Goal: Task Accomplishment & Management: Complete application form

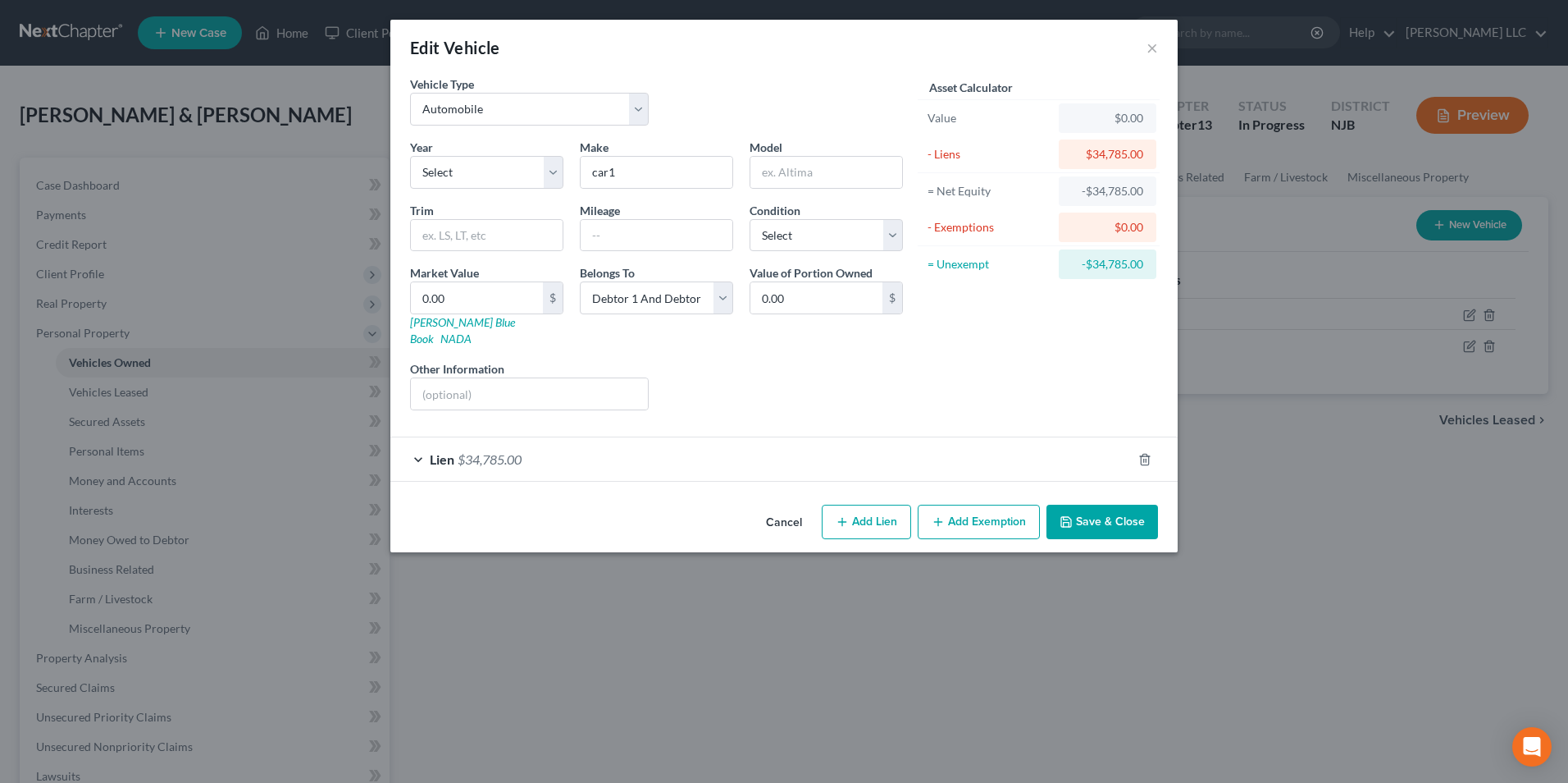
select select "0"
select select "2"
click at [89, 76] on div "Edit Vehicle × Vehicle Type Select Automobile Truck Trailer Watercraft Aircraft…" at bounding box center [784, 391] width 1568 height 783
click at [1152, 49] on button "×" at bounding box center [1152, 48] width 12 height 20
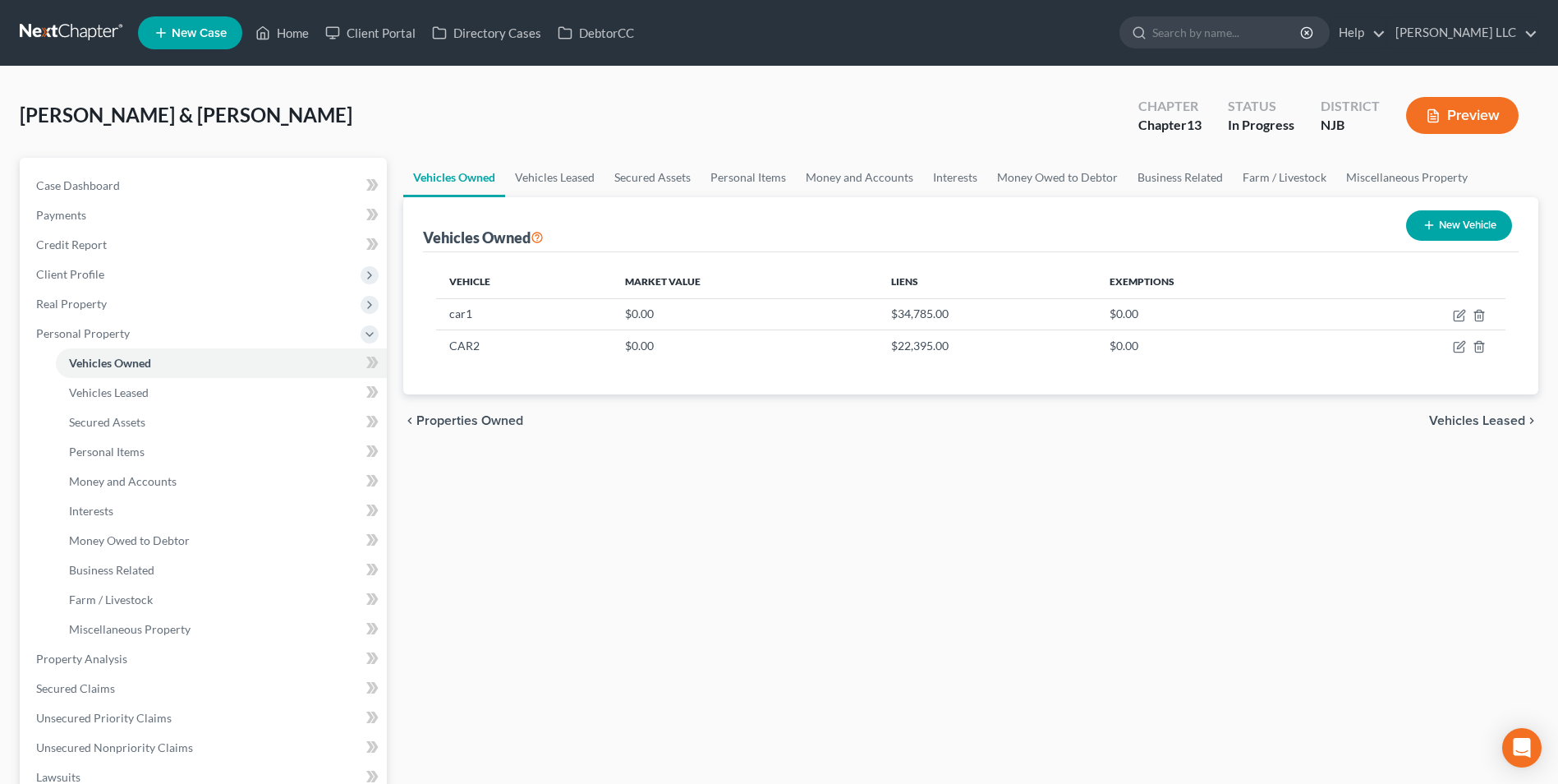
click at [66, 18] on link at bounding box center [72, 33] width 105 height 29
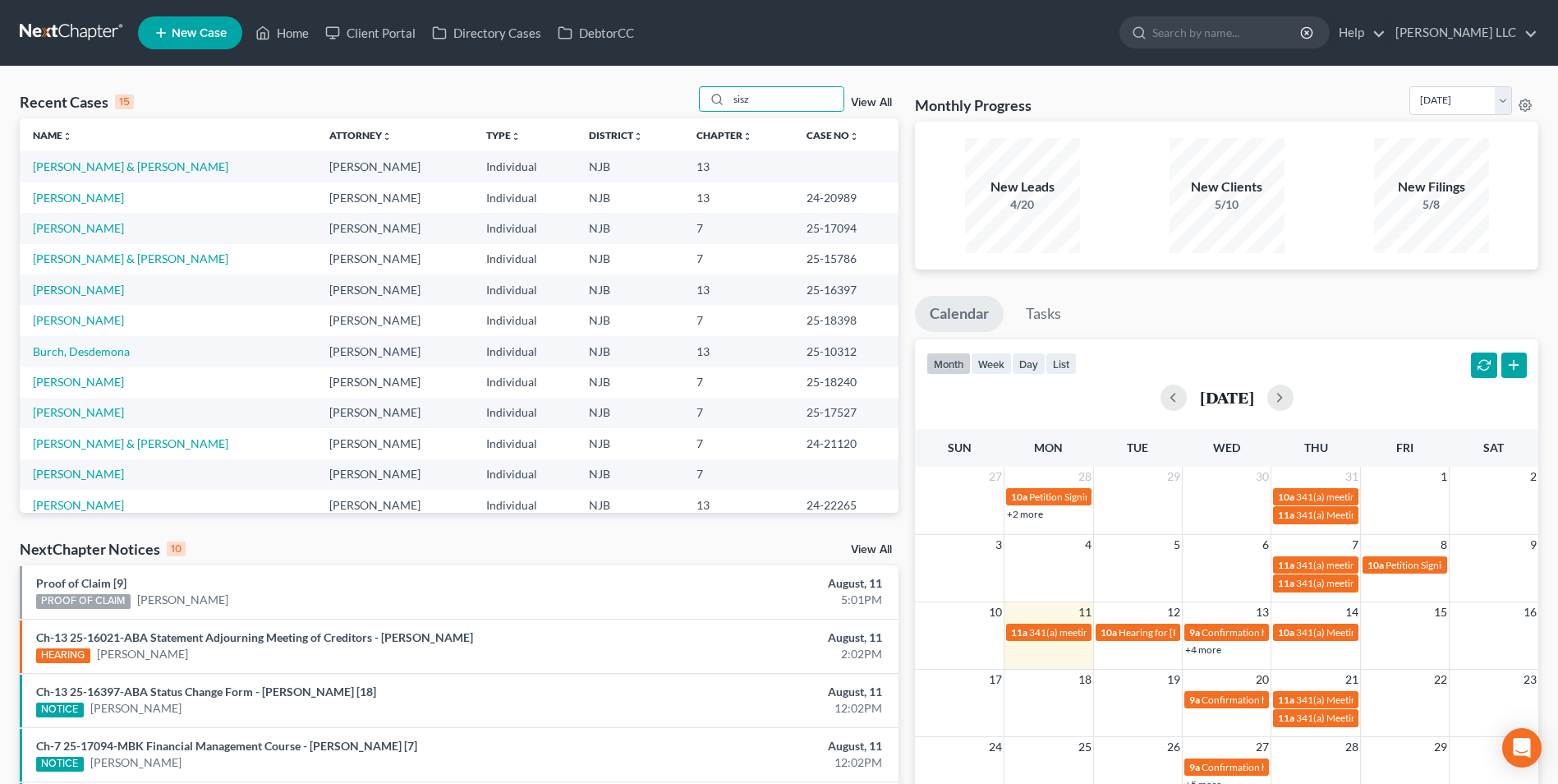
type input "sisz"
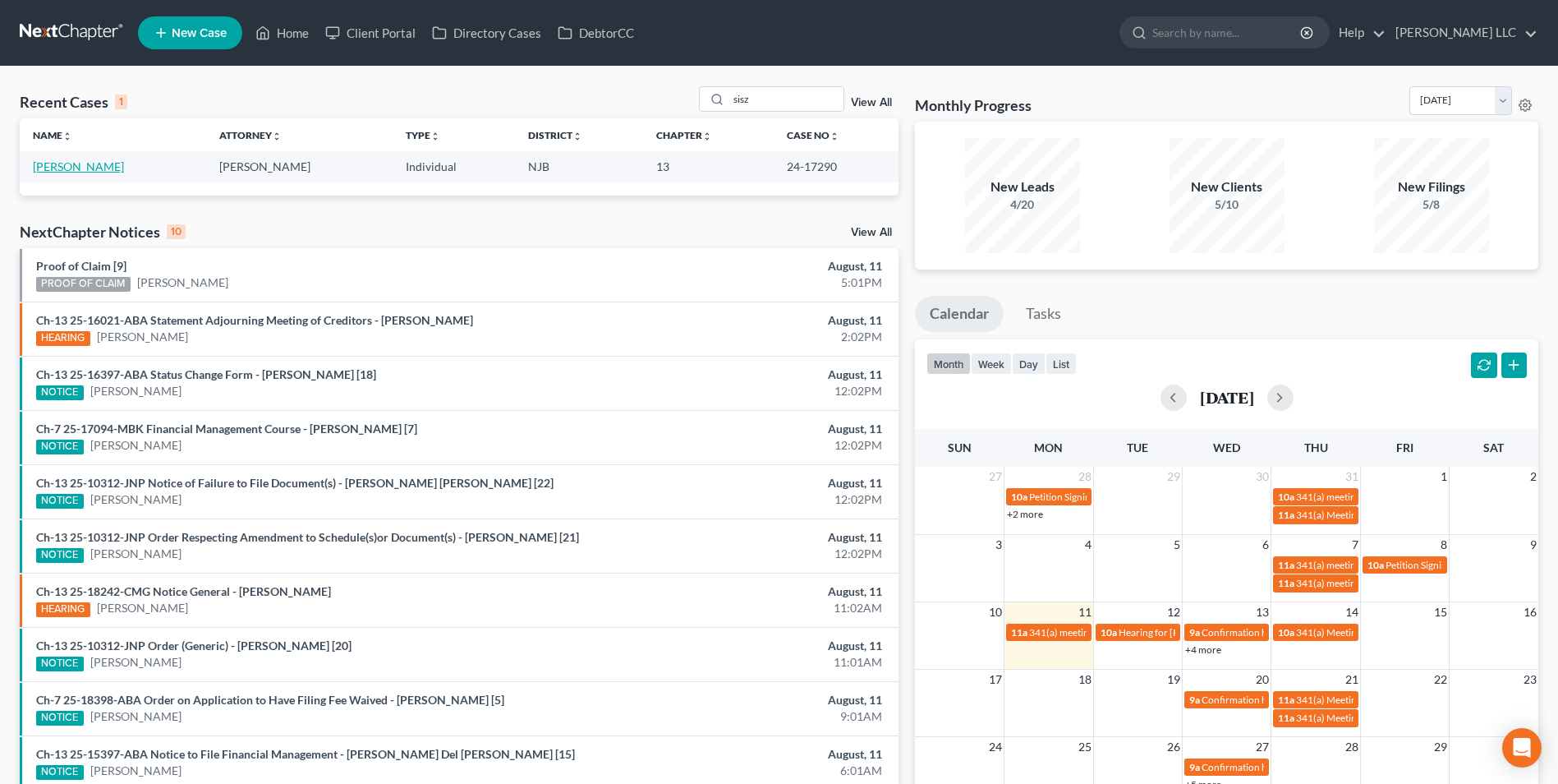
click at [66, 168] on link "[PERSON_NAME]" at bounding box center [78, 166] width 91 height 14
select select "0"
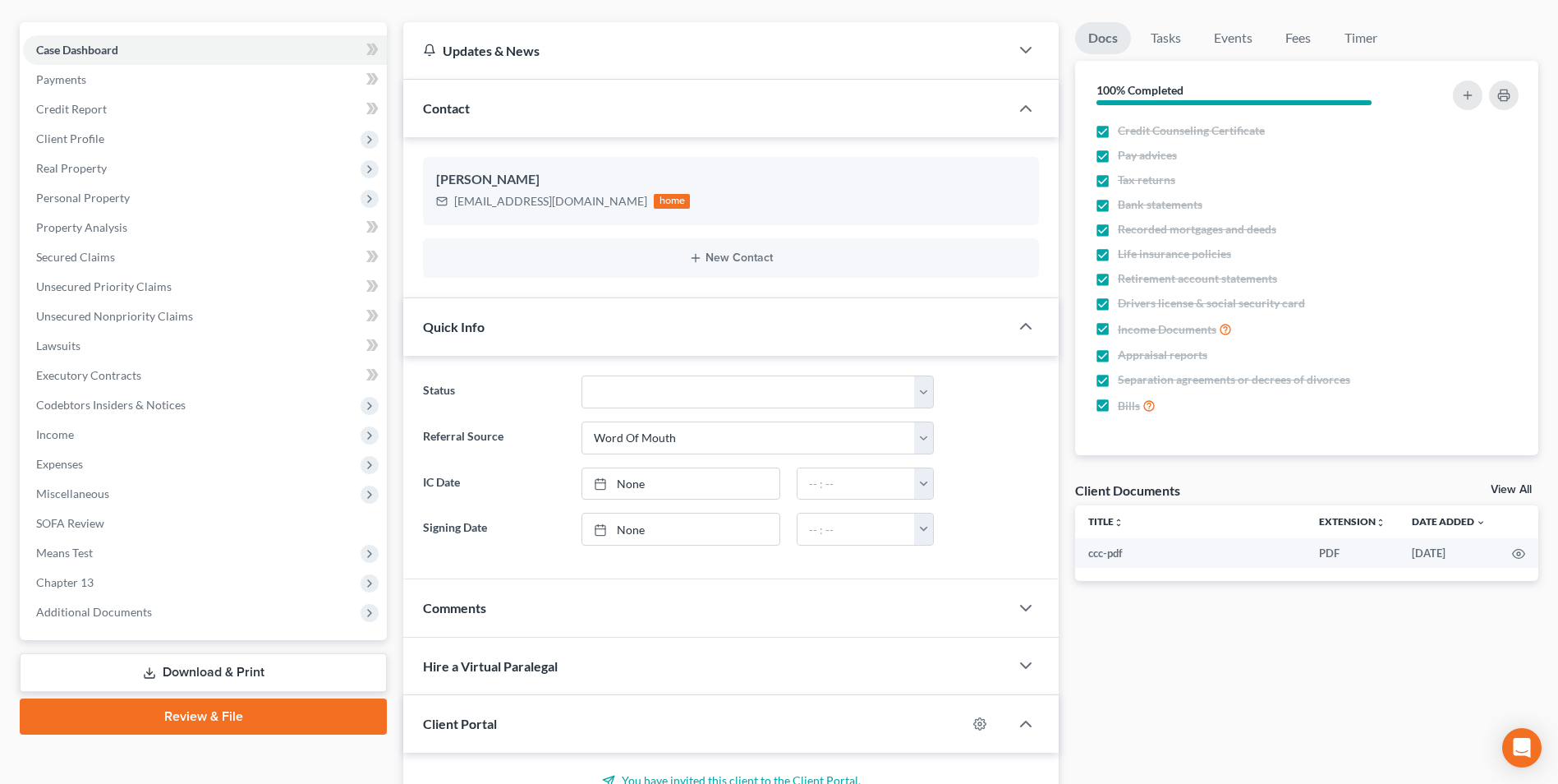
scroll to position [164, 0]
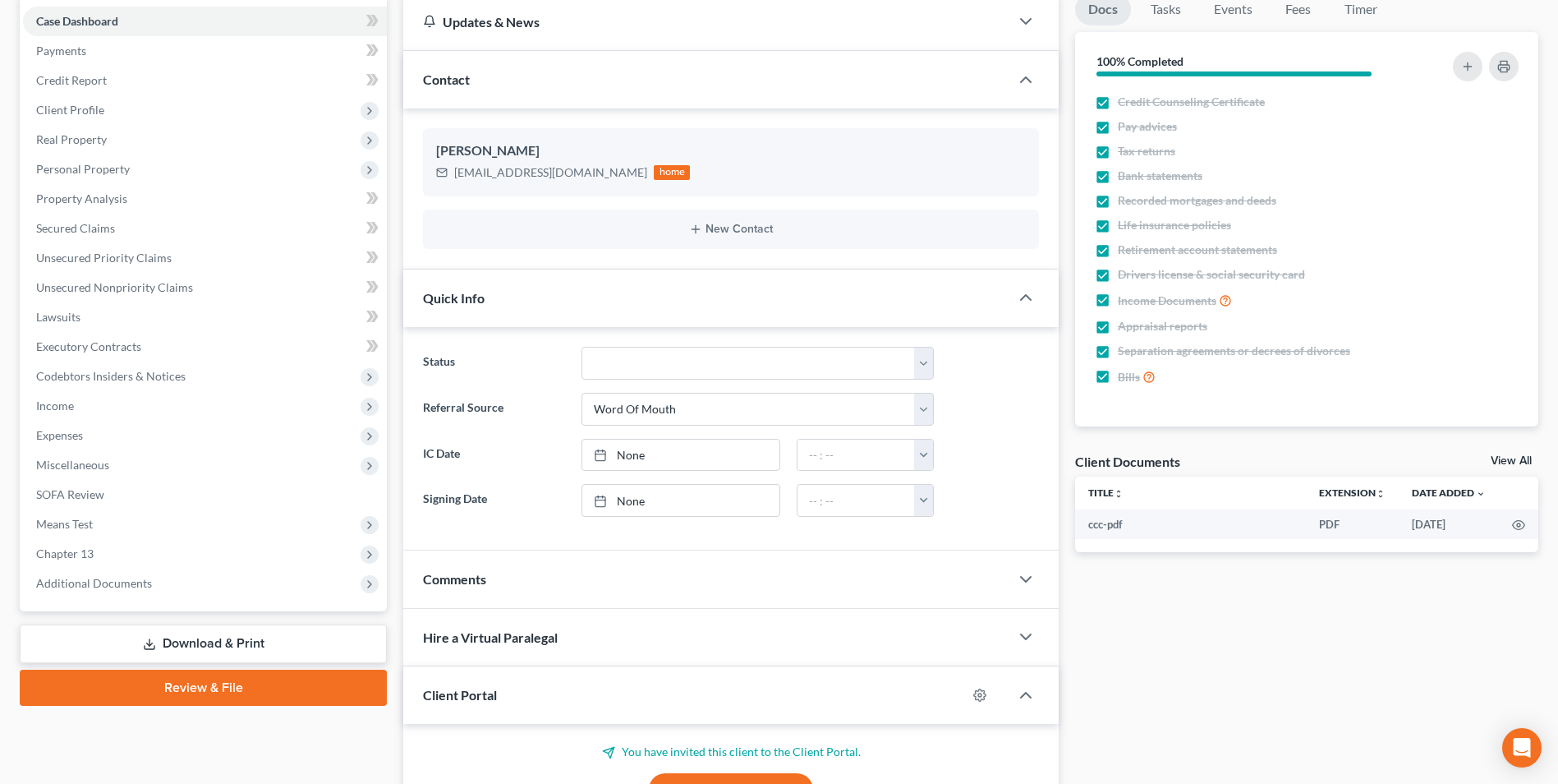
click at [1498, 459] on link "View All" at bounding box center [1511, 461] width 41 height 12
select select "9"
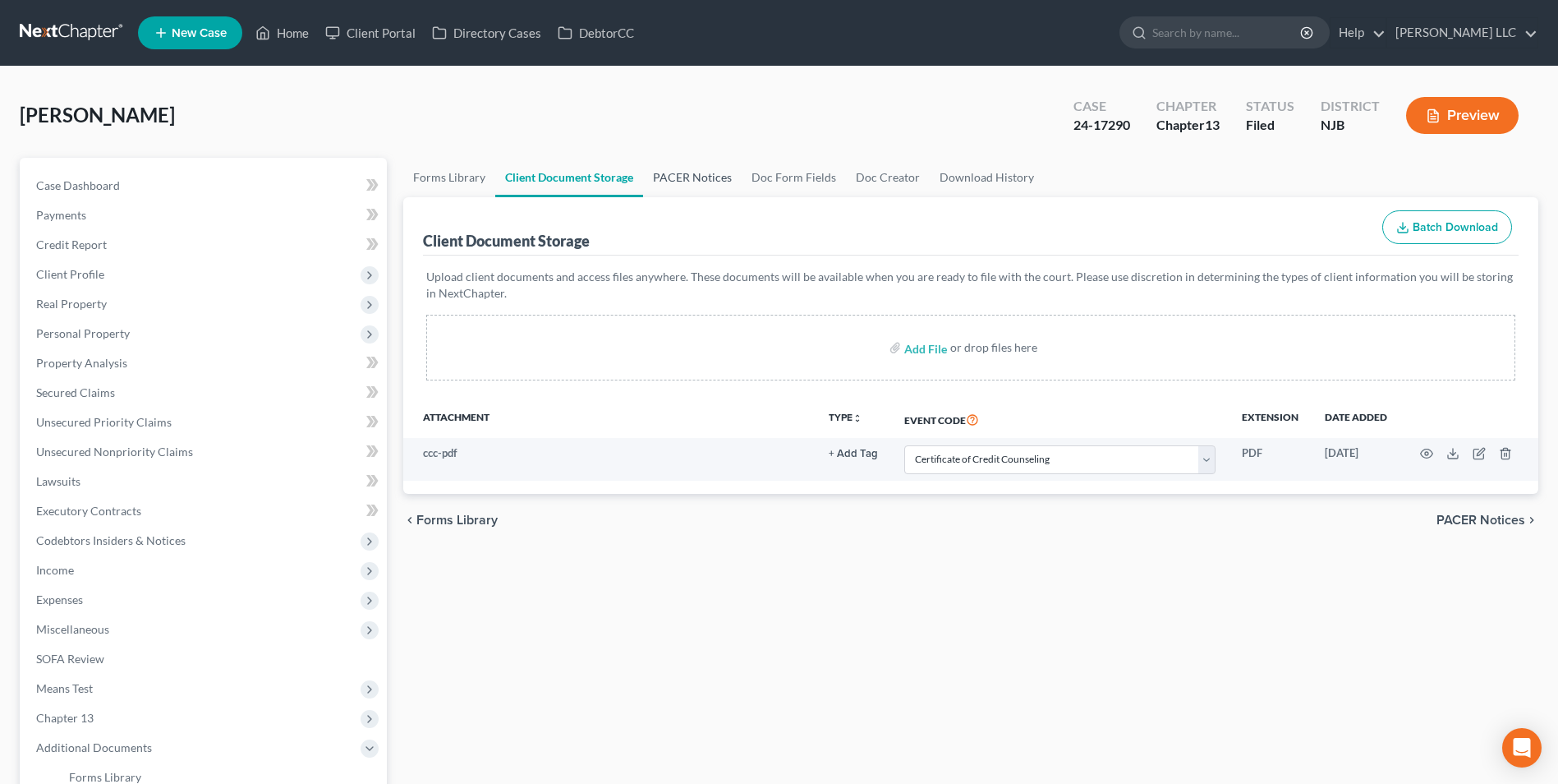
click at [688, 175] on link "PACER Notices" at bounding box center [693, 177] width 99 height 39
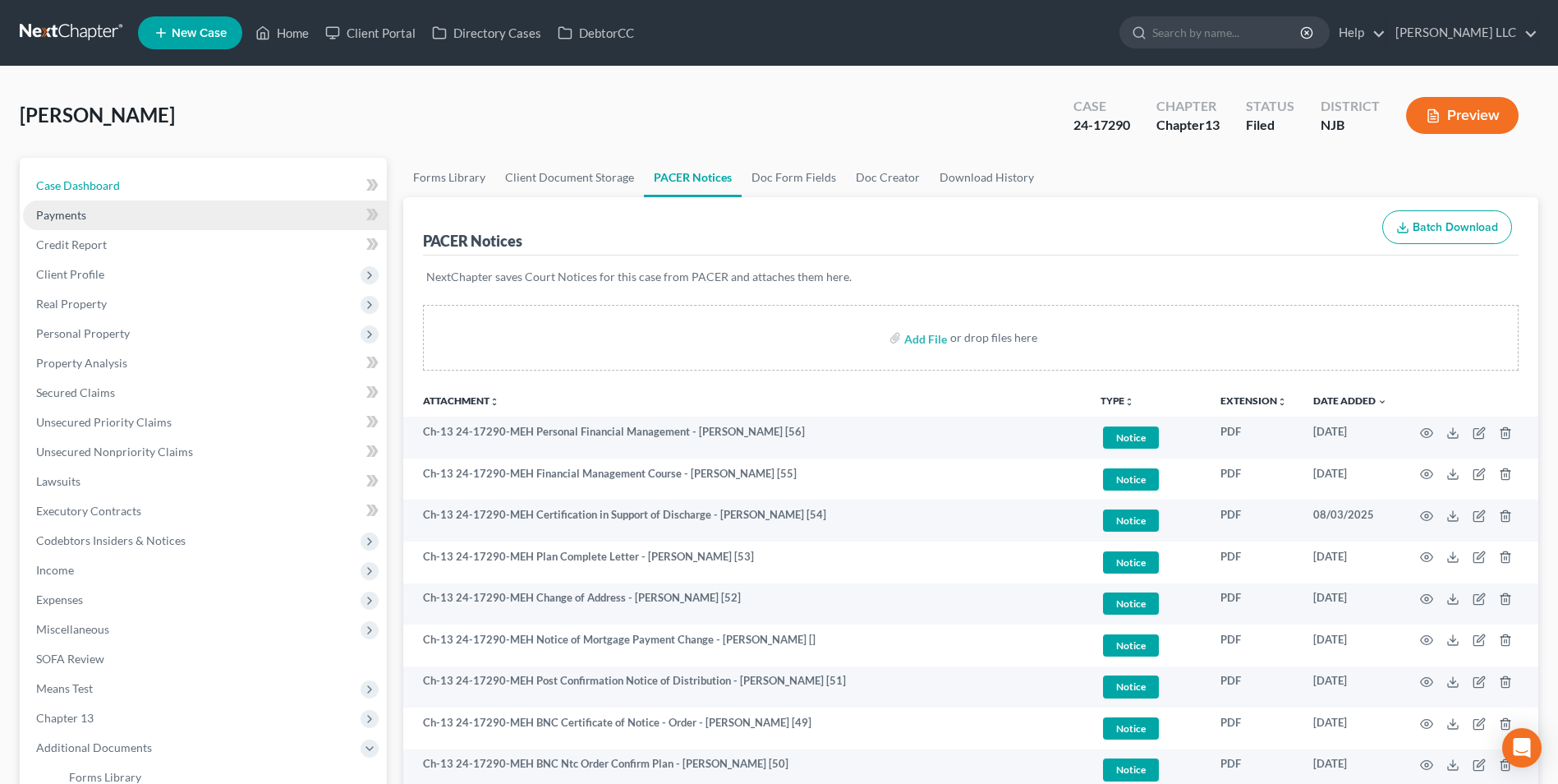
drag, startPoint x: 87, startPoint y: 194, endPoint x: 98, endPoint y: 200, distance: 12.5
click at [87, 194] on link "Case Dashboard" at bounding box center [205, 185] width 364 height 29
select select "0"
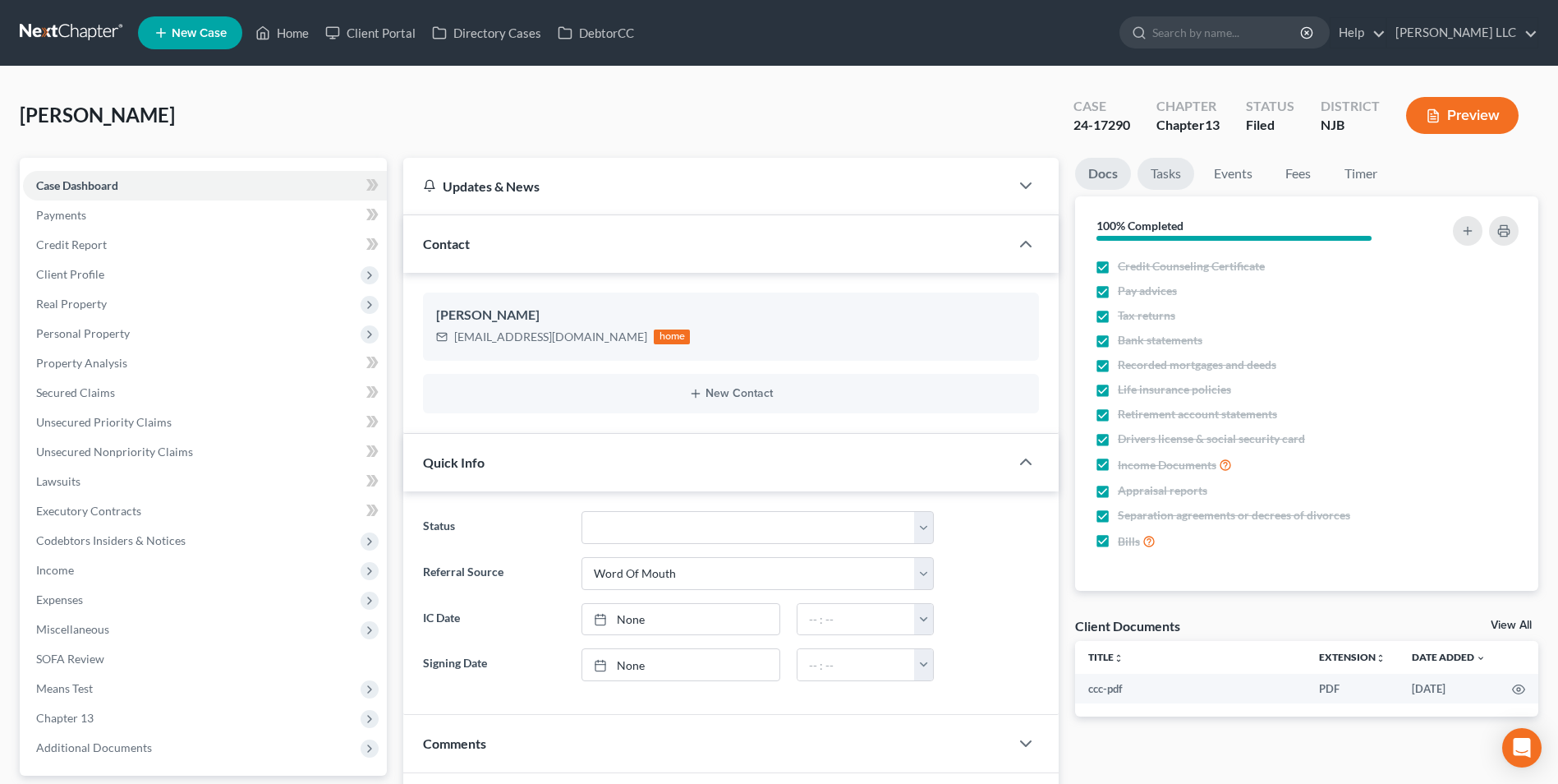
click at [1171, 178] on link "Tasks" at bounding box center [1166, 174] width 57 height 32
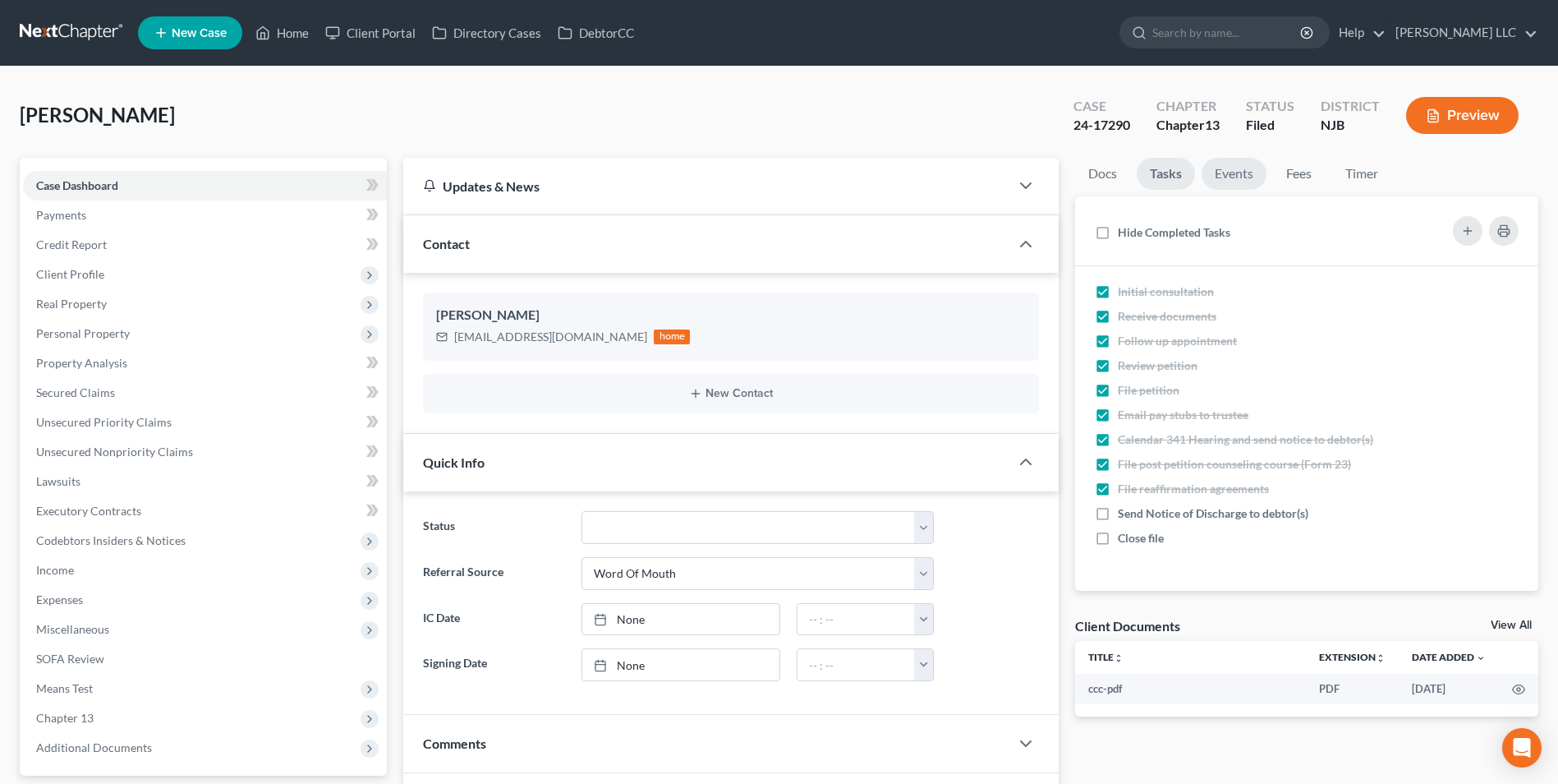
click at [1242, 171] on link "Events" at bounding box center [1233, 174] width 65 height 32
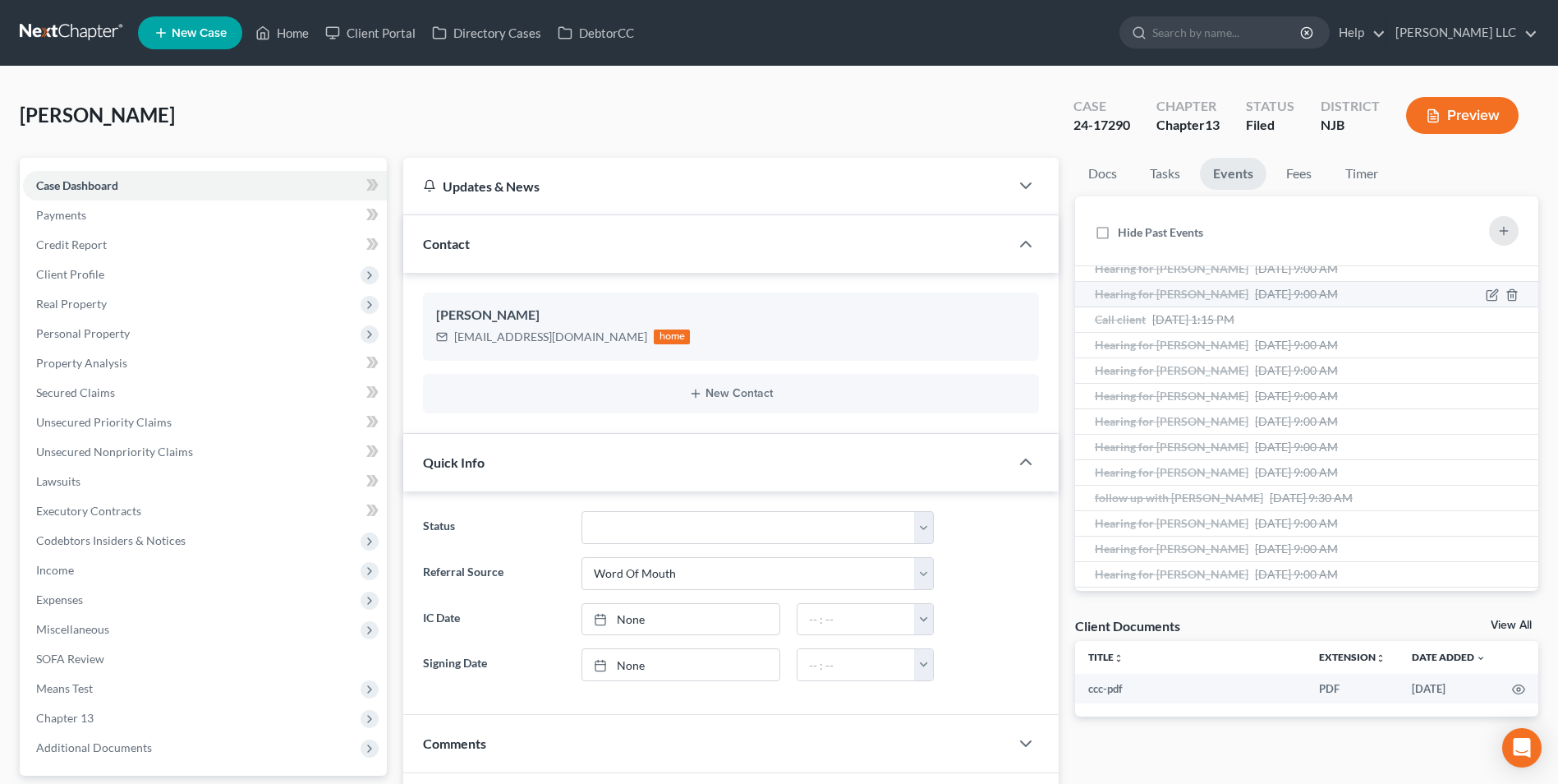
scroll to position [264, 0]
click at [1293, 179] on link "Fees" at bounding box center [1299, 174] width 53 height 32
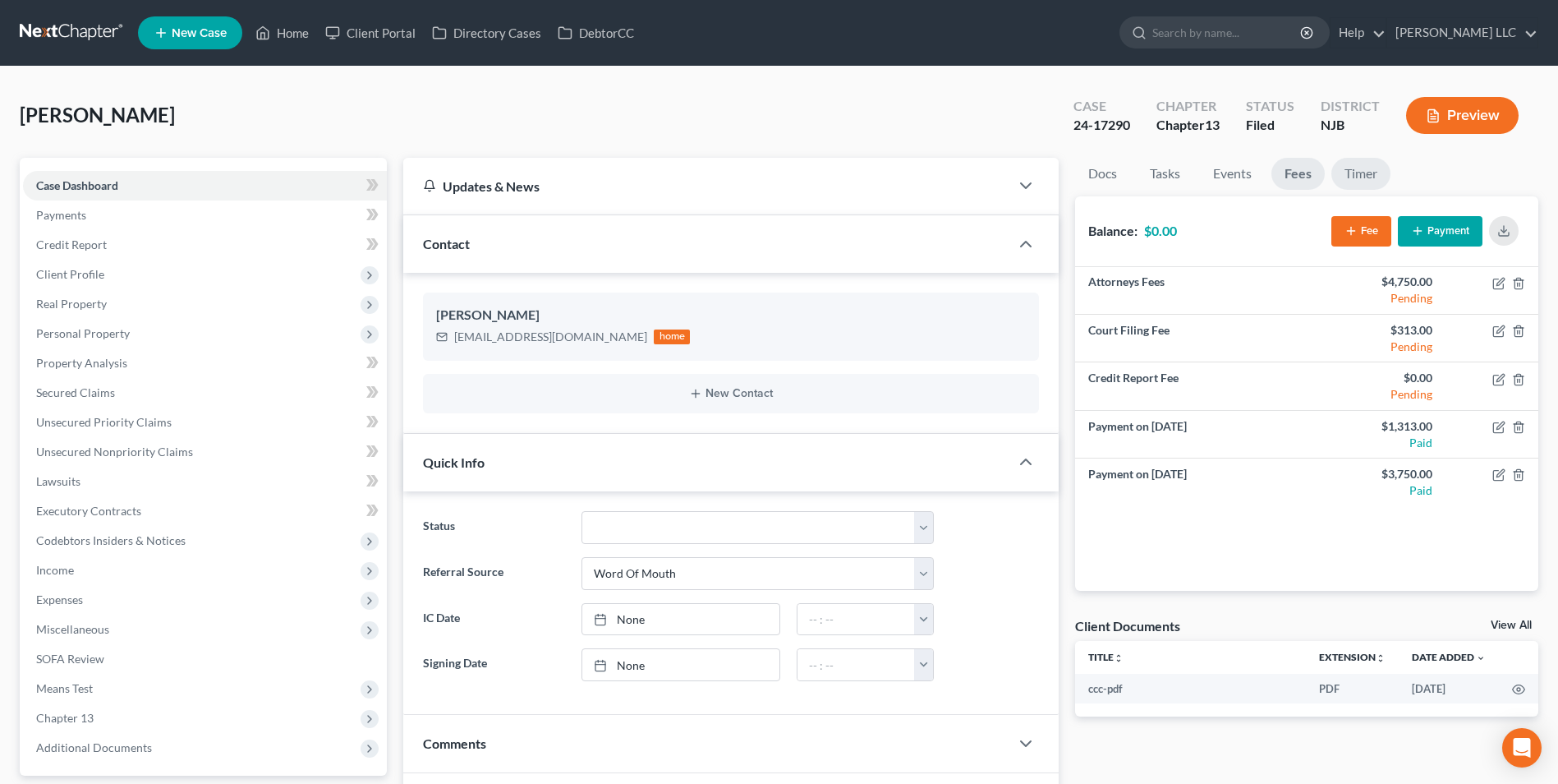
click at [1355, 168] on link "Timer" at bounding box center [1361, 174] width 60 height 32
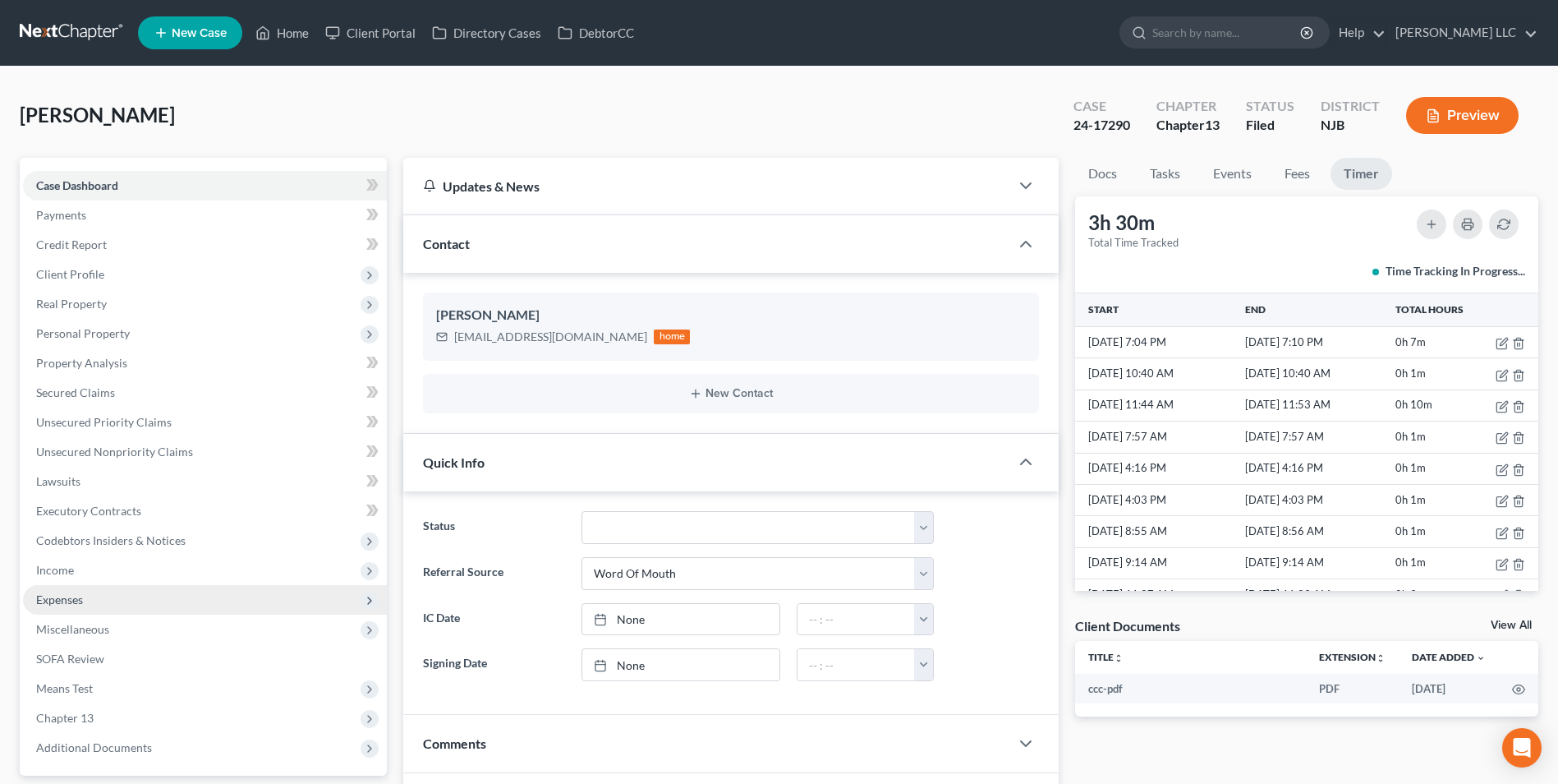
click at [90, 605] on span "Expenses" at bounding box center [205, 599] width 364 height 29
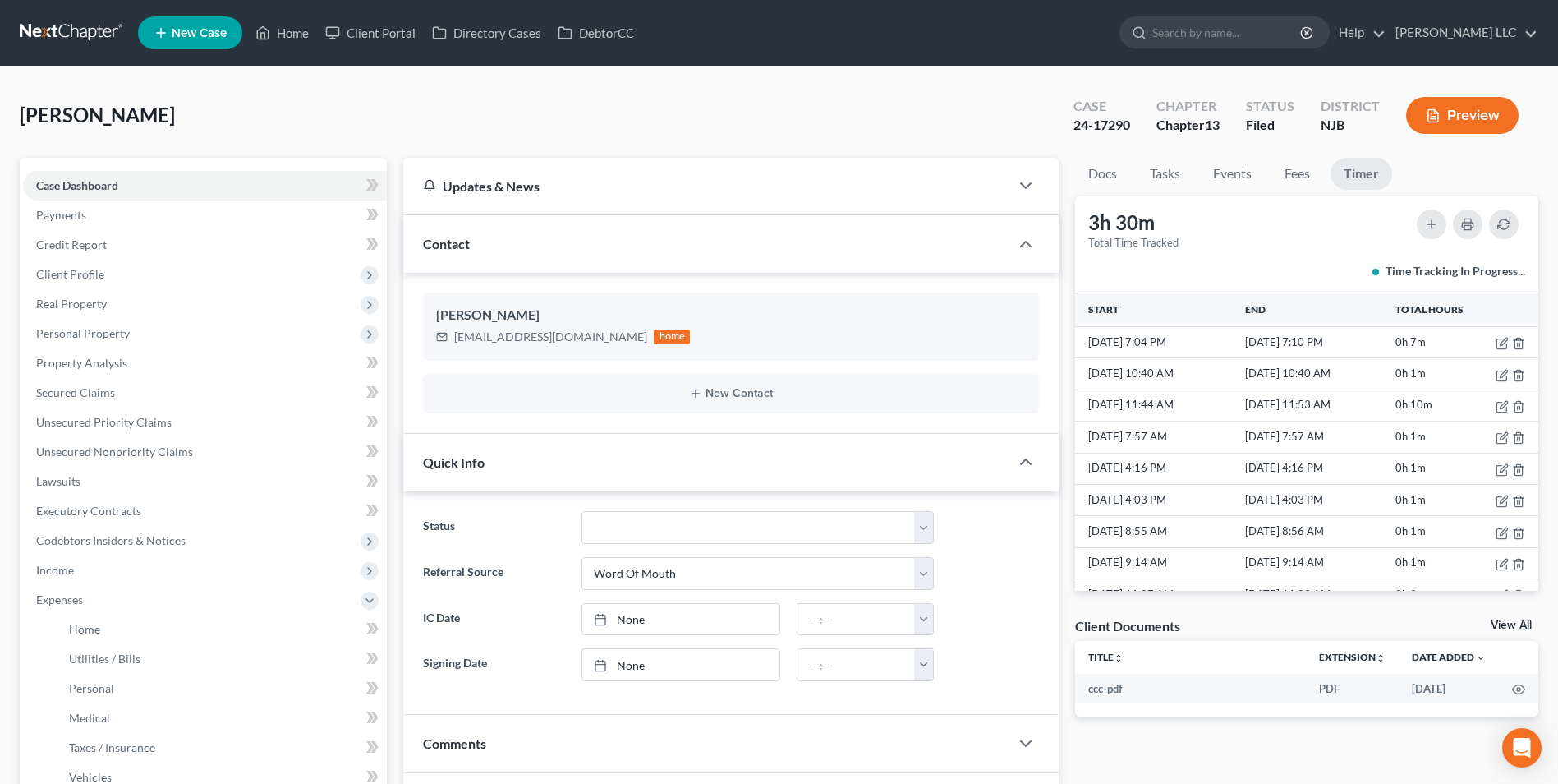
click at [80, 30] on link at bounding box center [72, 33] width 105 height 29
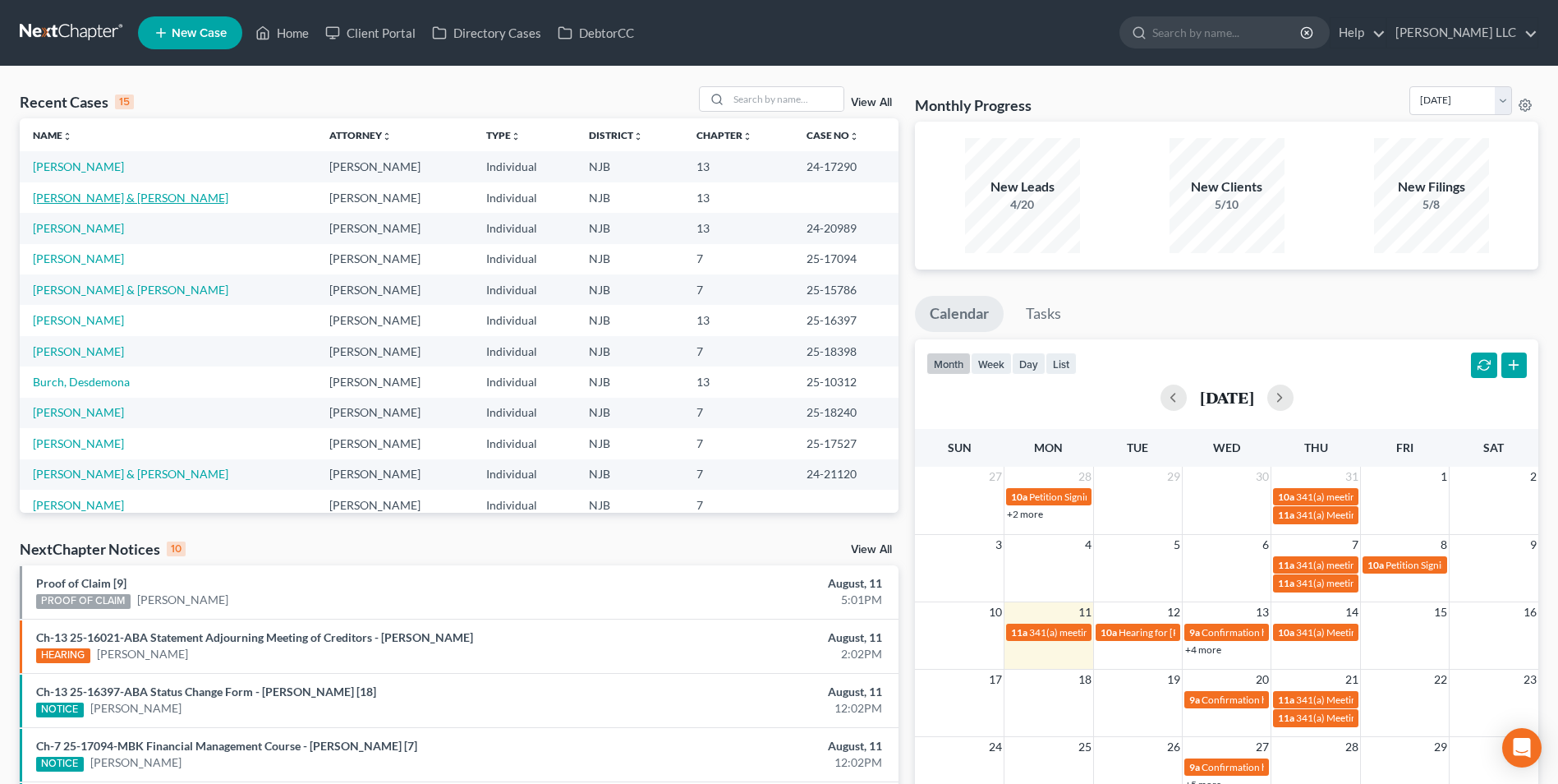
click at [70, 199] on link "[PERSON_NAME] & [PERSON_NAME]" at bounding box center [130, 197] width 195 height 14
select select "1"
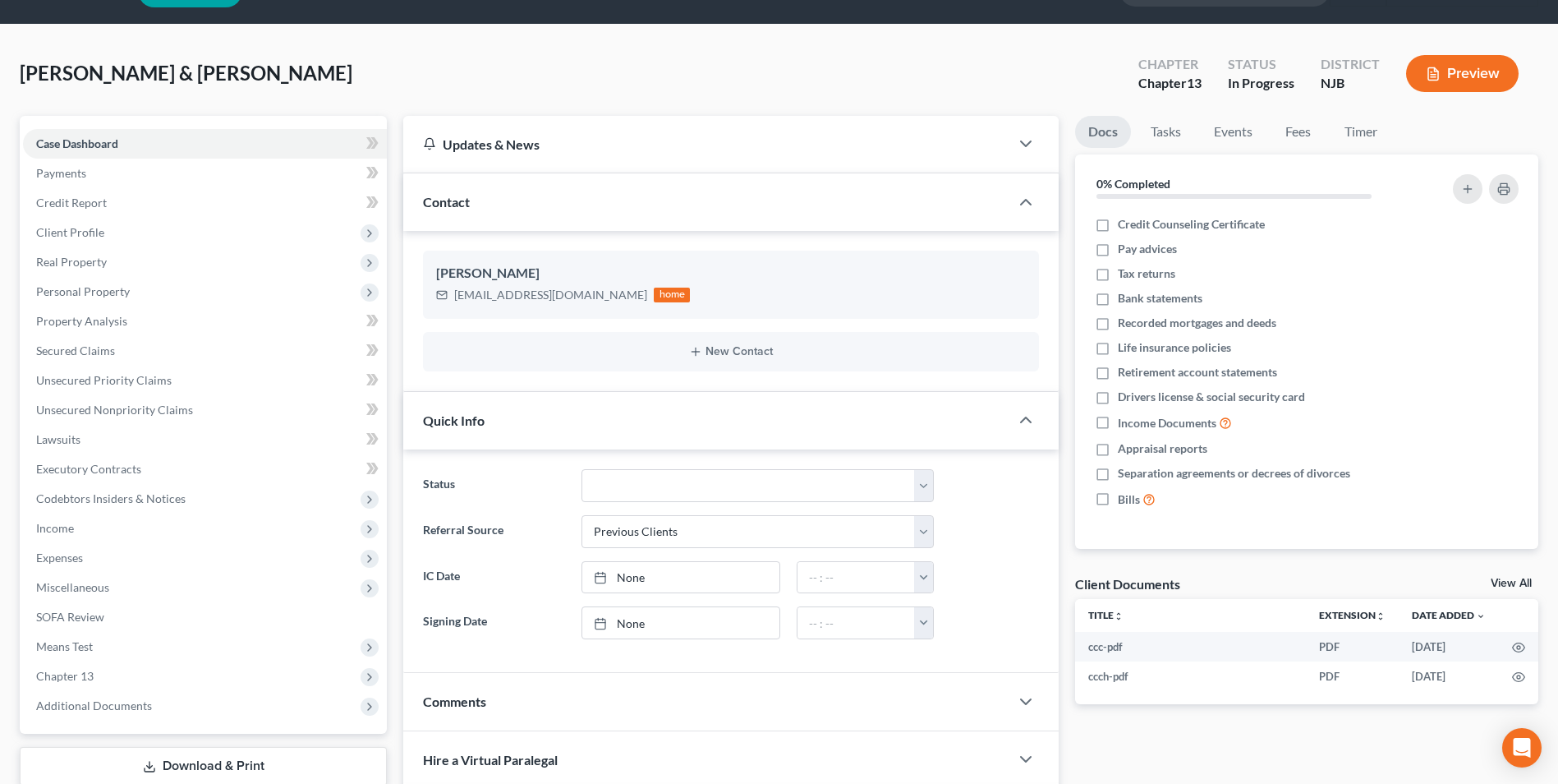
scroll to position [82, 0]
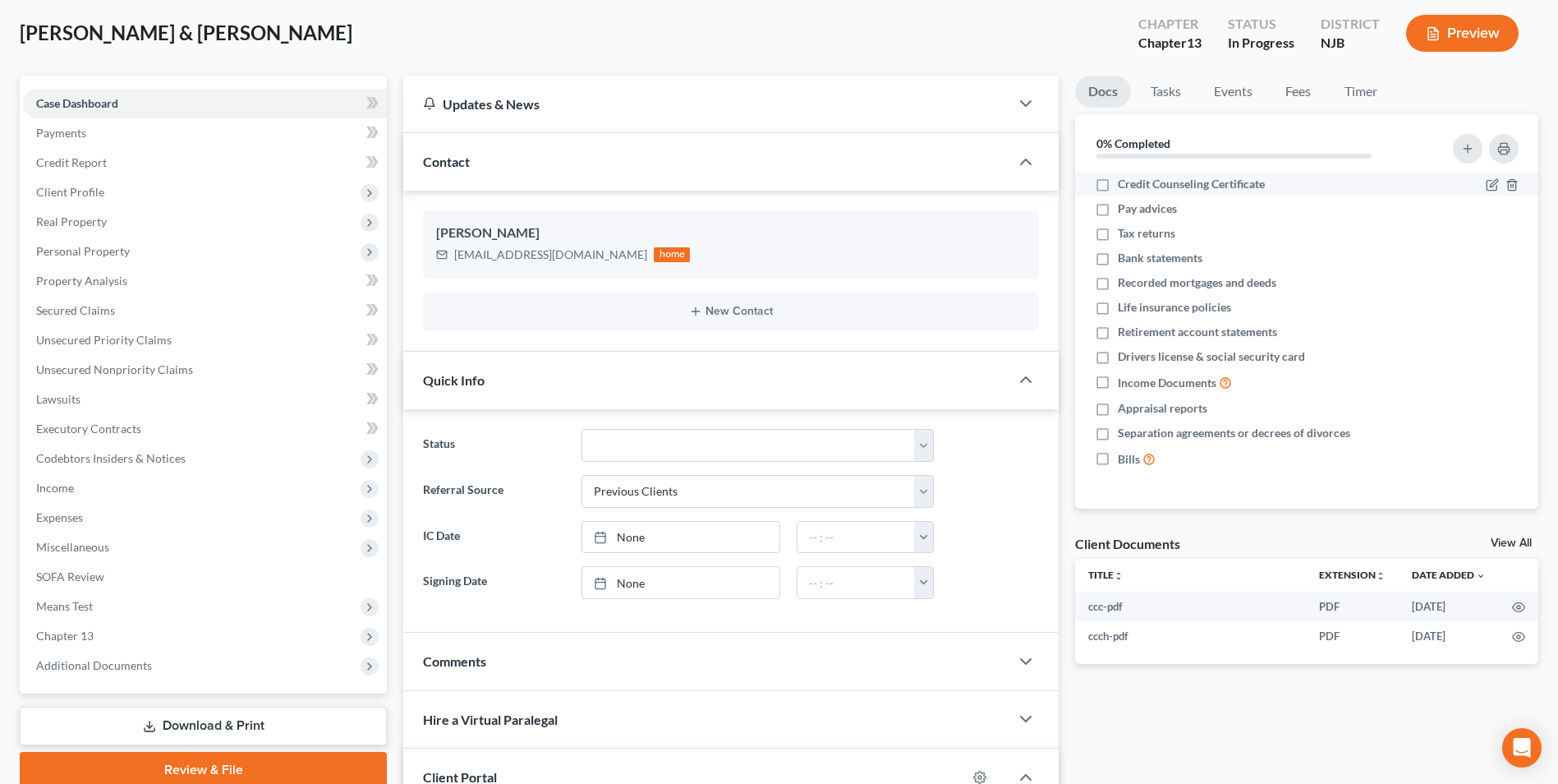
click at [1118, 184] on label "Credit Counseling Certificate" at bounding box center [1191, 184] width 147 height 17
click at [1124, 184] on input "Credit Counseling Certificate" at bounding box center [1130, 181] width 11 height 11
checkbox input "true"
click at [1118, 210] on label "Pay advices" at bounding box center [1147, 209] width 60 height 17
click at [1124, 210] on input "Pay advices" at bounding box center [1130, 205] width 11 height 11
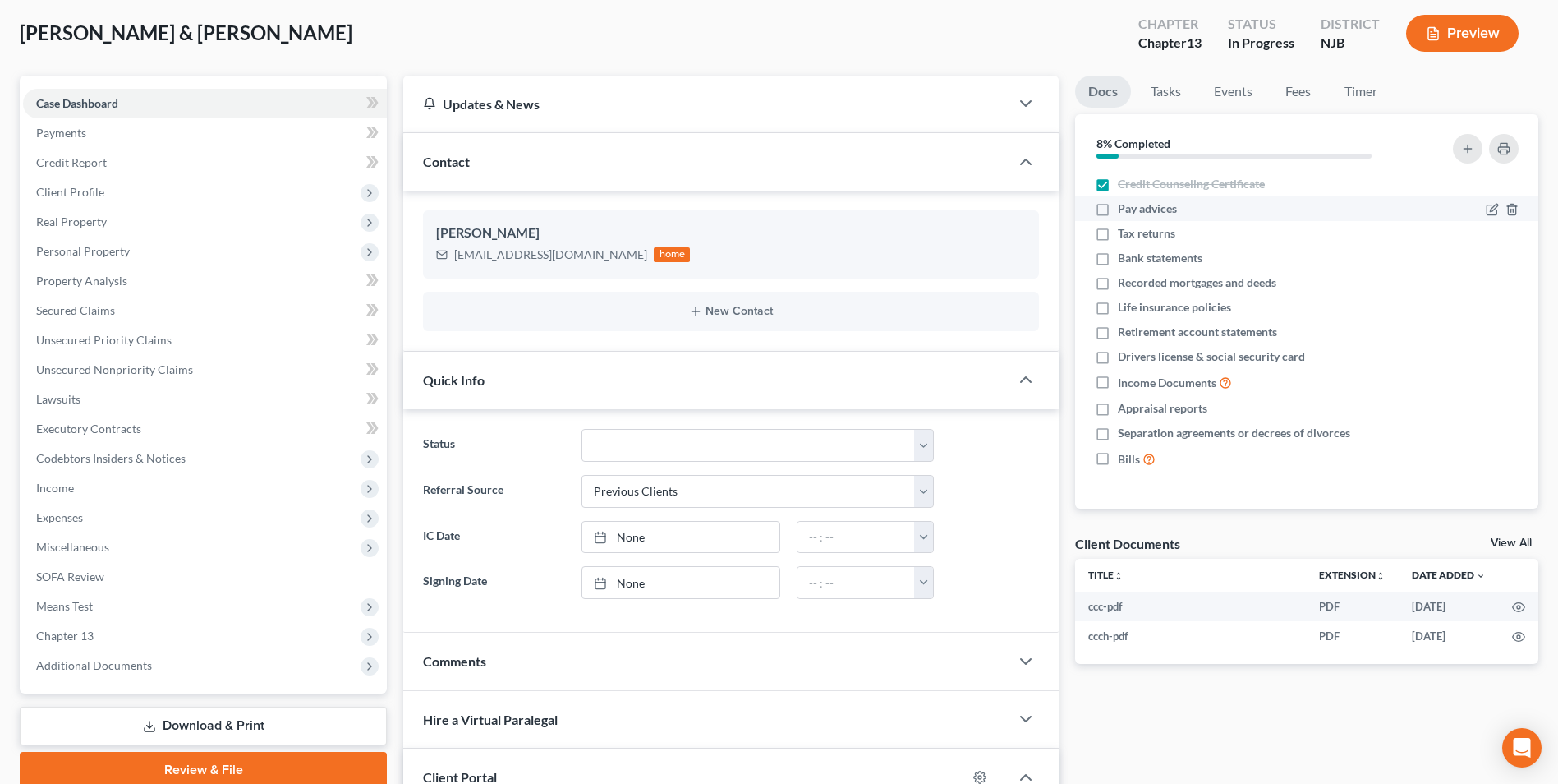
checkbox input "true"
click at [1118, 234] on label "Tax returns" at bounding box center [1146, 233] width 58 height 17
click at [1124, 234] on input "Tax returns" at bounding box center [1130, 230] width 11 height 11
checkbox input "true"
click at [1118, 256] on label "Bank statements" at bounding box center [1160, 258] width 85 height 17
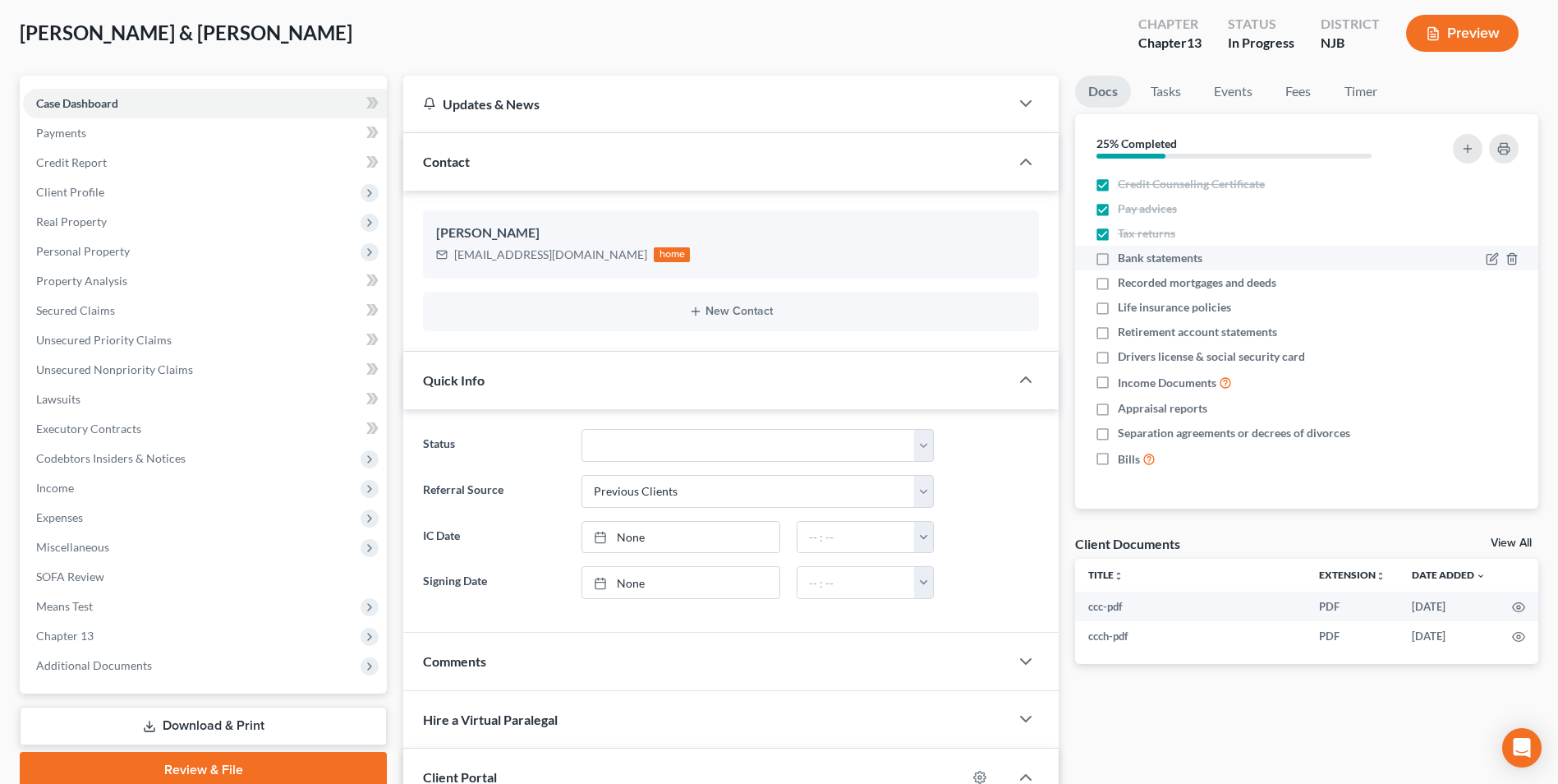
click at [1124, 256] on input "Bank statements" at bounding box center [1130, 255] width 11 height 11
checkbox input "true"
click at [1118, 305] on label "Life insurance policies" at bounding box center [1174, 308] width 113 height 17
click at [1124, 305] on input "Life insurance policies" at bounding box center [1130, 304] width 11 height 11
checkbox input "true"
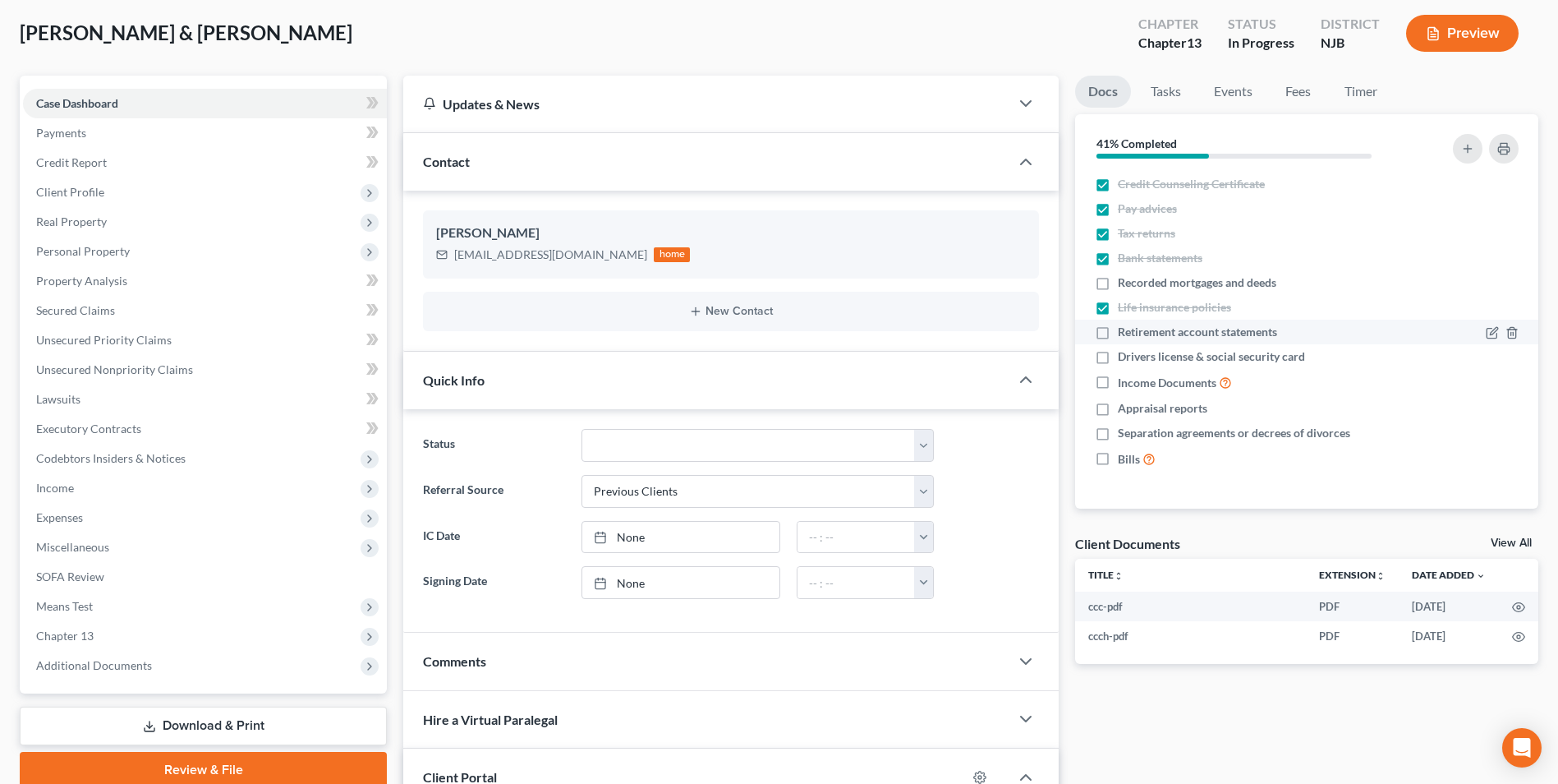
click at [1118, 335] on label "Retirement account statements" at bounding box center [1197, 332] width 159 height 17
click at [1124, 335] on input "Retirement account statements" at bounding box center [1130, 329] width 11 height 11
checkbox input "true"
click at [1118, 383] on label "Income Documents" at bounding box center [1175, 382] width 114 height 19
click at [1124, 383] on input "Income Documents" at bounding box center [1130, 378] width 11 height 11
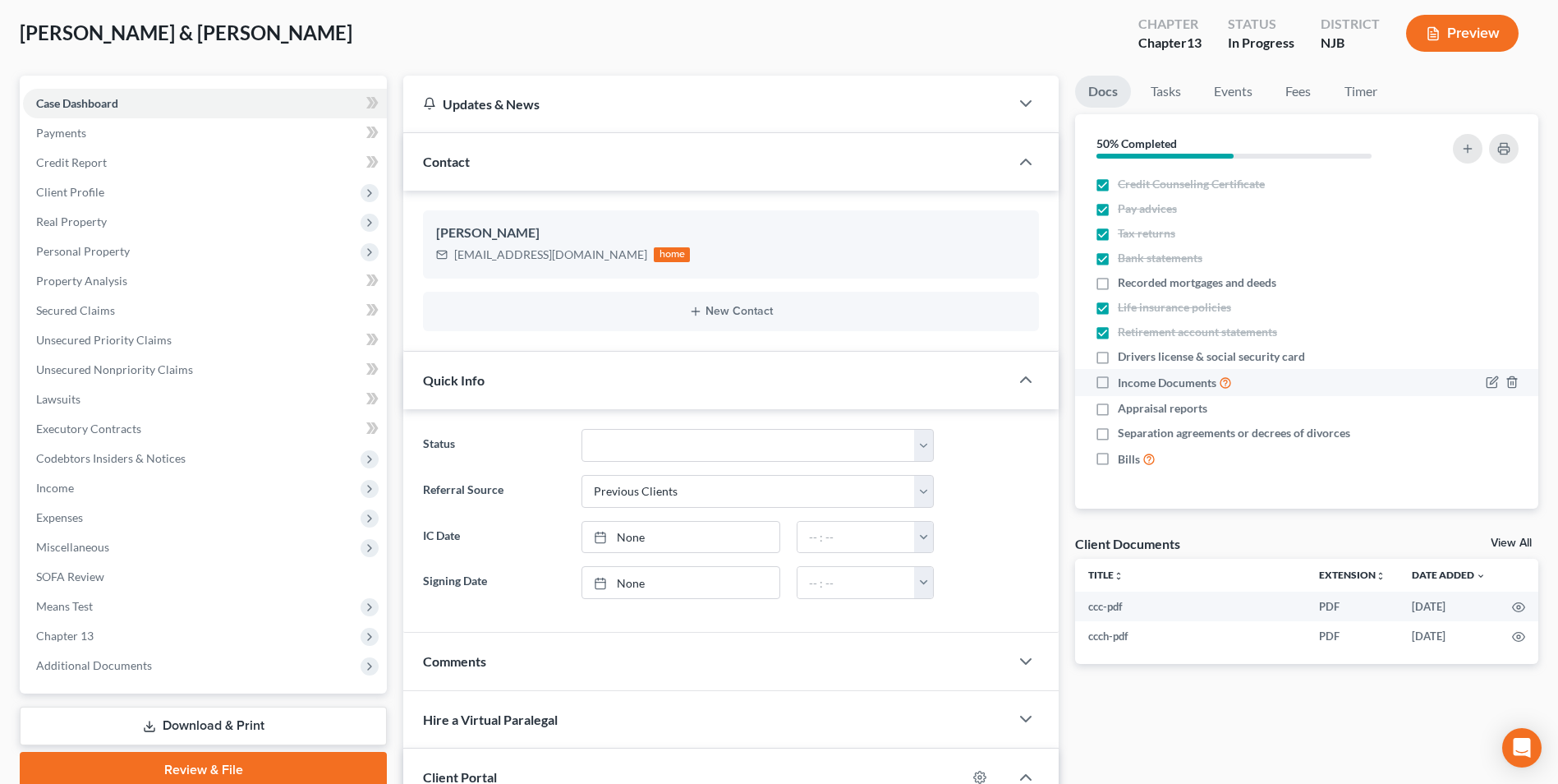
checkbox input "true"
click at [1118, 403] on label "Appraisal reports" at bounding box center [1162, 408] width 90 height 17
click at [1124, 403] on input "Appraisal reports" at bounding box center [1130, 405] width 11 height 11
checkbox input "true"
click at [1118, 428] on label "Separation agreements or decrees of divorces" at bounding box center [1233, 433] width 232 height 17
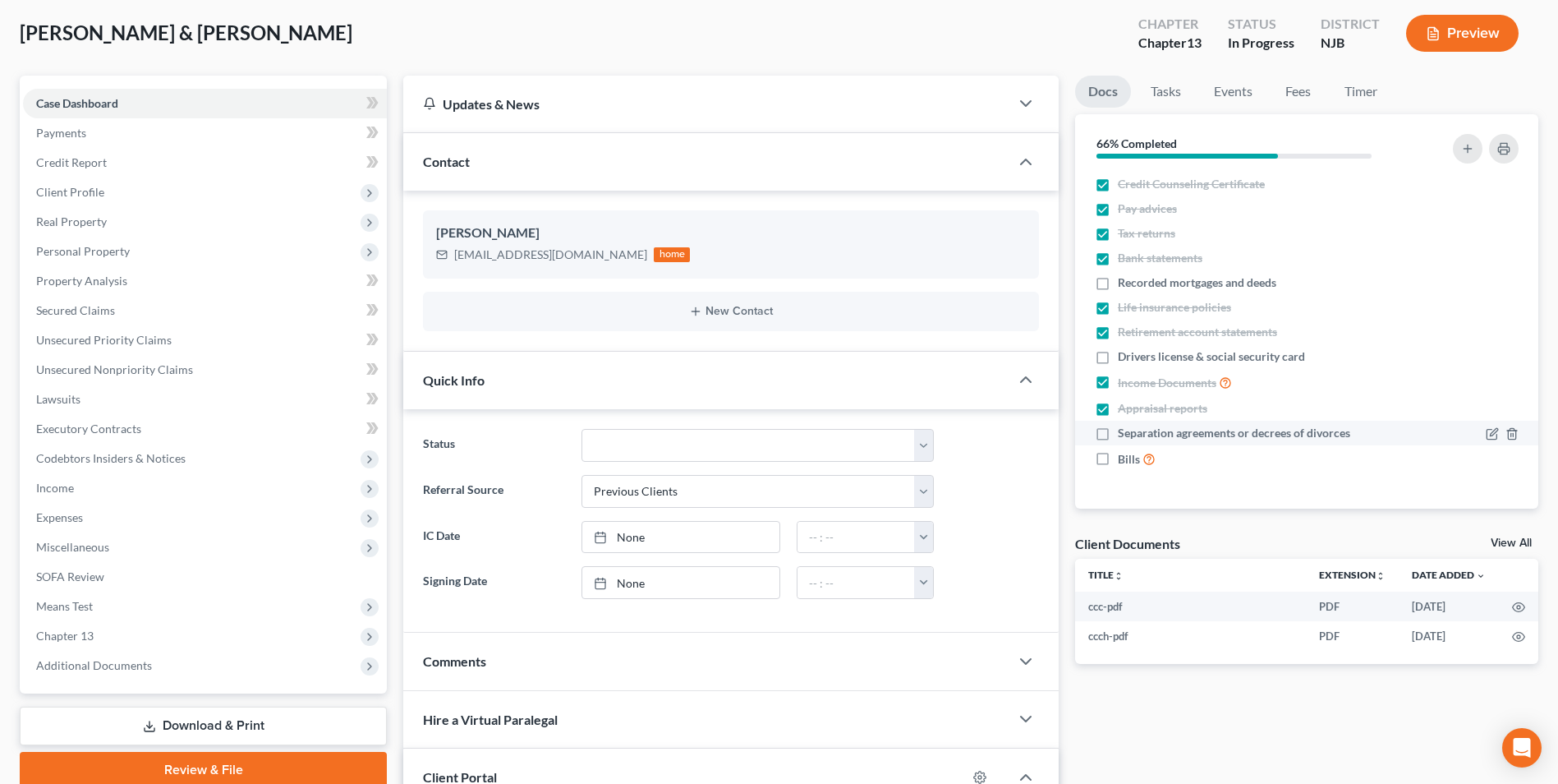
click at [1124, 428] on input "Separation agreements or decrees of divorces" at bounding box center [1130, 429] width 11 height 11
checkbox input "true"
click at [1118, 456] on label "Bills" at bounding box center [1136, 459] width 38 height 19
click at [1124, 456] on input "Bills" at bounding box center [1130, 454] width 11 height 11
checkbox input "true"
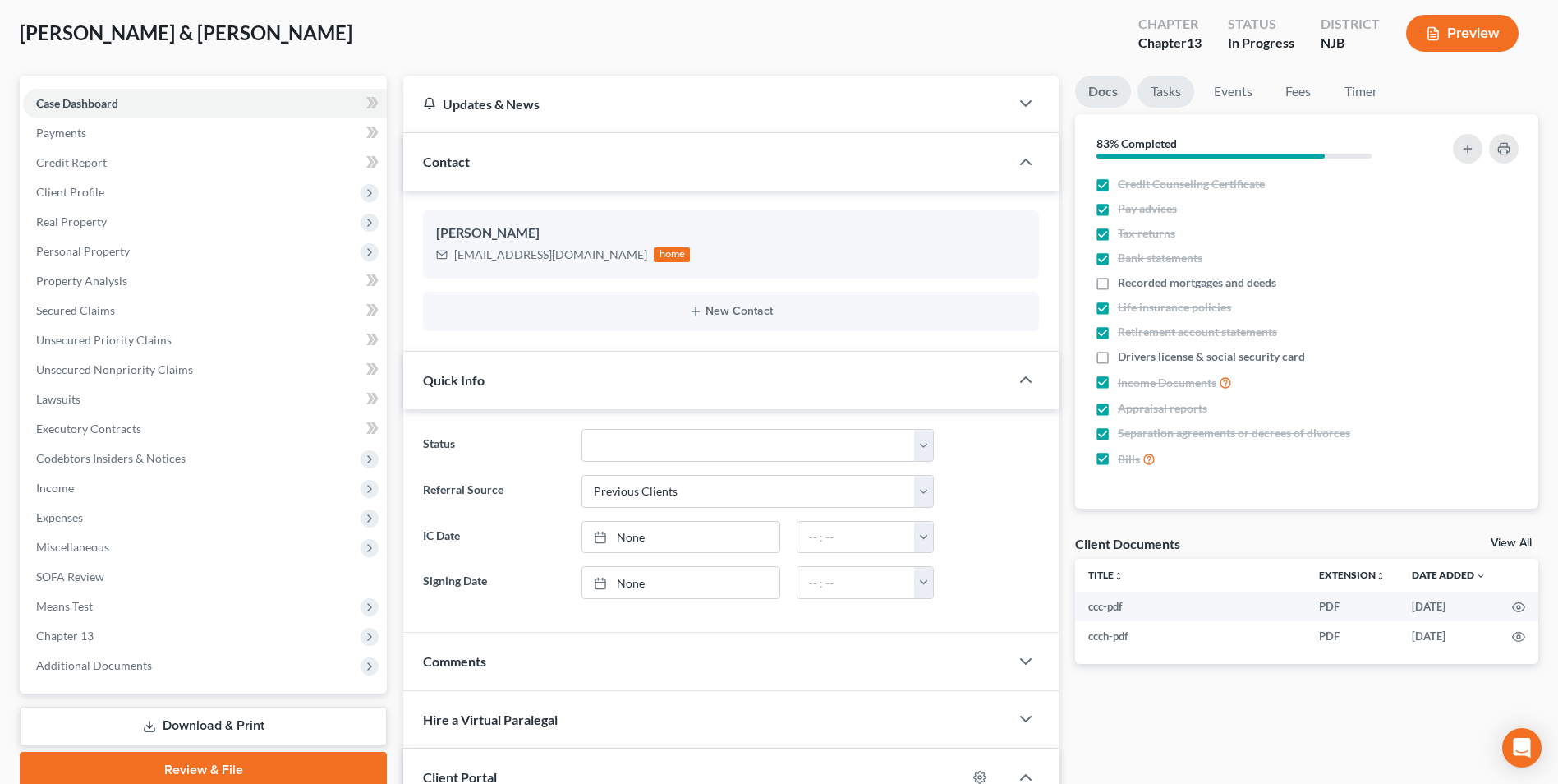
click at [1161, 95] on link "Tasks" at bounding box center [1166, 91] width 57 height 32
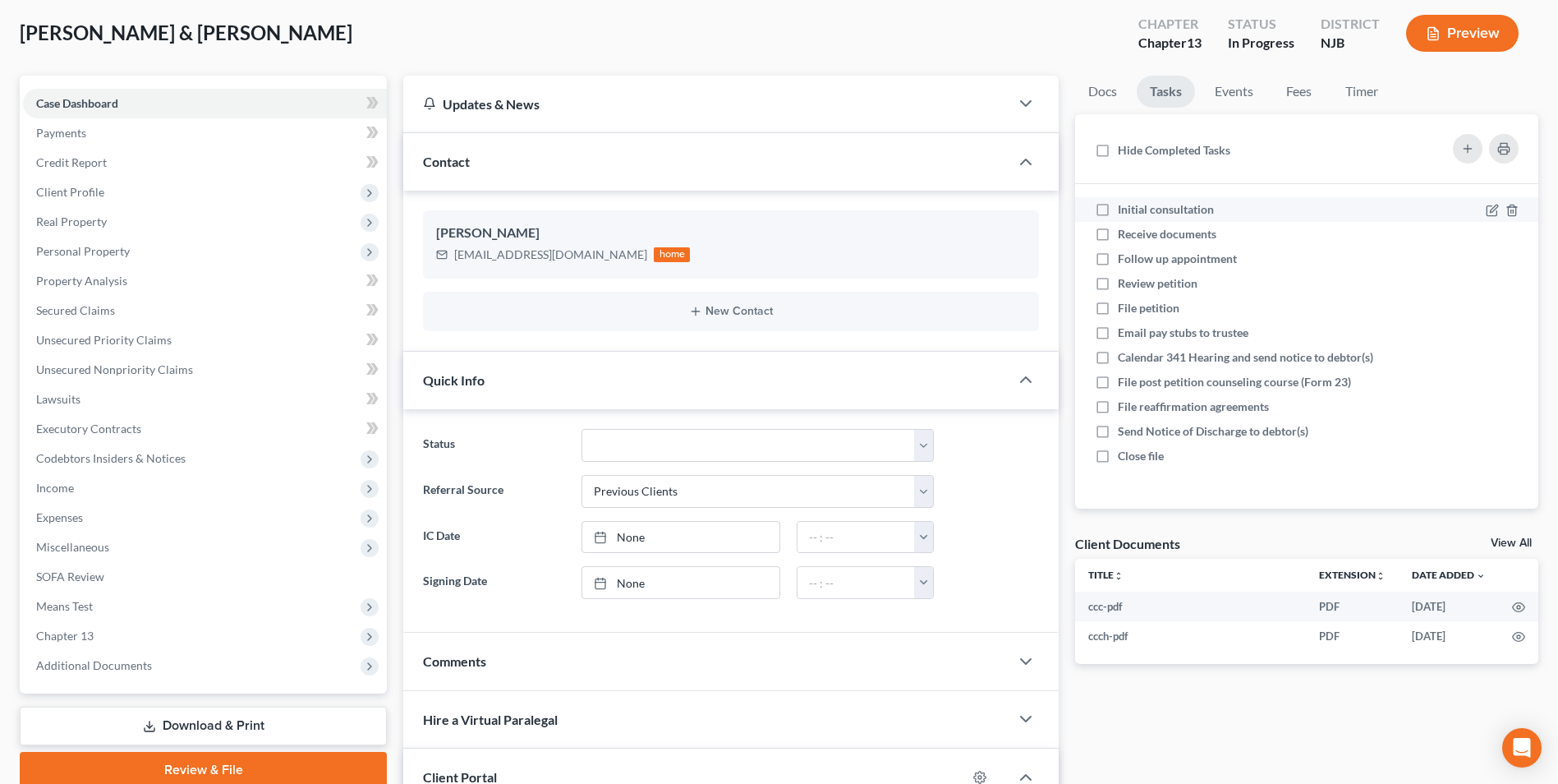
click at [1118, 209] on label "Initial consultation" at bounding box center [1172, 210] width 109 height 17
click at [1124, 209] on input "Initial consultation" at bounding box center [1130, 206] width 11 height 11
checkbox input "true"
click at [1118, 235] on label "Receive documents" at bounding box center [1173, 234] width 112 height 17
click at [1124, 235] on input "Receive documents" at bounding box center [1130, 231] width 11 height 11
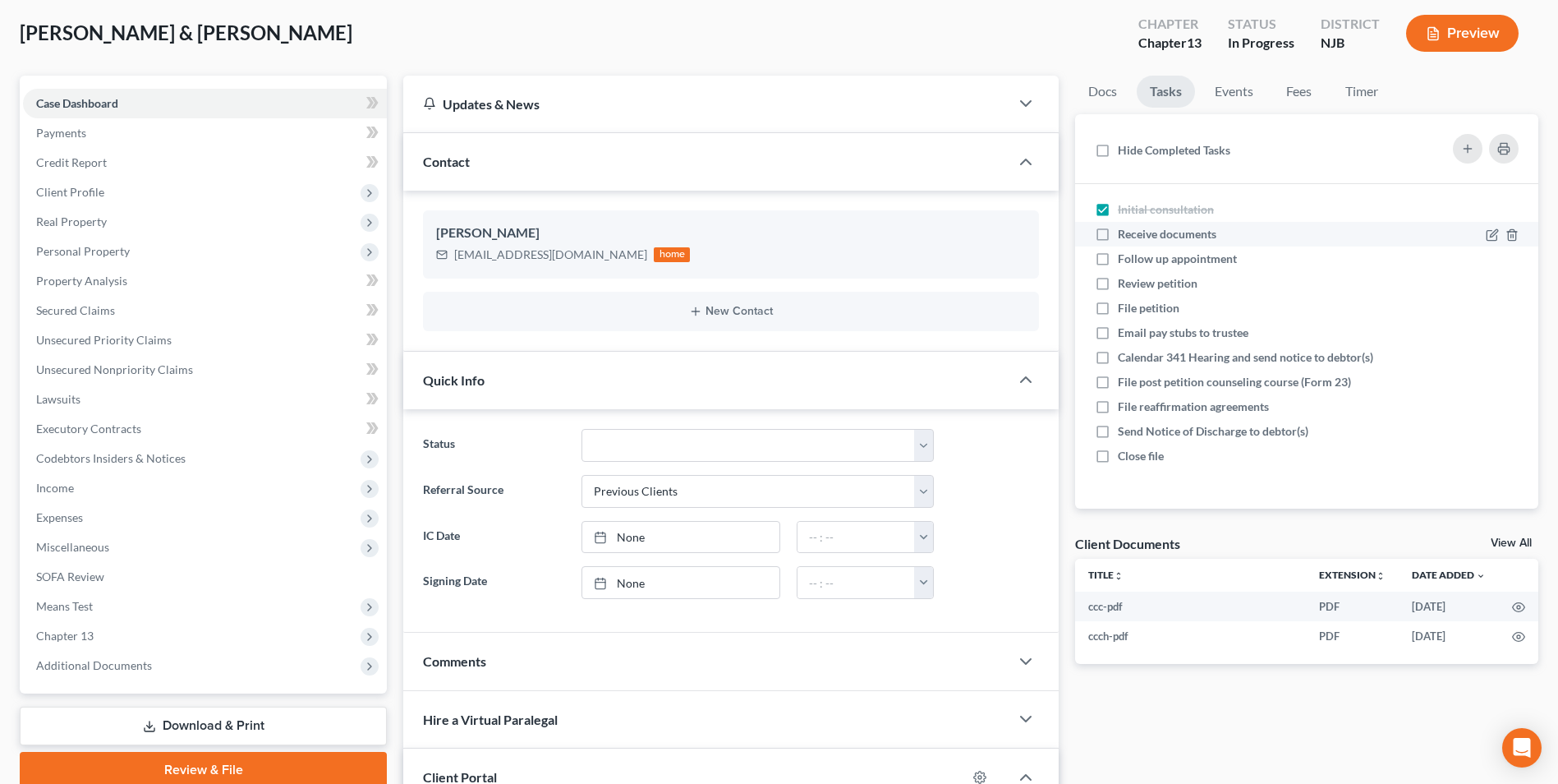
checkbox input "true"
click at [1118, 258] on label "Follow up appointment" at bounding box center [1184, 259] width 132 height 17
click at [1124, 258] on input "Follow up appointment" at bounding box center [1130, 256] width 11 height 11
checkbox input "true"
click at [1118, 289] on label "Review petition" at bounding box center [1164, 283] width 93 height 17
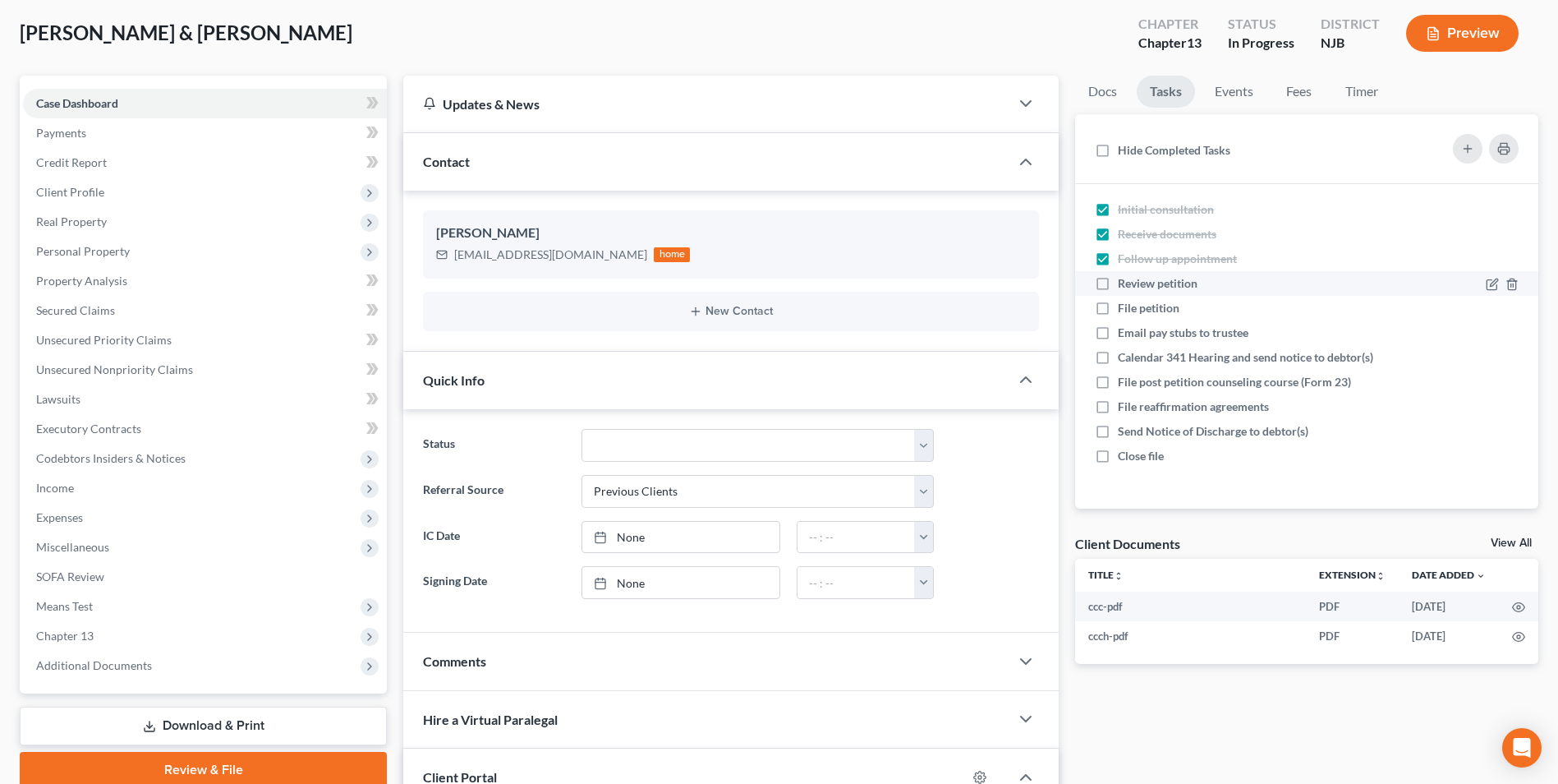
click at [1124, 286] on input "Review petition" at bounding box center [1130, 280] width 11 height 11
checkbox input "true"
click at [1230, 88] on link "Events" at bounding box center [1233, 91] width 65 height 32
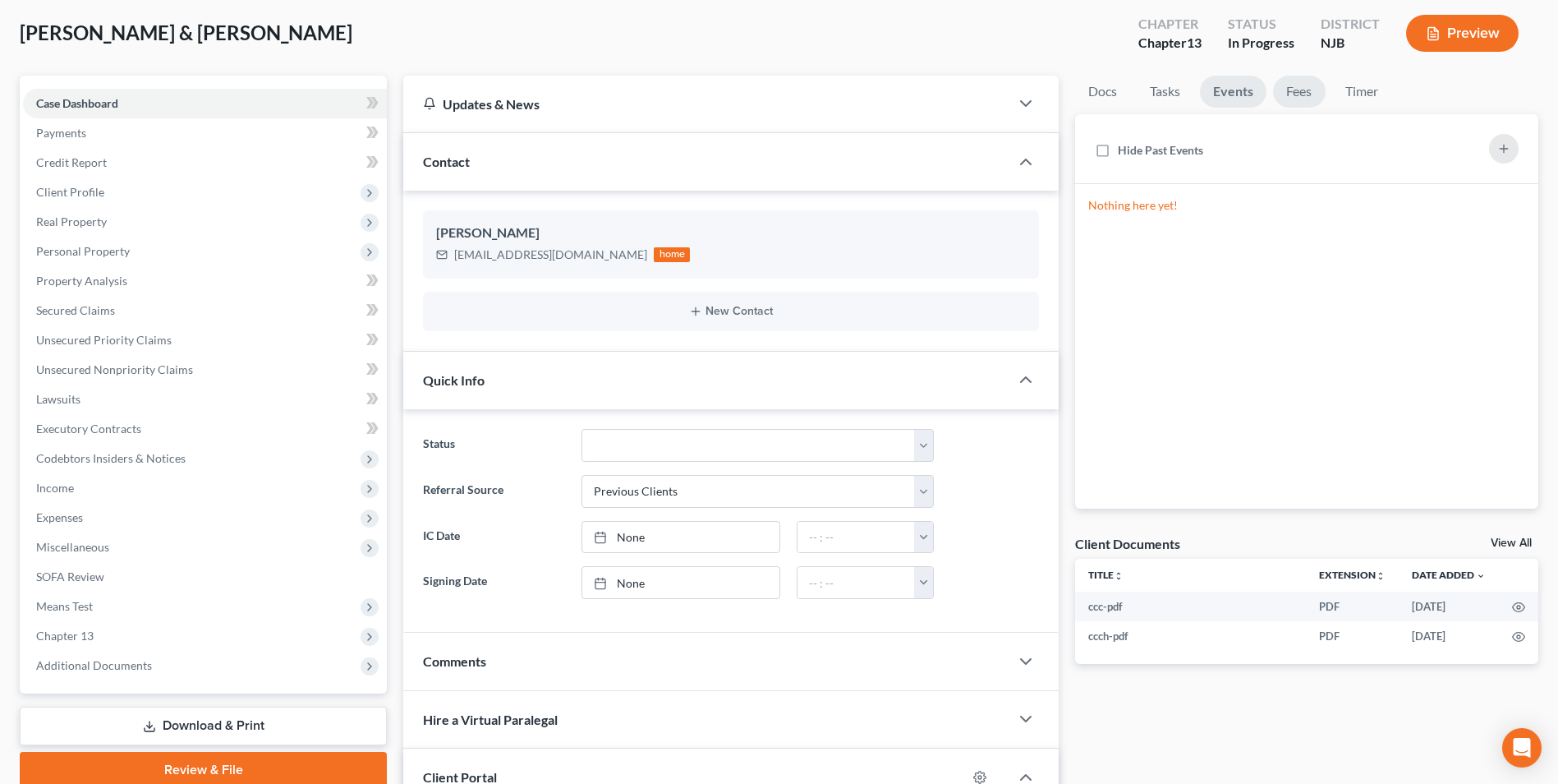
click at [1299, 90] on link "Fees" at bounding box center [1299, 91] width 53 height 32
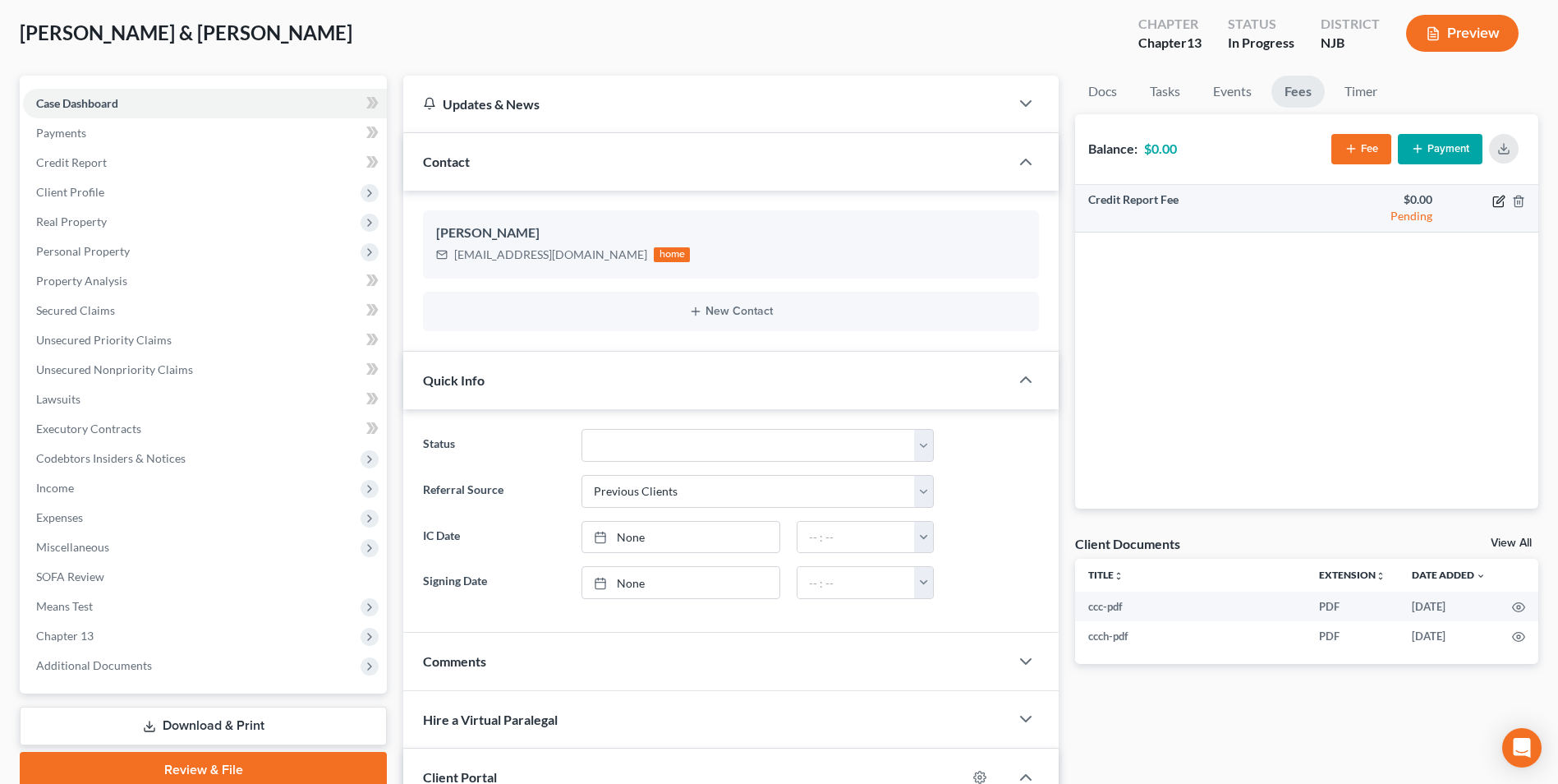
click at [1497, 200] on icon "button" at bounding box center [1499, 201] width 13 height 13
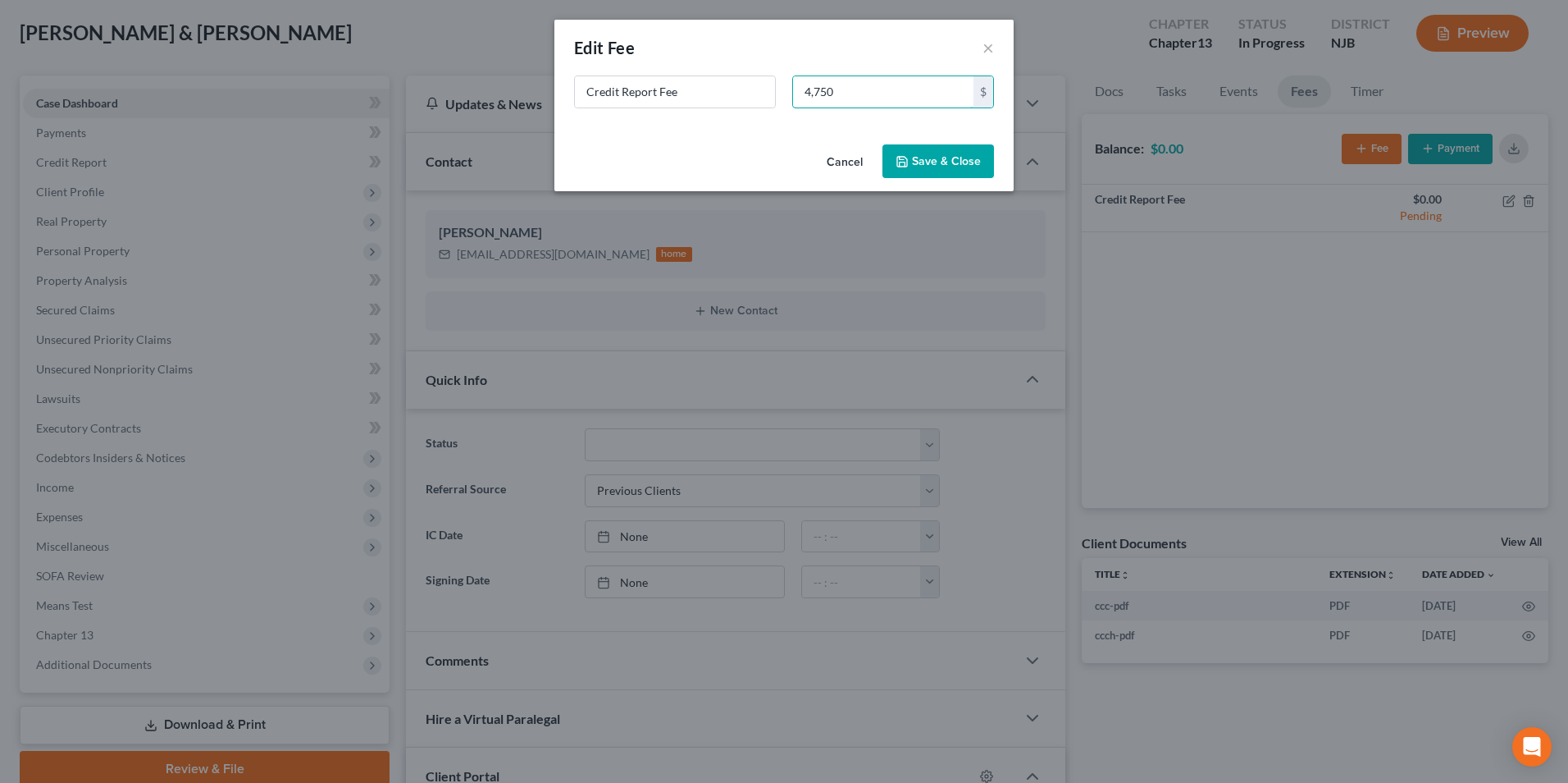
type input "4,750"
click at [839, 162] on button "Cancel" at bounding box center [845, 162] width 62 height 33
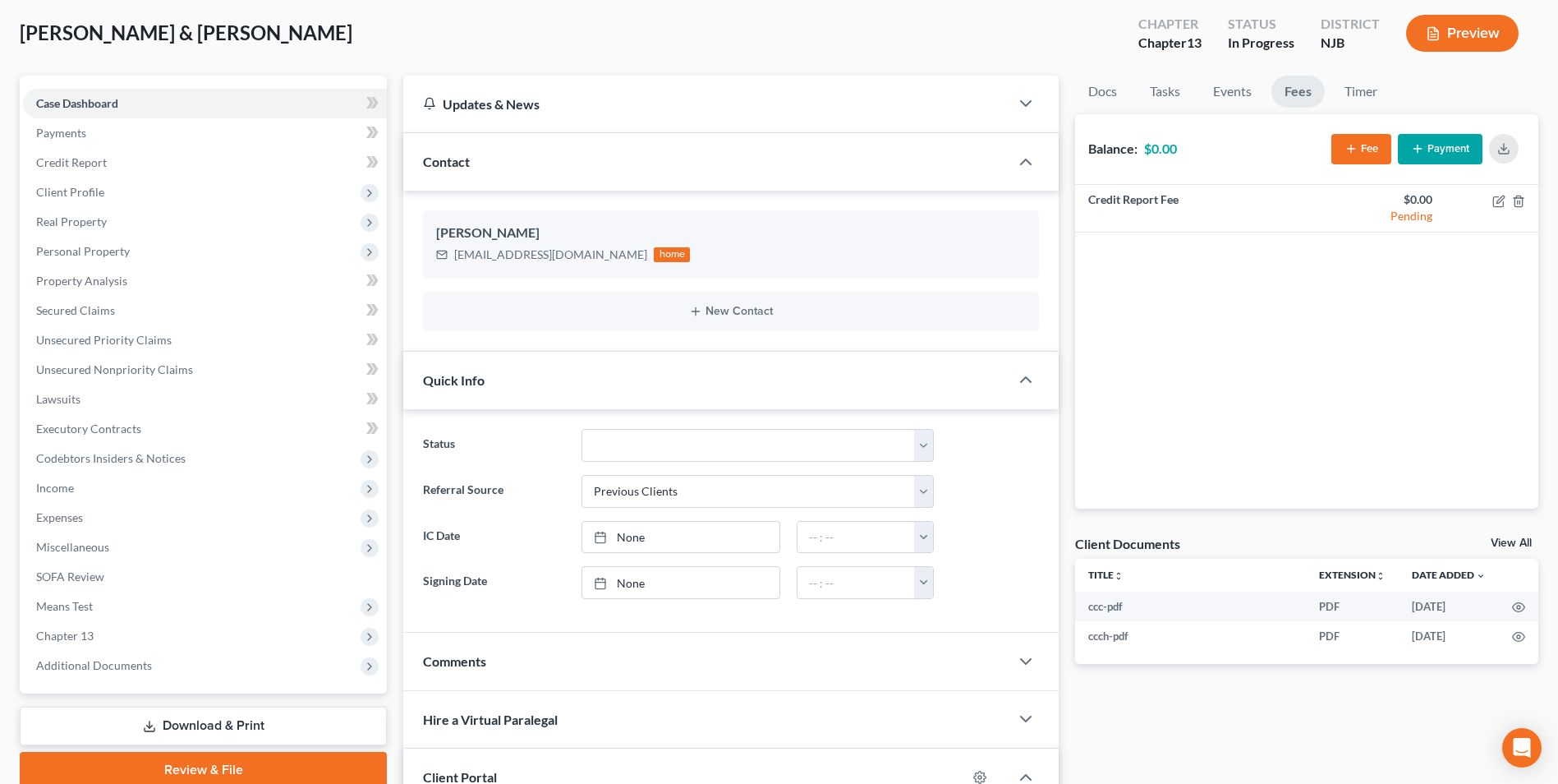
click at [1339, 146] on button "Fee" at bounding box center [1362, 149] width 60 height 30
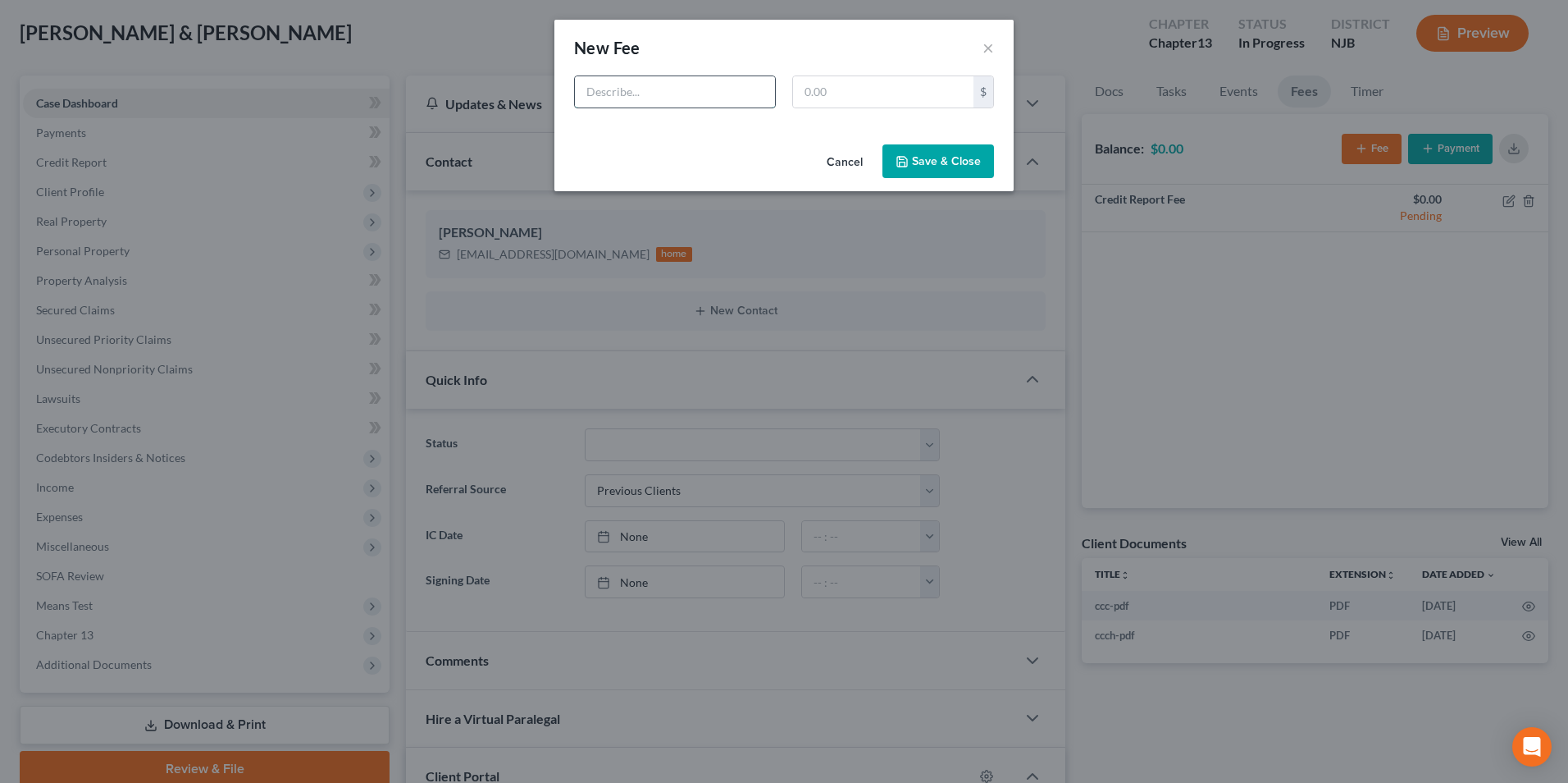
click at [682, 95] on input "text" at bounding box center [675, 91] width 200 height 31
type input "Attorney Fee"
type input "4,750"
click at [934, 166] on button "Save & Close" at bounding box center [938, 161] width 111 height 34
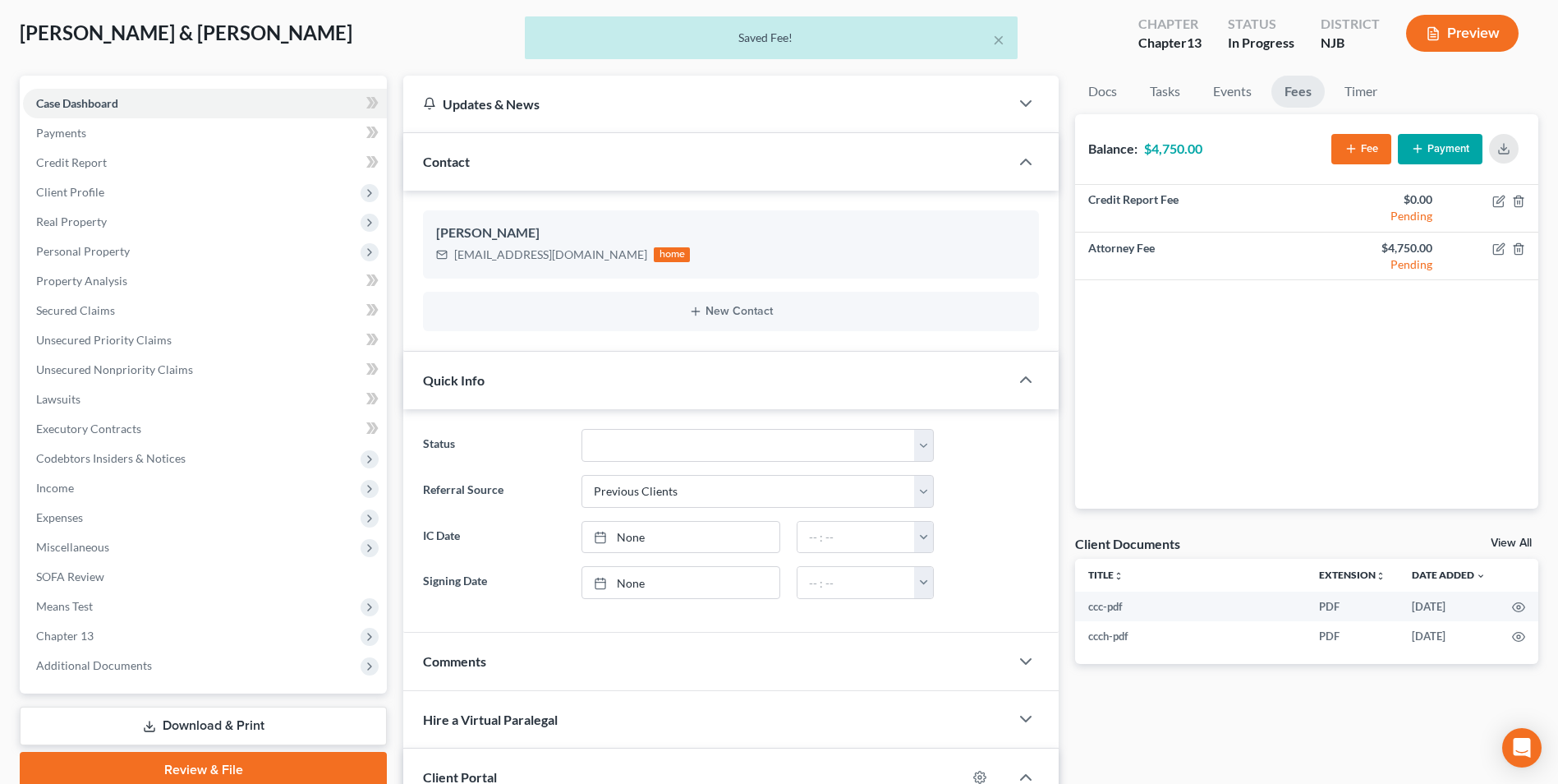
click at [1352, 148] on icon "button" at bounding box center [1352, 148] width 13 height 13
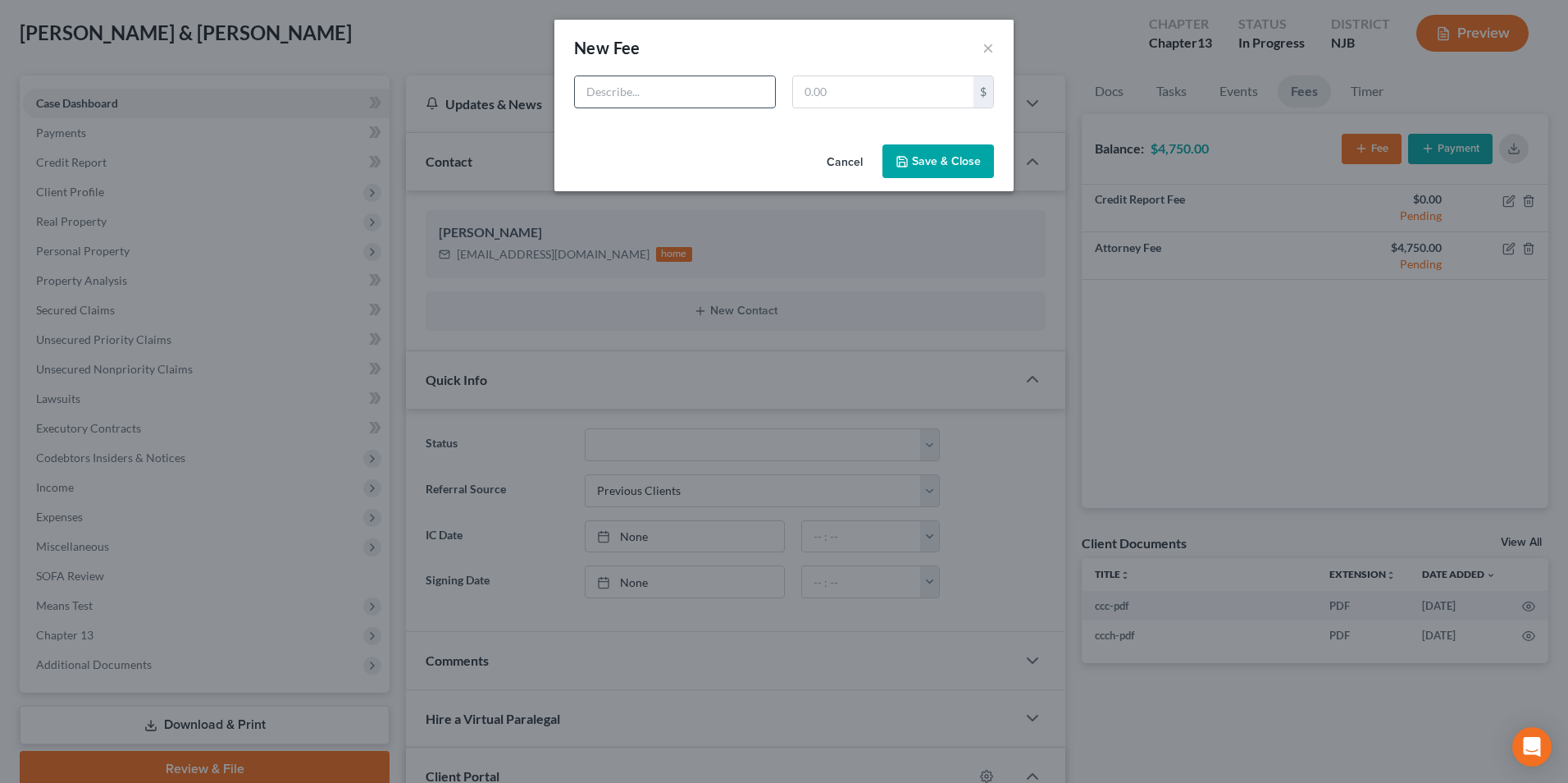
click at [677, 100] on input "text" at bounding box center [675, 91] width 200 height 31
type input "Court Fee"
type input "313"
click at [952, 164] on button "Save & Close" at bounding box center [938, 161] width 111 height 34
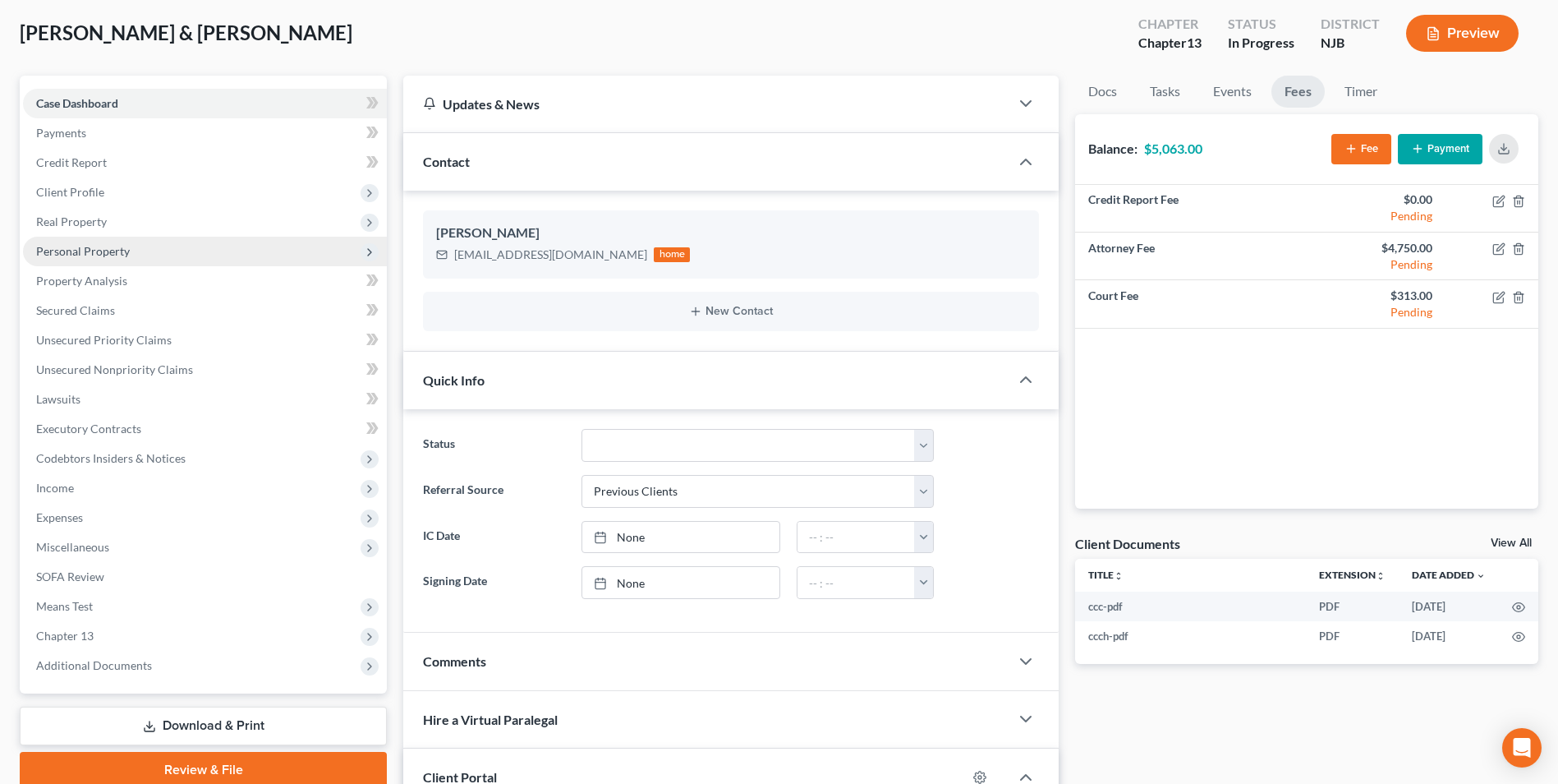
click at [102, 252] on span "Personal Property" at bounding box center [83, 251] width 94 height 14
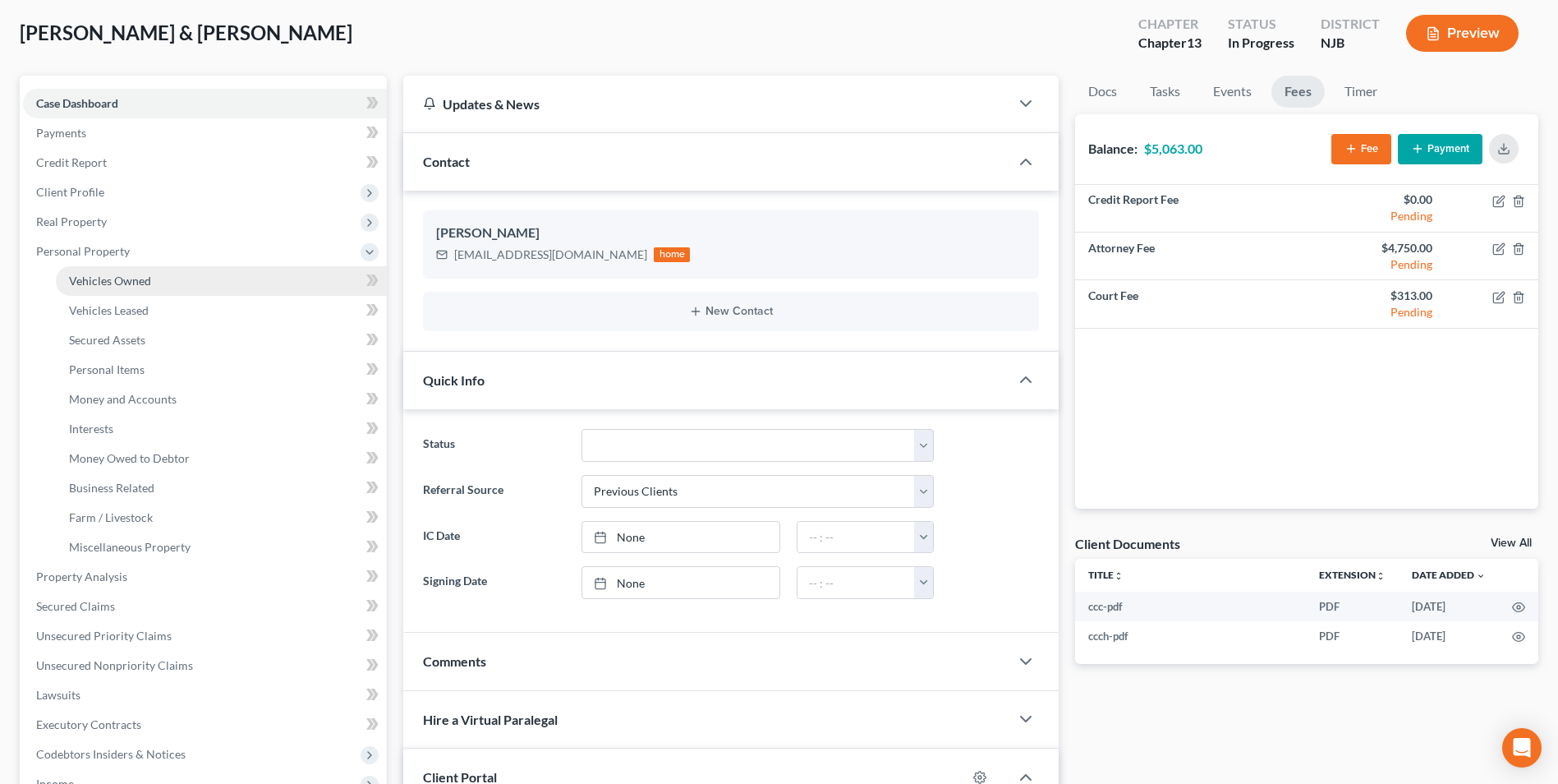
click at [141, 280] on span "Vehicles Owned" at bounding box center [110, 280] width 82 height 14
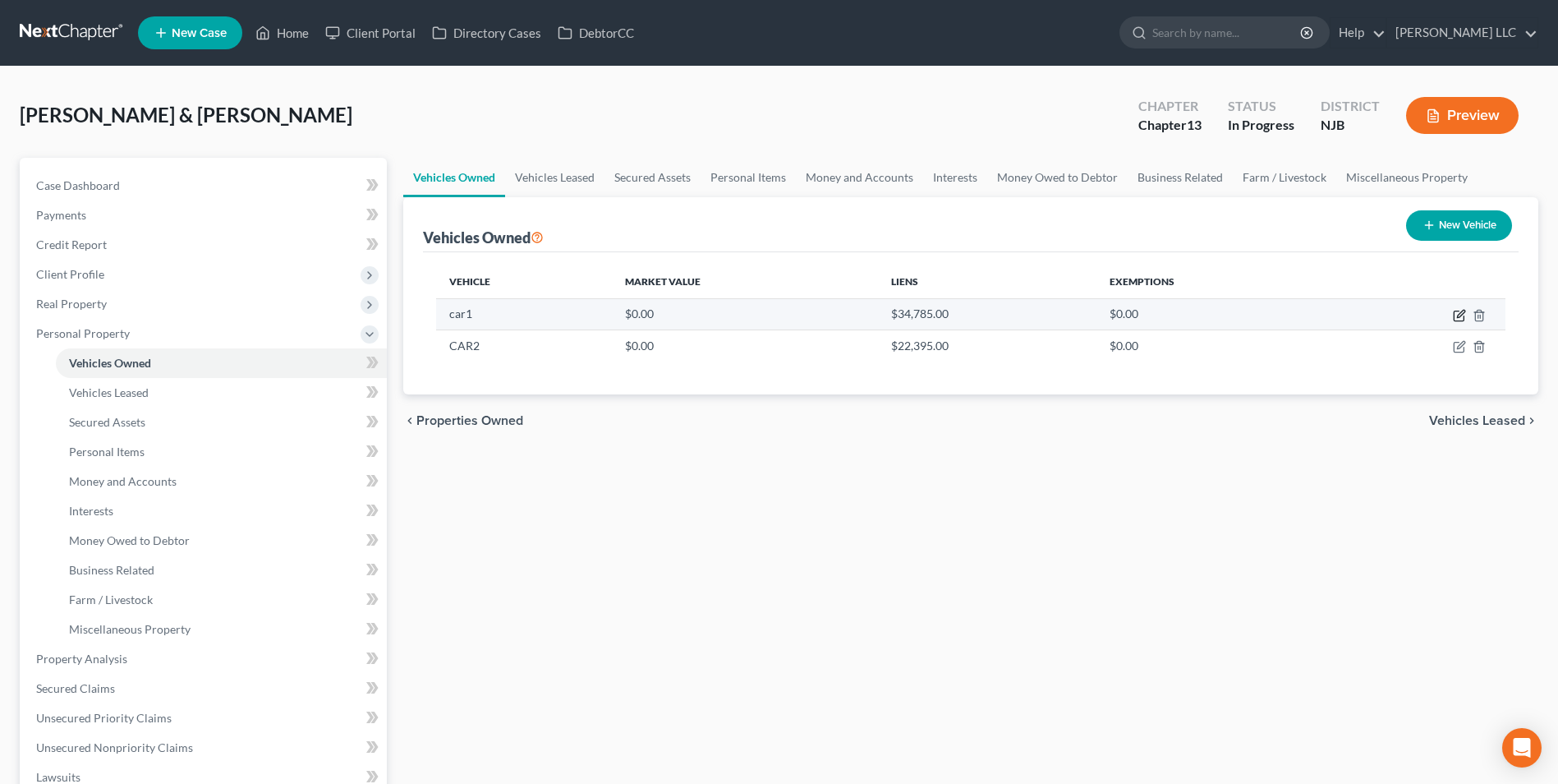
click at [1460, 316] on icon "button" at bounding box center [1461, 313] width 8 height 8
select select "0"
select select "2"
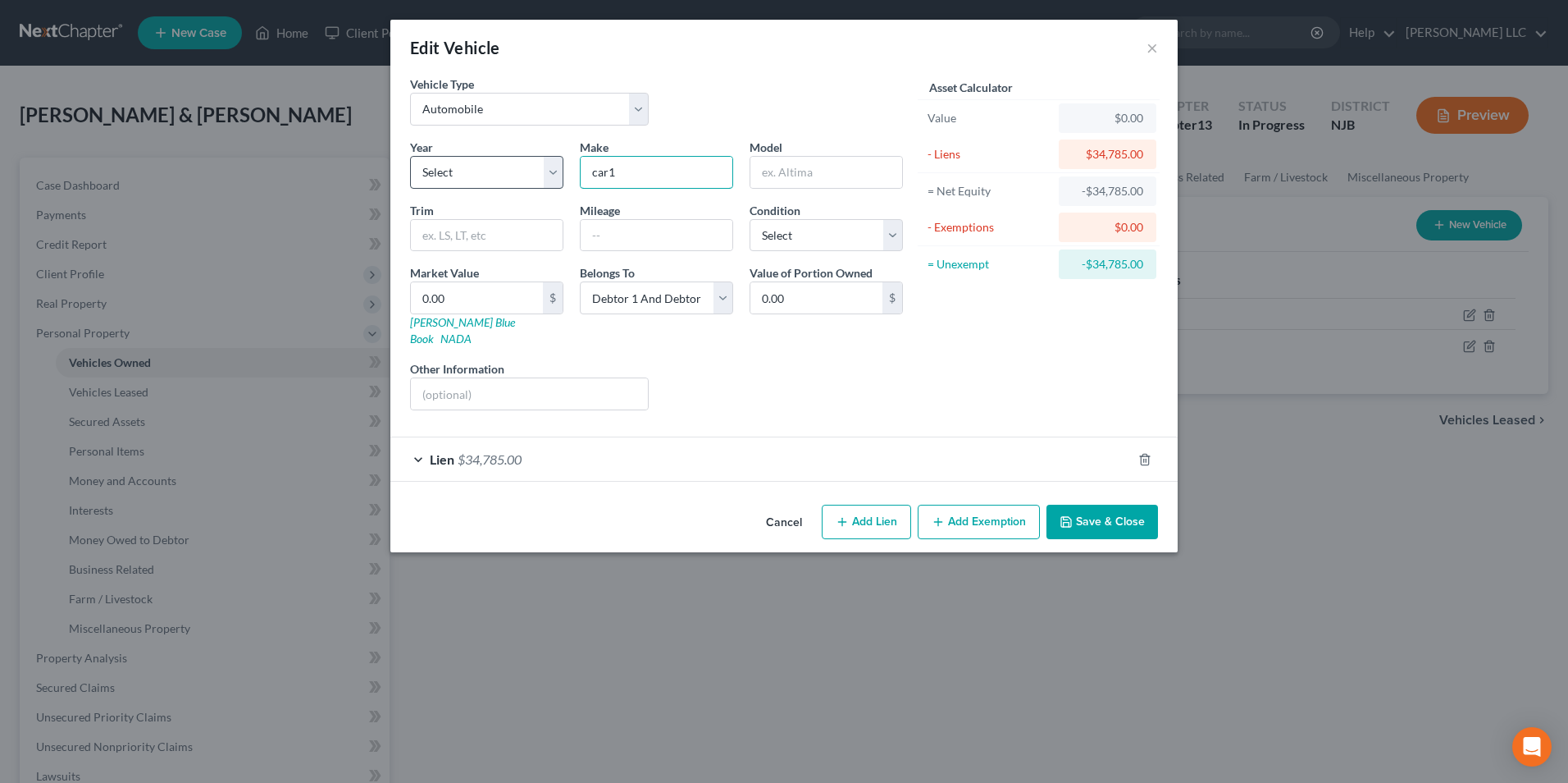
drag, startPoint x: 632, startPoint y: 172, endPoint x: 558, endPoint y: 173, distance: 74.0
click at [558, 173] on div "Year Select 2026 2025 2024 2023 2022 2021 2020 2019 2018 2017 2016 2015 2014 20…" at bounding box center [656, 281] width 509 height 285
type input "Chevy"
type input "Traverse"
select select "0"
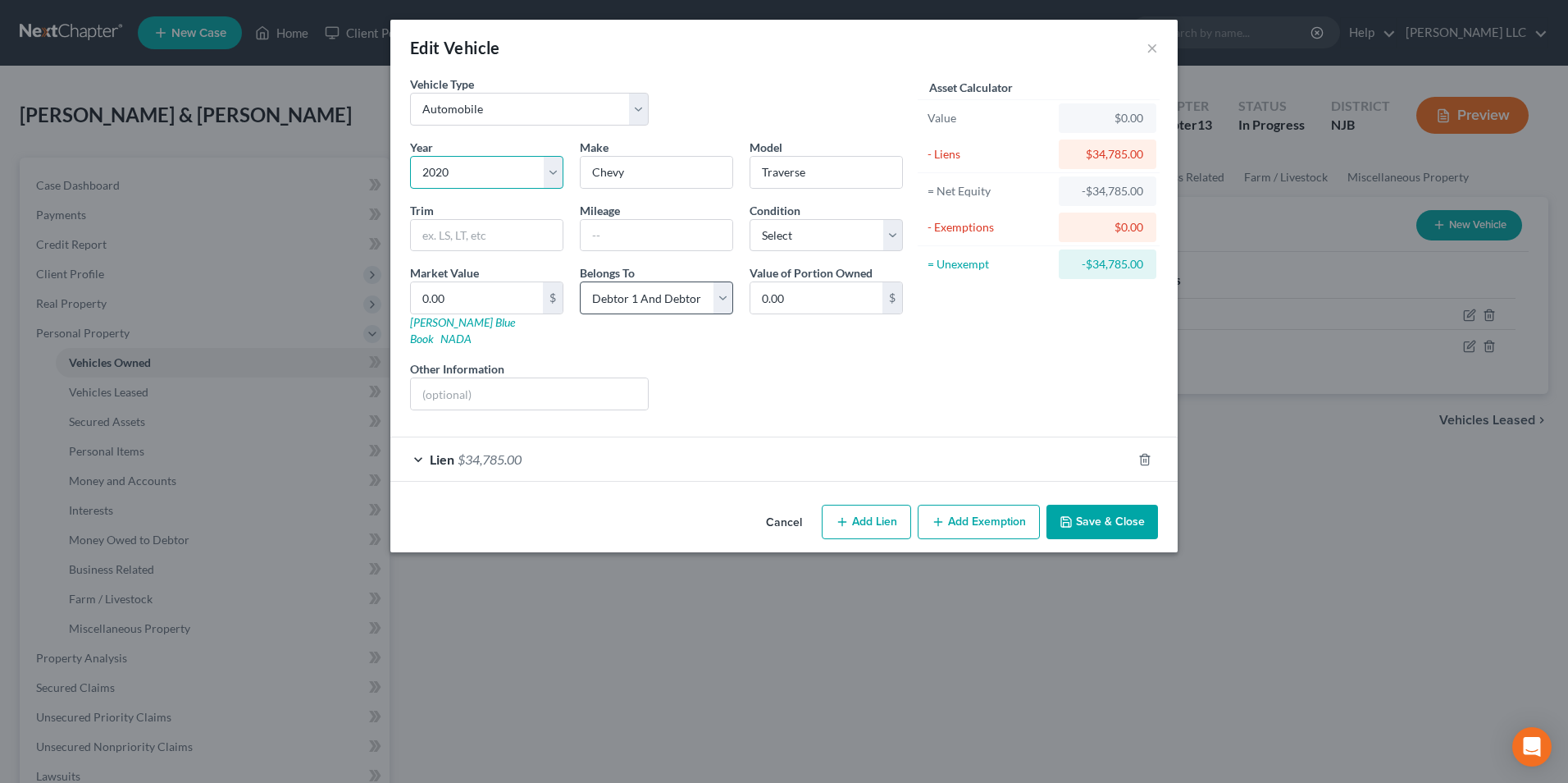
select select "7"
click at [625, 232] on input "text" at bounding box center [656, 235] width 152 height 31
type input "64429"
click at [818, 240] on select "Select Excellent Very Good Good Fair Poor" at bounding box center [825, 235] width 153 height 33
select select "1"
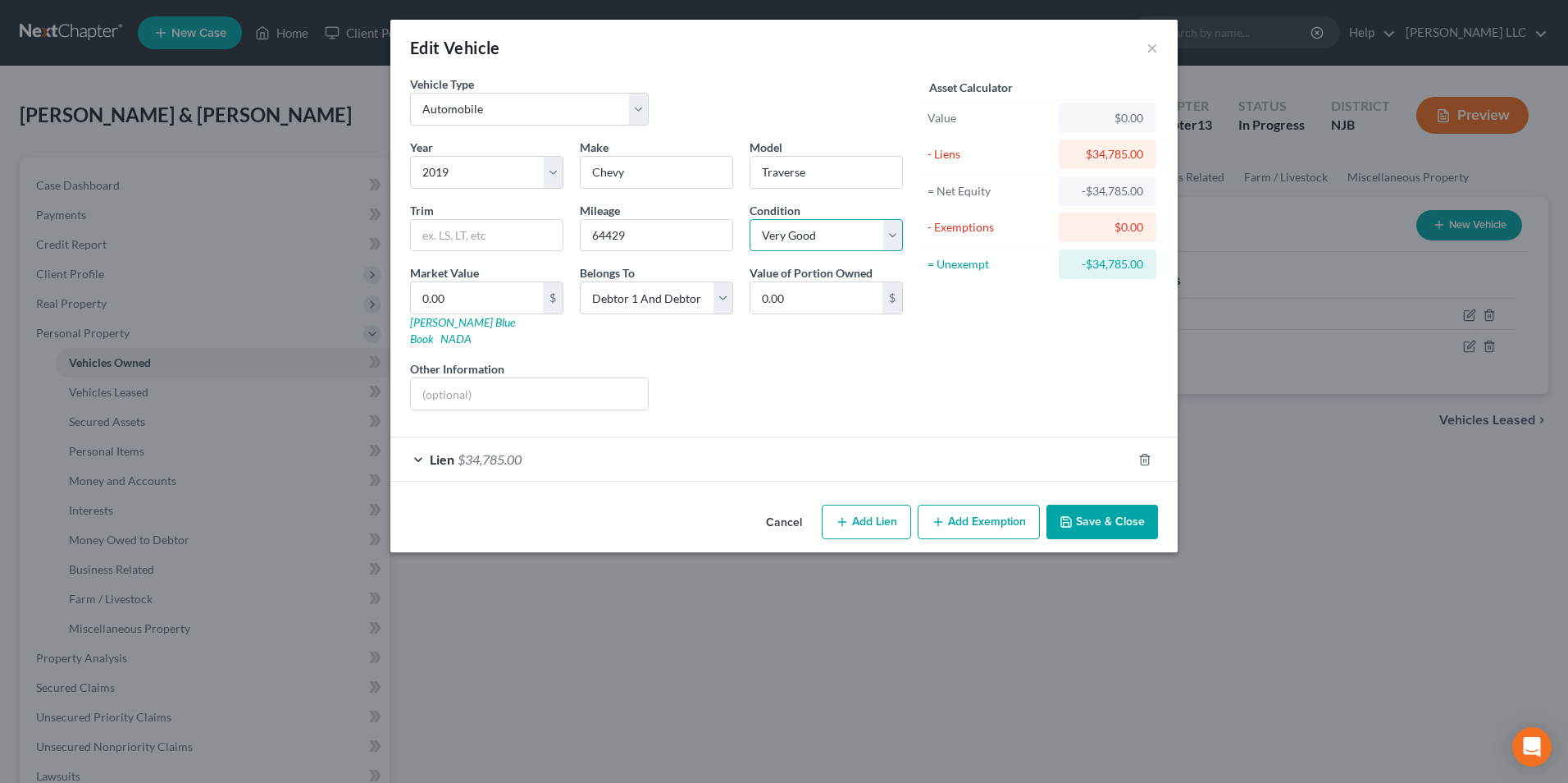
click at [749, 219] on select "Select Excellent Very Good Good Fair Poor" at bounding box center [825, 235] width 153 height 33
click at [450, 301] on input "0.00" at bounding box center [477, 297] width 132 height 31
type input "2"
type input "2.00"
type input "24"
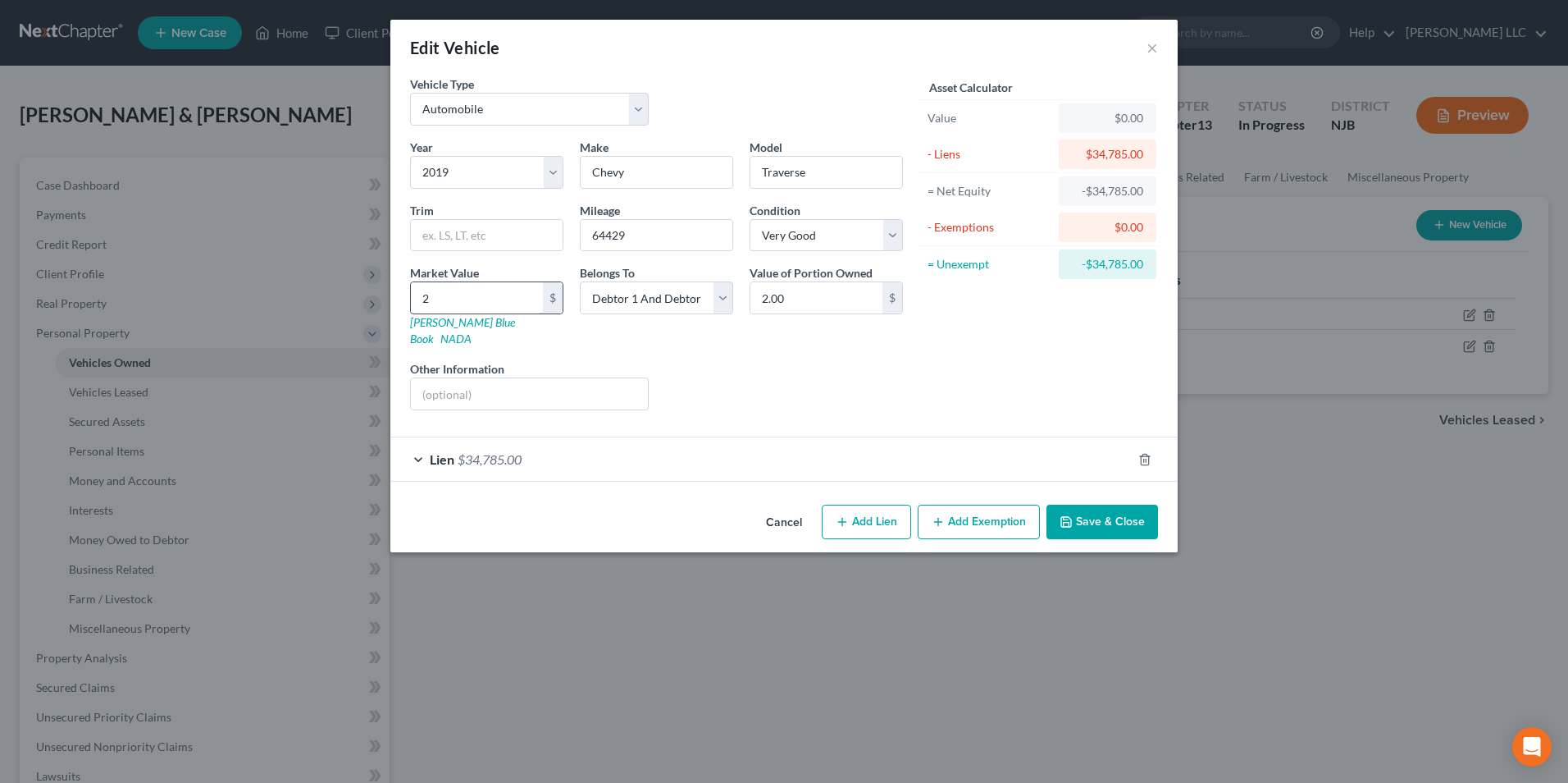
type input "24.00"
type input "240"
type input "240.00"
type input "2400"
type input "2,400.00"
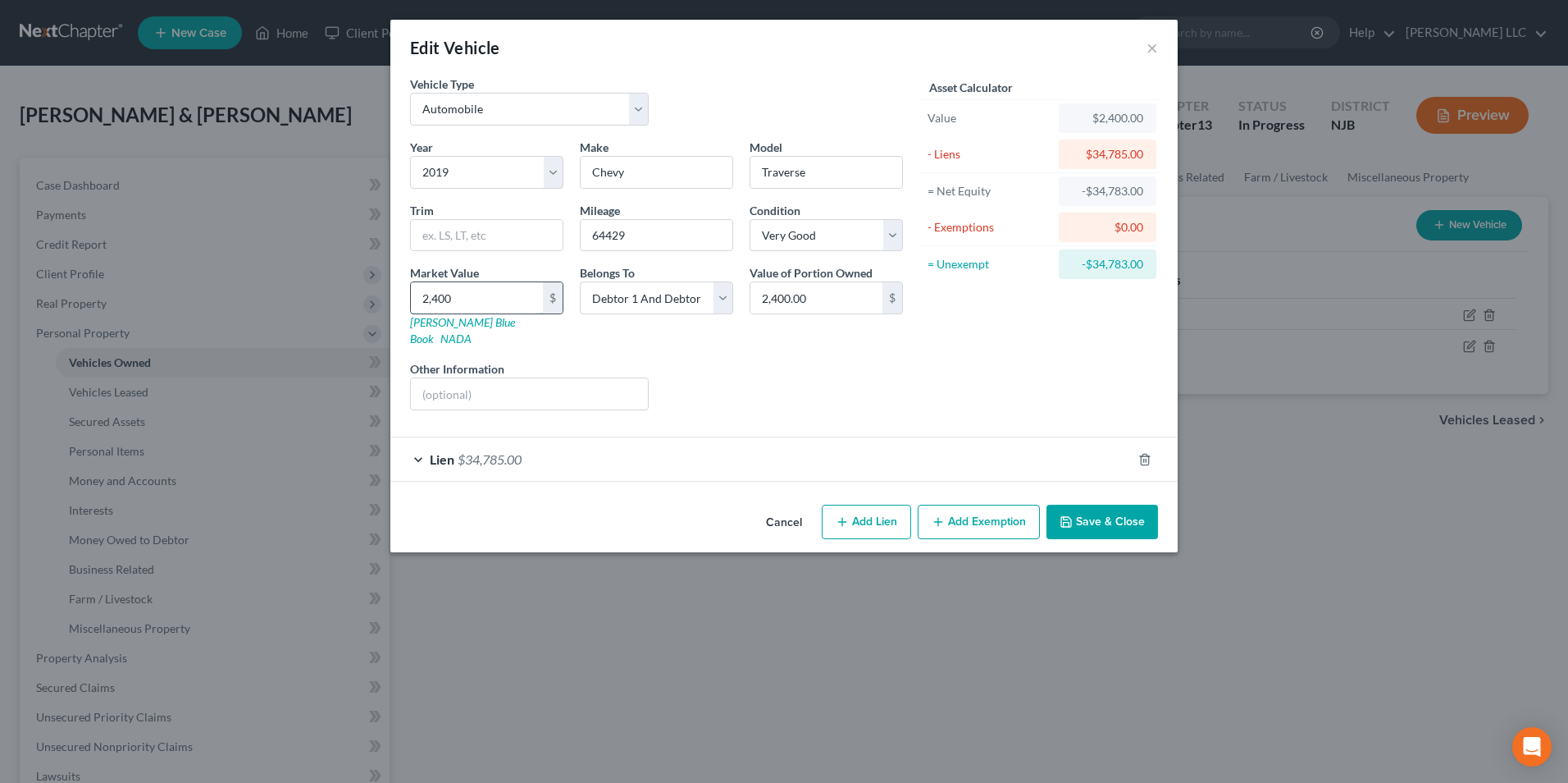
type input "2,4000"
type input "24,000.00"
type input "24,000"
click at [422, 444] on div "Lien $34,785.00" at bounding box center [761, 459] width 742 height 44
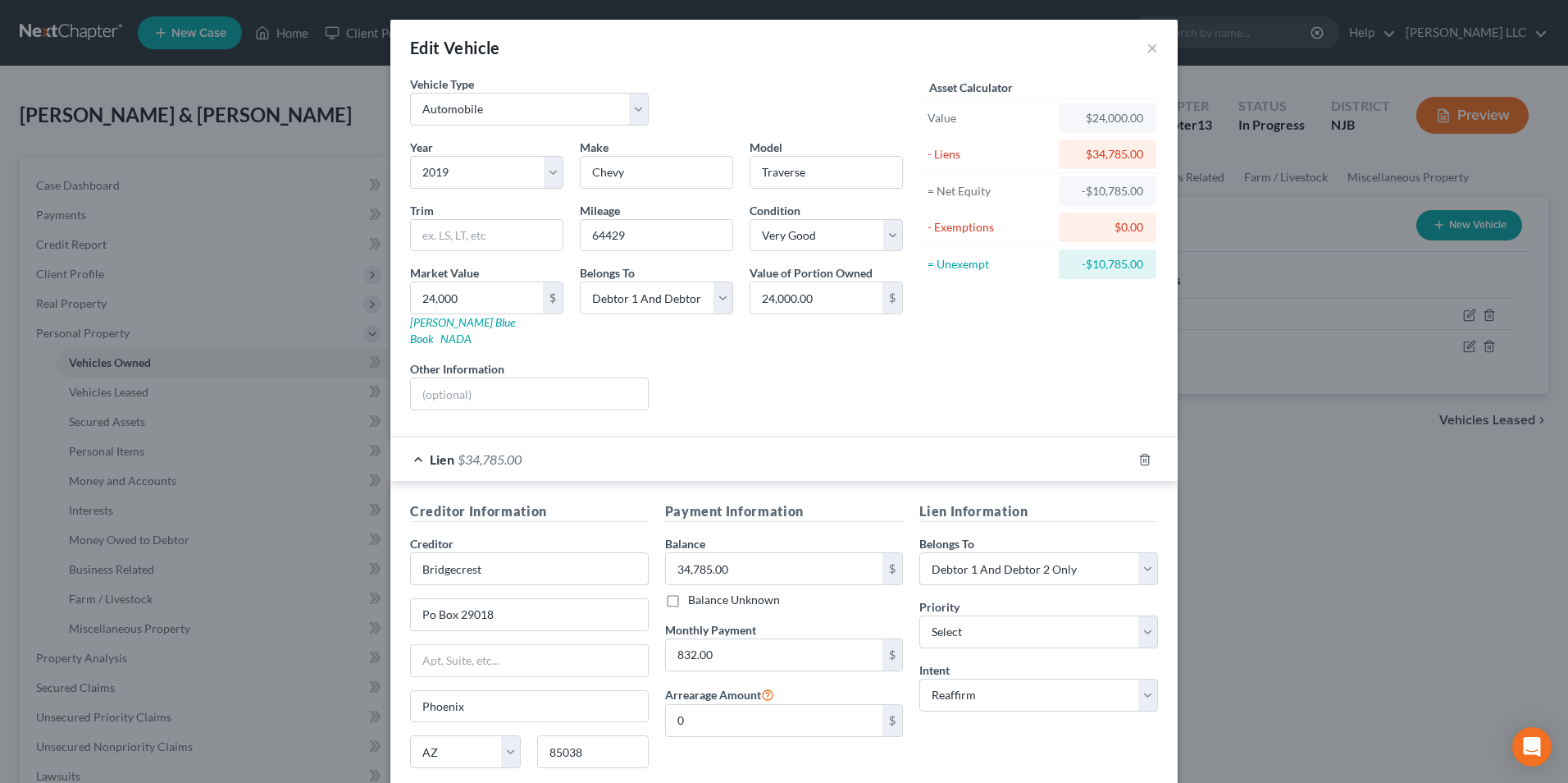
click at [419, 445] on div "Lien $34,785.00" at bounding box center [761, 459] width 742 height 44
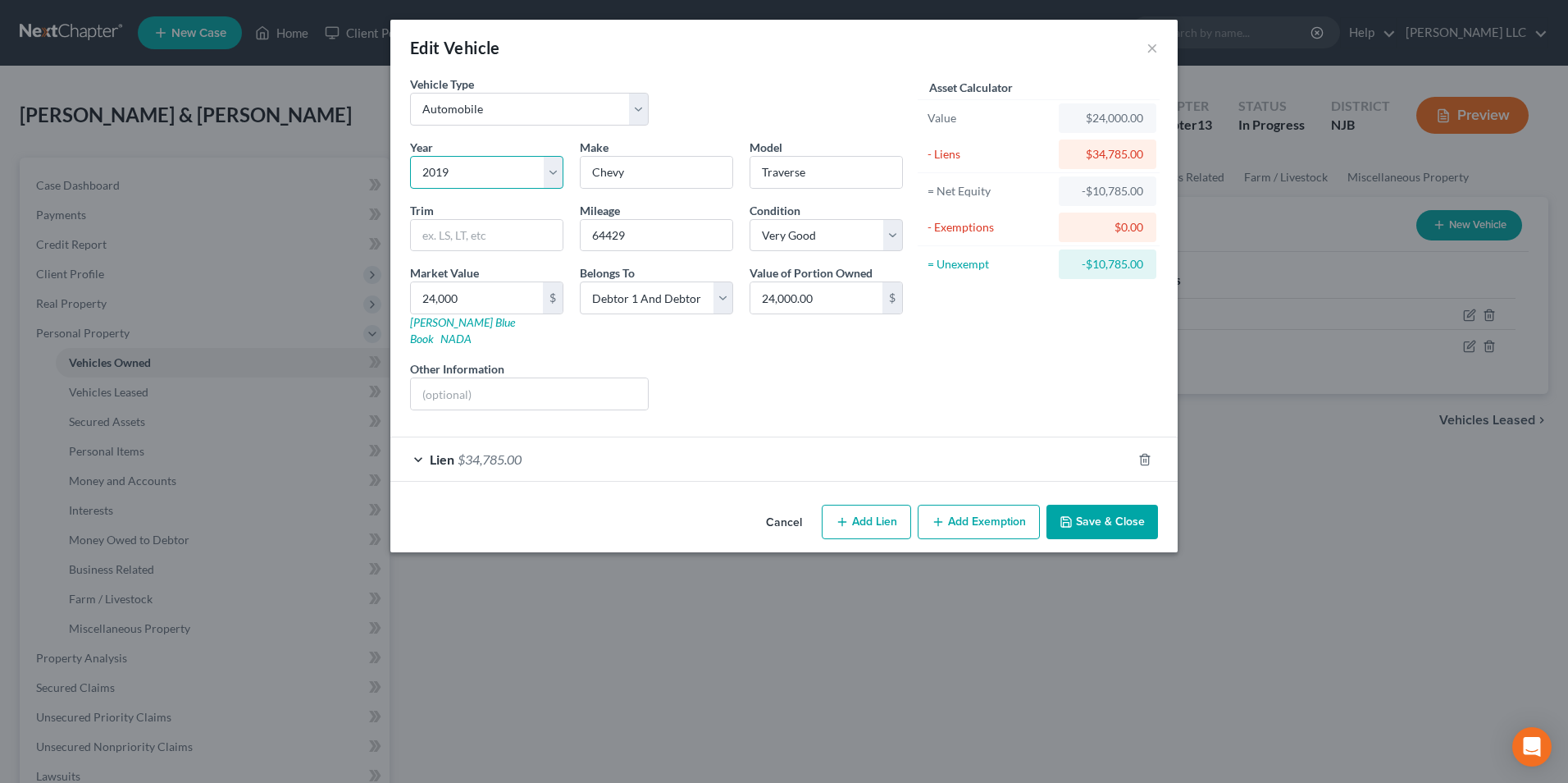
drag, startPoint x: 445, startPoint y: 173, endPoint x: 454, endPoint y: 172, distance: 9.1
click at [445, 173] on select "Select 2026 2025 2024 2023 2022 2021 2020 2019 2018 2017 2016 2015 2014 2013 20…" at bounding box center [486, 172] width 153 height 33
click at [456, 170] on select "Select 2026 2025 2024 2023 2022 2021 2020 2019 2018 2017 2016 2015 2014 2013 20…" at bounding box center [486, 172] width 153 height 33
click at [504, 177] on select "Select 2026 2025 2024 2023 2022 2021 2020 2019 2018 2017 2016 2015 2014 2013 20…" at bounding box center [486, 172] width 153 height 33
select select "3"
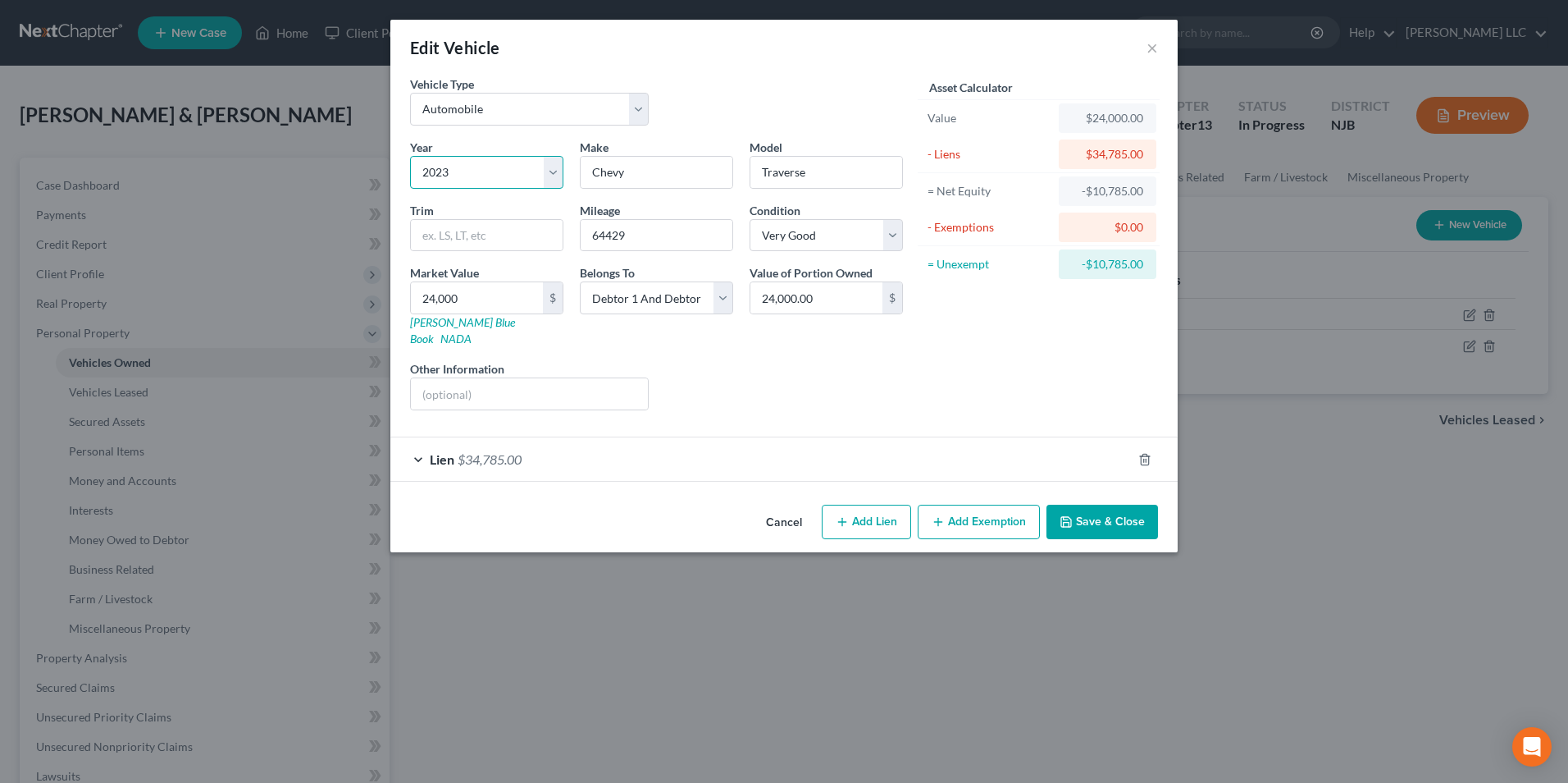
click at [410, 156] on select "Select 2026 2025 2024 2023 2022 2021 2020 2019 2018 2017 2016 2015 2014 2013 20…" at bounding box center [486, 172] width 153 height 33
type input "Jeep"
type input "Wrangler"
type input "51000"
type input "3"
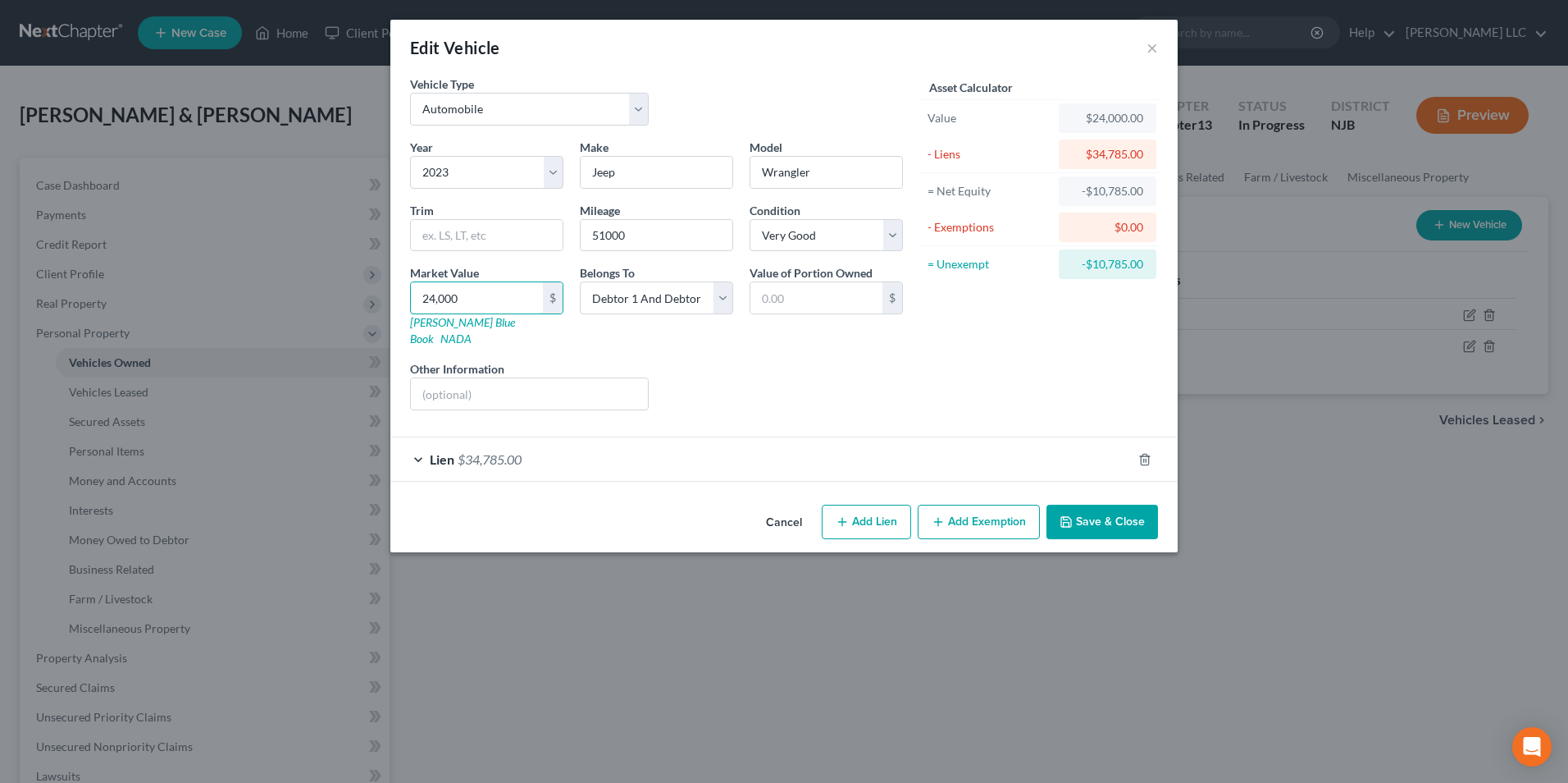
type input "3.00"
type input "30"
type input "30.00"
type input "300"
type input "300.00"
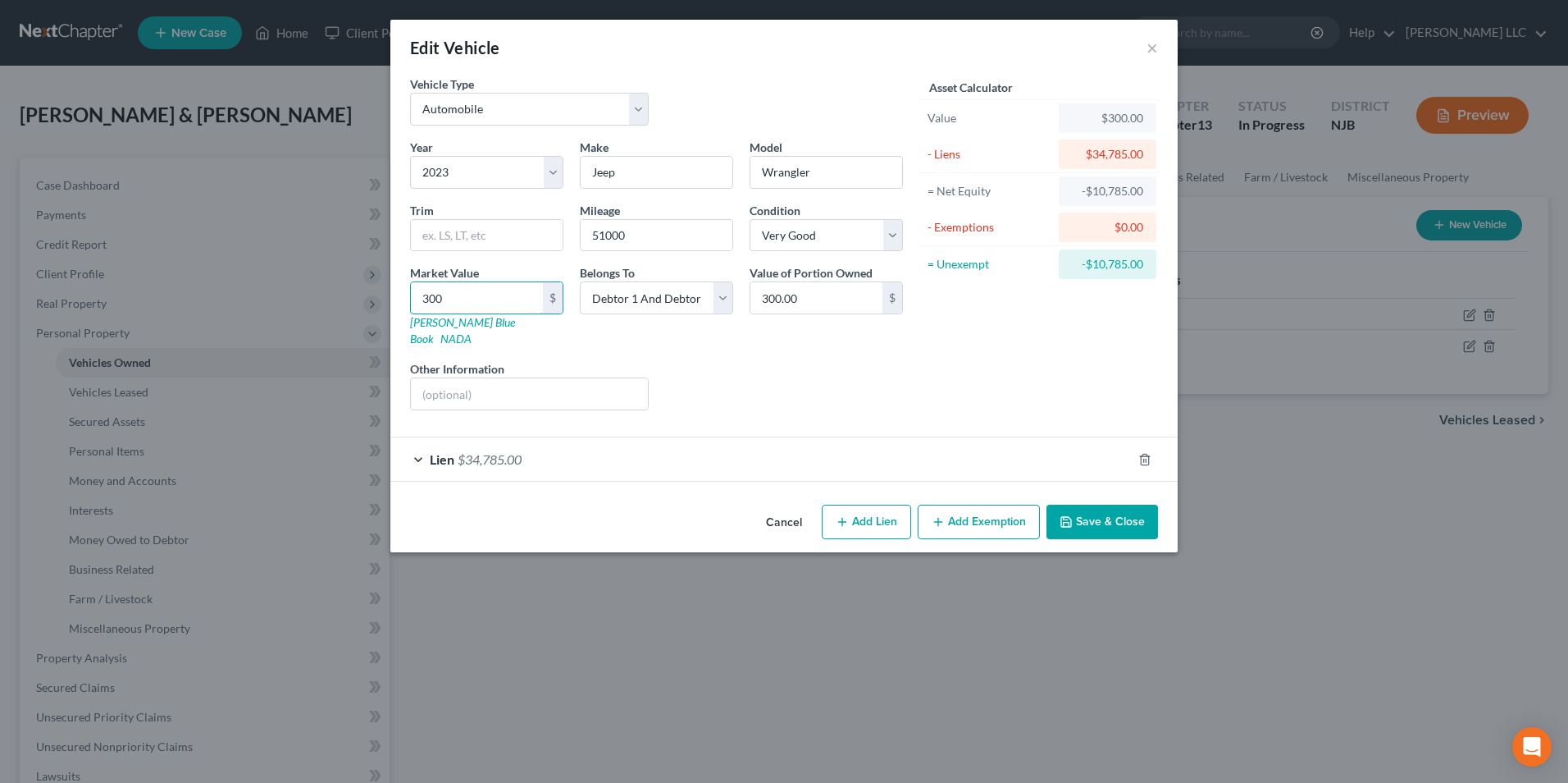
type input "3000"
type input "3,000.00"
type input "3,0000"
type input "30,000.00"
type input "30,000"
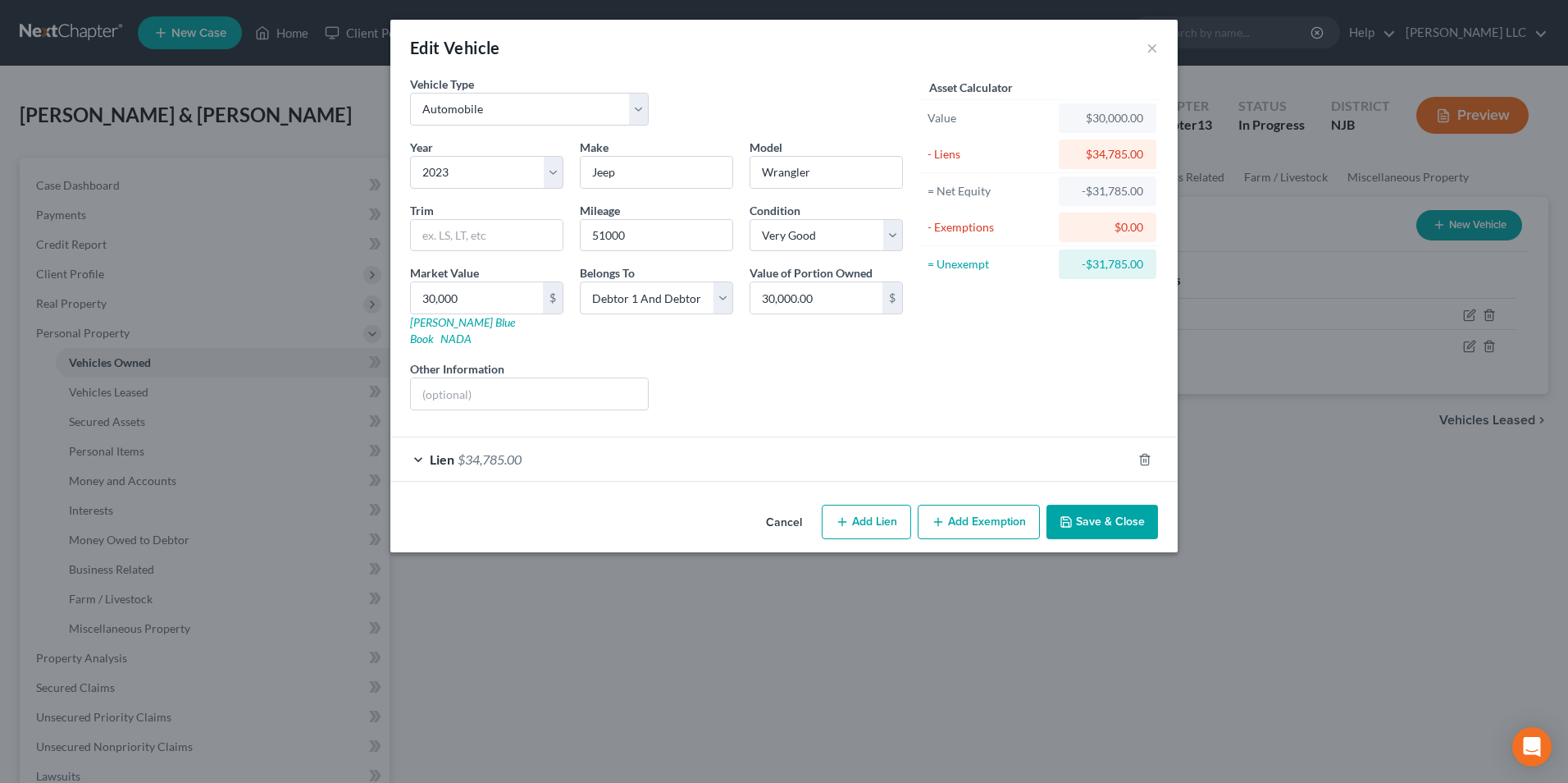
click at [1106, 511] on button "Save & Close" at bounding box center [1102, 521] width 111 height 34
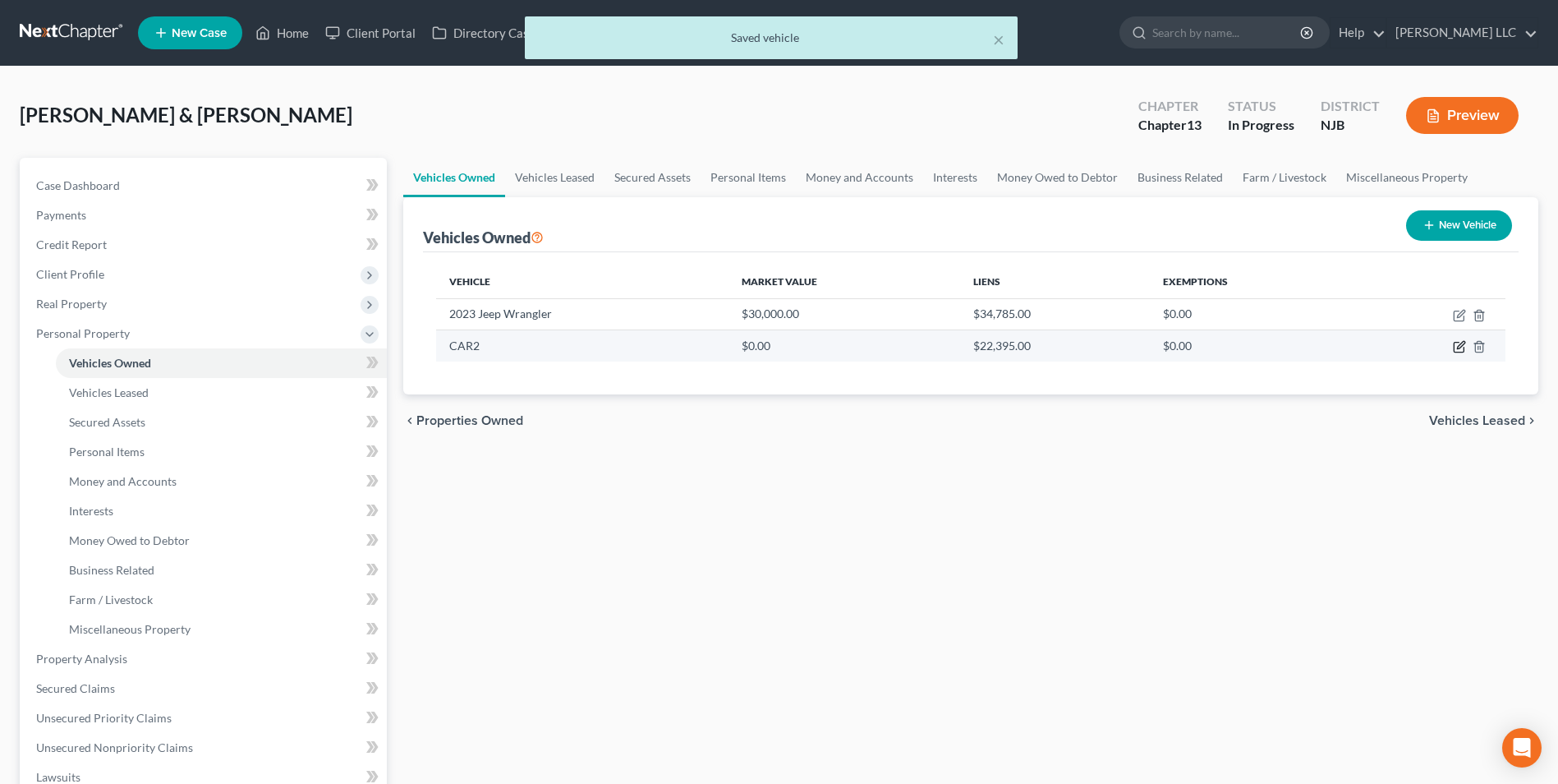
click at [1459, 346] on icon "button" at bounding box center [1461, 345] width 8 height 8
select select "0"
select select "2"
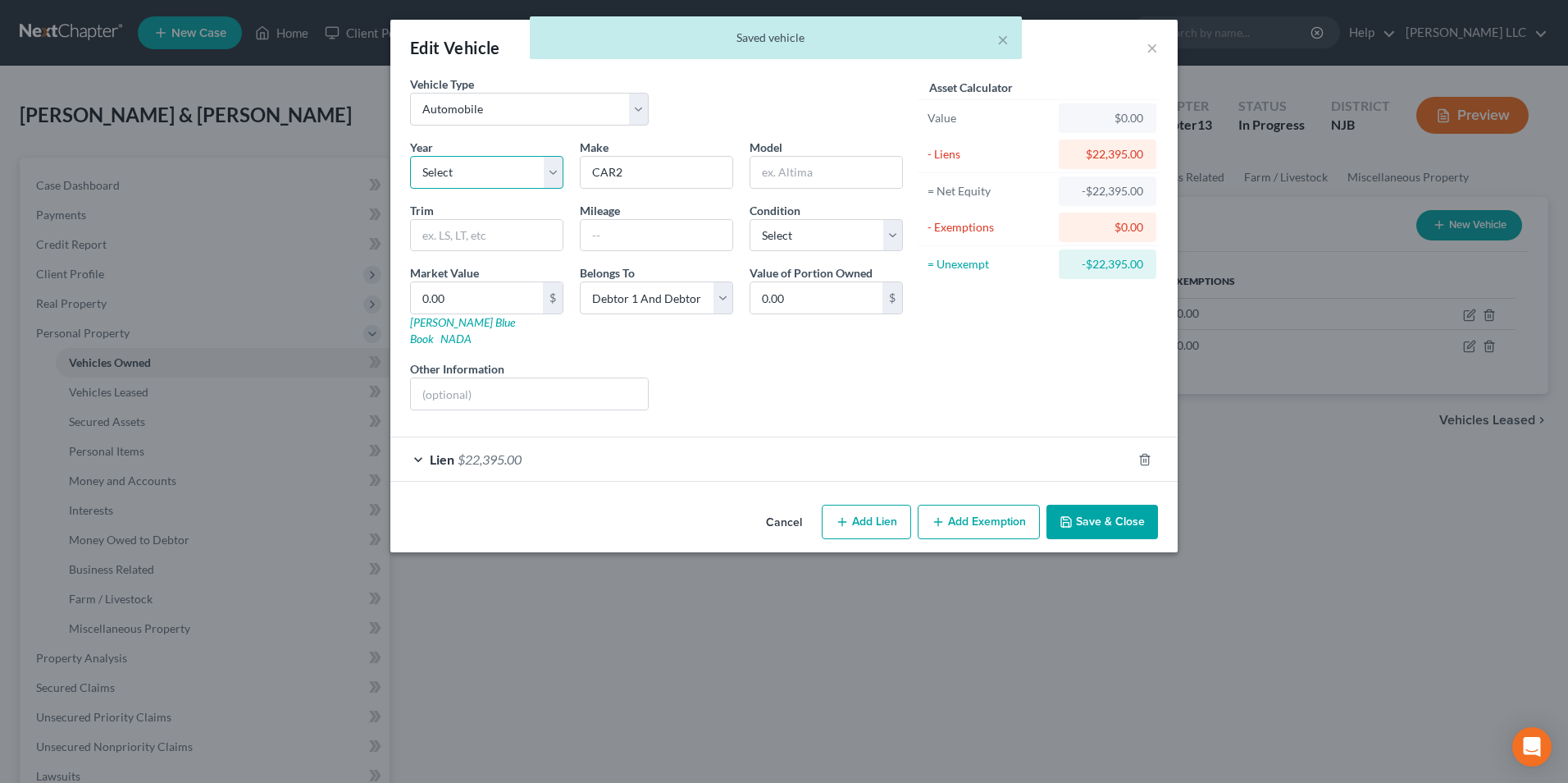
click at [488, 176] on select "Select 2026 2025 2024 2023 2022 2021 2020 2019 2018 2017 2016 2015 2014 2013 20…" at bounding box center [486, 172] width 153 height 33
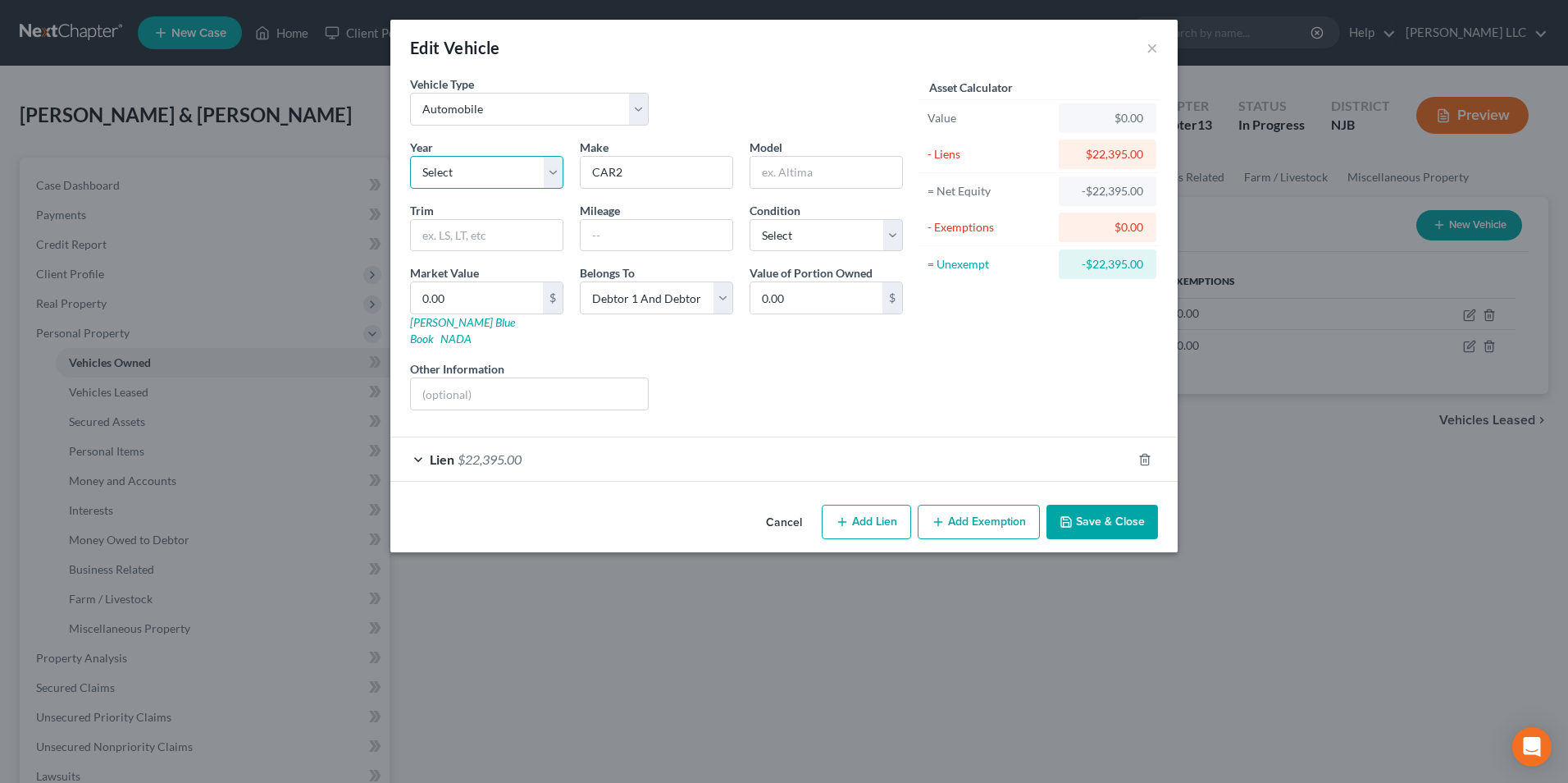
select select "7"
click at [410, 156] on select "Select 2026 2025 2024 2023 2022 2021 2020 2019 2018 2017 2016 2015 2014 2013 20…" at bounding box center [486, 172] width 153 height 33
type input "Jeep"
type input "Wrangler"
type input "64429"
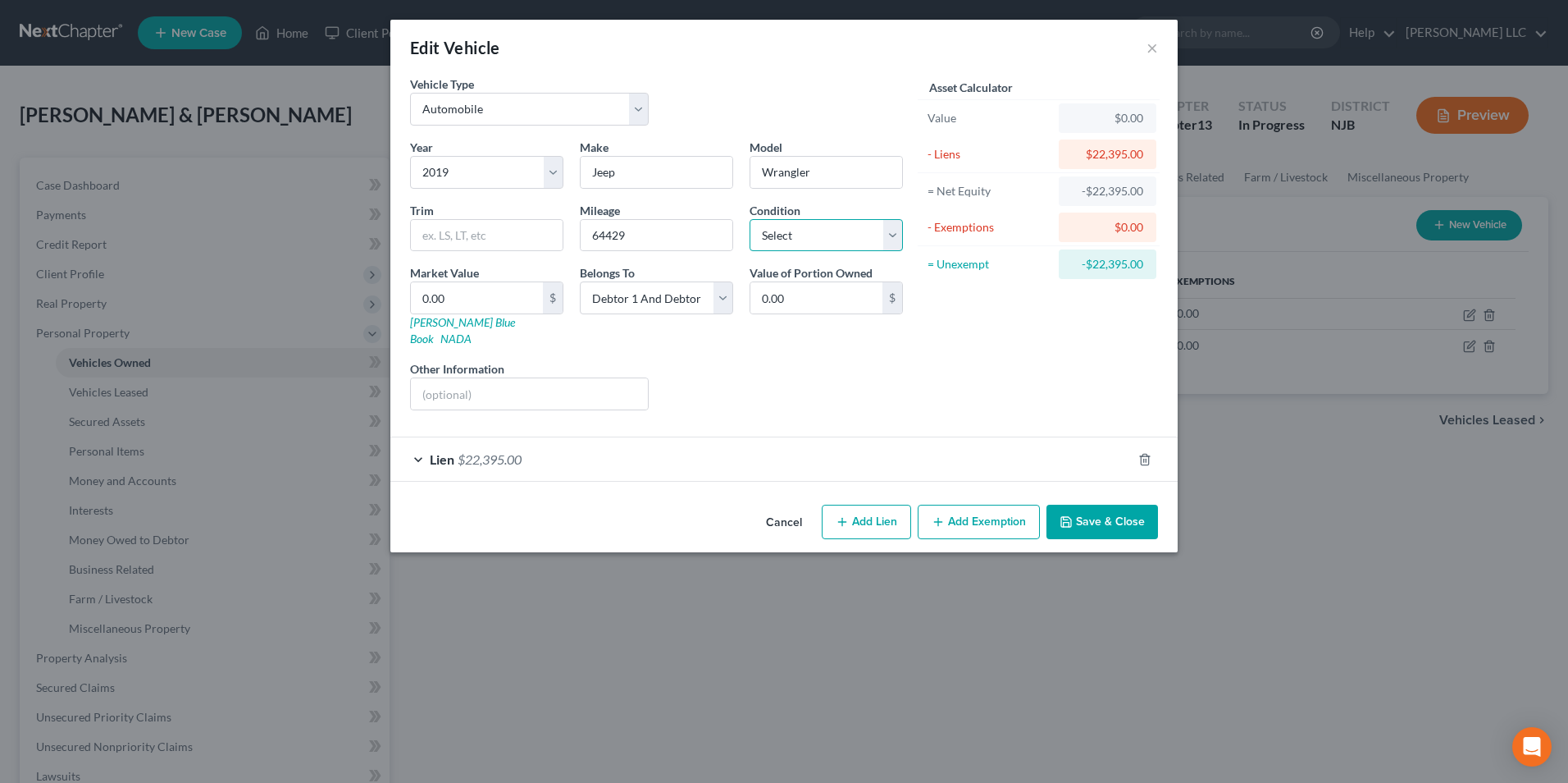
click at [823, 241] on select "Select Excellent Very Good Good Fair Poor" at bounding box center [825, 235] width 153 height 33
select select "1"
click at [749, 219] on select "Select Excellent Very Good Good Fair Poor" at bounding box center [825, 235] width 153 height 33
click at [465, 301] on input "0.00" at bounding box center [477, 297] width 132 height 31
click at [643, 179] on input "Jeep" at bounding box center [656, 172] width 152 height 31
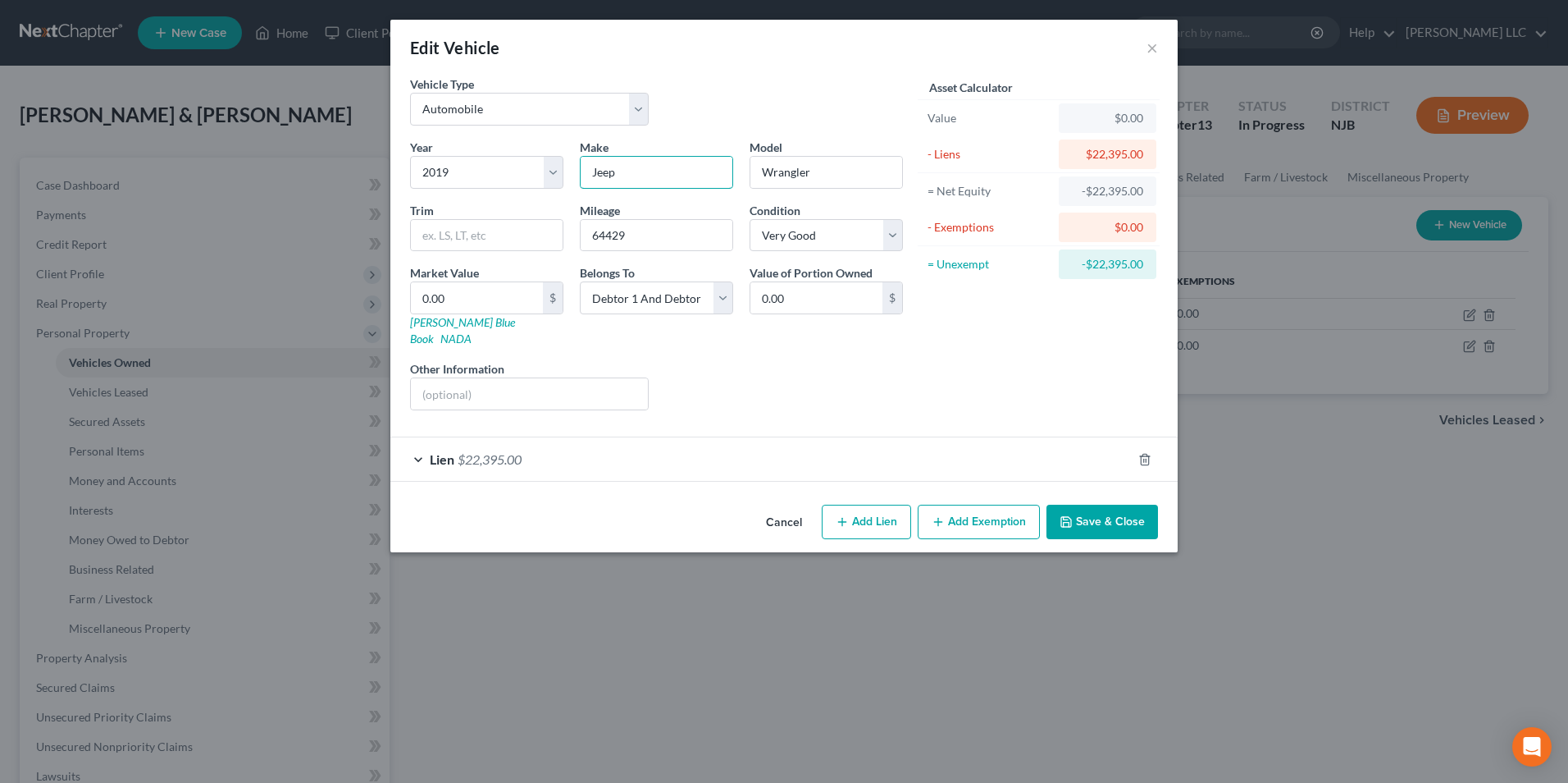
drag, startPoint x: 640, startPoint y: 178, endPoint x: 574, endPoint y: 178, distance: 66.0
click at [574, 178] on div "Make * Jeep" at bounding box center [656, 164] width 170 height 50
type input "Chevy"
type input "Traverse"
type input "1"
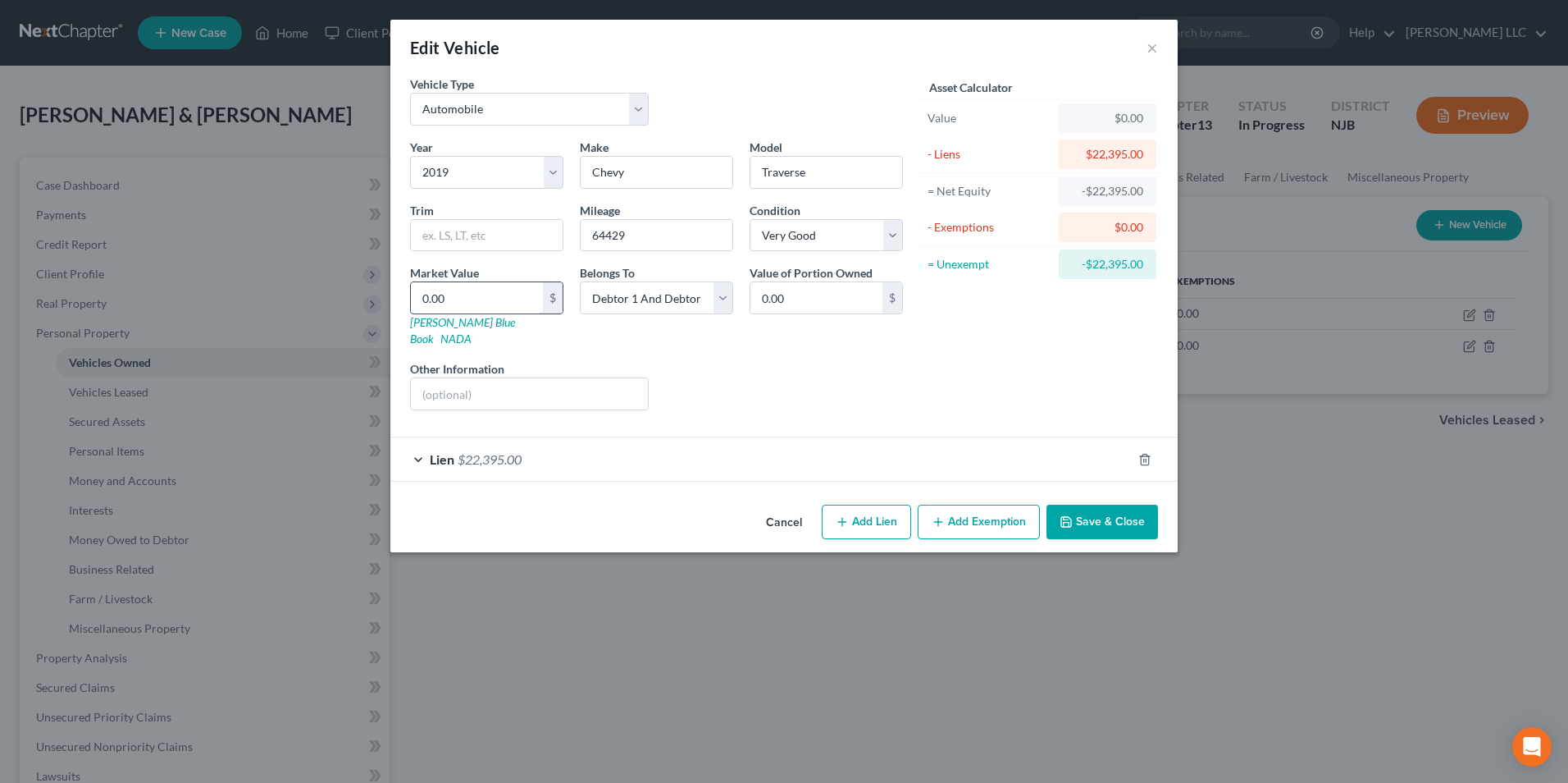
type input "1.00"
type input "15"
type input "15.00"
type input "150"
type input "150.00"
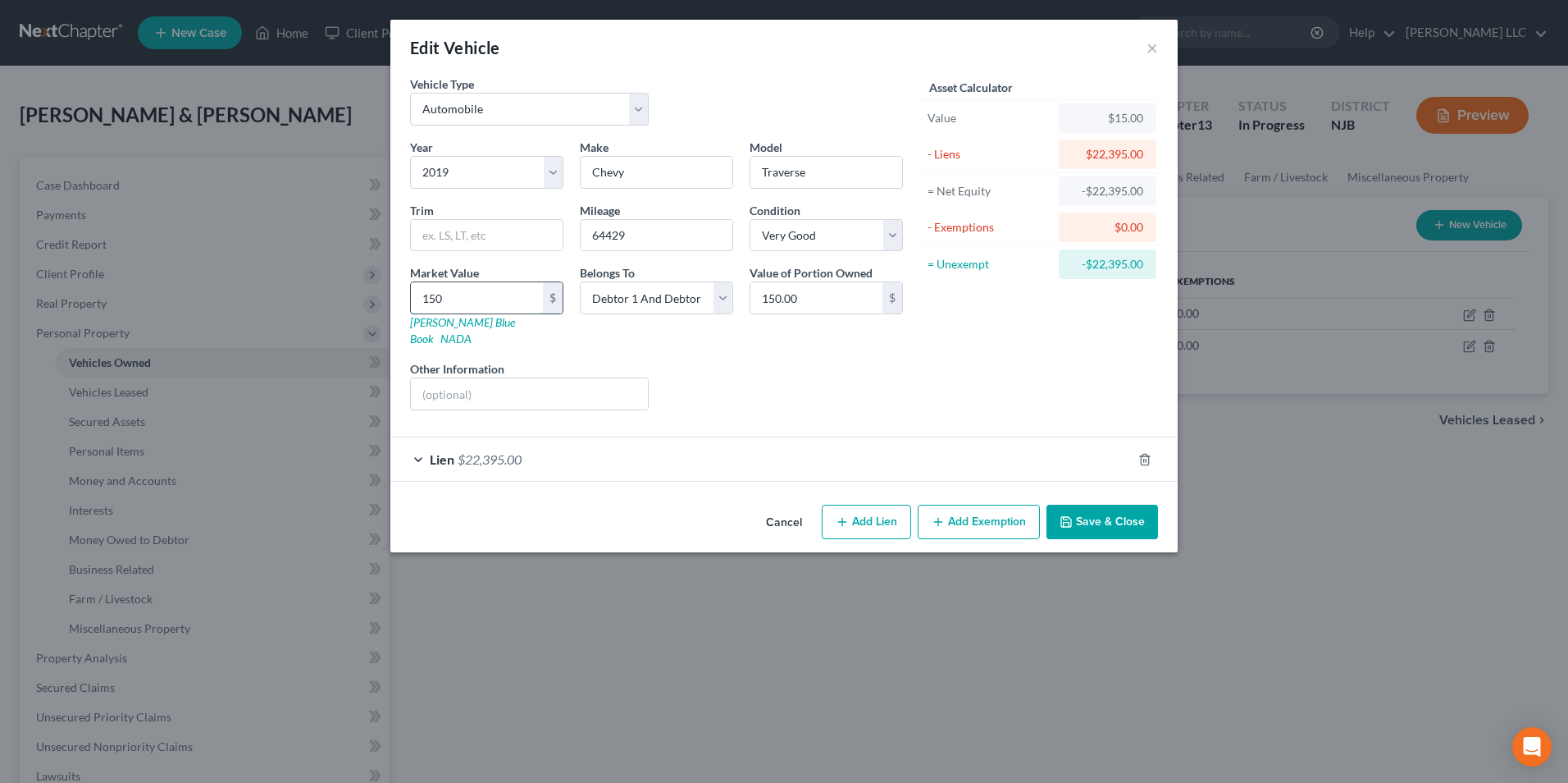
type input "1500"
type input "1,500.00"
type input "1,5000"
type input "15,000.00"
type input "15,000"
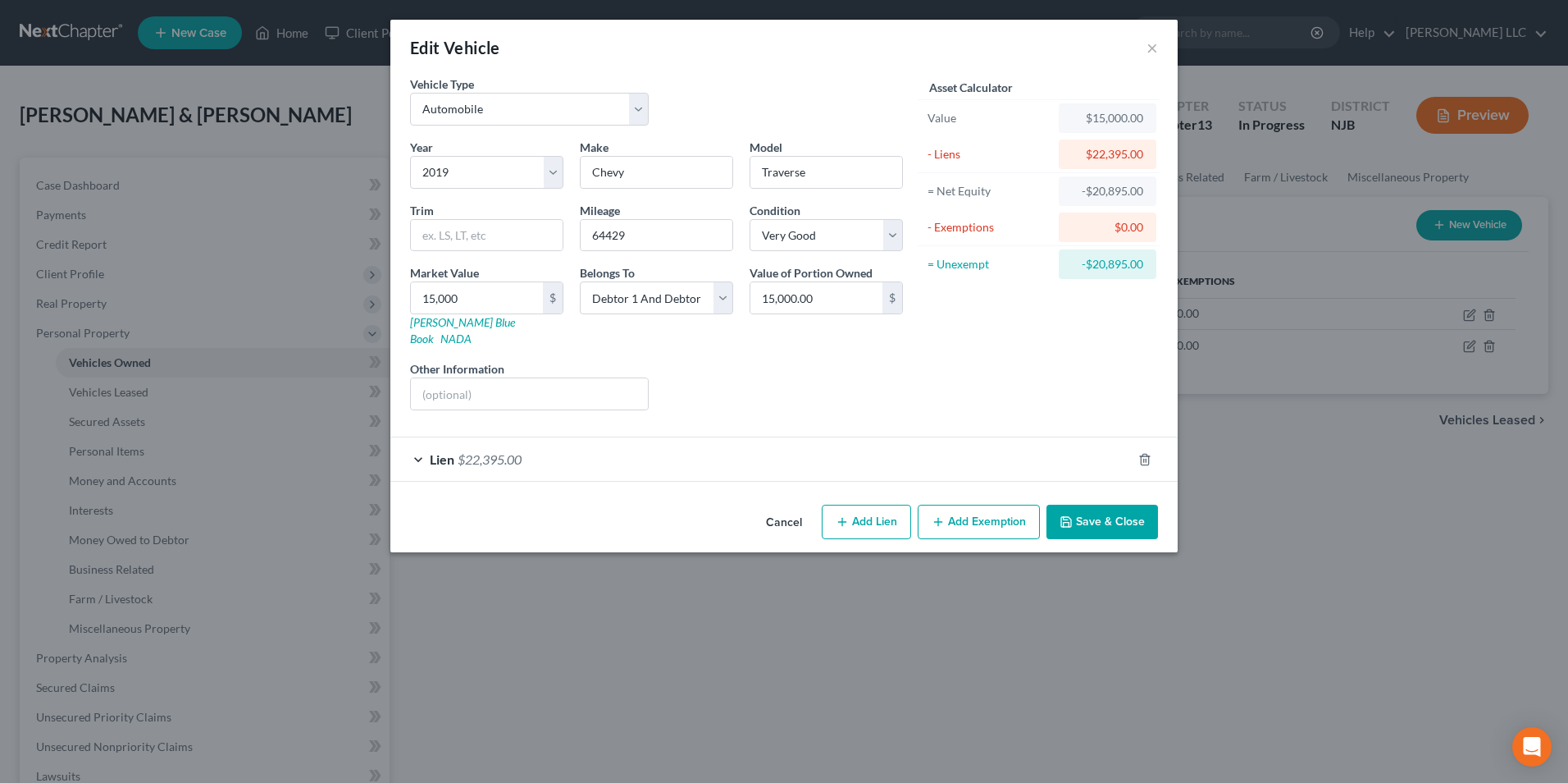
click at [1123, 513] on button "Save & Close" at bounding box center [1102, 521] width 111 height 34
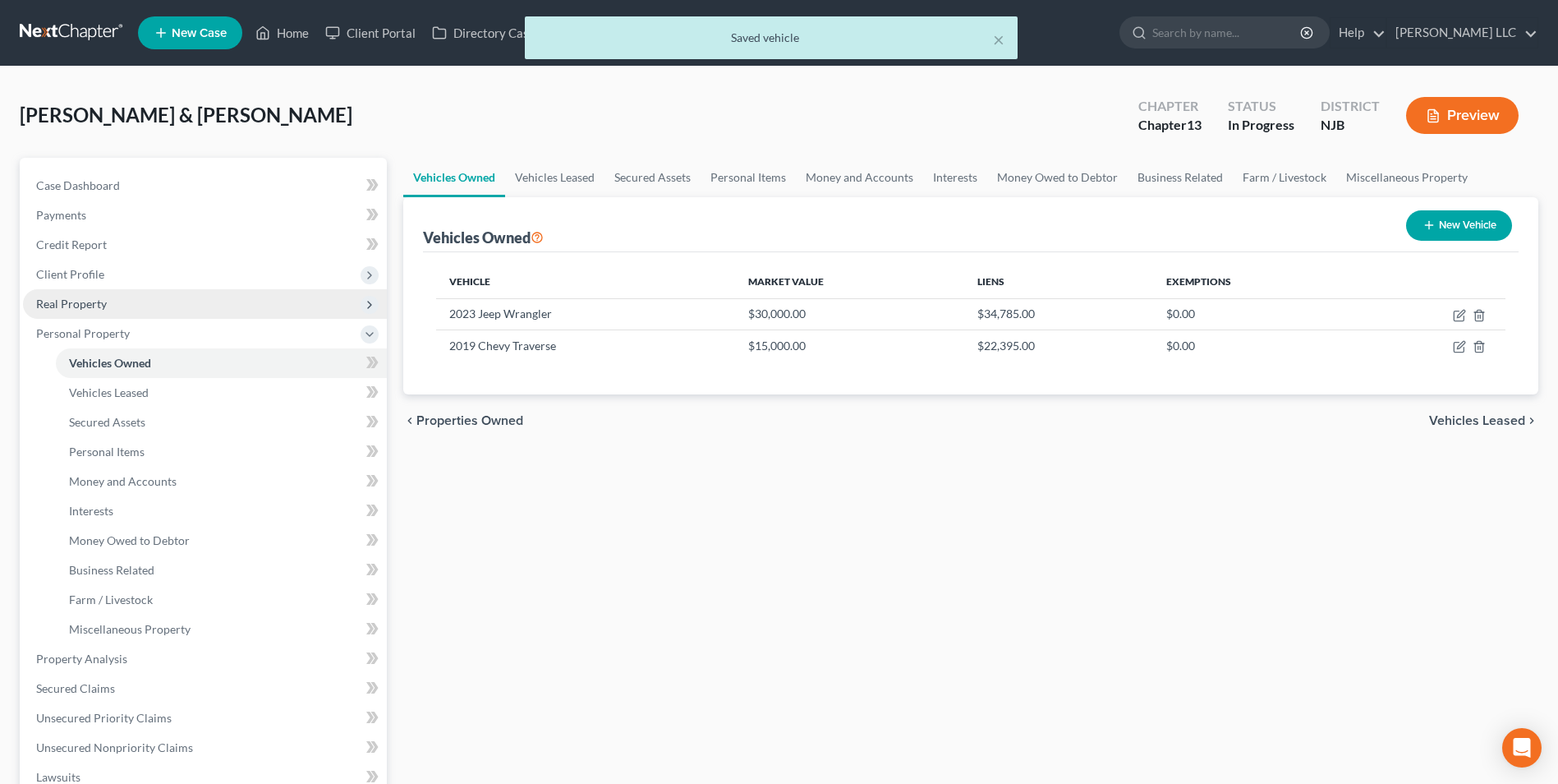
click at [81, 309] on span "Real Property" at bounding box center [71, 304] width 70 height 14
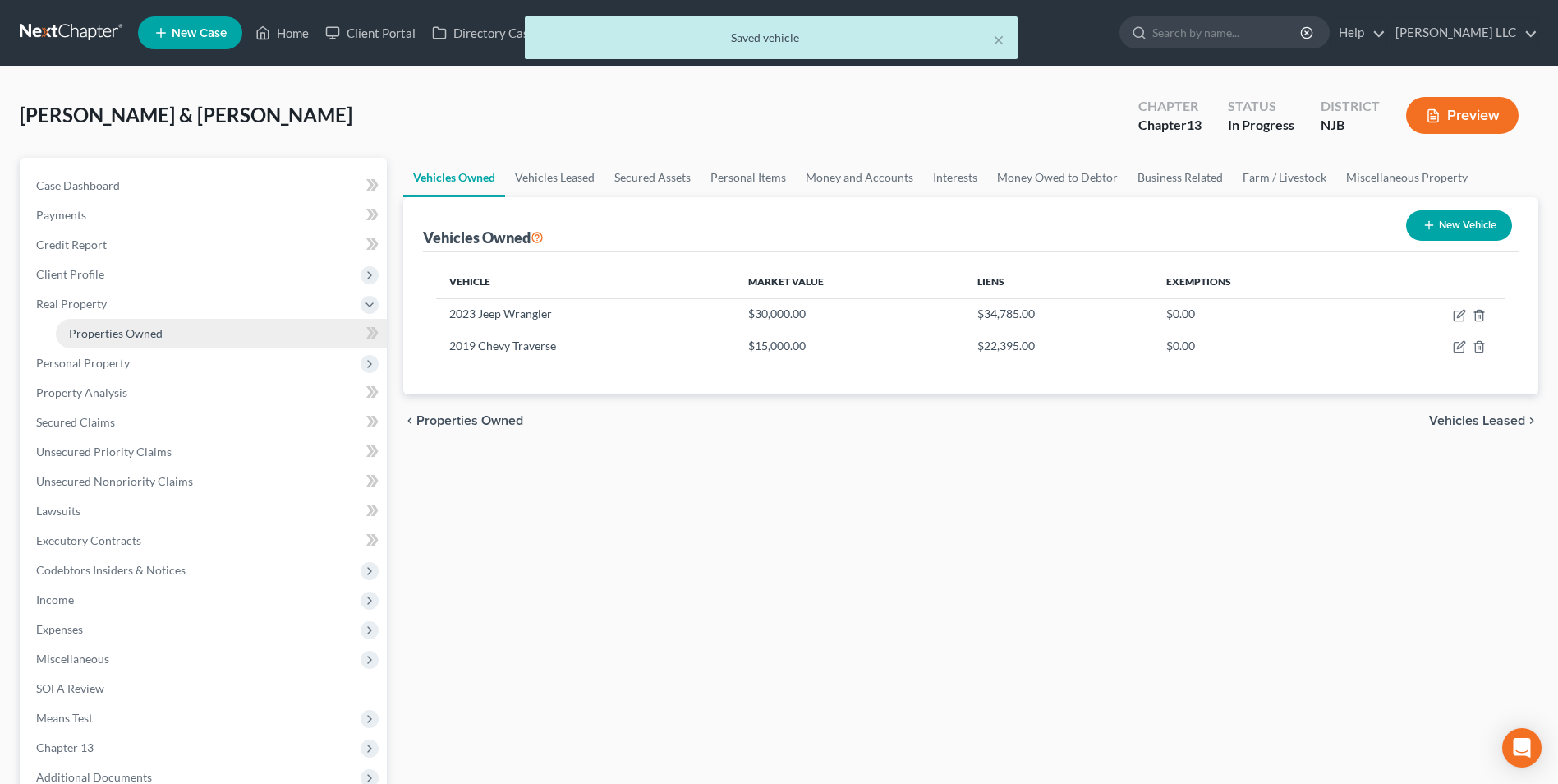
click at [126, 340] on link "Properties Owned" at bounding box center [221, 333] width 331 height 29
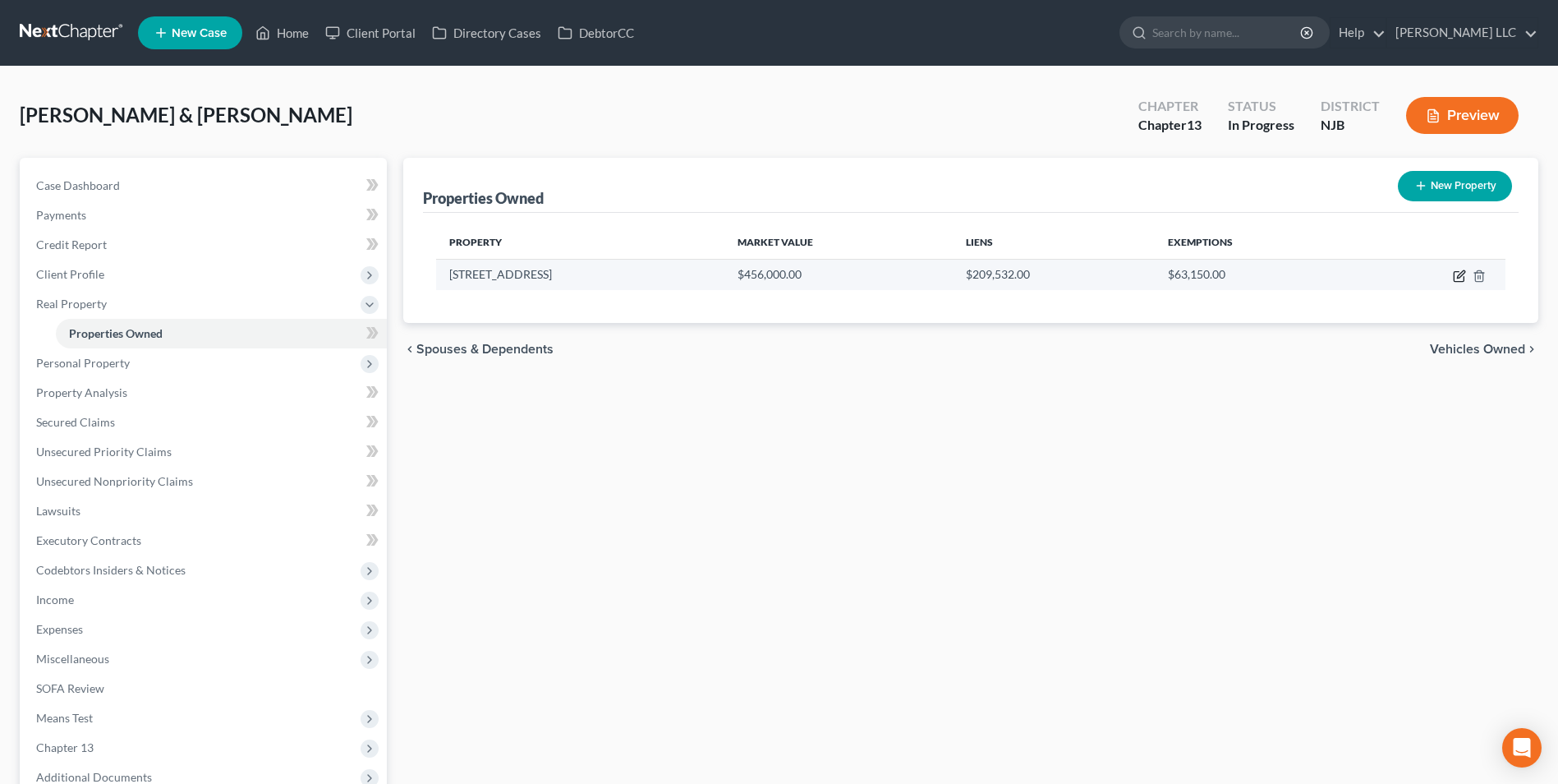
click at [1461, 278] on icon "button" at bounding box center [1460, 276] width 13 height 13
select select "33"
select select "2"
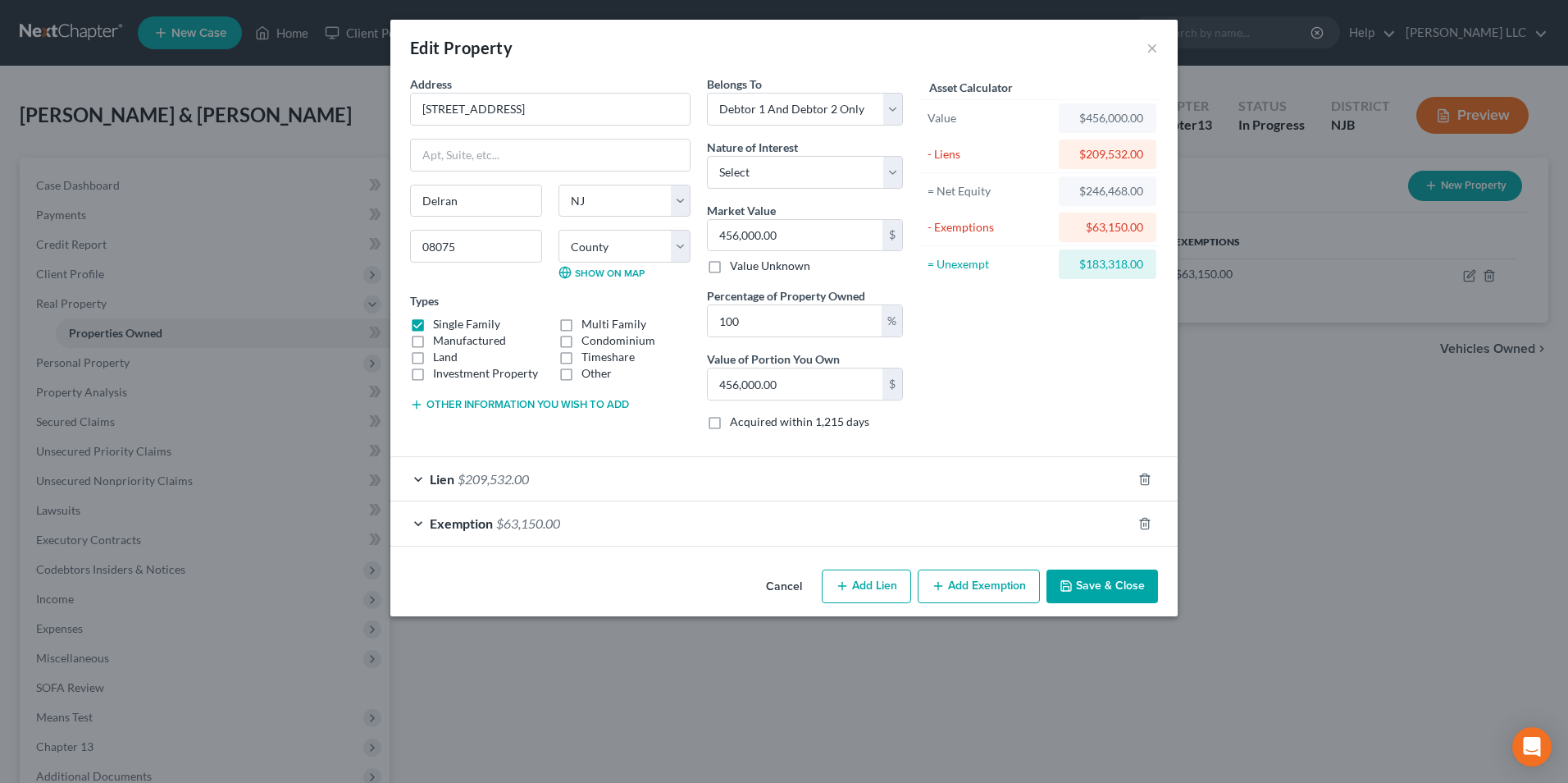
click at [419, 523] on div "Exemption $63,150.00" at bounding box center [761, 523] width 742 height 44
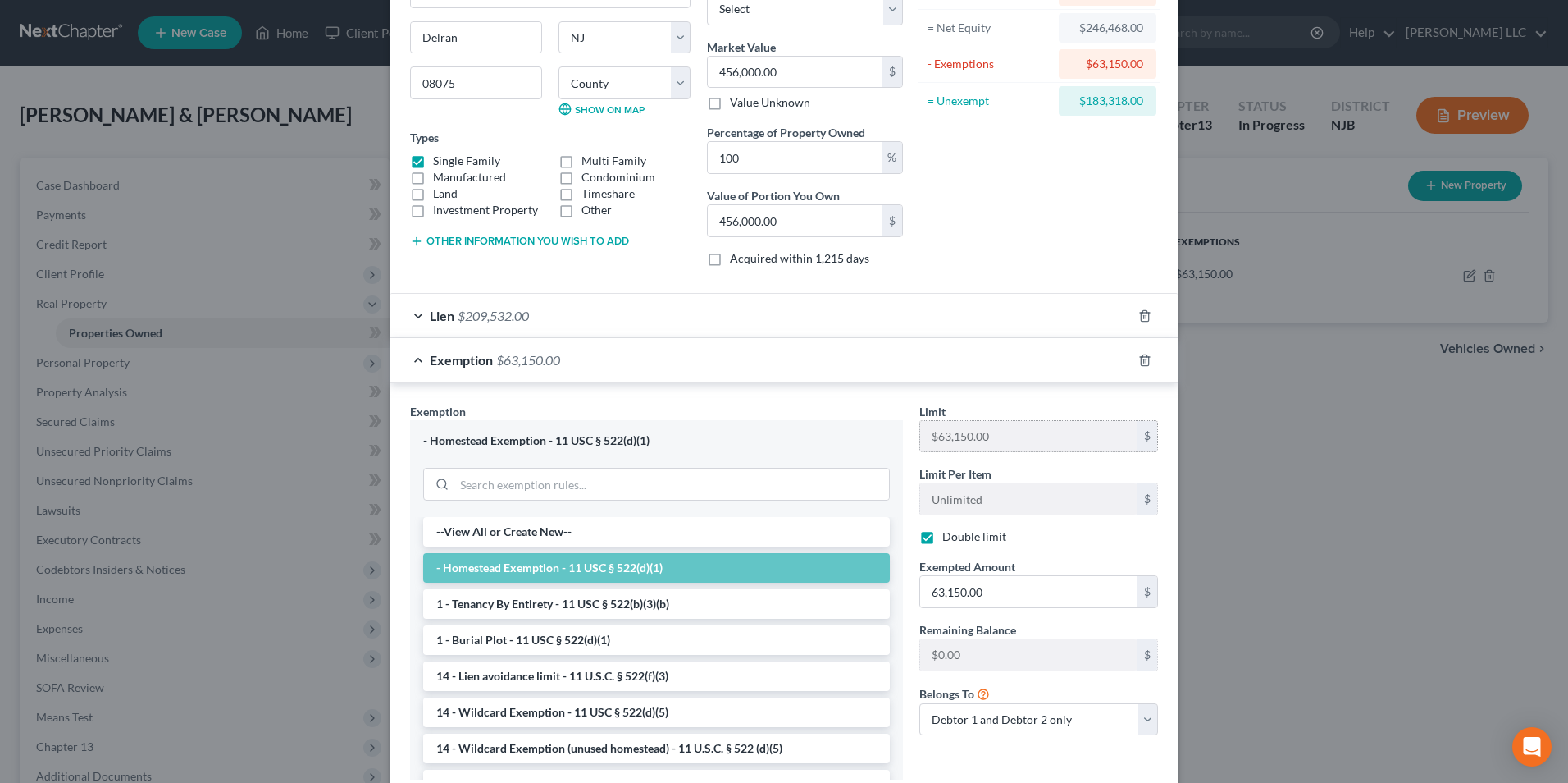
scroll to position [164, 0]
click at [943, 538] on label "Double limit" at bounding box center [974, 536] width 64 height 17
click at [949, 538] on input "Double limit" at bounding box center [954, 533] width 11 height 11
checkbox input "false"
click at [988, 591] on input "63,150.00" at bounding box center [1029, 590] width 218 height 31
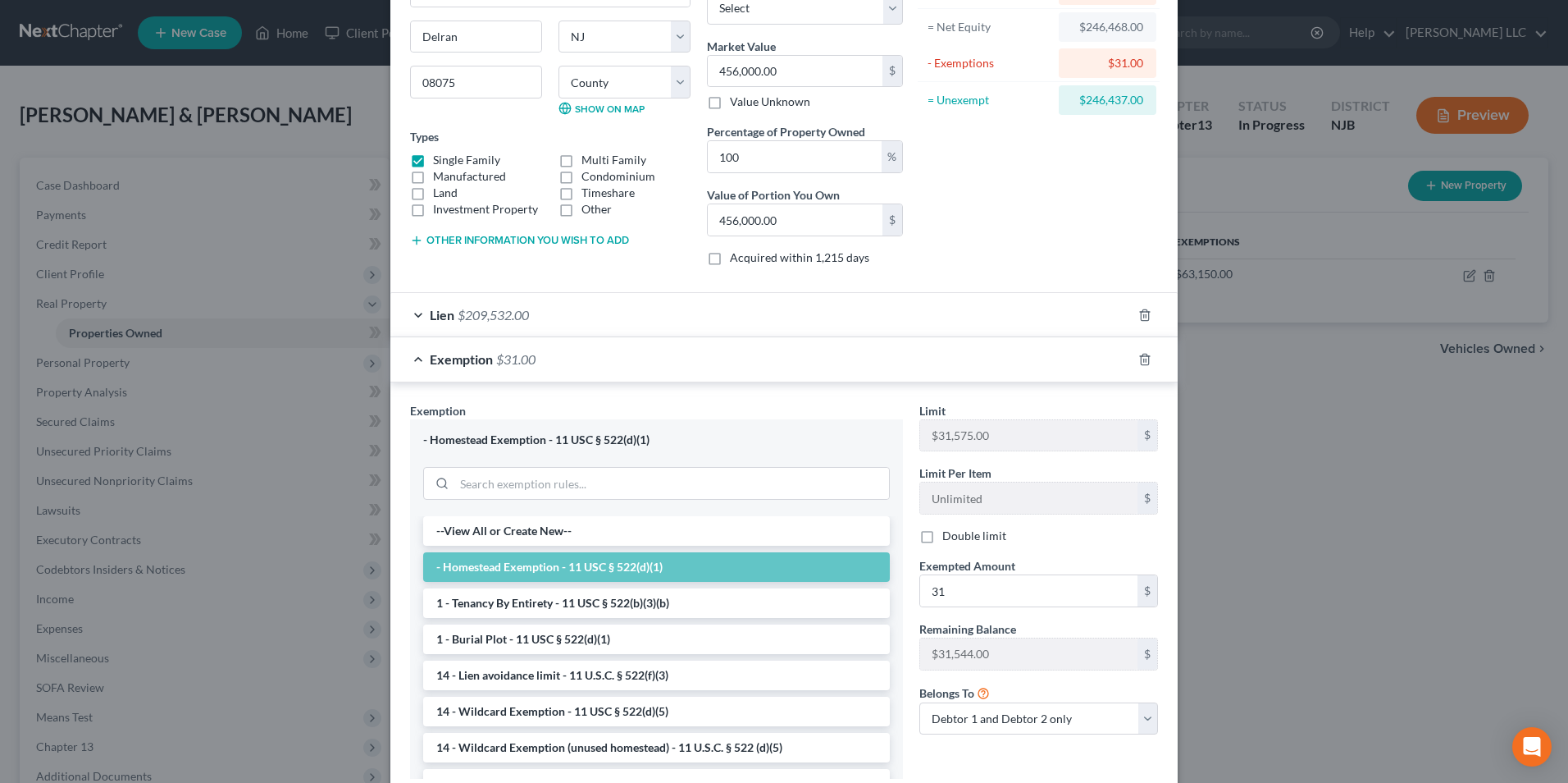
click at [883, 319] on div "Lien $209,532.00" at bounding box center [761, 315] width 742 height 44
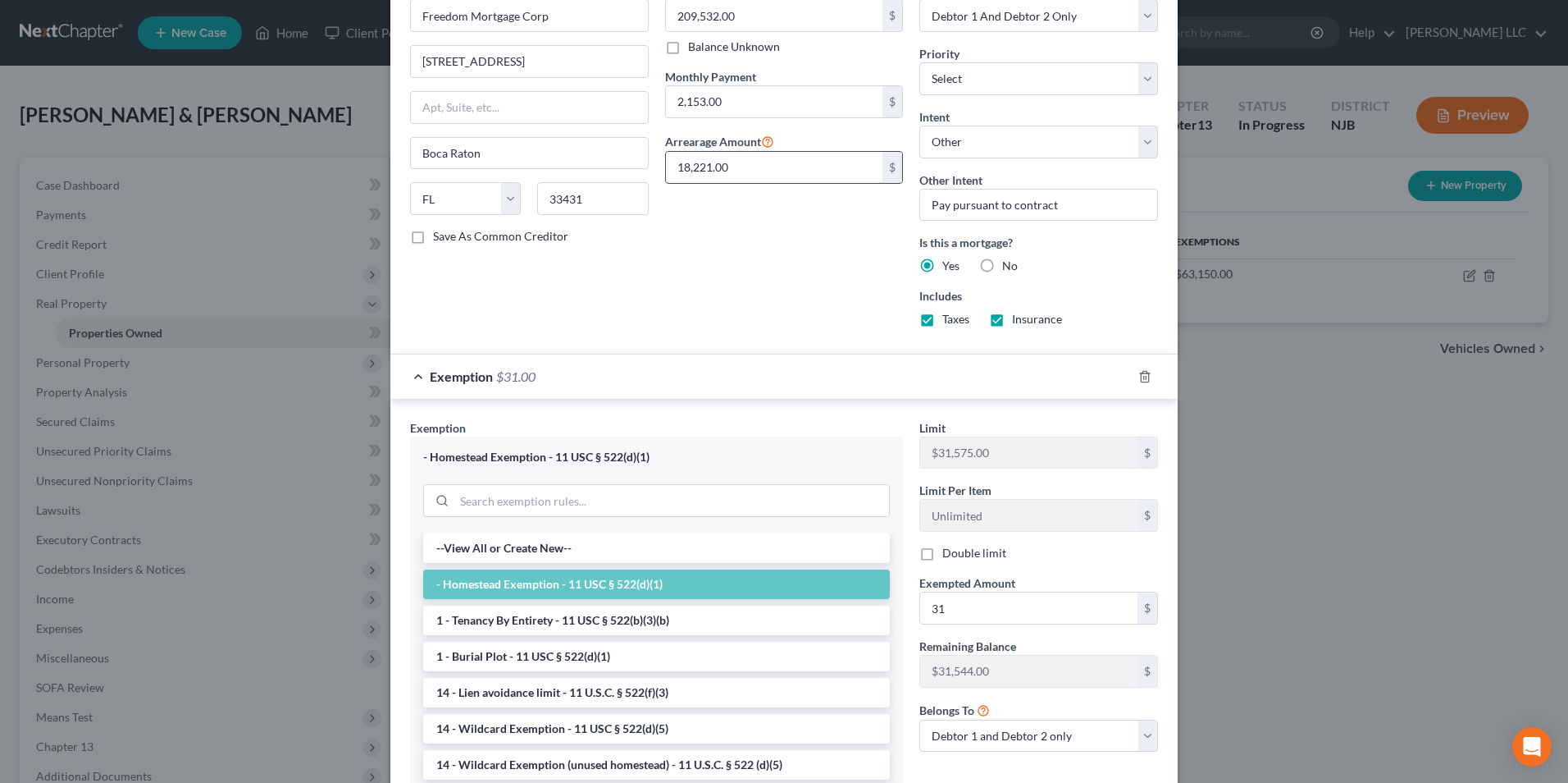
scroll to position [574, 0]
click at [955, 614] on input "31" at bounding box center [1029, 605] width 218 height 31
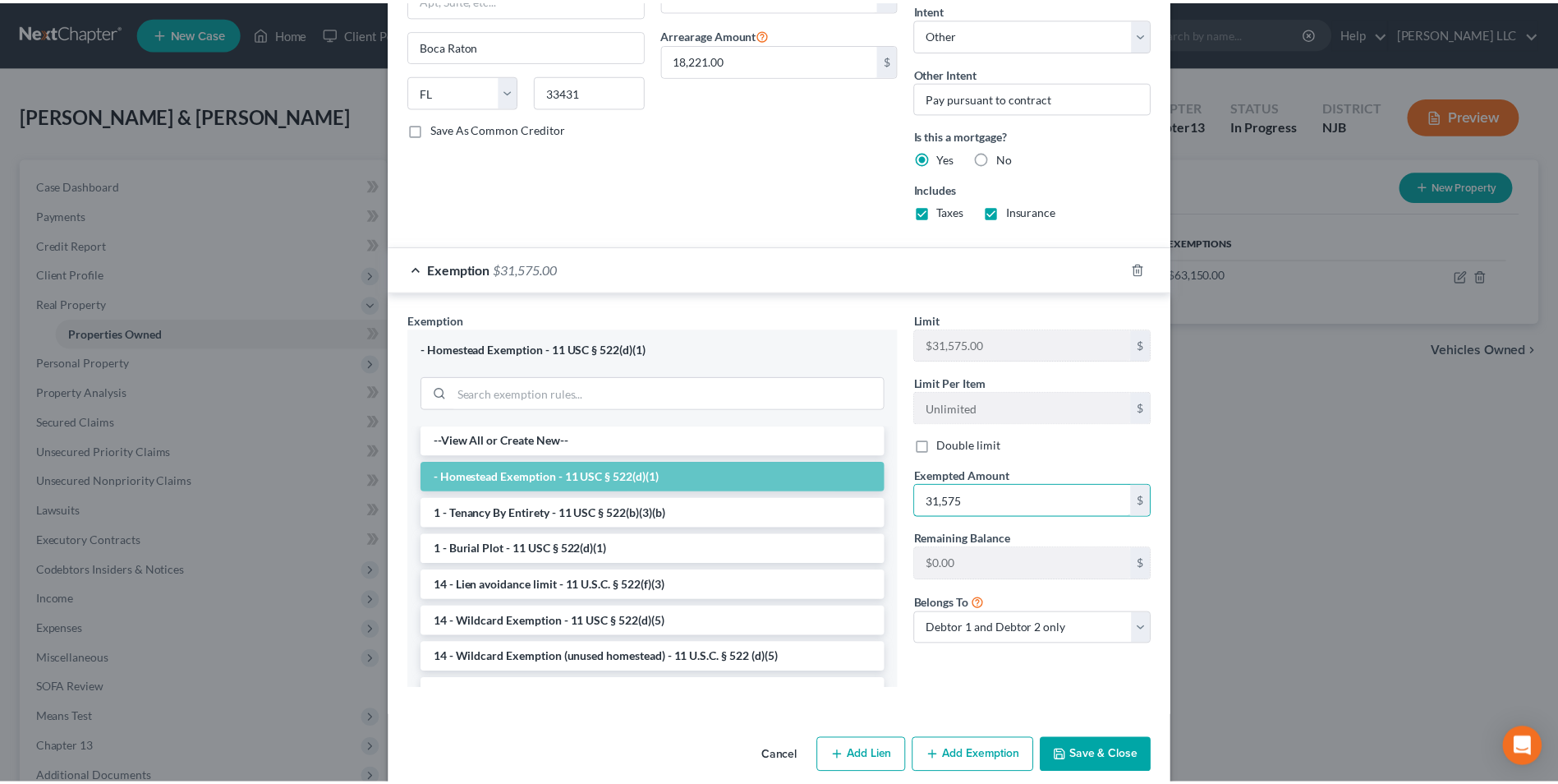
scroll to position [704, 0]
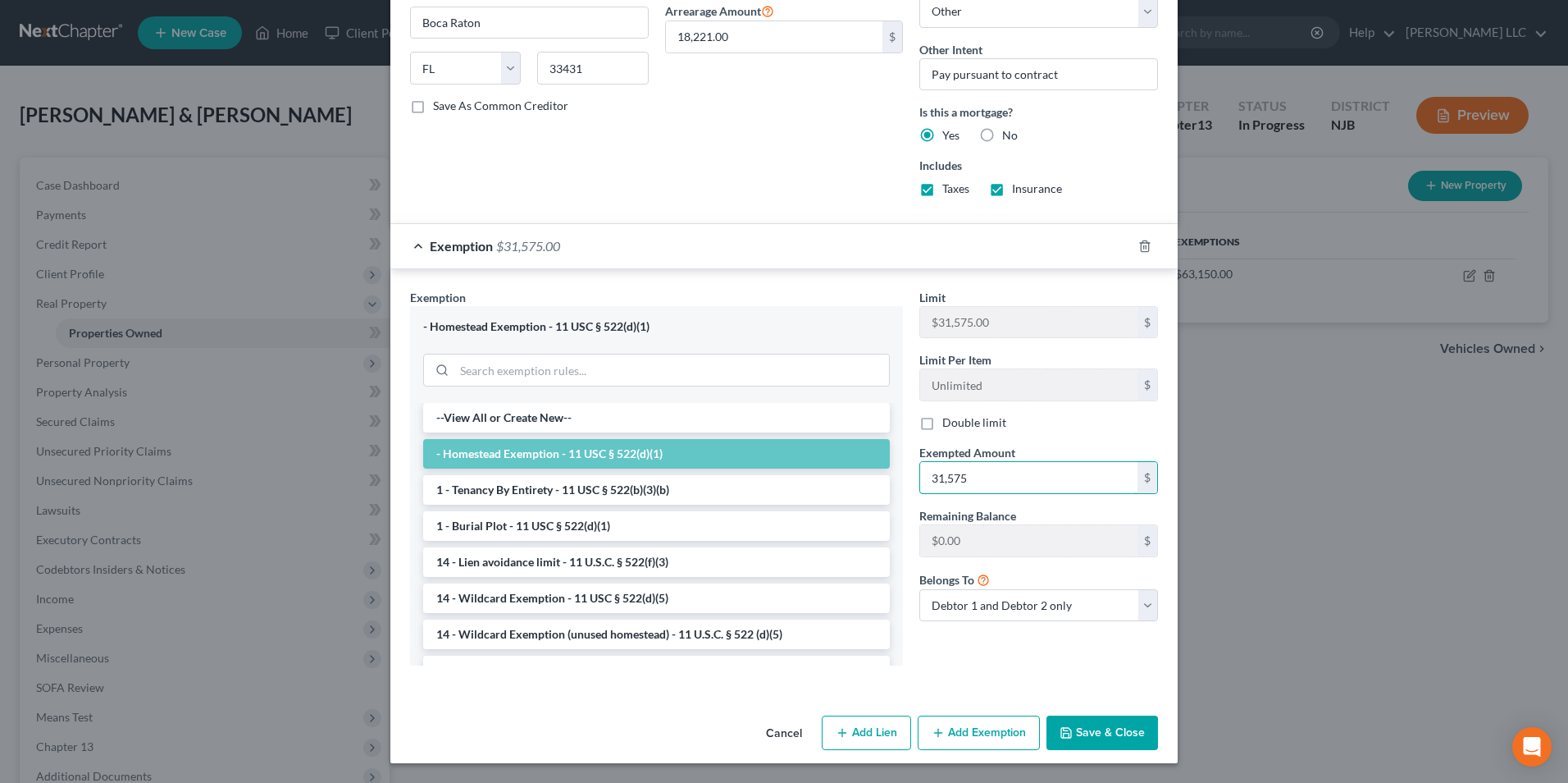
type input "31,575"
click at [1116, 734] on button "Save & Close" at bounding box center [1102, 732] width 111 height 34
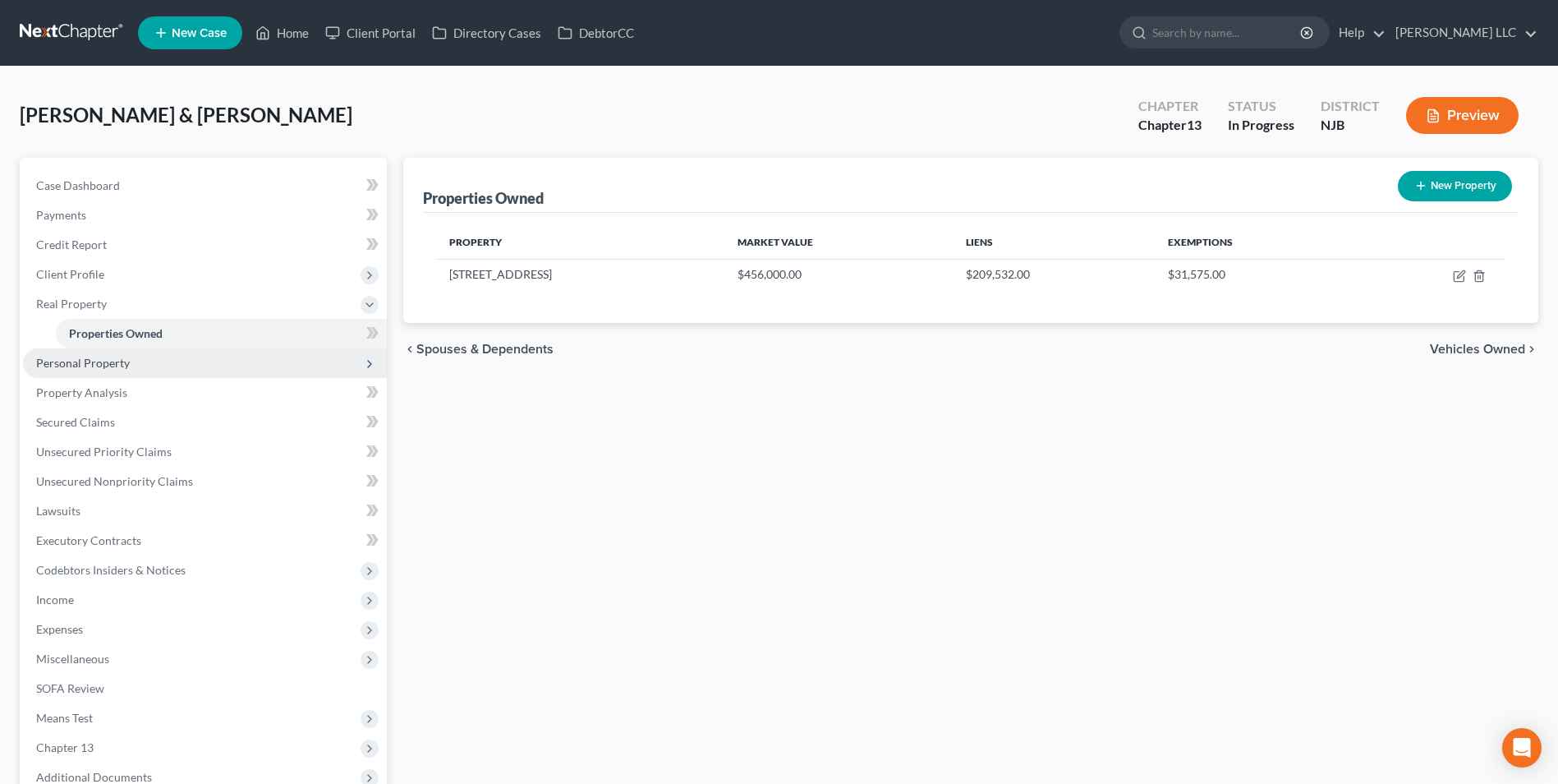
click at [122, 368] on span "Personal Property" at bounding box center [83, 362] width 94 height 14
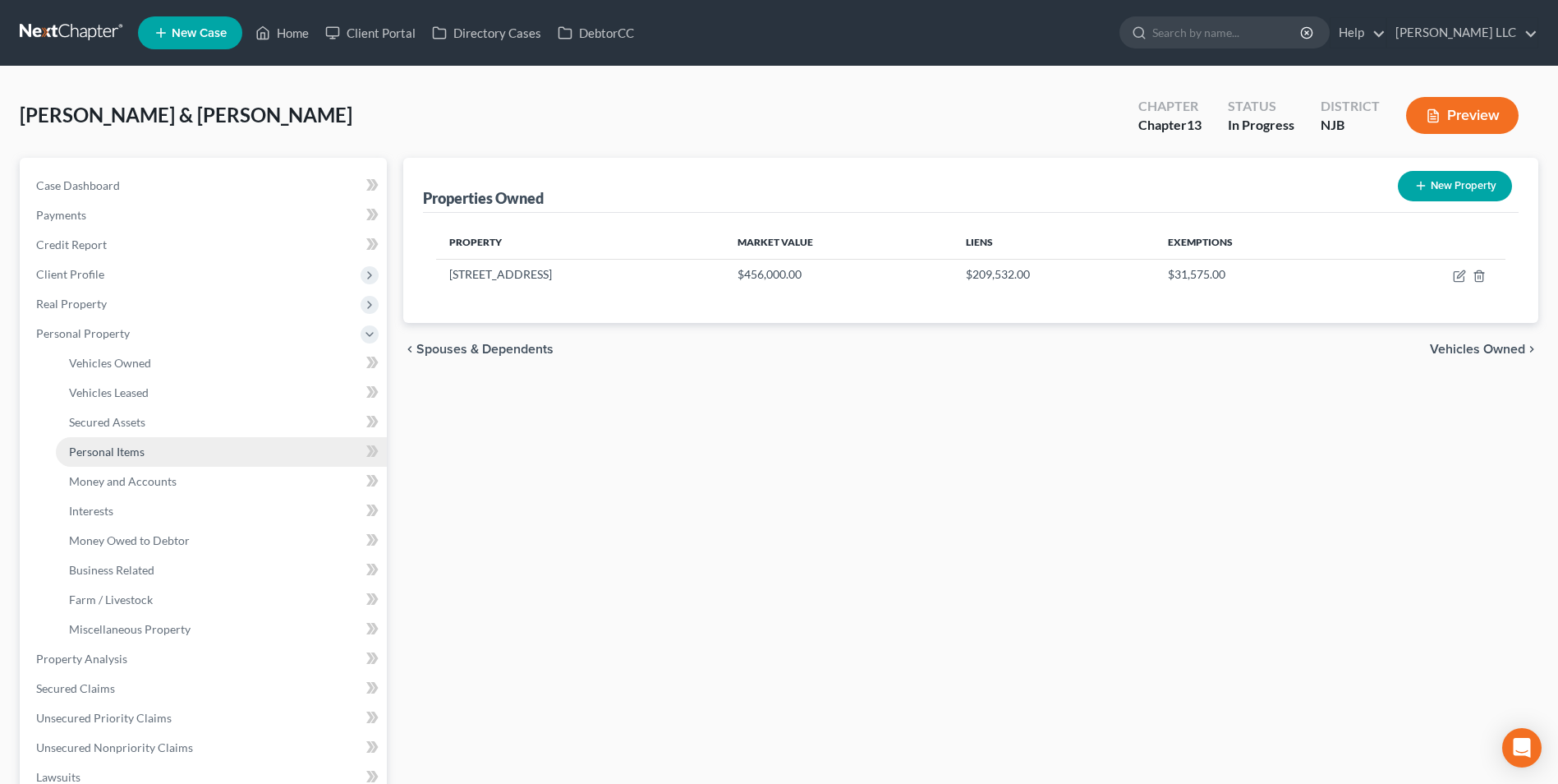
click at [131, 445] on span "Personal Items" at bounding box center [106, 451] width 75 height 14
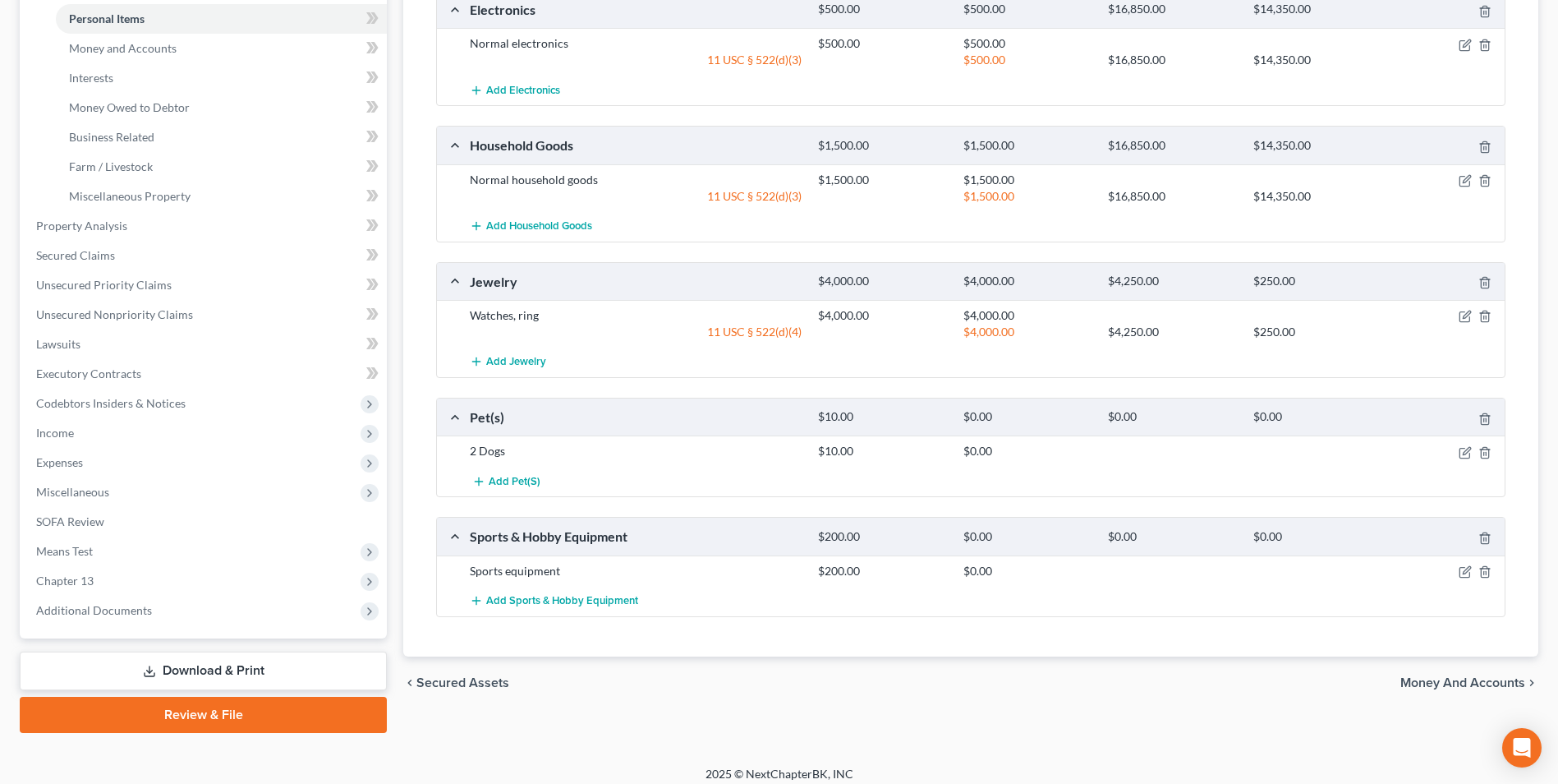
scroll to position [444, 0]
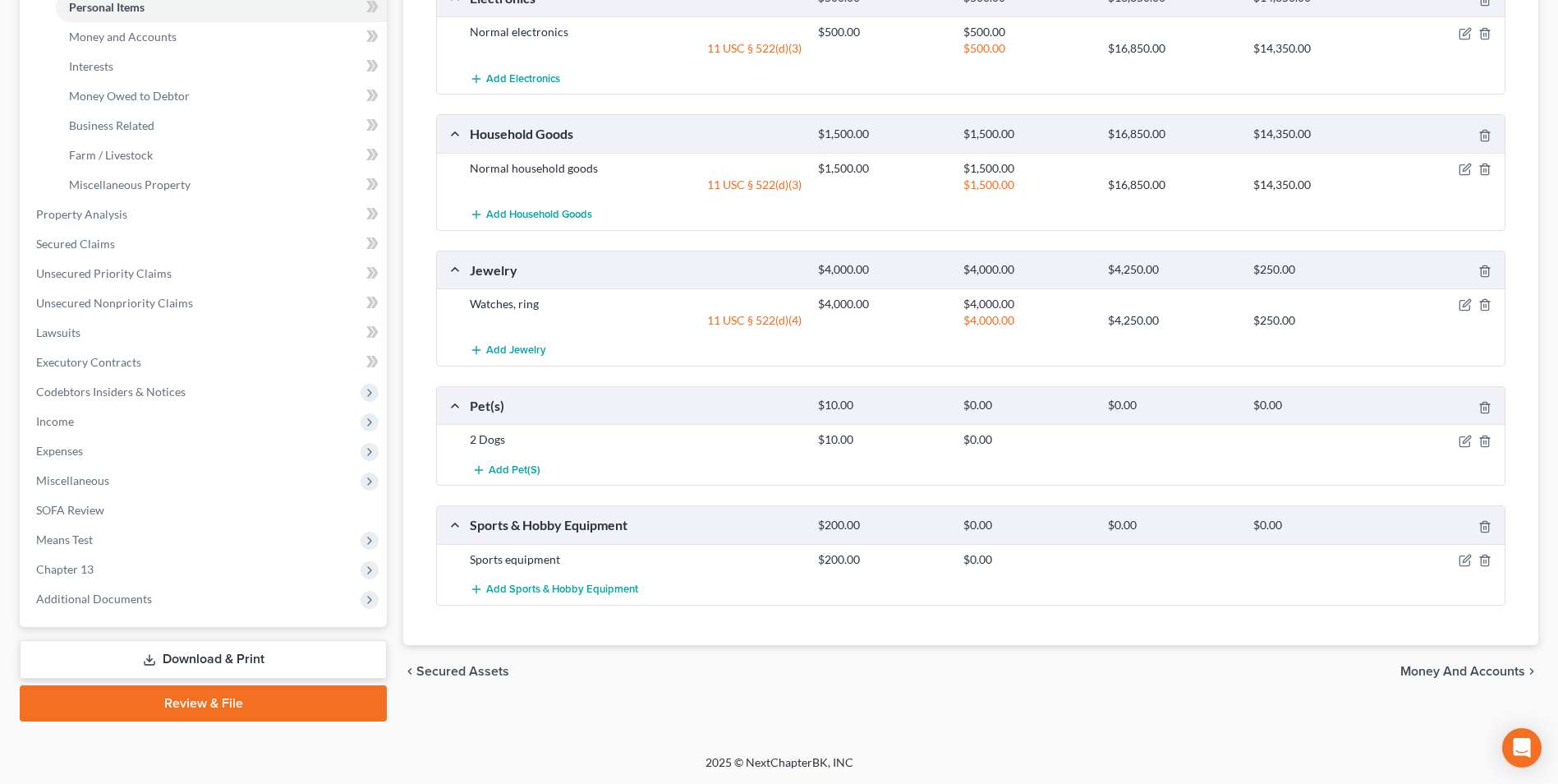
click at [1416, 674] on span "Money and Accounts" at bounding box center [1462, 671] width 125 height 13
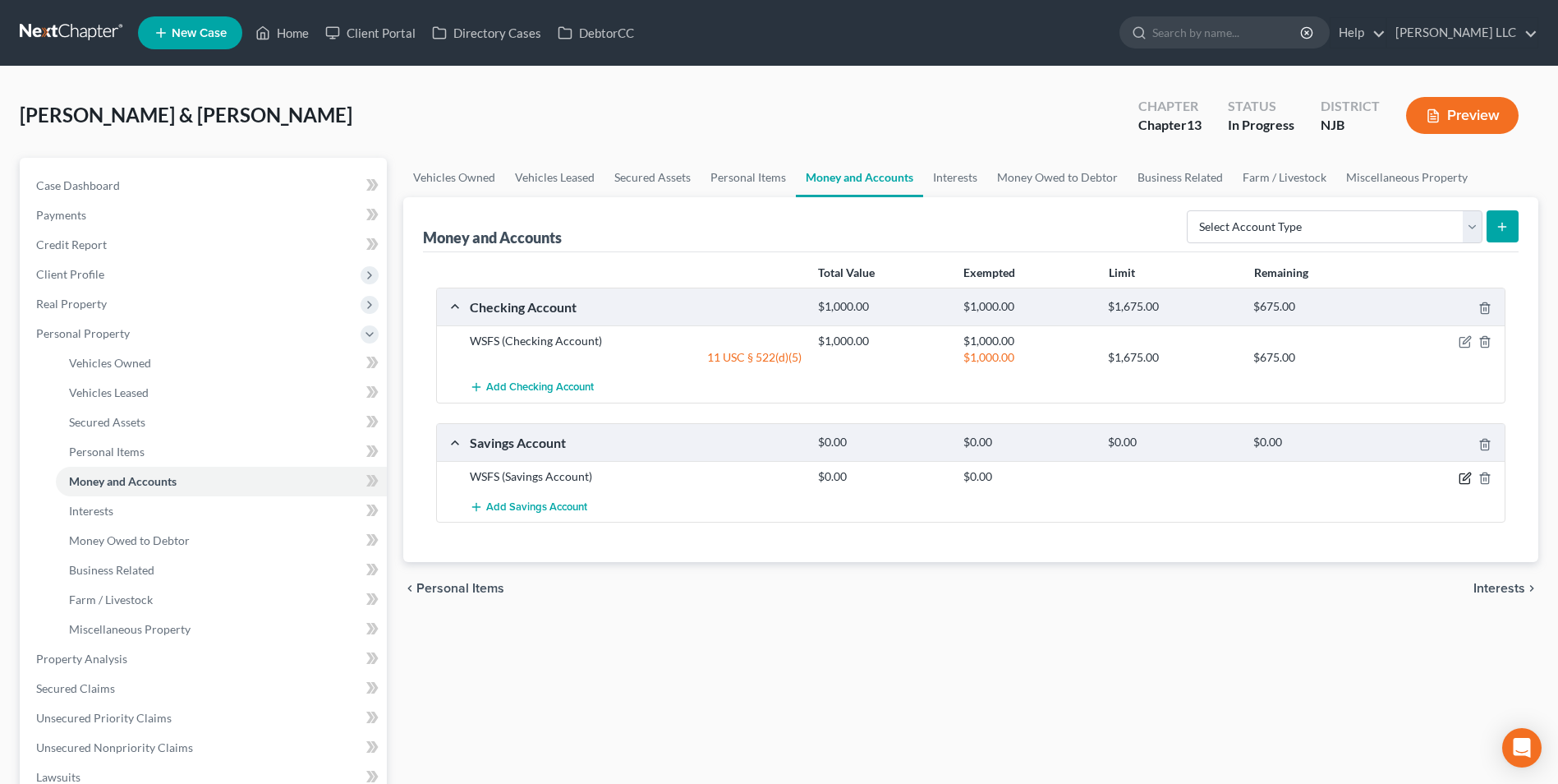
click at [1464, 481] on icon "button" at bounding box center [1466, 478] width 13 height 13
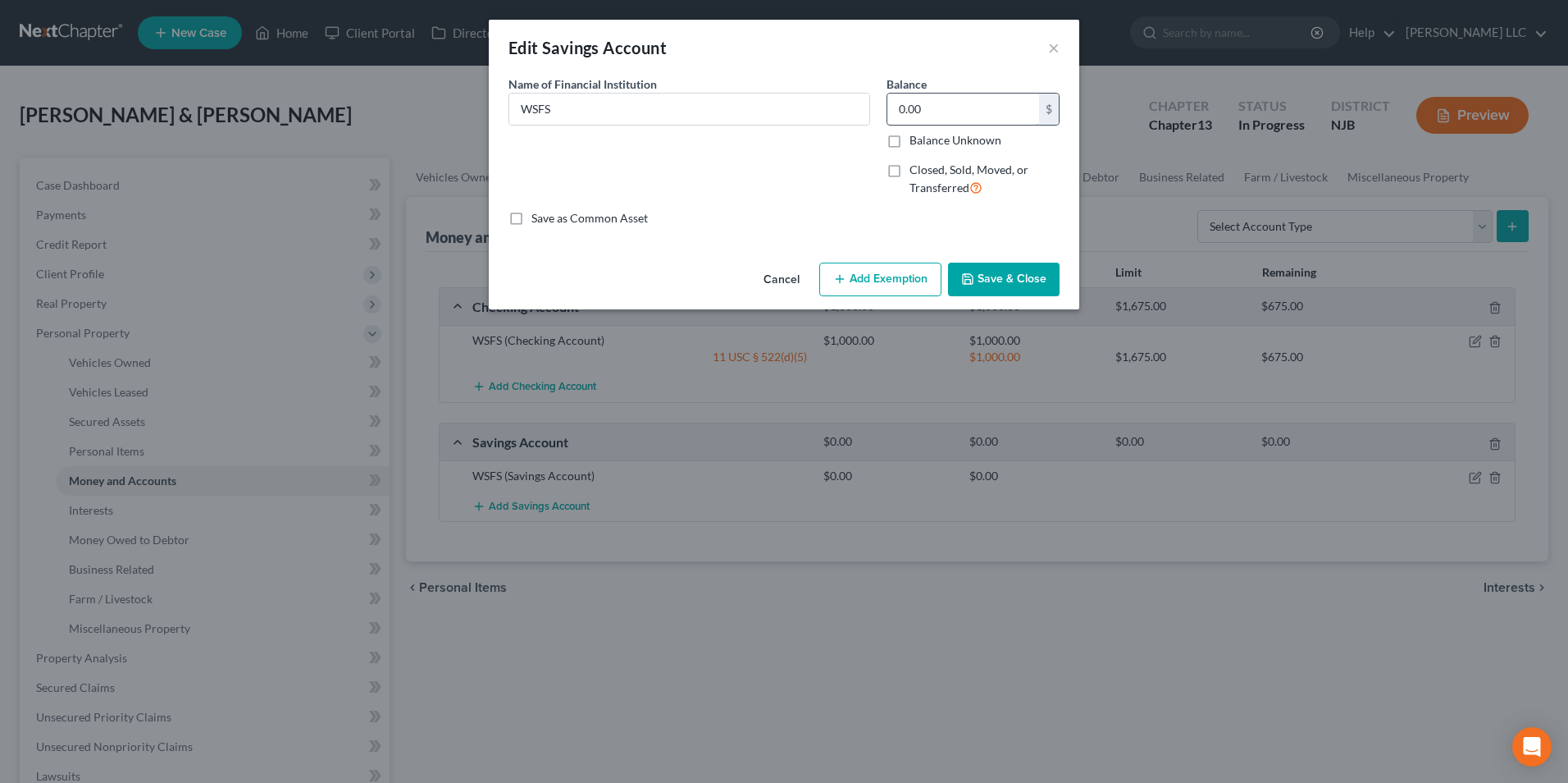
click at [902, 104] on input "0.00" at bounding box center [963, 109] width 152 height 31
type input "15,000"
click at [843, 274] on icon "button" at bounding box center [840, 279] width 13 height 13
select select "2"
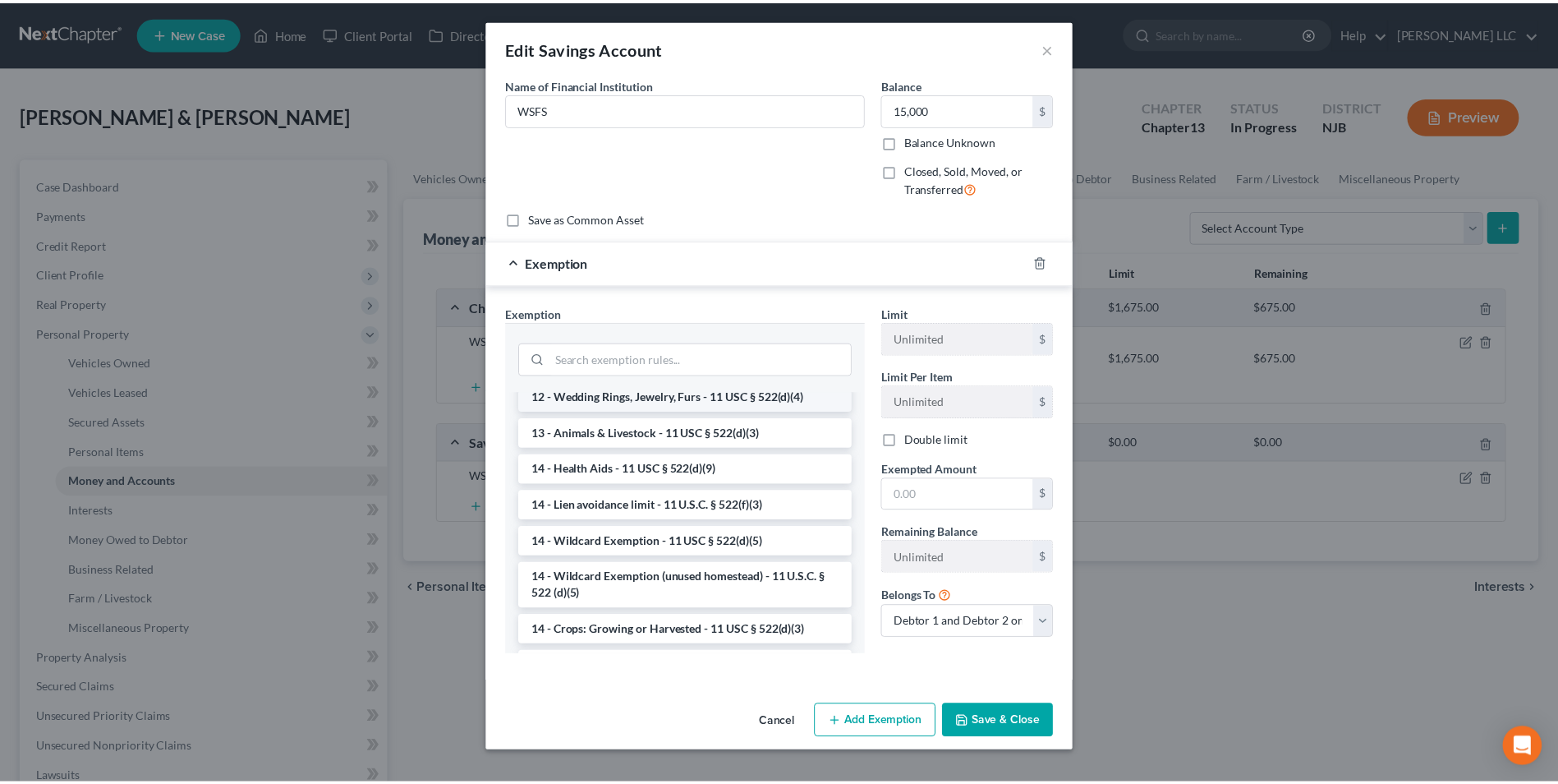
scroll to position [329, 0]
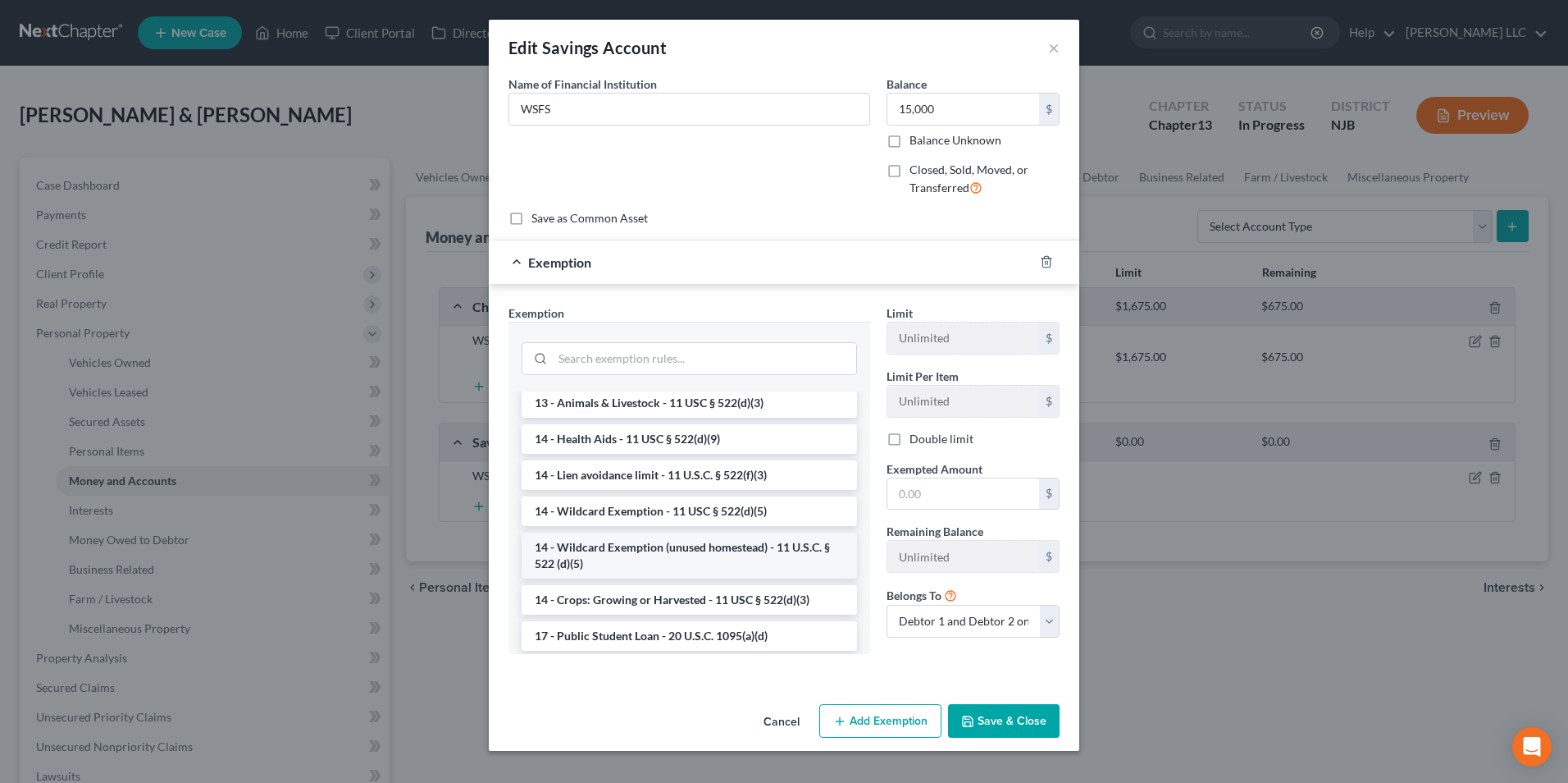
click at [619, 566] on li "14 - Wildcard Exemption (unused homestead) - 11 U.S.C. § 522 (d)(5)" at bounding box center [689, 555] width 336 height 46
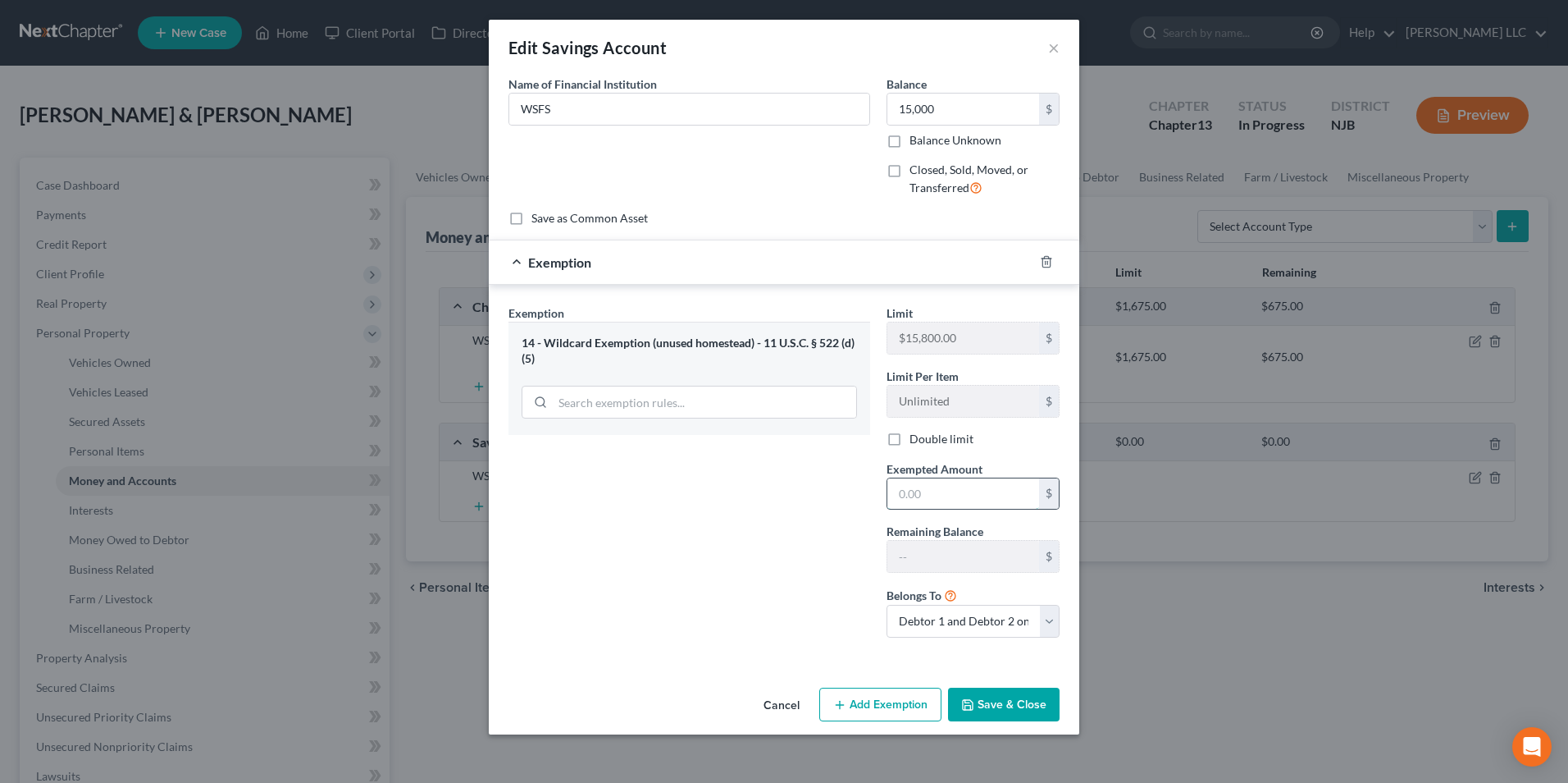
click at [900, 491] on input "text" at bounding box center [963, 493] width 152 height 31
type input "15,000"
click at [1007, 700] on button "Save & Close" at bounding box center [1003, 704] width 111 height 34
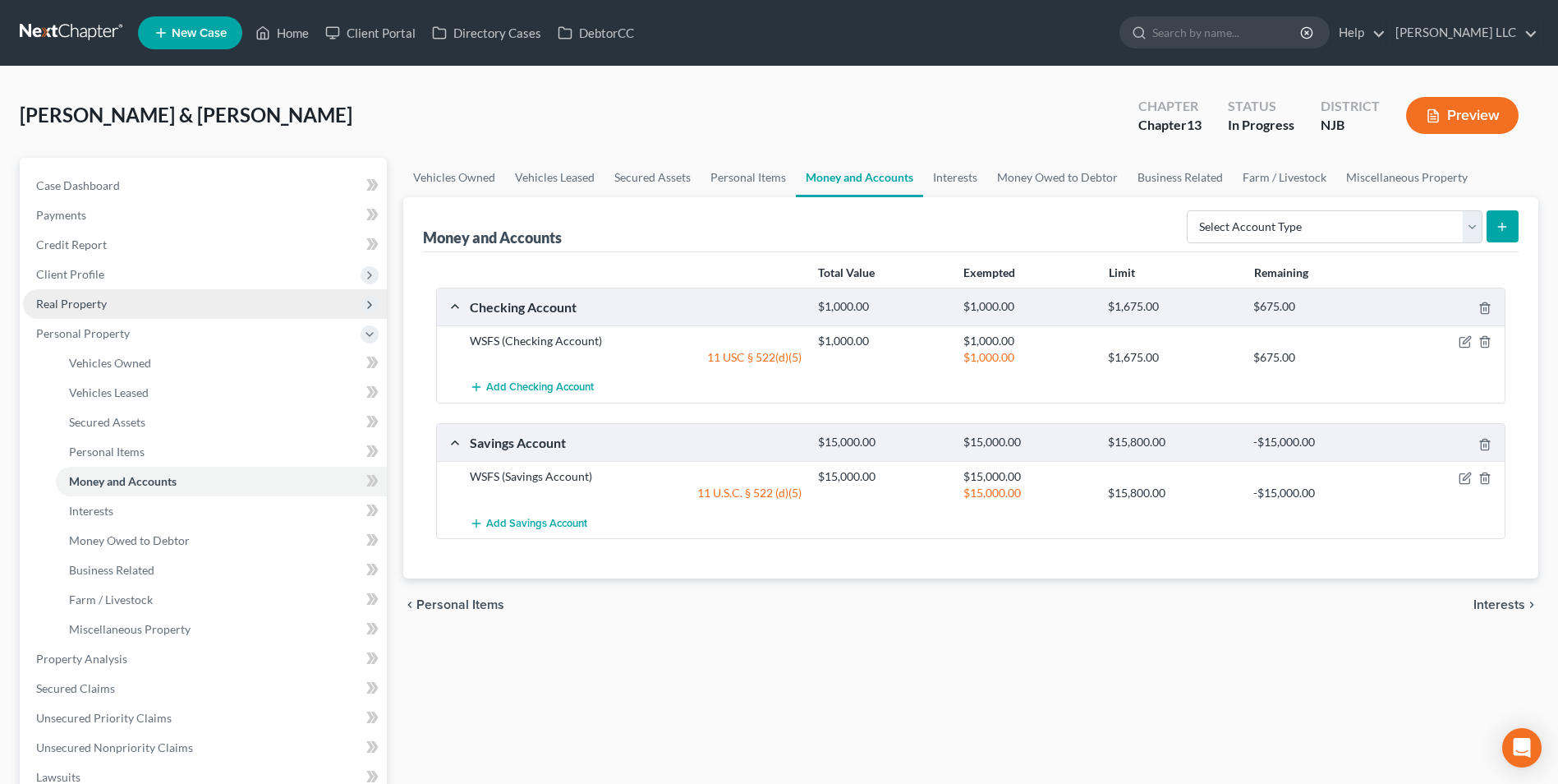
click at [85, 305] on span "Real Property" at bounding box center [71, 304] width 70 height 14
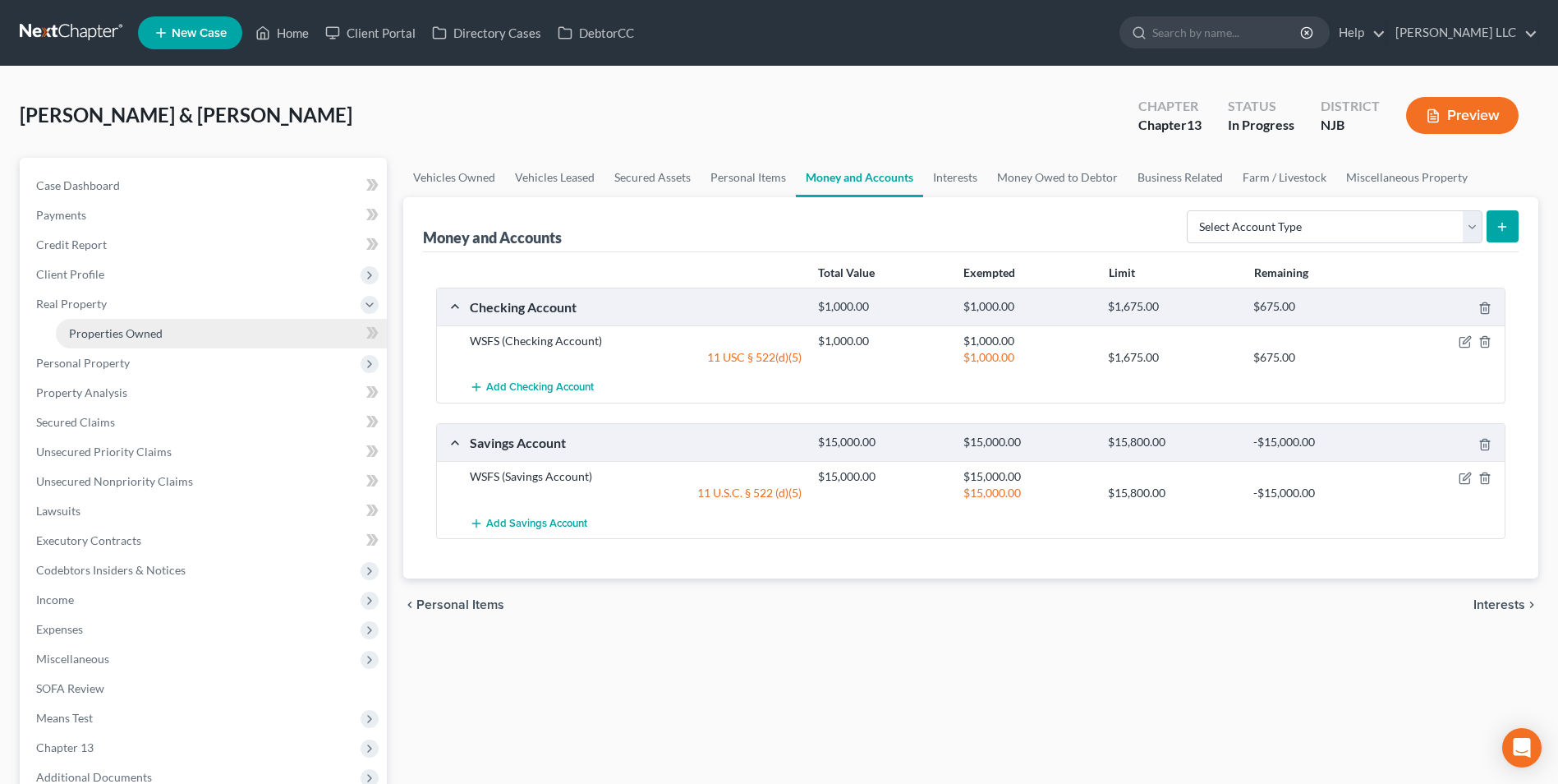
click at [116, 335] on span "Properties Owned" at bounding box center [116, 333] width 94 height 14
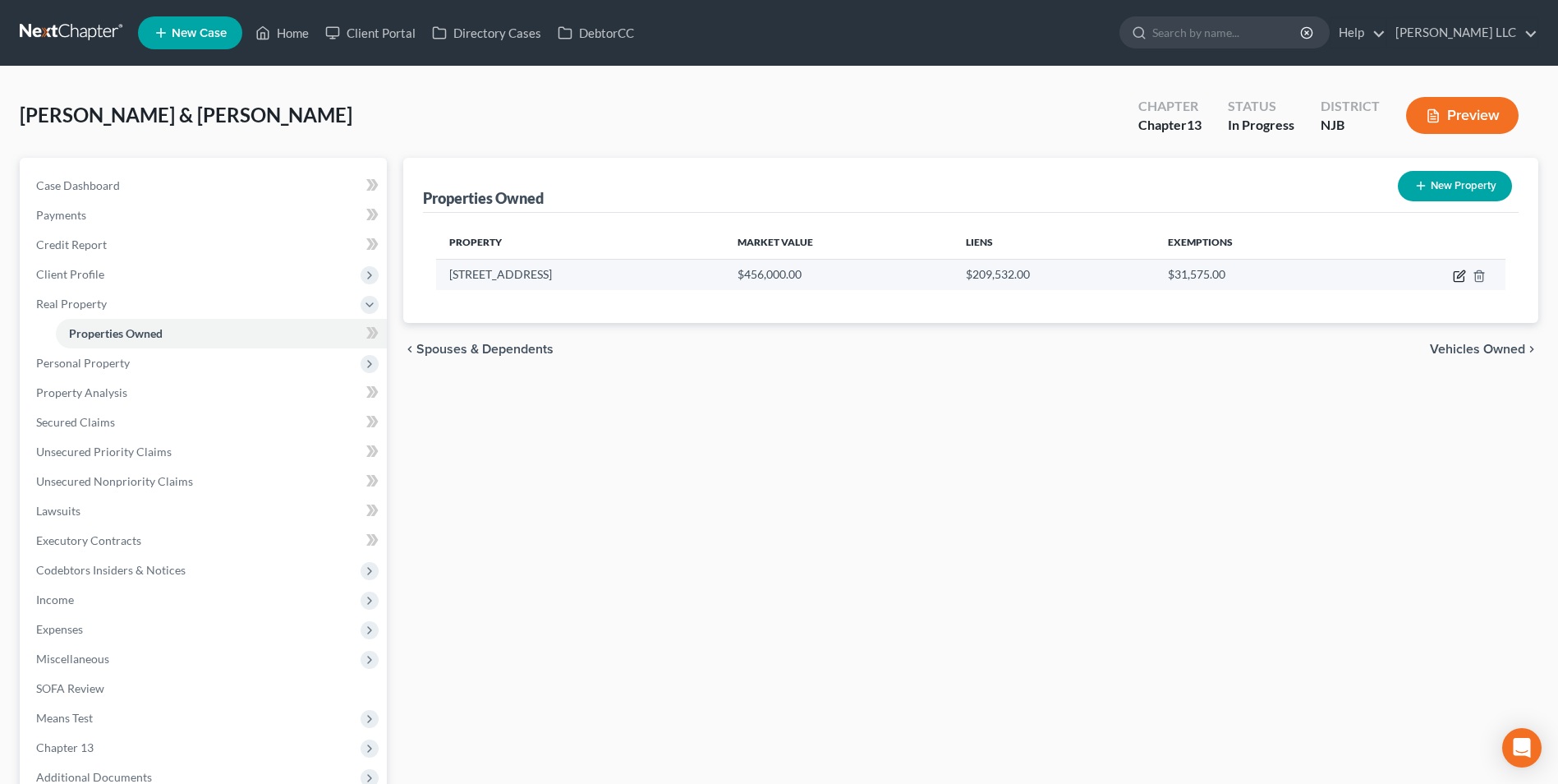
click at [1457, 273] on icon "button" at bounding box center [1460, 276] width 13 height 13
select select "33"
select select "2"
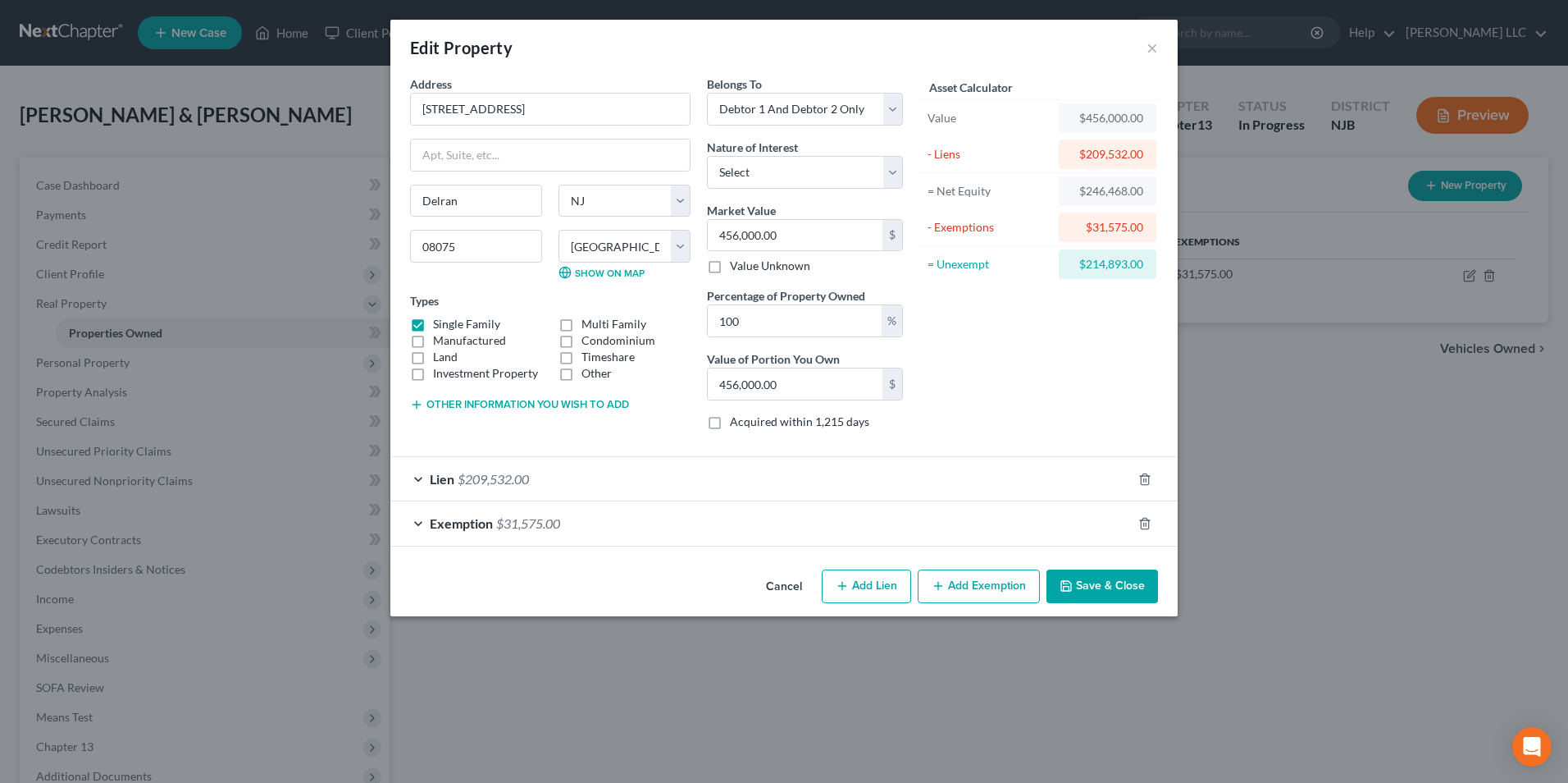
click at [1112, 587] on button "Save & Close" at bounding box center [1102, 586] width 111 height 34
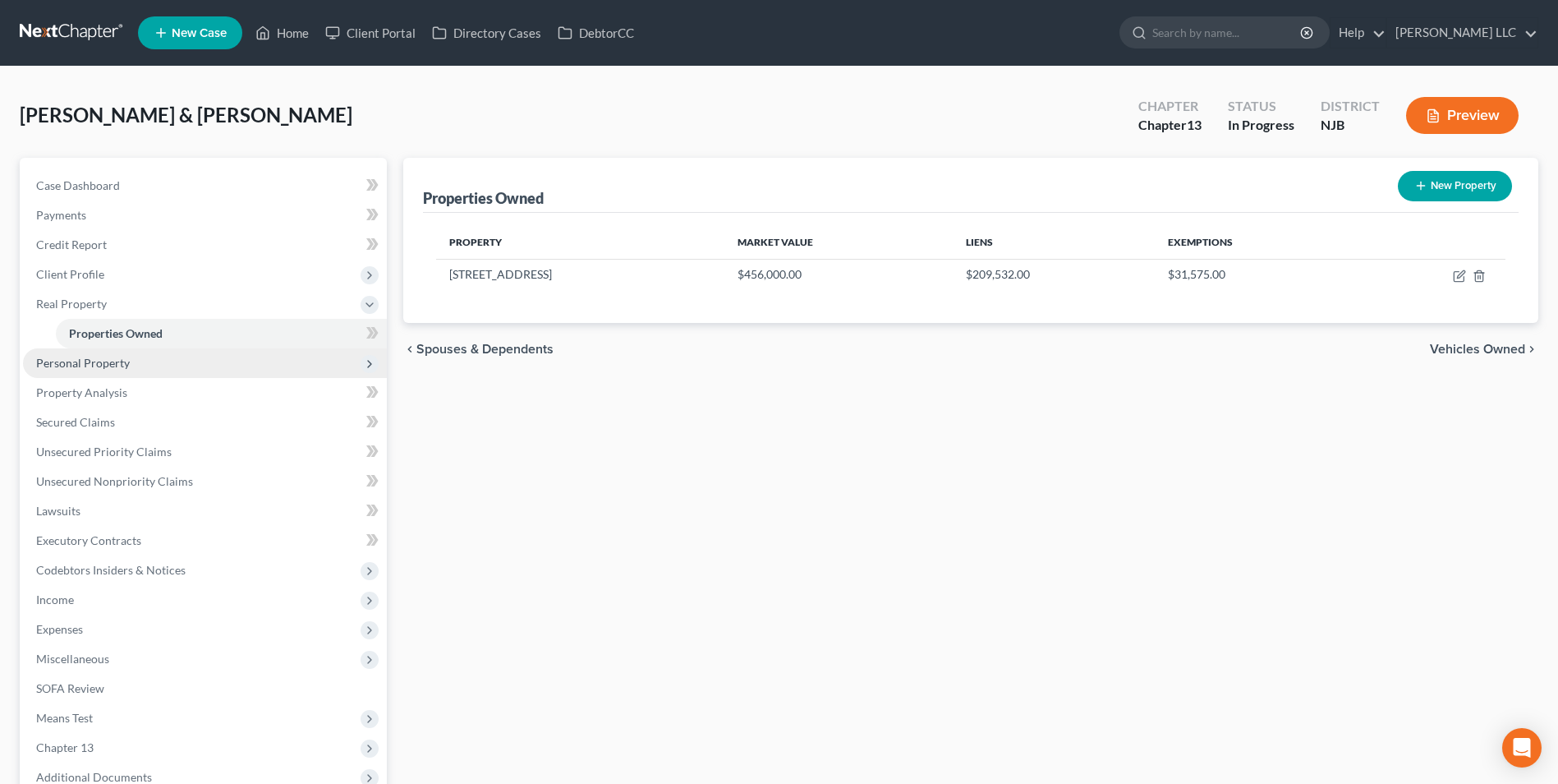
click at [96, 371] on span "Personal Property" at bounding box center [205, 362] width 364 height 29
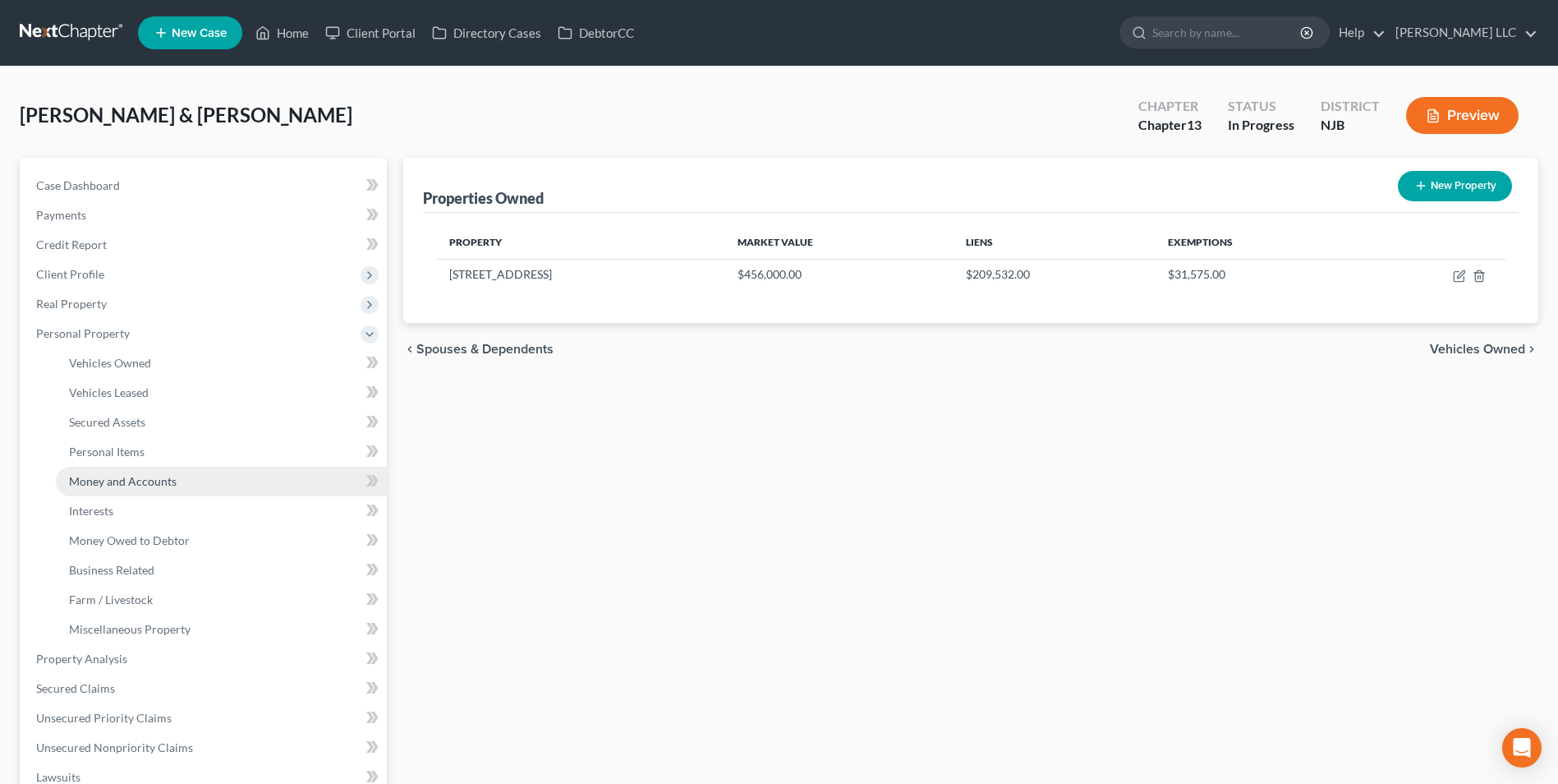
click at [144, 491] on link "Money and Accounts" at bounding box center [221, 480] width 331 height 29
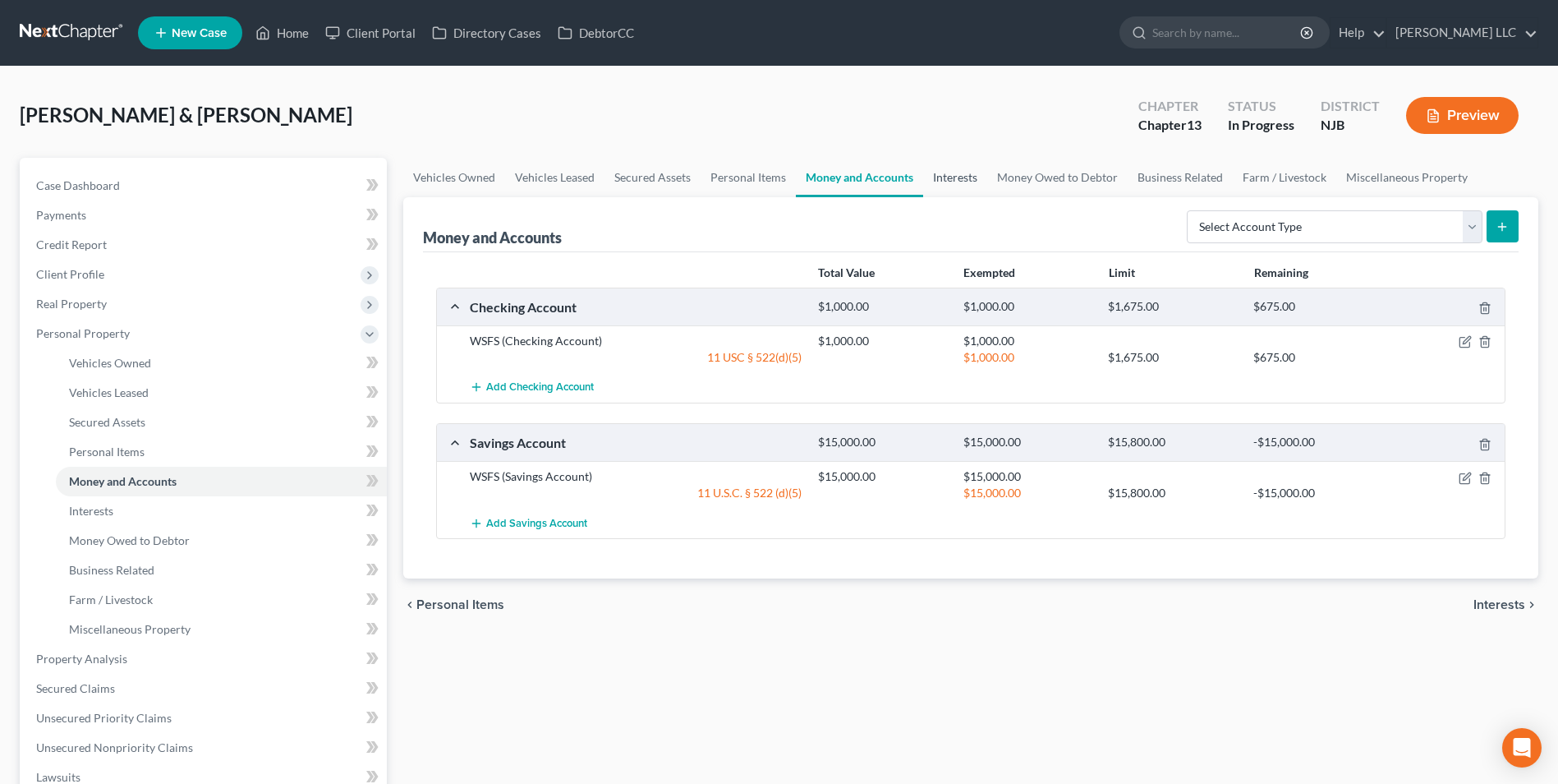
click at [958, 174] on link "Interests" at bounding box center [955, 177] width 64 height 39
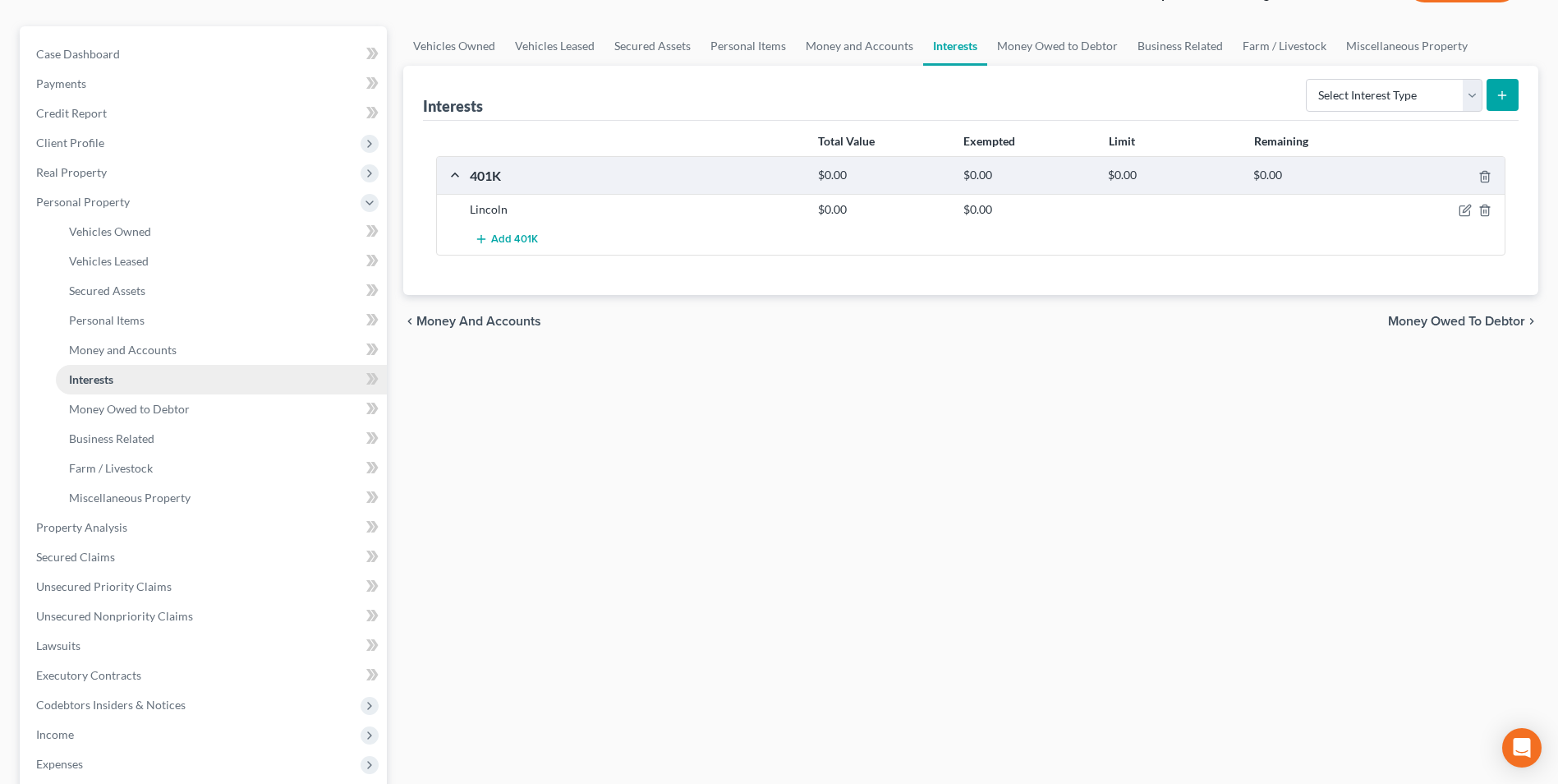
scroll to position [444, 0]
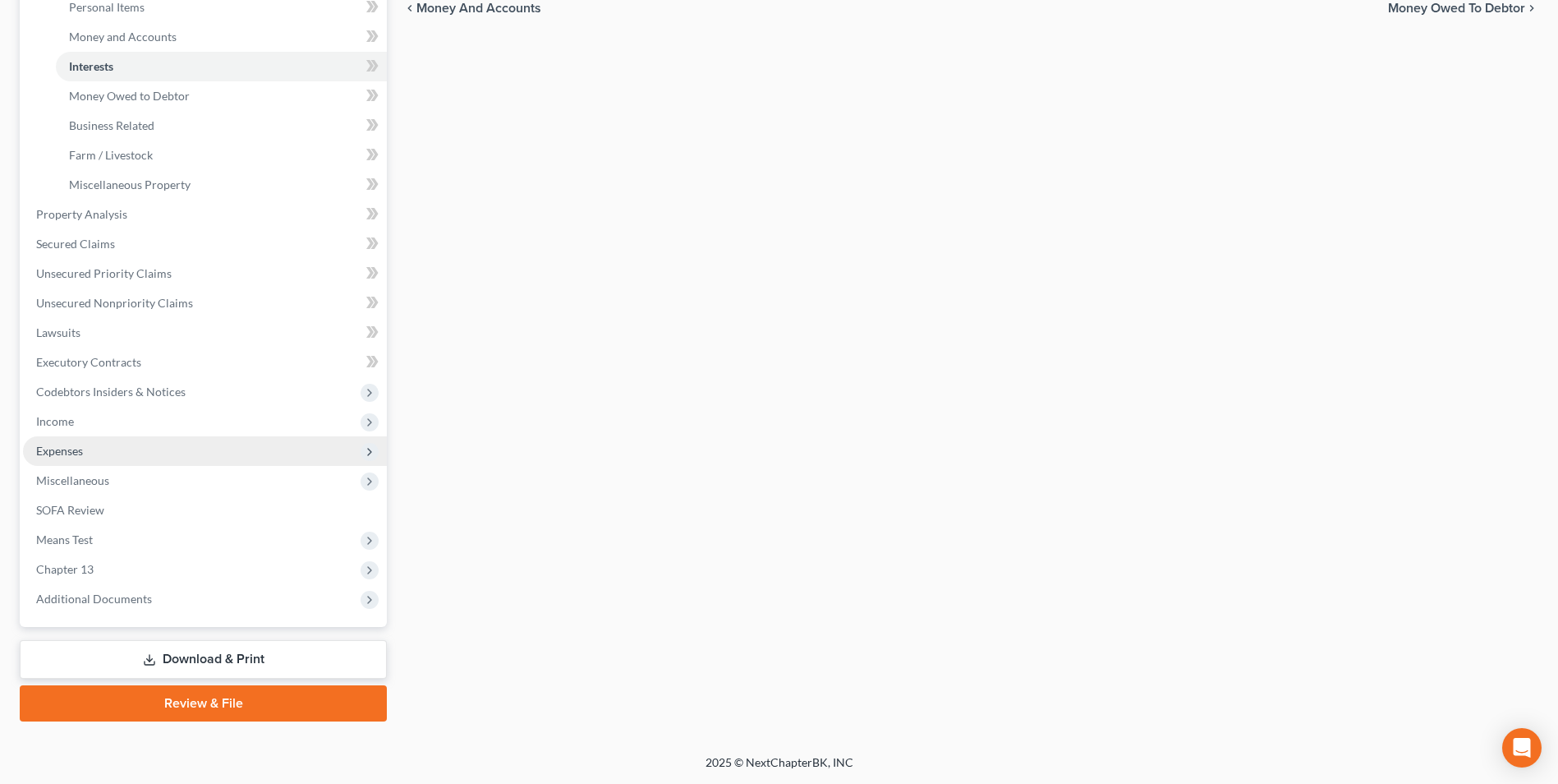
click at [107, 444] on span "Expenses" at bounding box center [205, 450] width 364 height 29
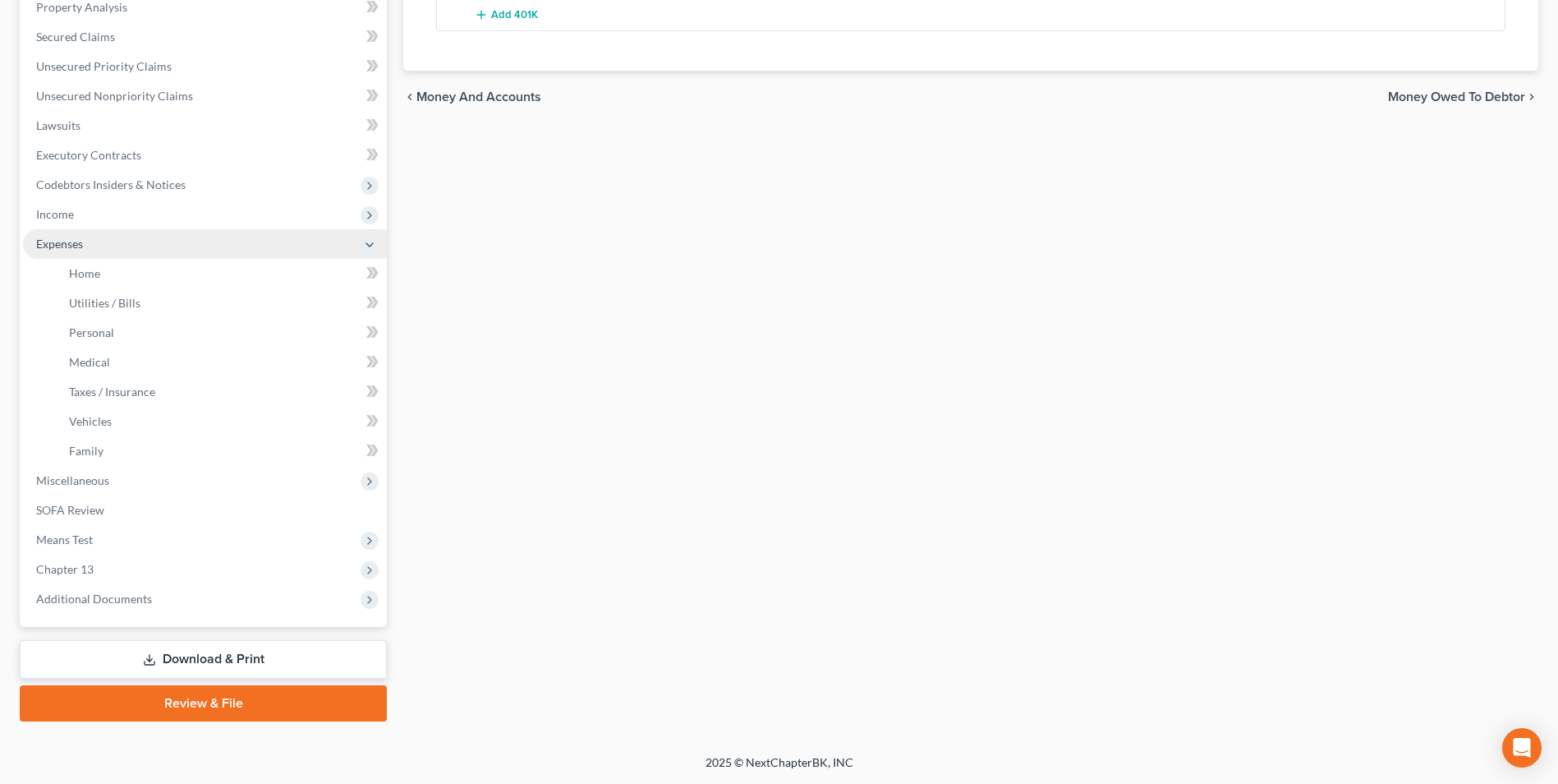
scroll to position [356, 0]
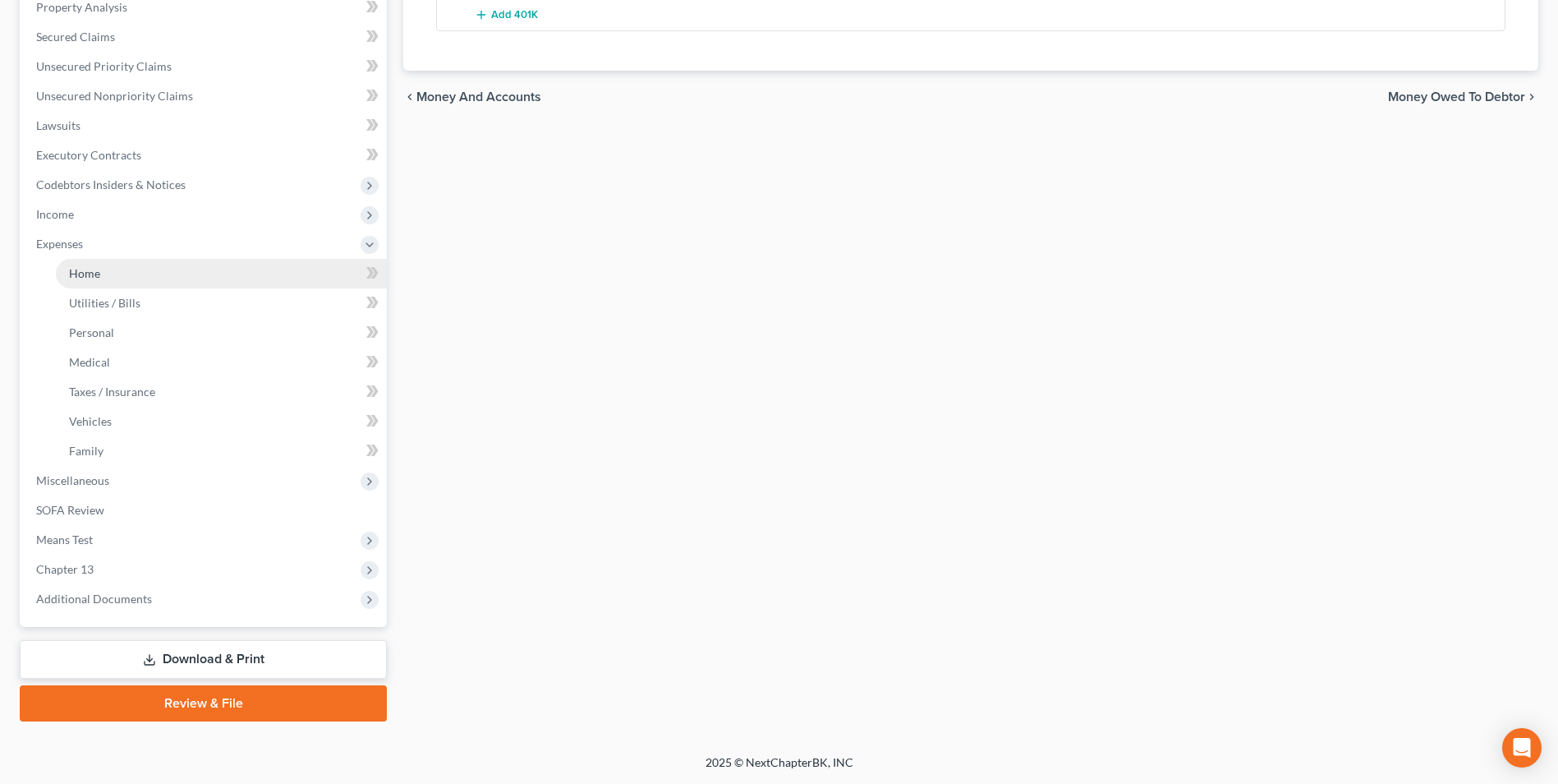
click at [109, 281] on link "Home" at bounding box center [221, 273] width 331 height 29
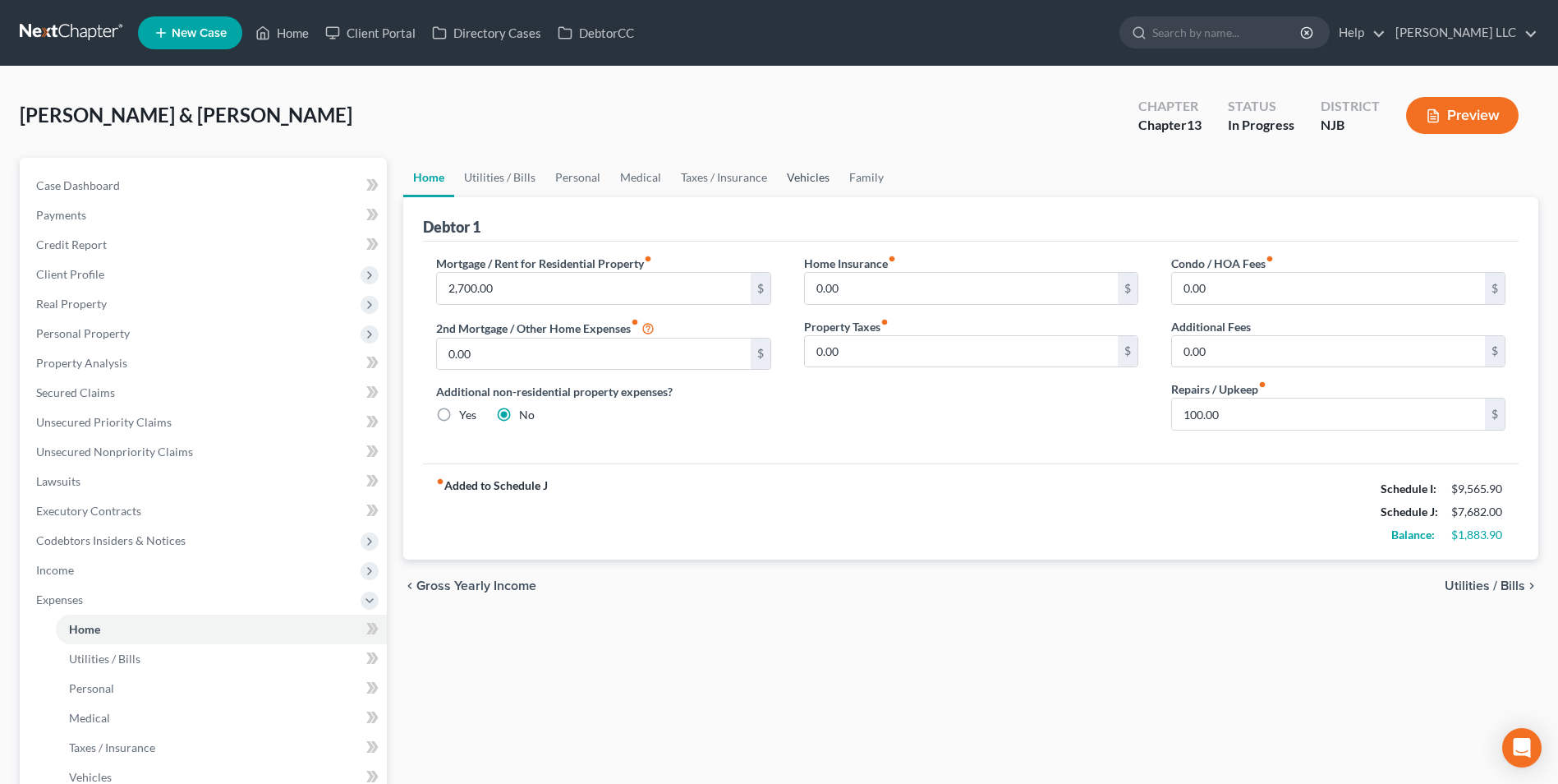
click at [802, 181] on link "Vehicles" at bounding box center [808, 177] width 62 height 39
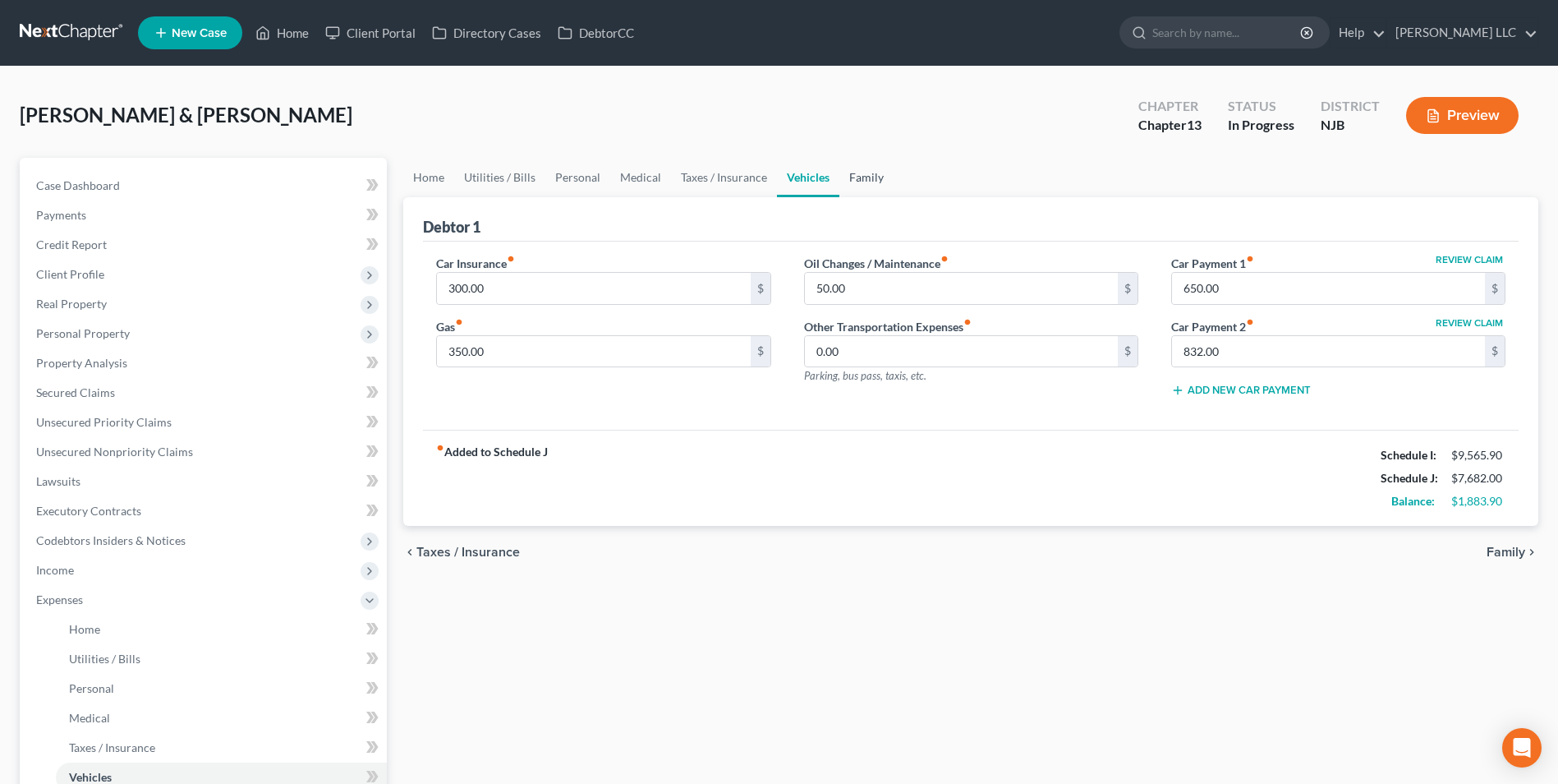
click at [869, 184] on link "Family" at bounding box center [866, 177] width 55 height 39
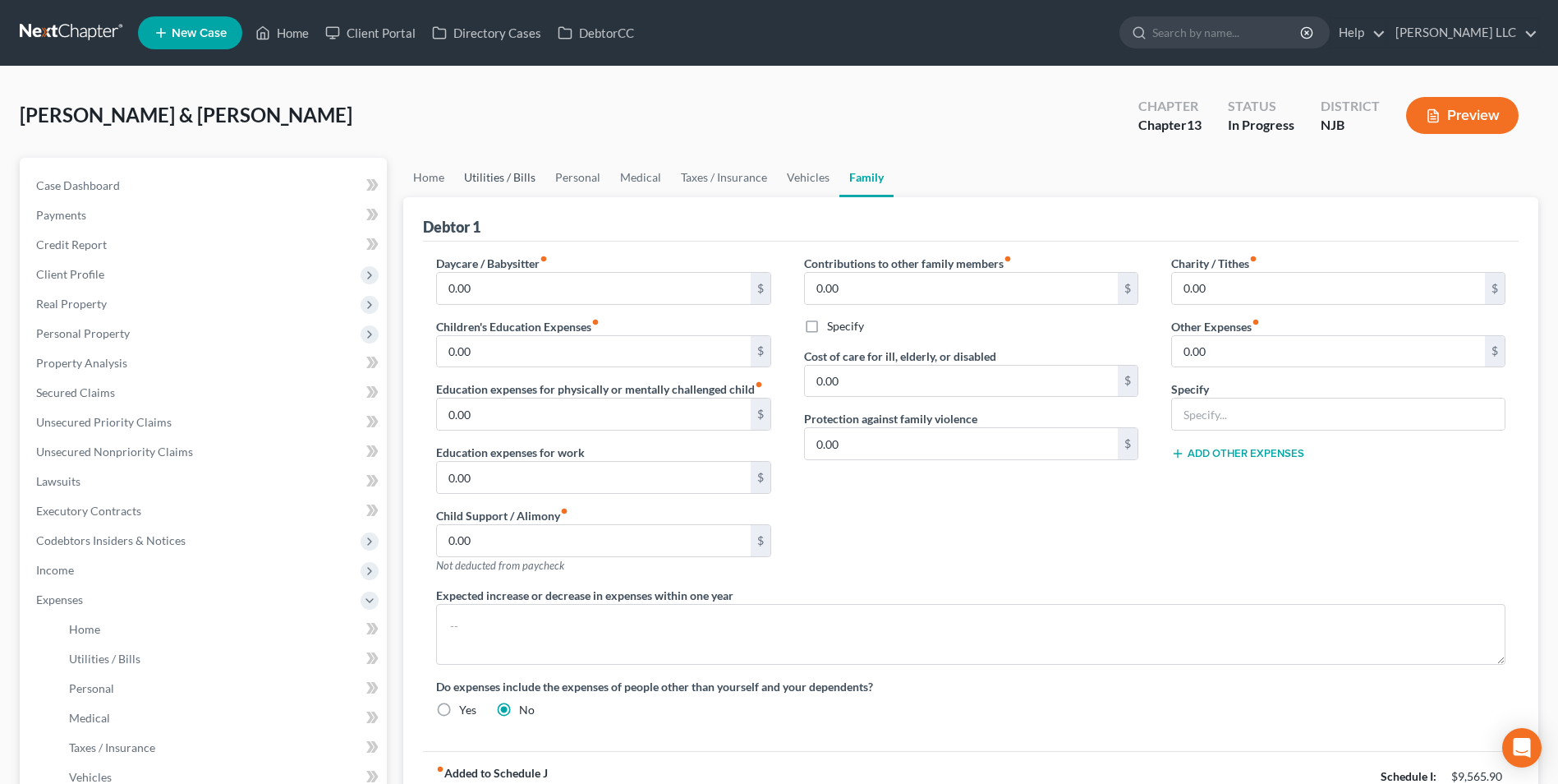
click at [479, 178] on link "Utilities / Bills" at bounding box center [500, 177] width 91 height 39
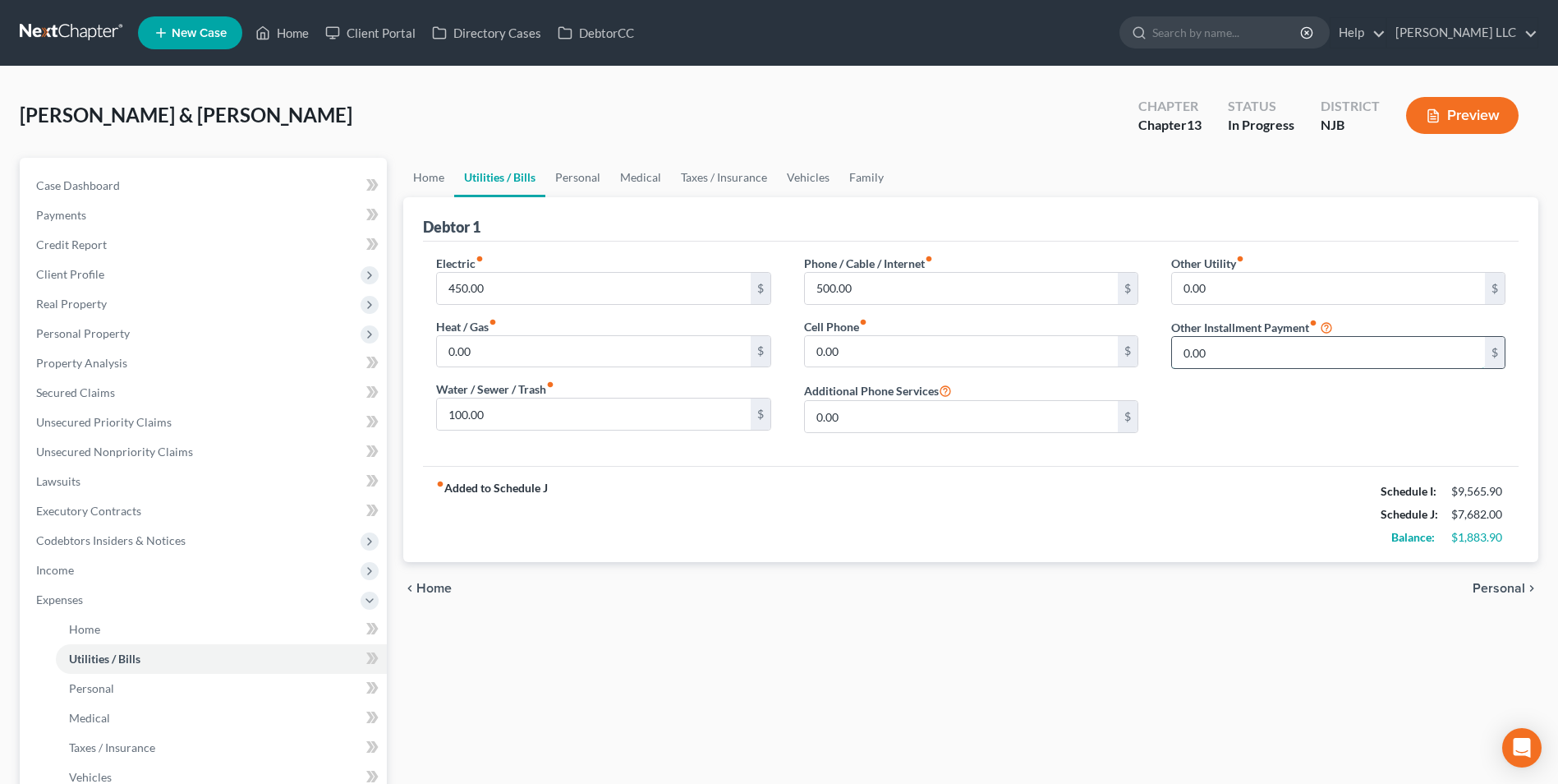
click at [1219, 360] on input "0.00" at bounding box center [1328, 352] width 313 height 31
type input "800"
type input "Student Loans"
click at [1190, 503] on div "fiber_manual_record Added to Schedule J Schedule I: $9,565.90 Schedule J: $8,48…" at bounding box center [970, 513] width 1096 height 96
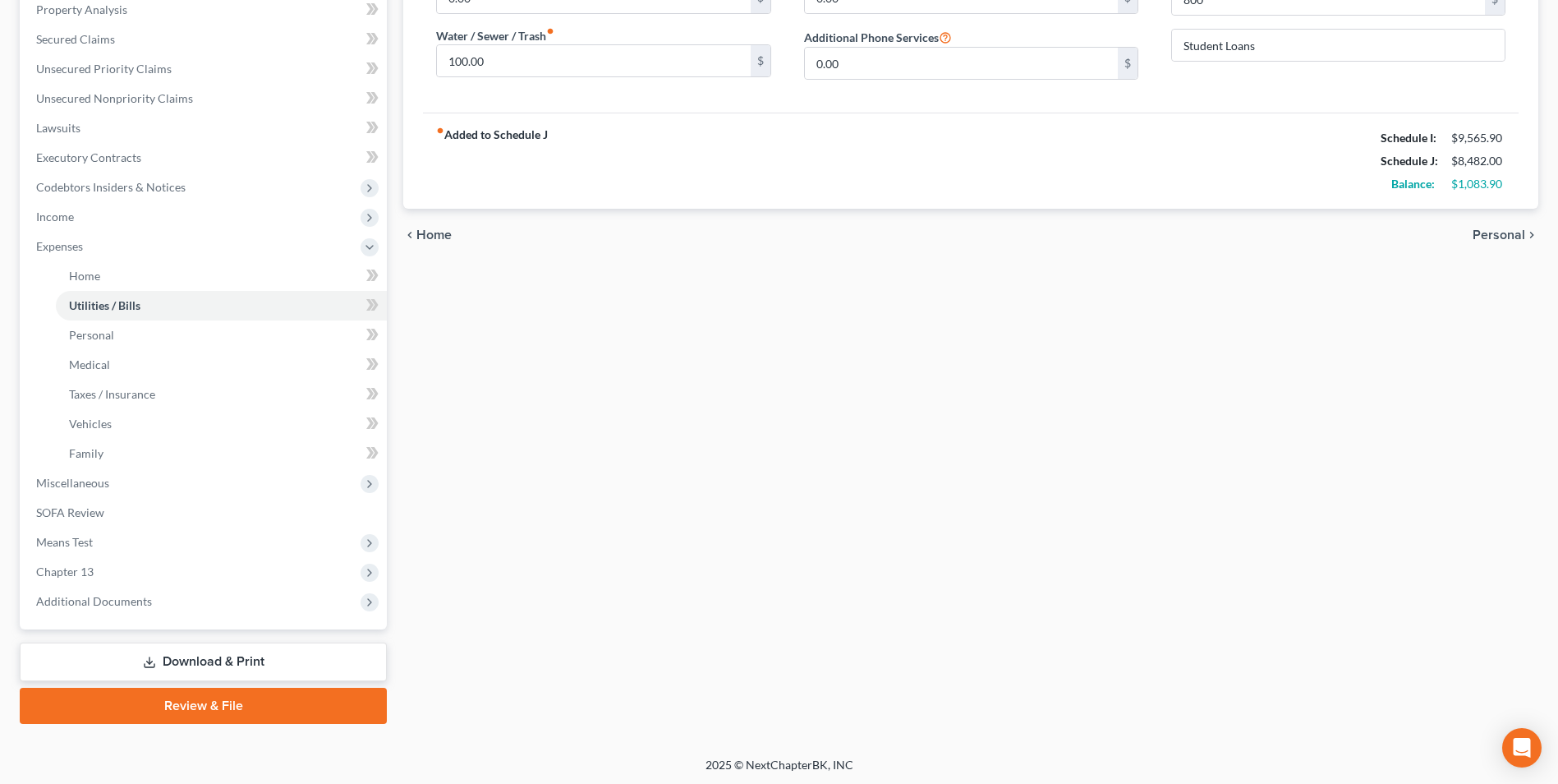
scroll to position [356, 0]
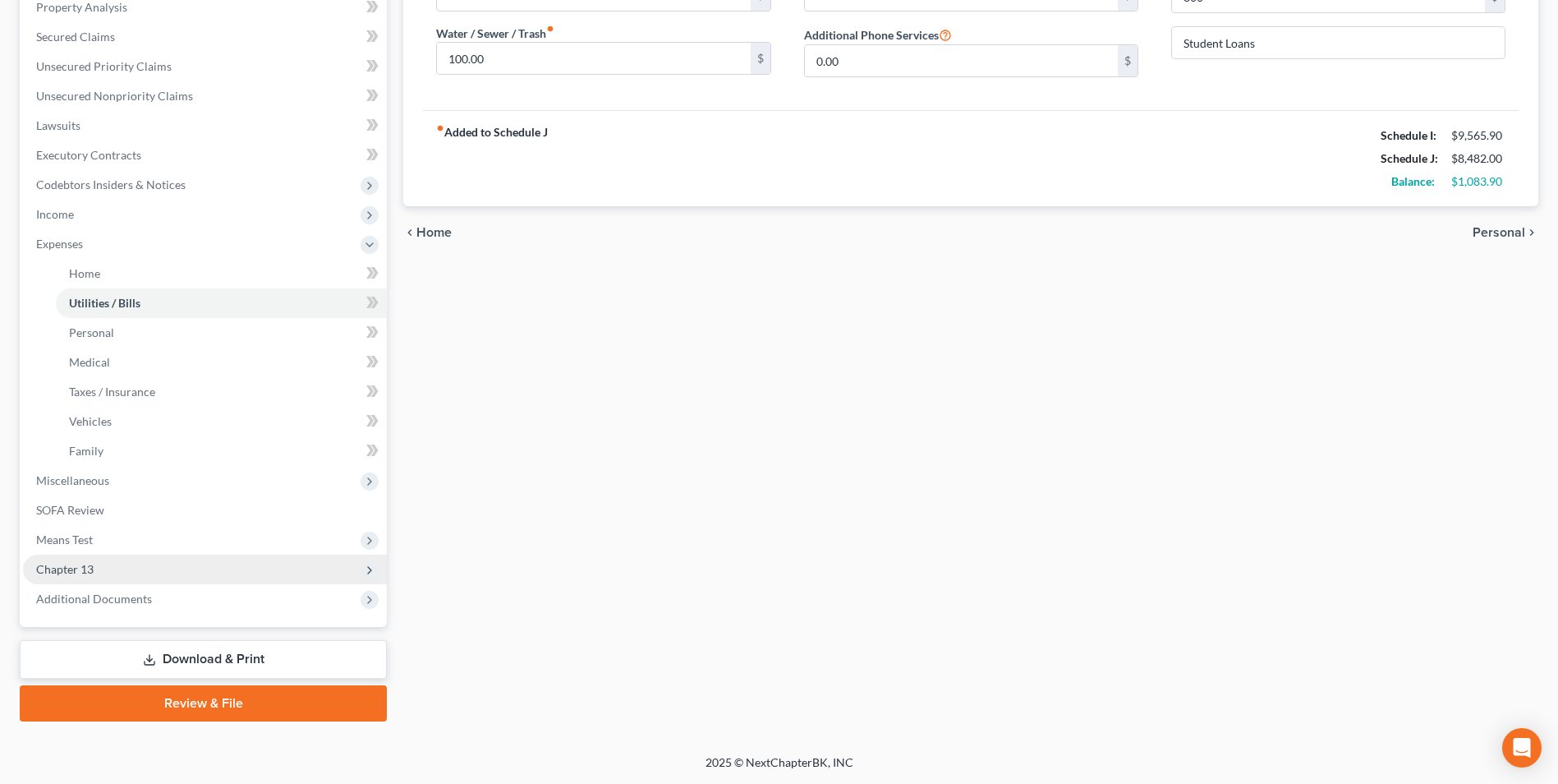
click at [120, 569] on span "Chapter 13" at bounding box center [205, 569] width 364 height 29
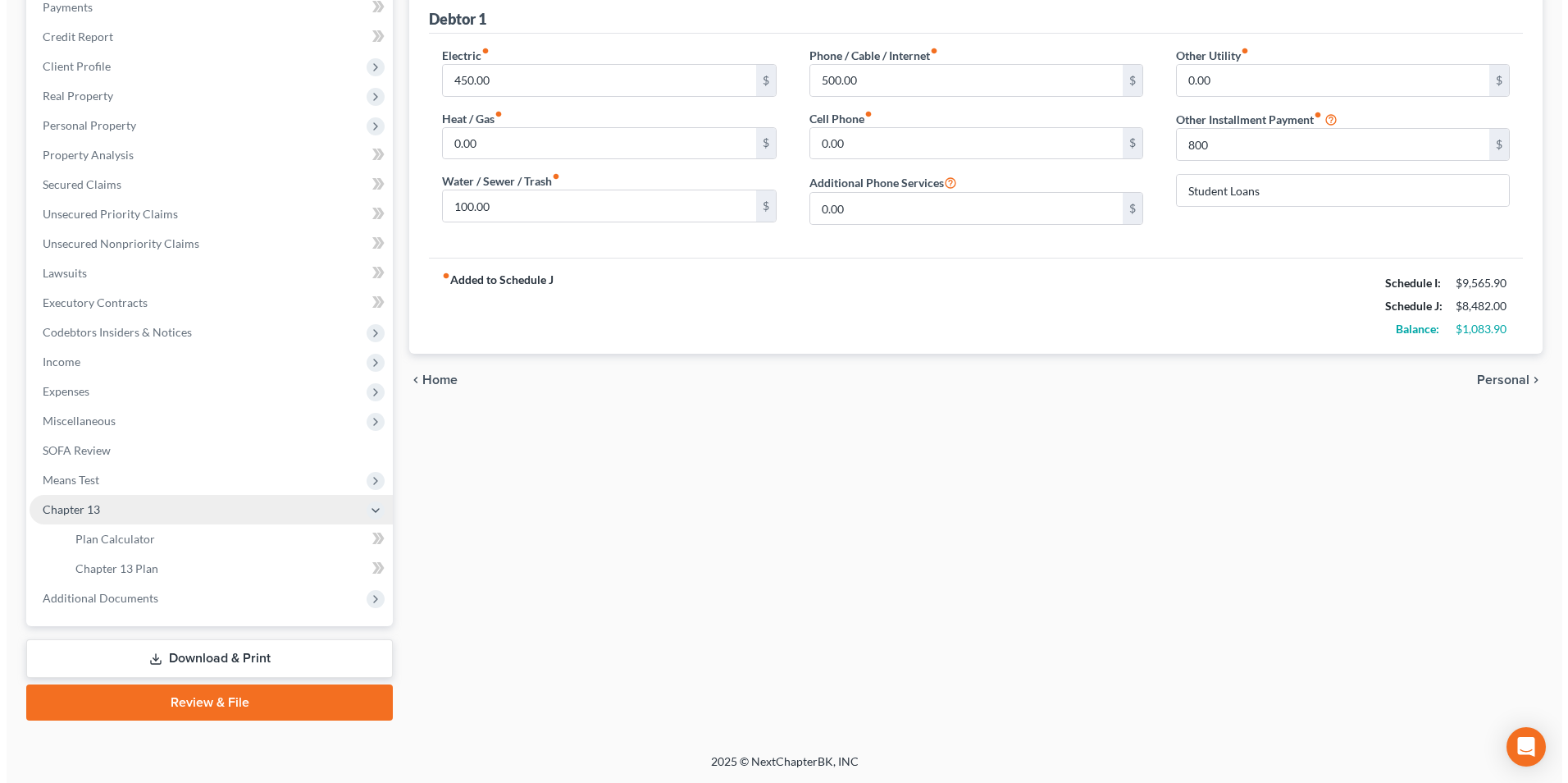
scroll to position [208, 0]
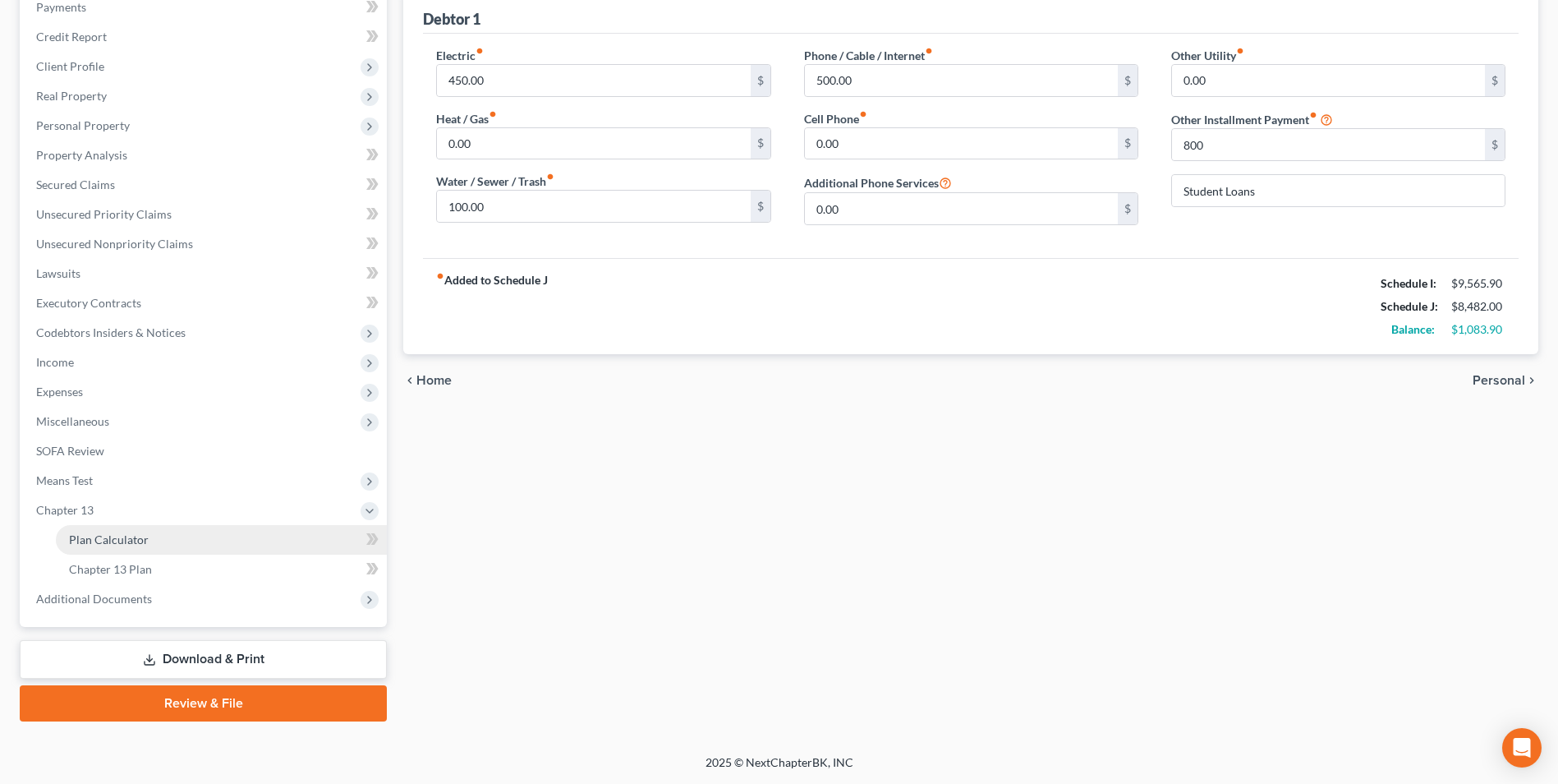
click at [149, 538] on link "Plan Calculator" at bounding box center [221, 539] width 331 height 29
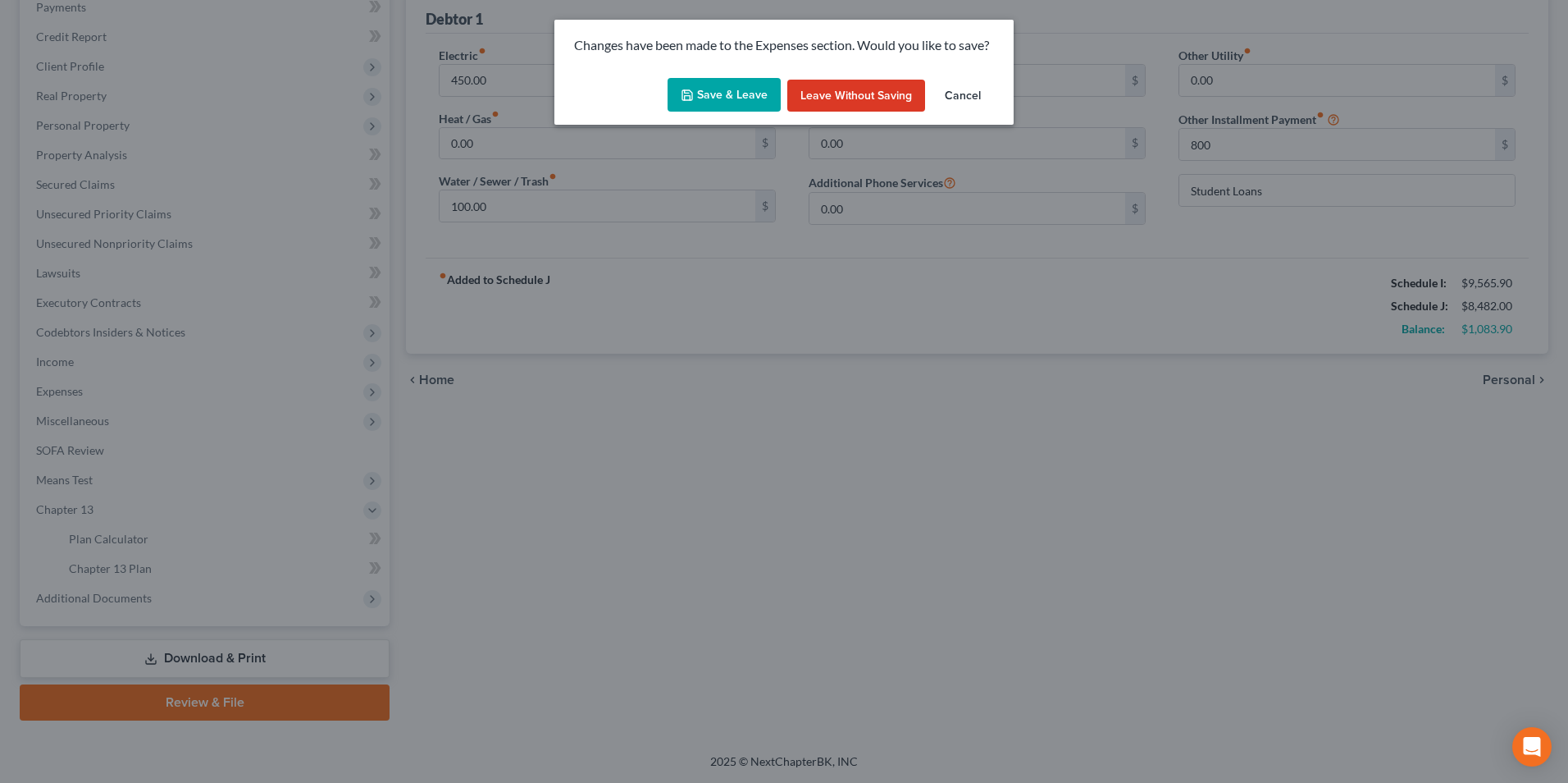
click at [728, 100] on button "Save & Leave" at bounding box center [723, 95] width 113 height 34
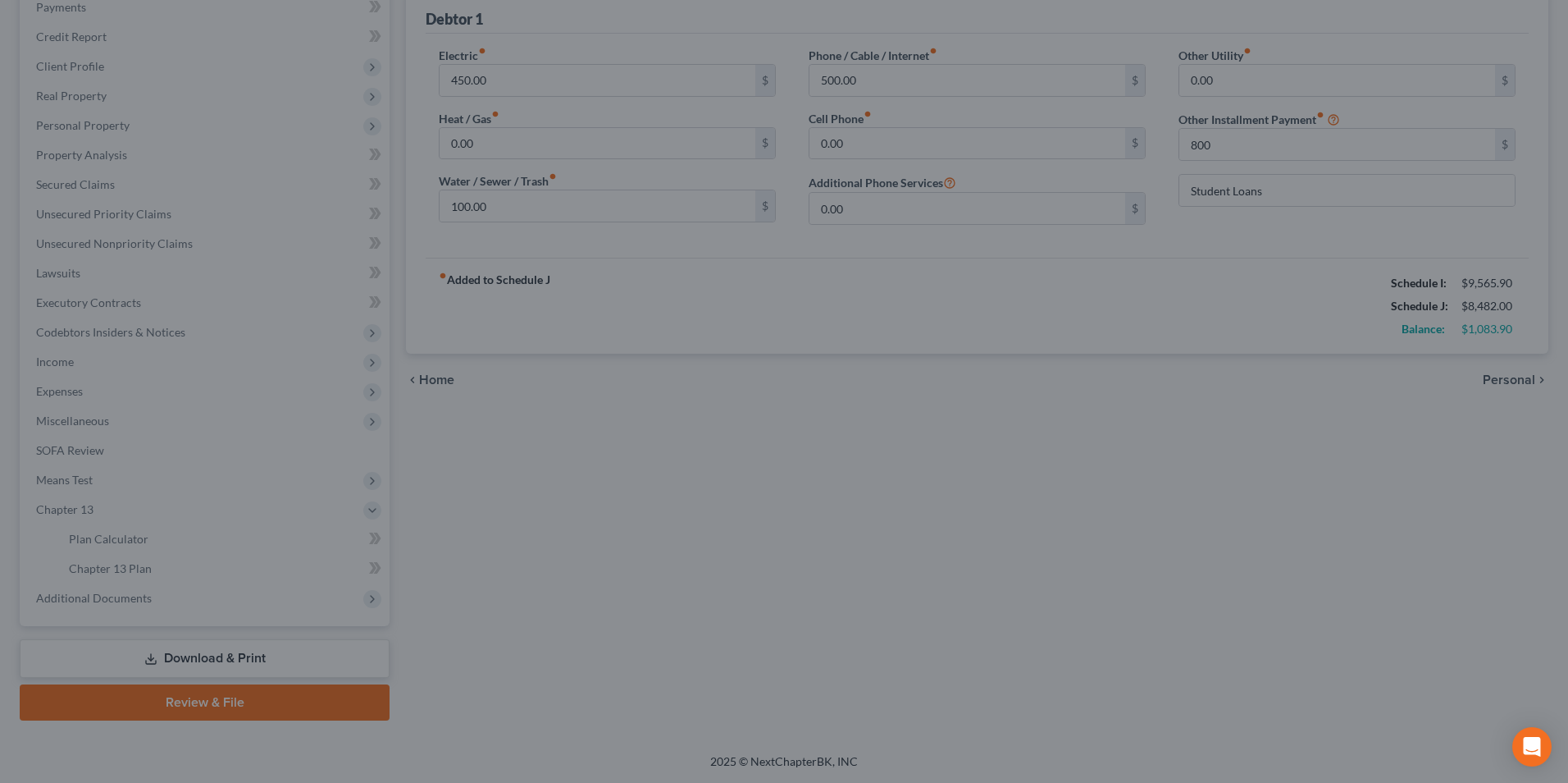
type input "800.00"
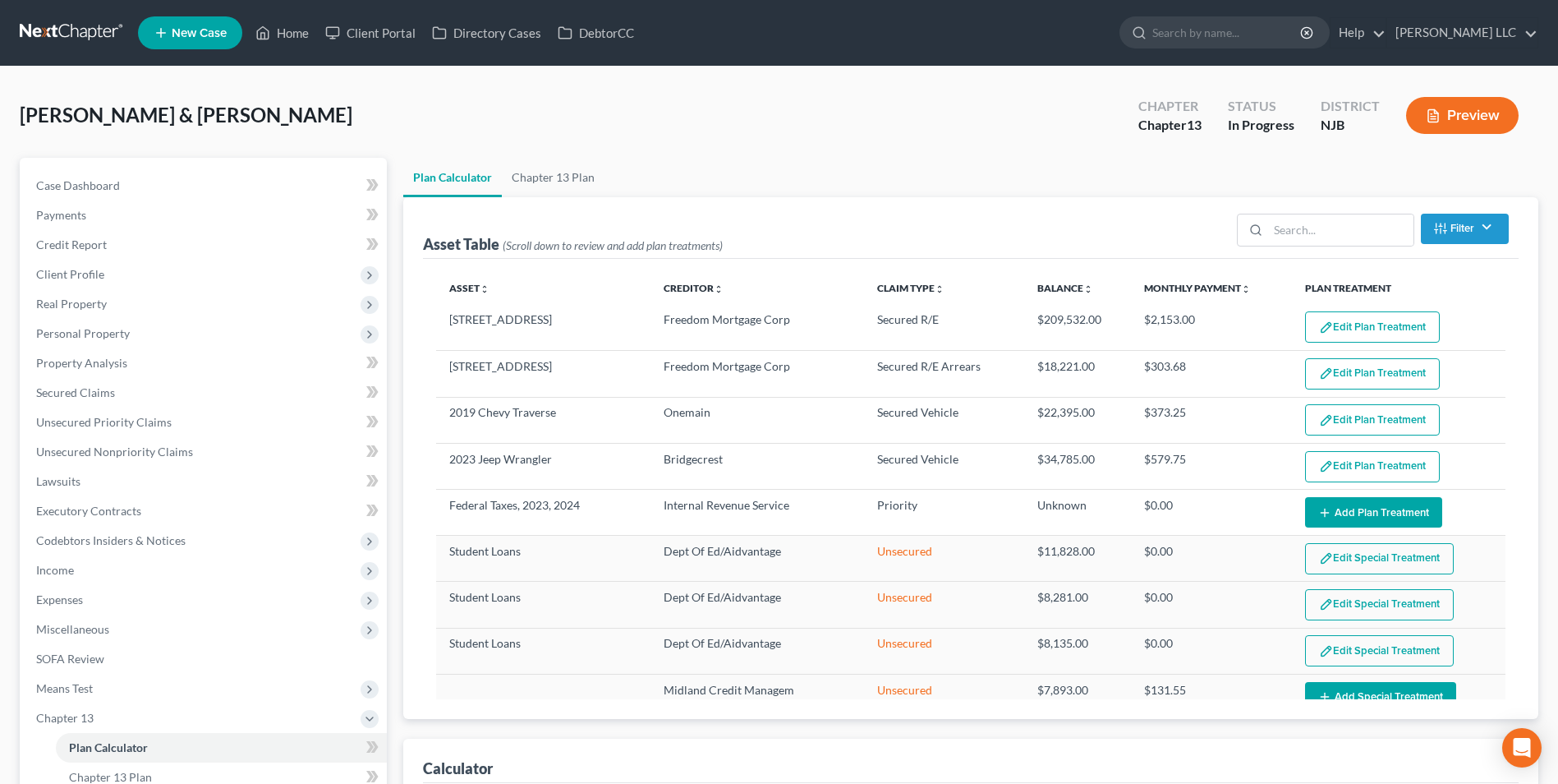
select select "59"
click at [148, 423] on span "Unsecured Priority Claims" at bounding box center [104, 422] width 136 height 14
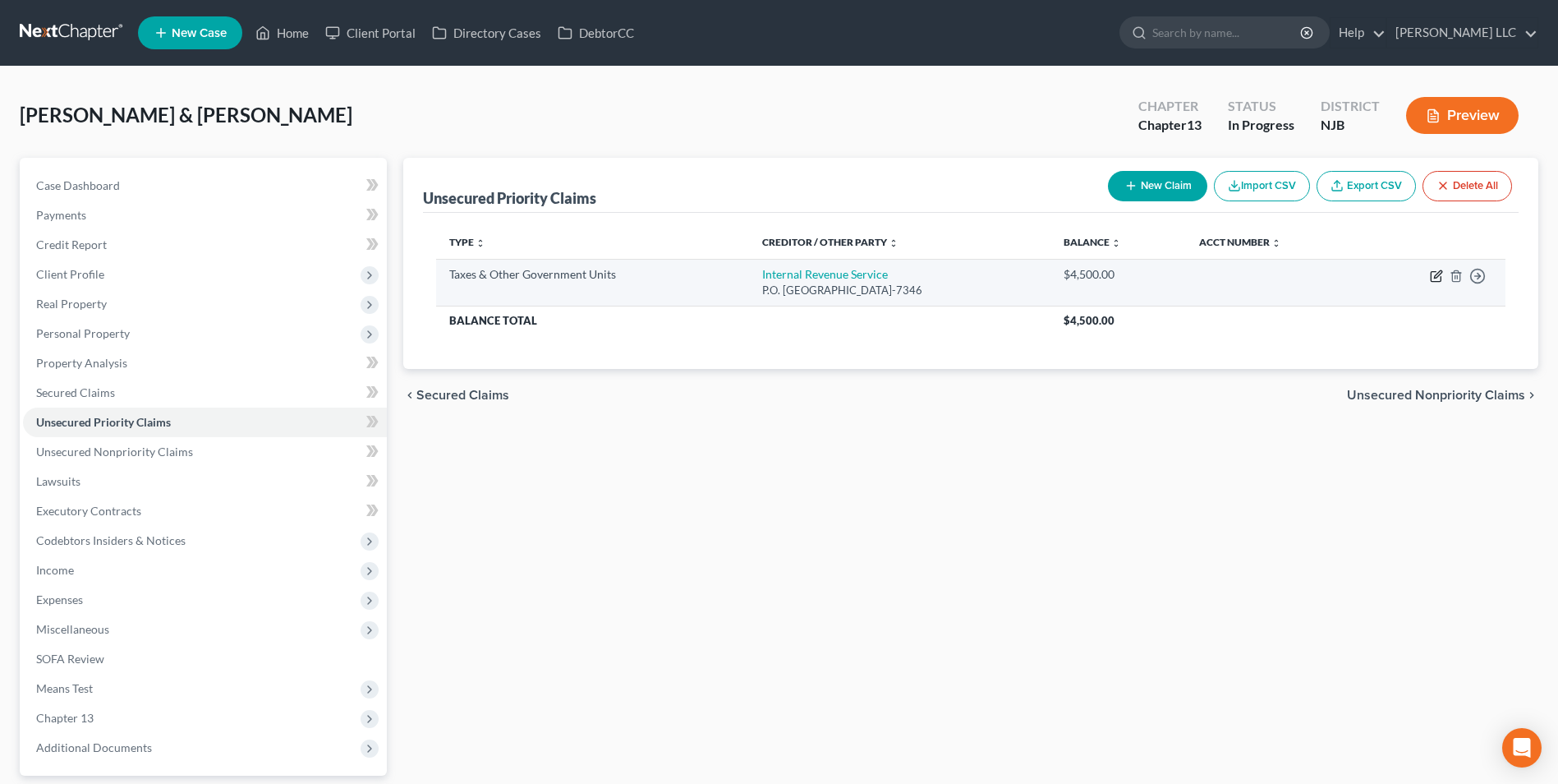
click at [1439, 275] on icon "button" at bounding box center [1437, 273] width 8 height 8
select select "0"
select select "39"
select select "2"
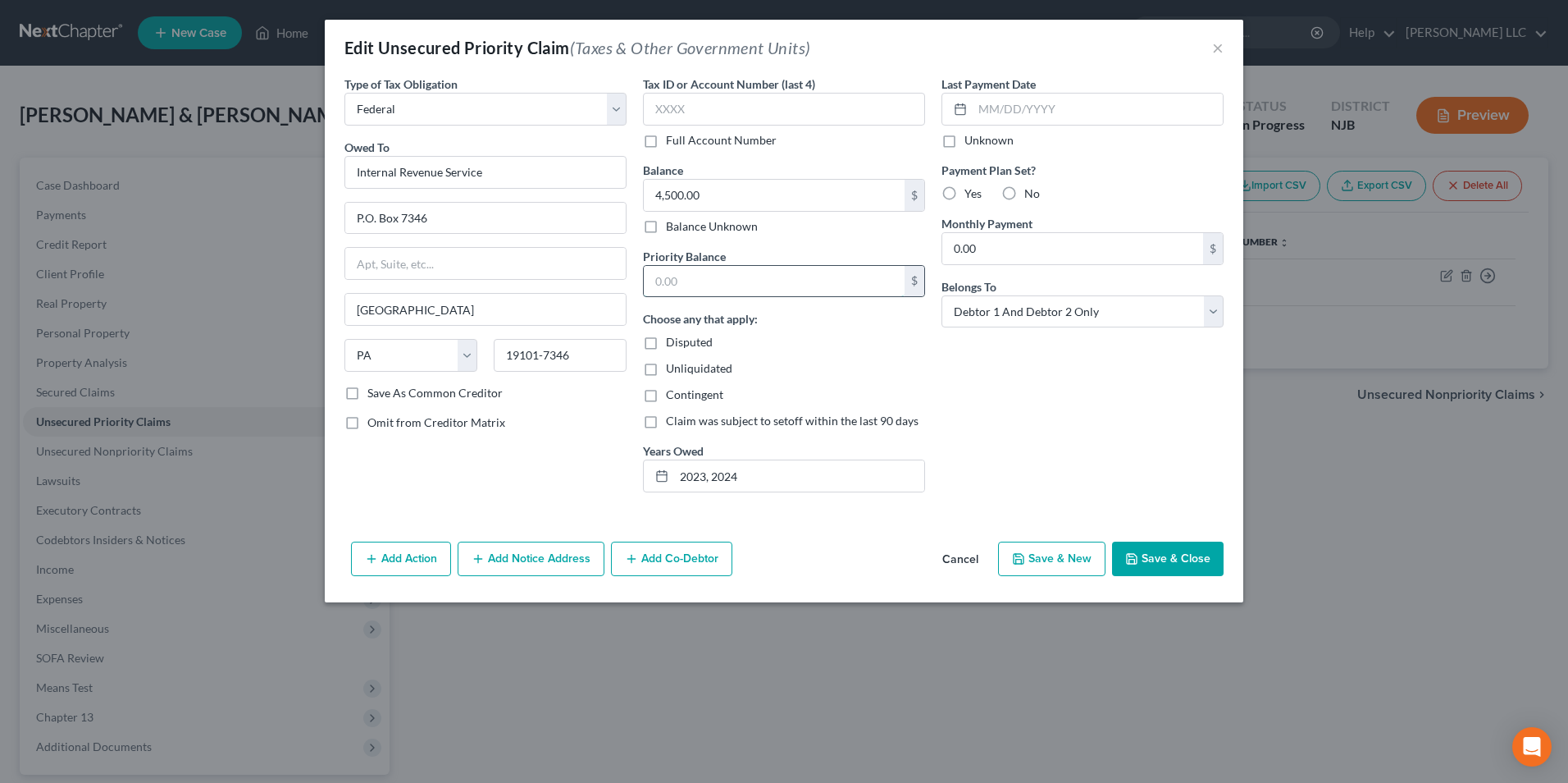
click at [700, 274] on input "text" at bounding box center [774, 281] width 261 height 31
type input "4,500"
click at [1163, 559] on button "Save & Close" at bounding box center [1167, 559] width 111 height 34
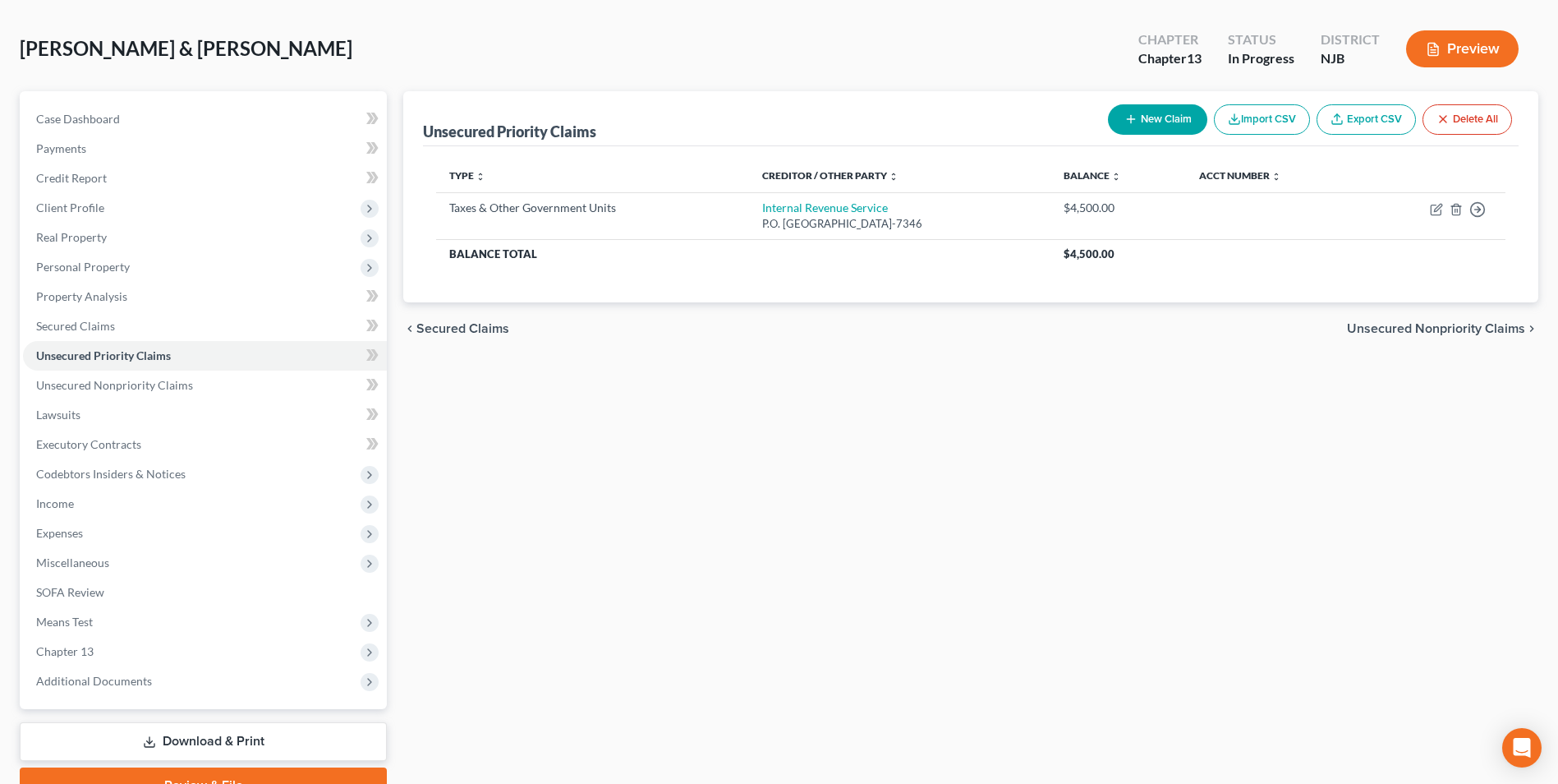
scroll to position [148, 0]
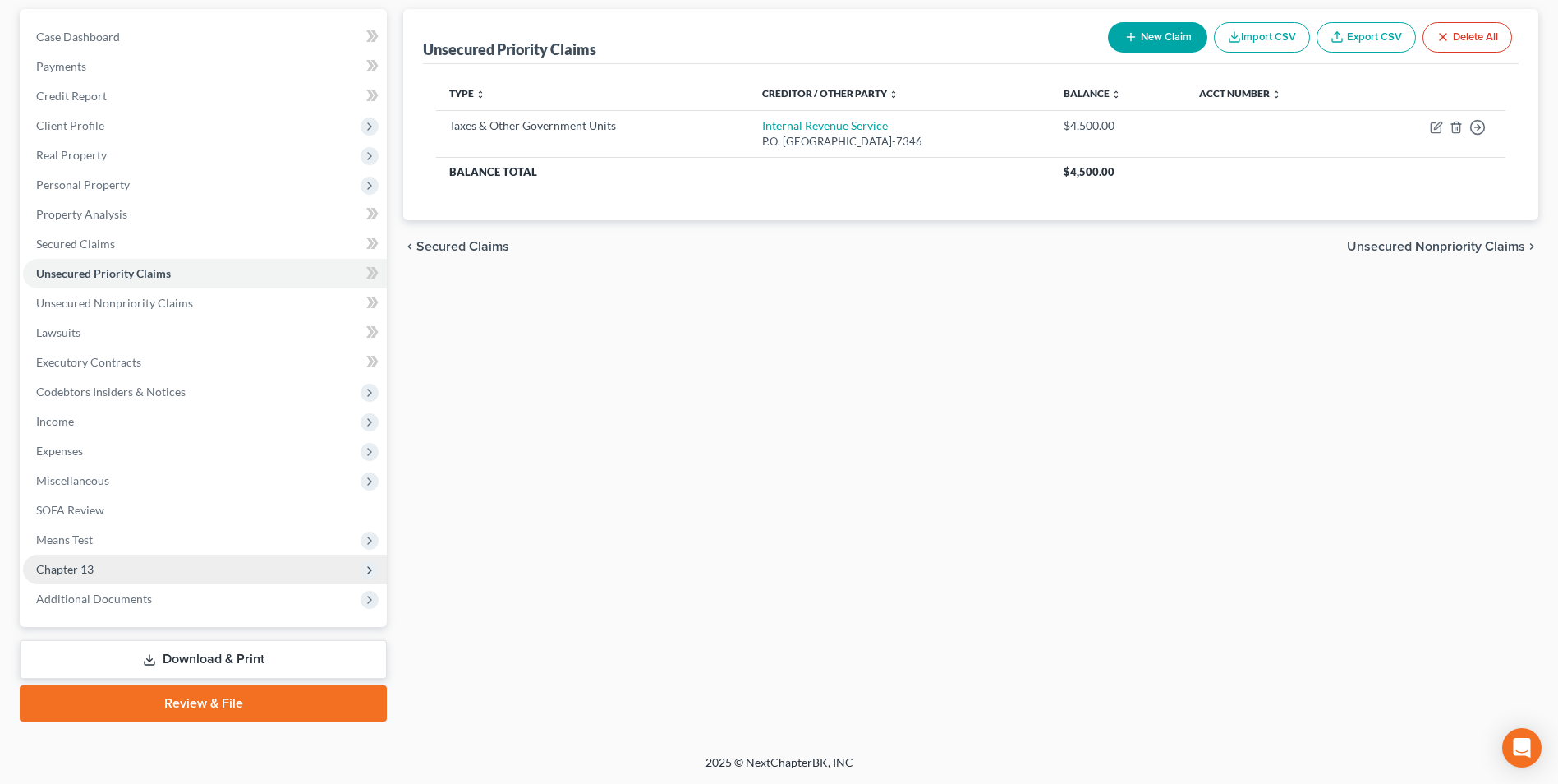
click at [148, 565] on span "Chapter 13" at bounding box center [205, 569] width 364 height 29
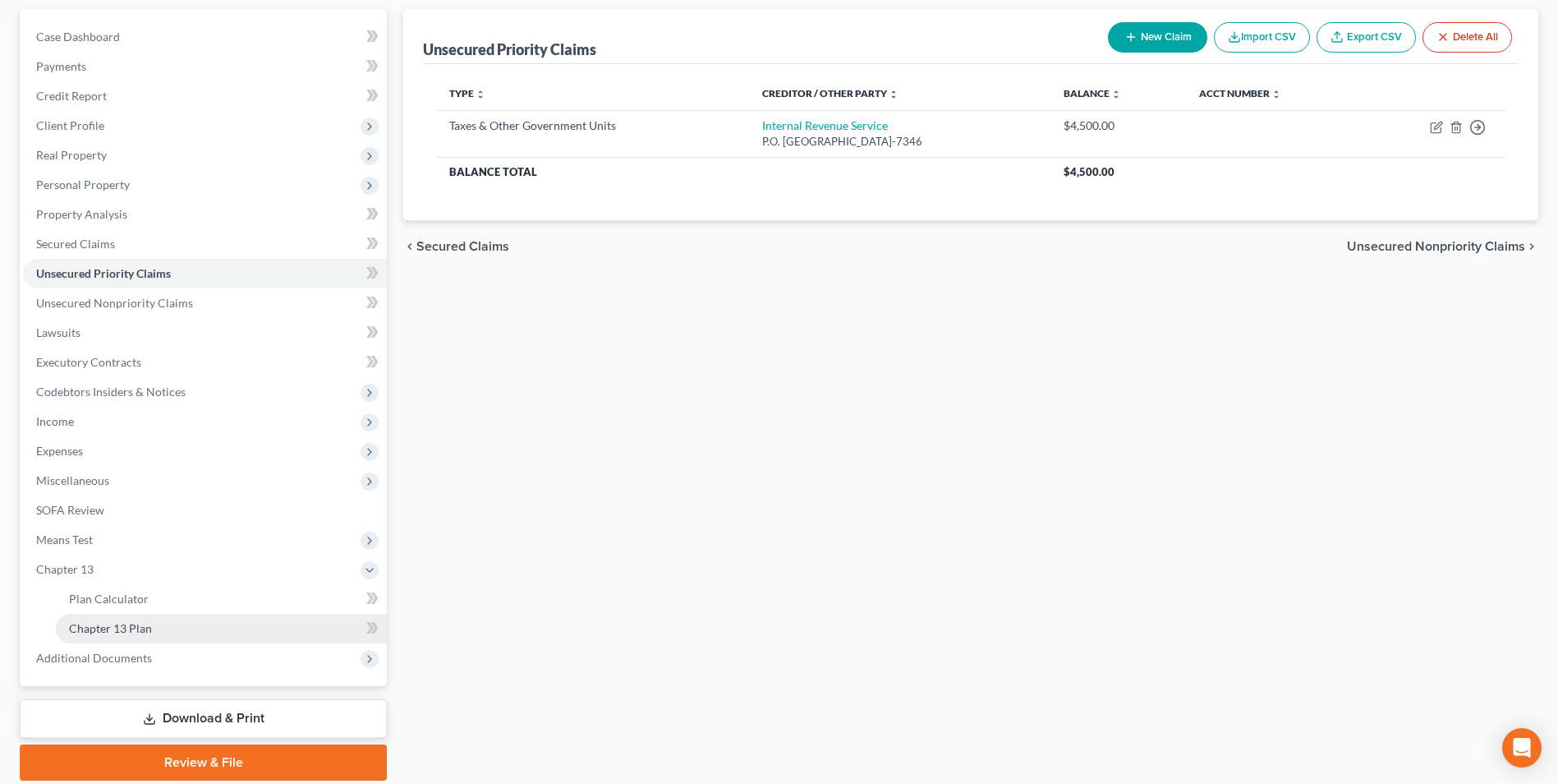
click at [186, 636] on link "Chapter 13 Plan" at bounding box center [221, 628] width 331 height 29
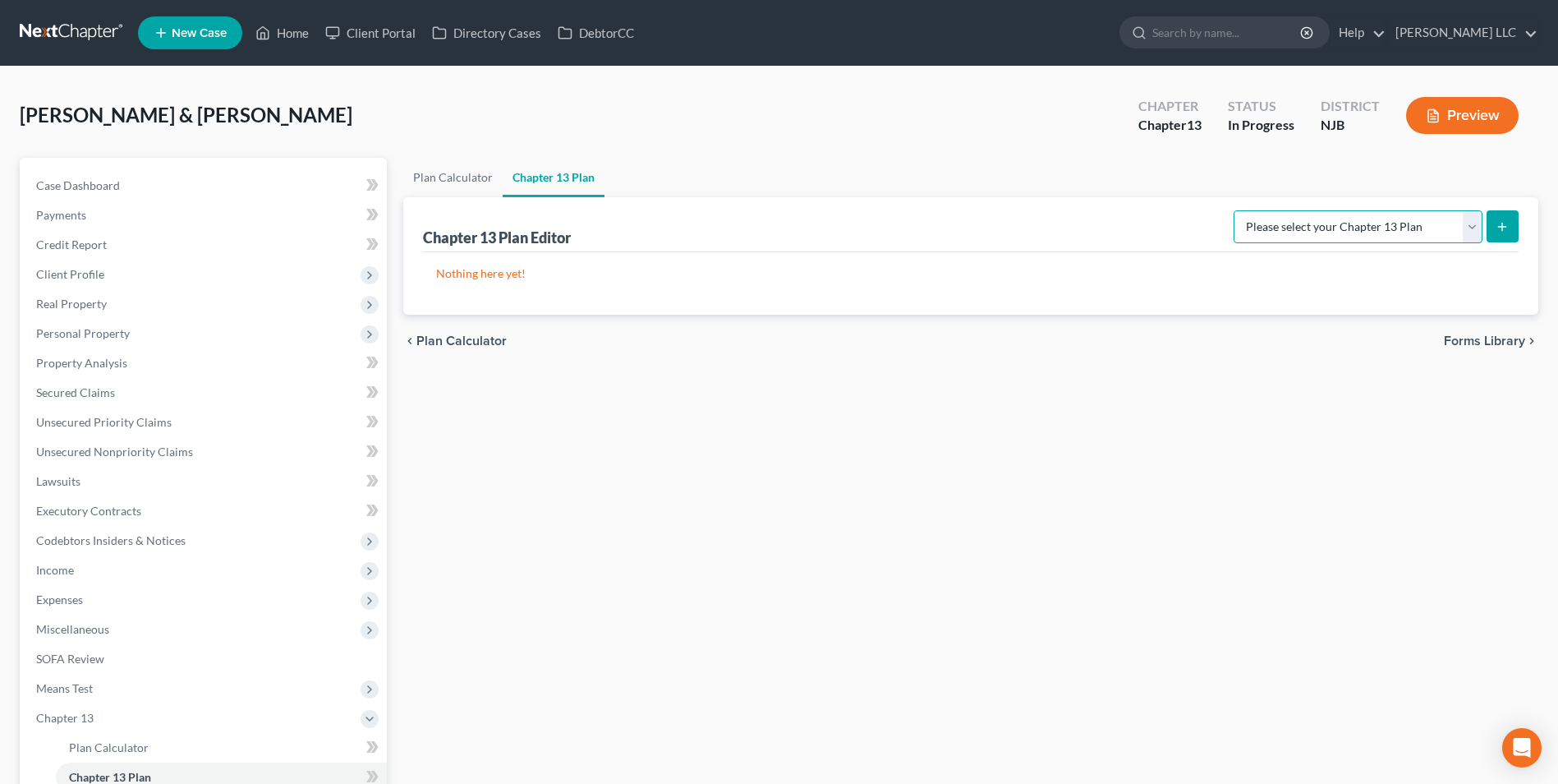
click at [1391, 223] on select "Please select your Chapter 13 Plan District of [US_STATE] - Effective [DATE] Di…" at bounding box center [1358, 226] width 249 height 33
select select "0"
click at [1233, 210] on select "Please select your Chapter 13 Plan District of [US_STATE] - Effective [DATE] Di…" at bounding box center [1358, 226] width 249 height 33
click at [1506, 226] on line "submit" at bounding box center [1503, 226] width 8 height 0
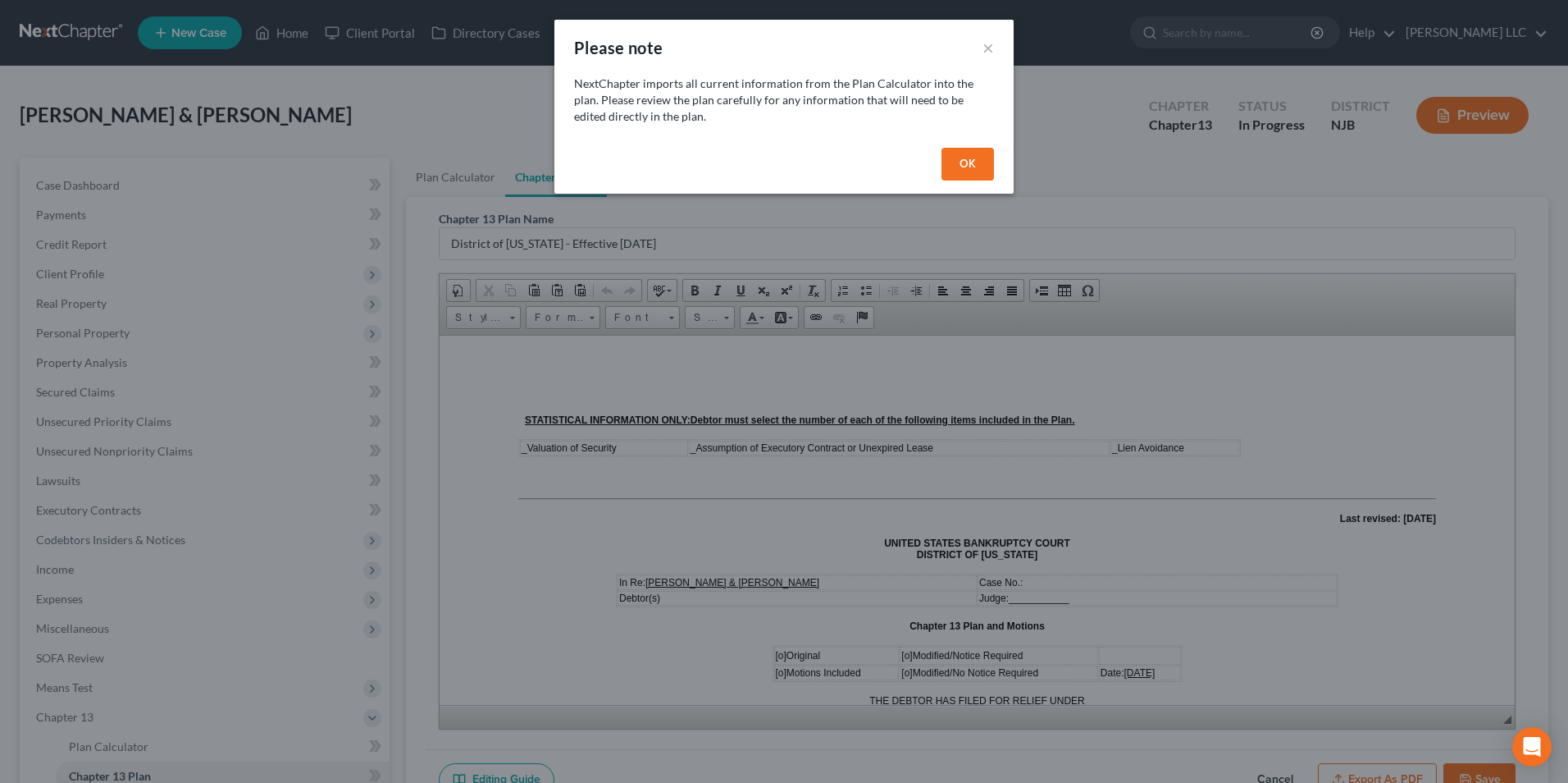
click at [961, 161] on button "OK" at bounding box center [968, 163] width 53 height 33
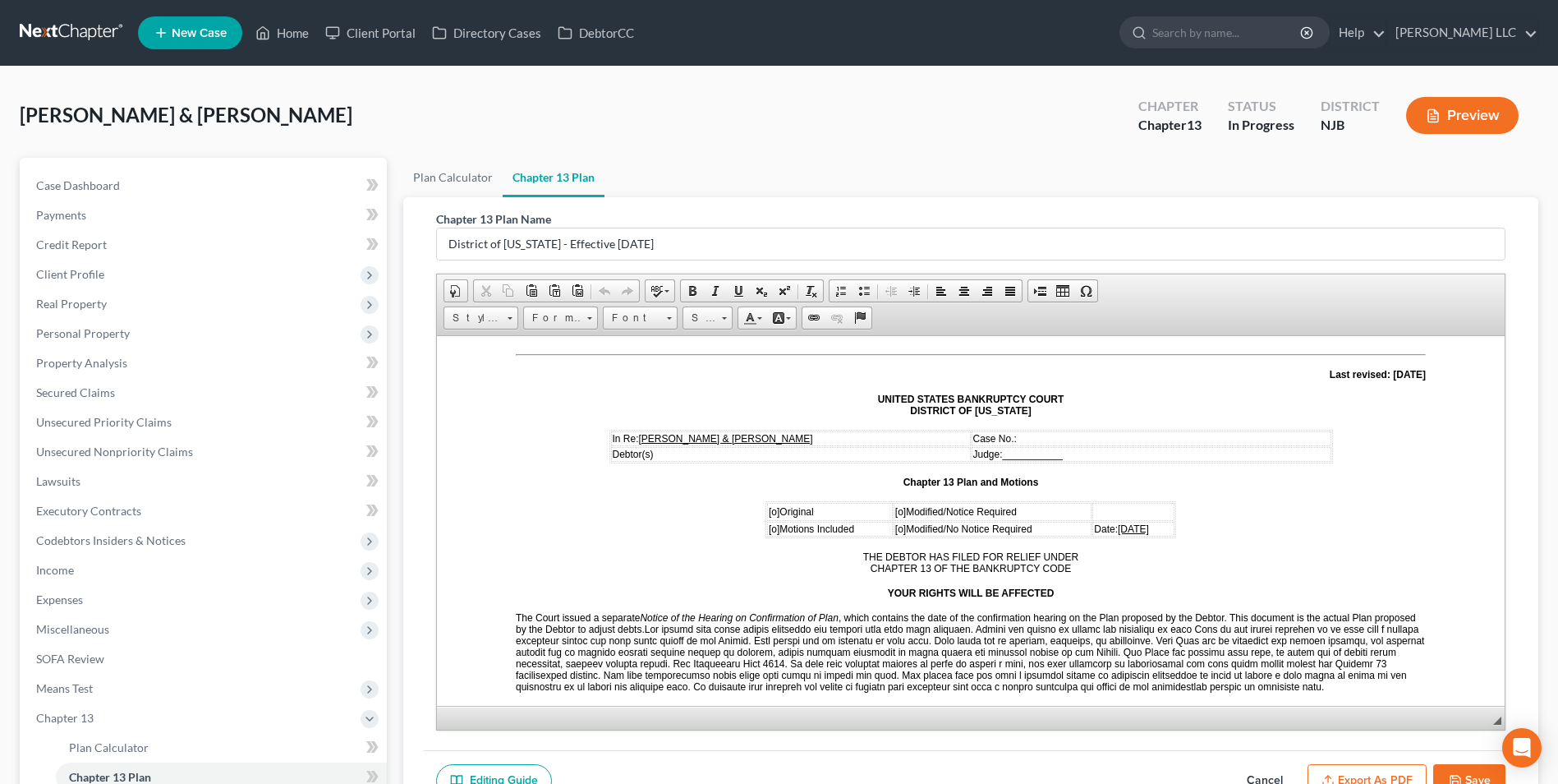
scroll to position [164, 0]
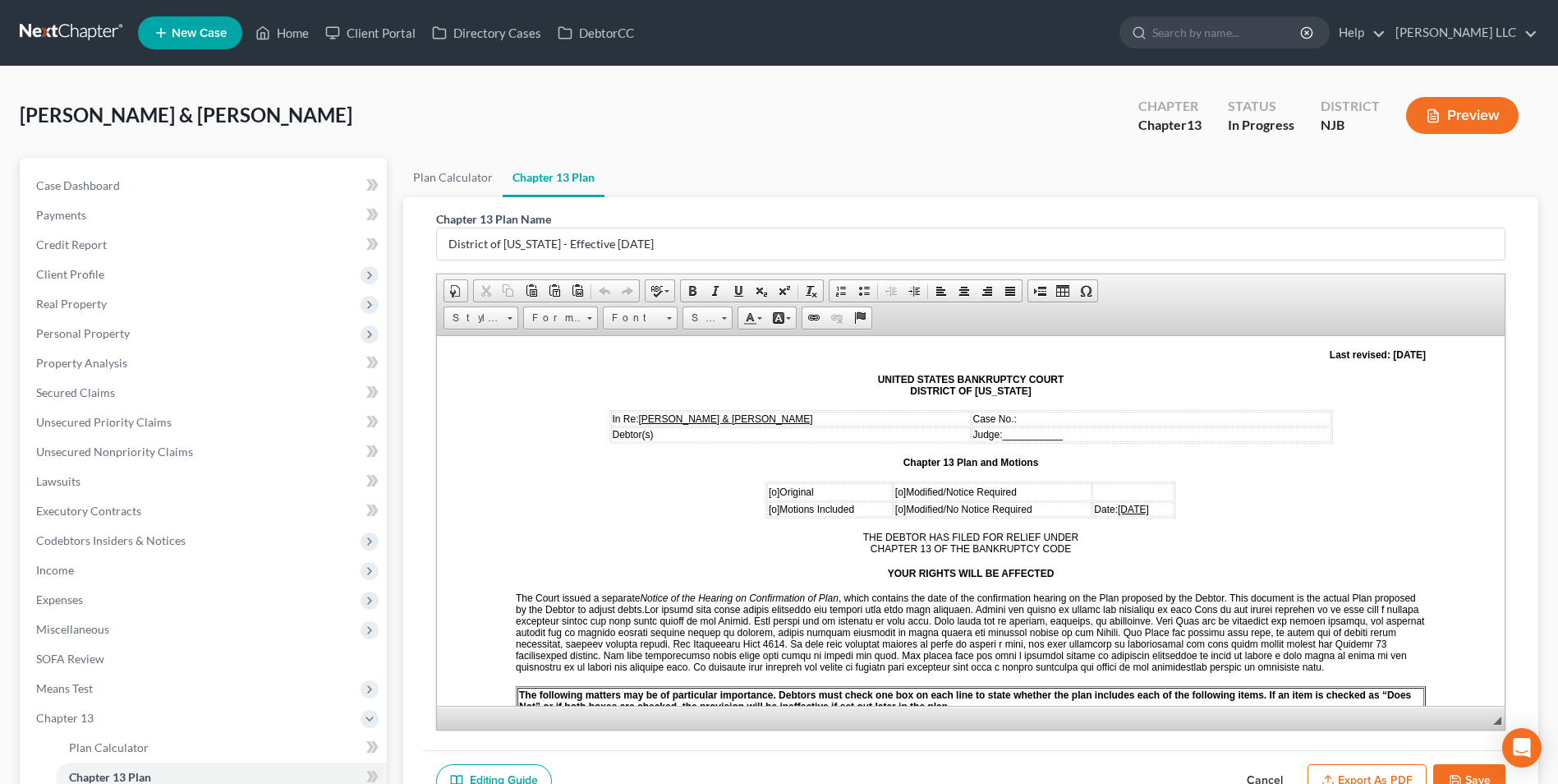
drag, startPoint x: 766, startPoint y: 486, endPoint x: 815, endPoint y: 463, distance: 54.1
click at [769, 485] on span "[o]" at bounding box center [774, 491] width 11 height 12
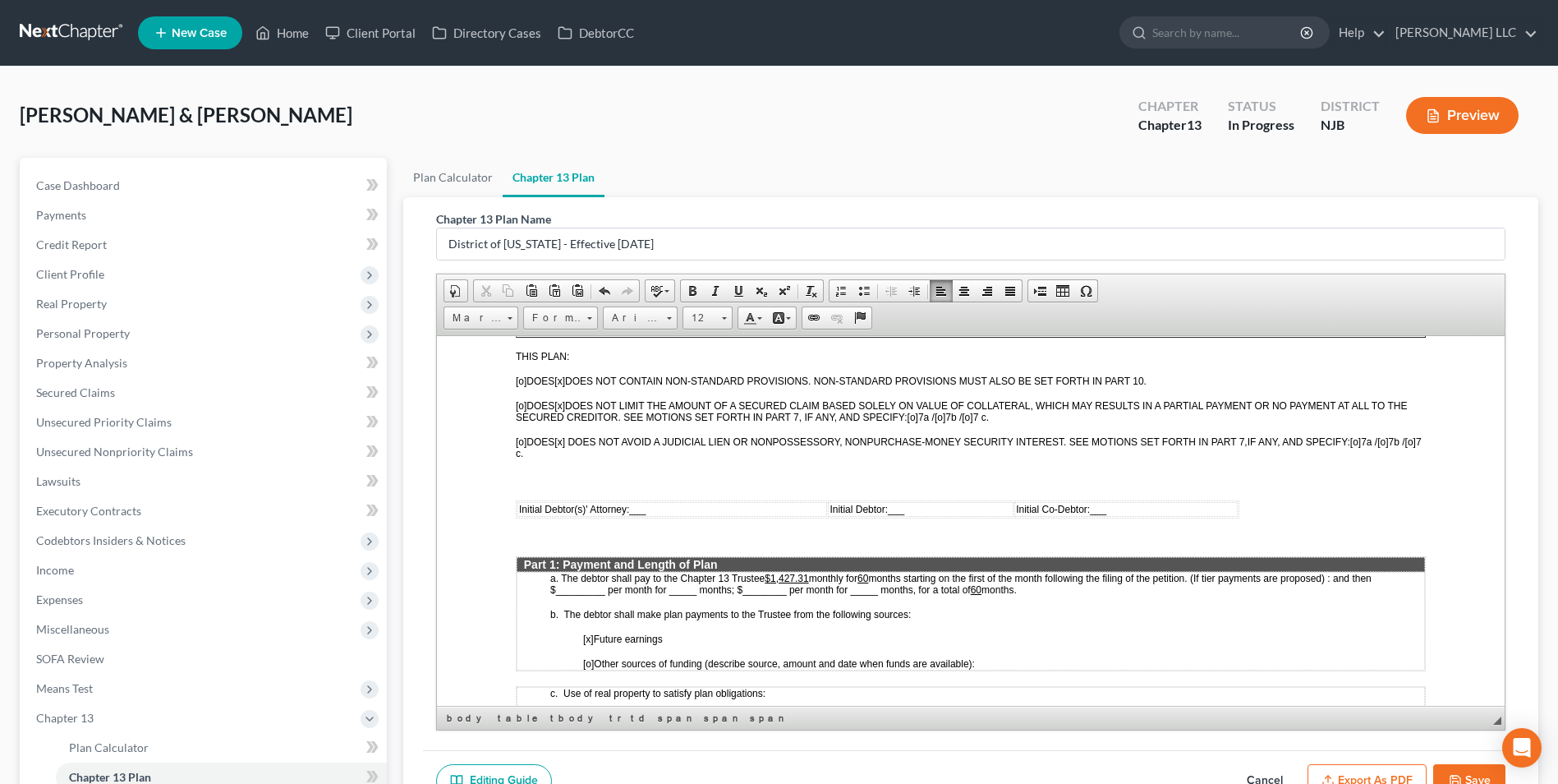
scroll to position [575, 0]
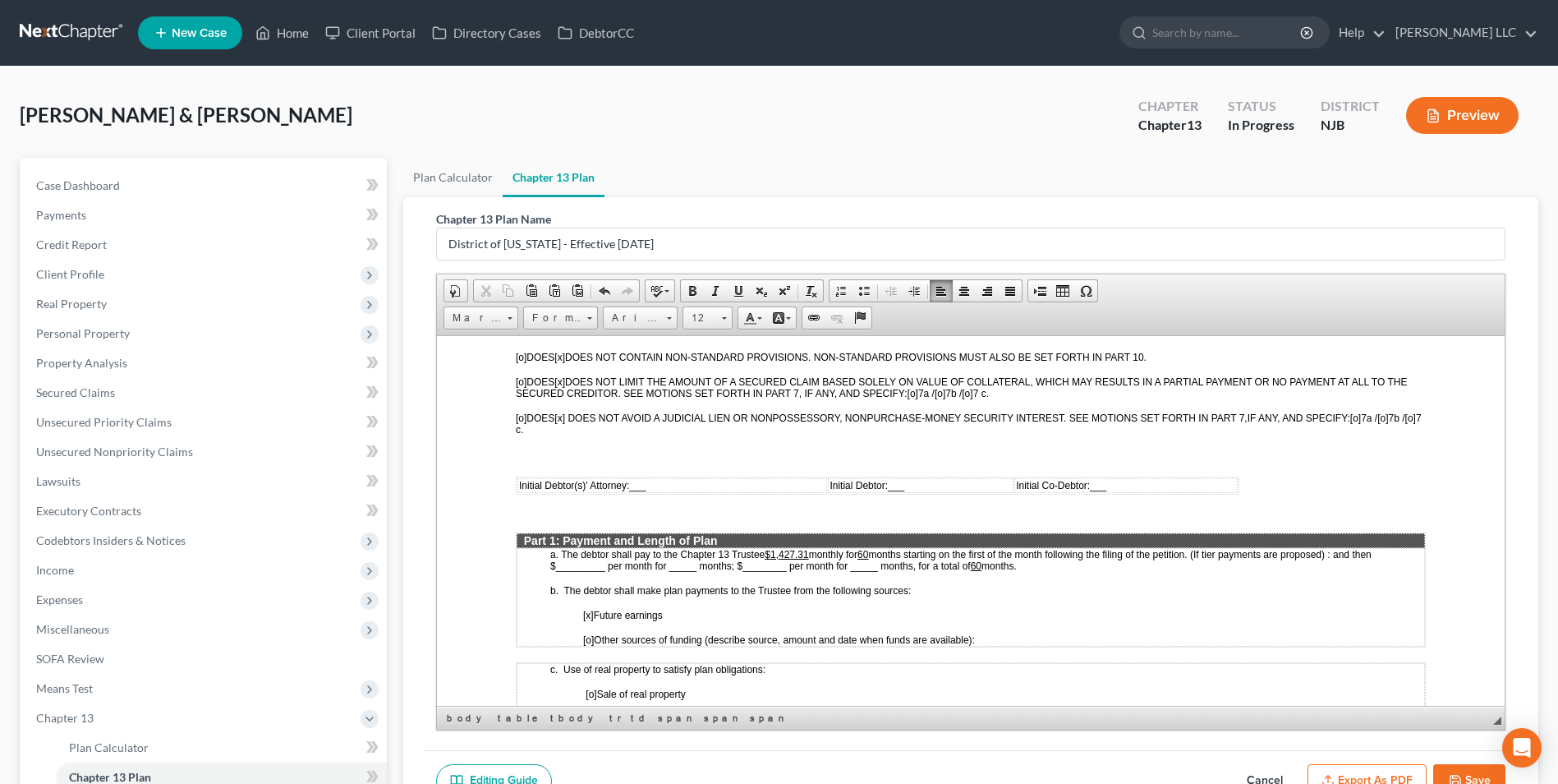
click at [636, 484] on span "___" at bounding box center [637, 485] width 17 height 12
click at [927, 485] on span "___" at bounding box center [936, 485] width 17 height 12
click at [1132, 484] on span "___" at bounding box center [1138, 485] width 17 height 12
click at [782, 553] on u "$1,427.31" at bounding box center [787, 553] width 44 height 12
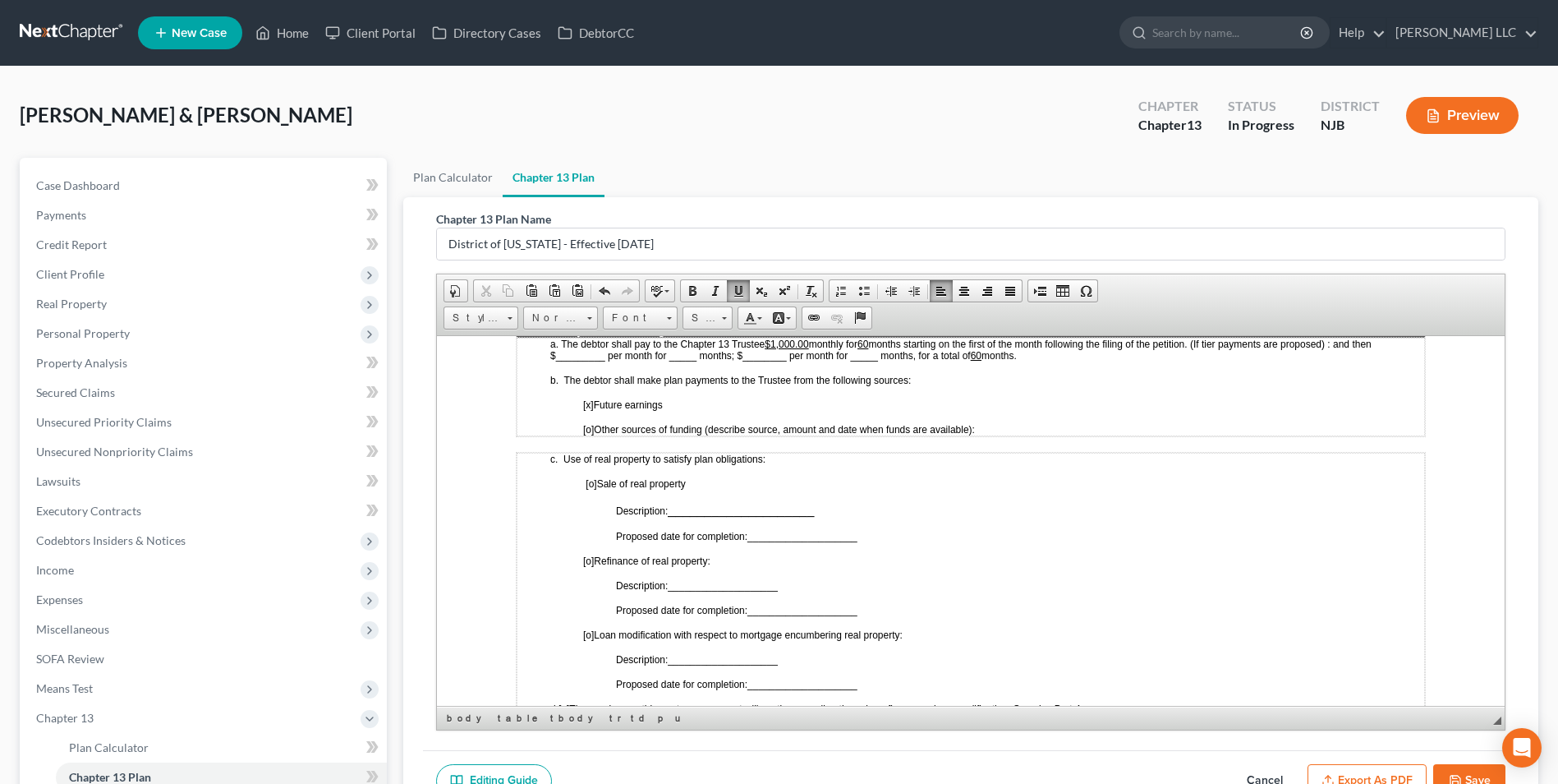
scroll to position [822, 0]
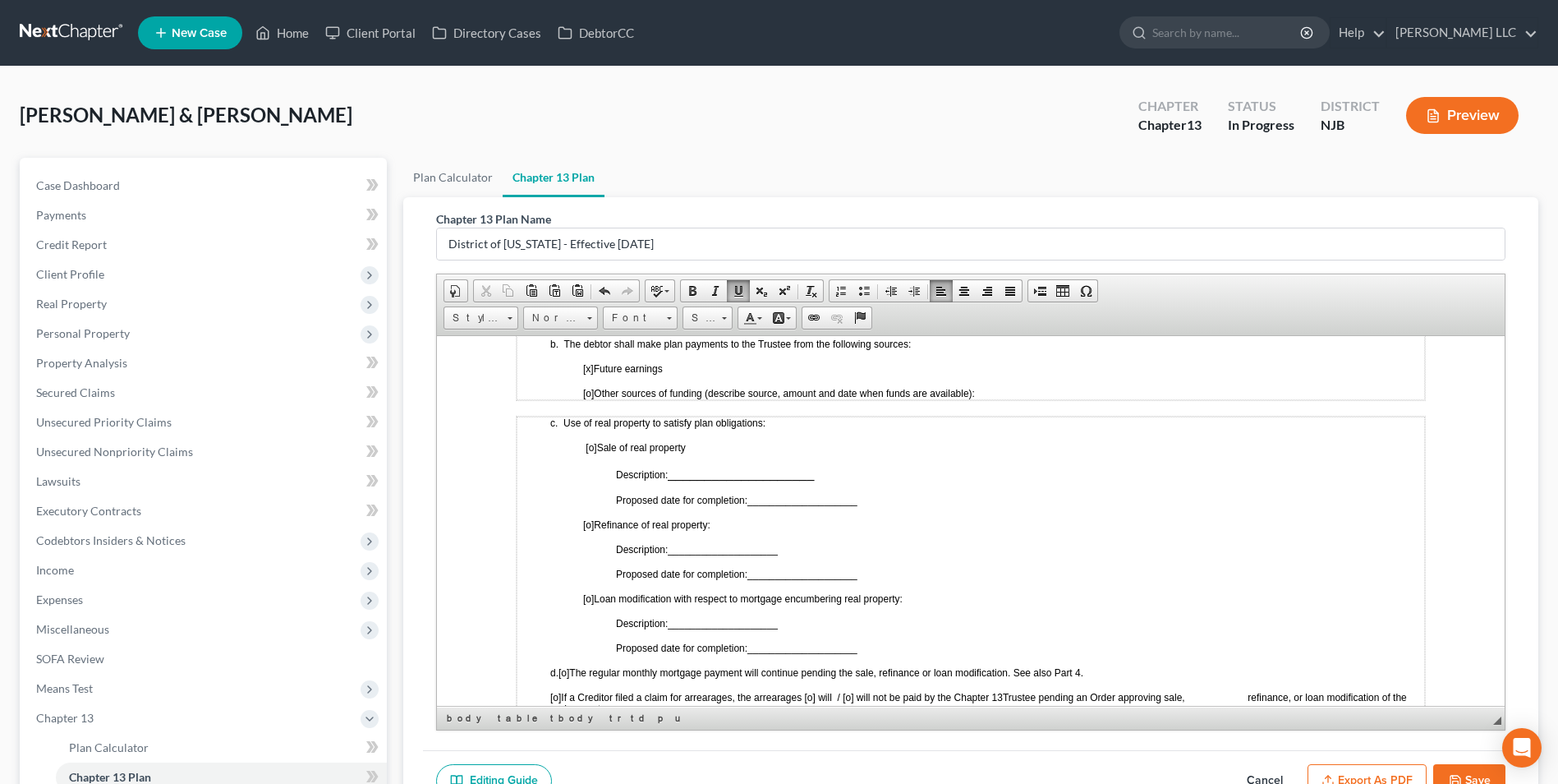
click at [588, 592] on span "[o]" at bounding box center [589, 598] width 11 height 12
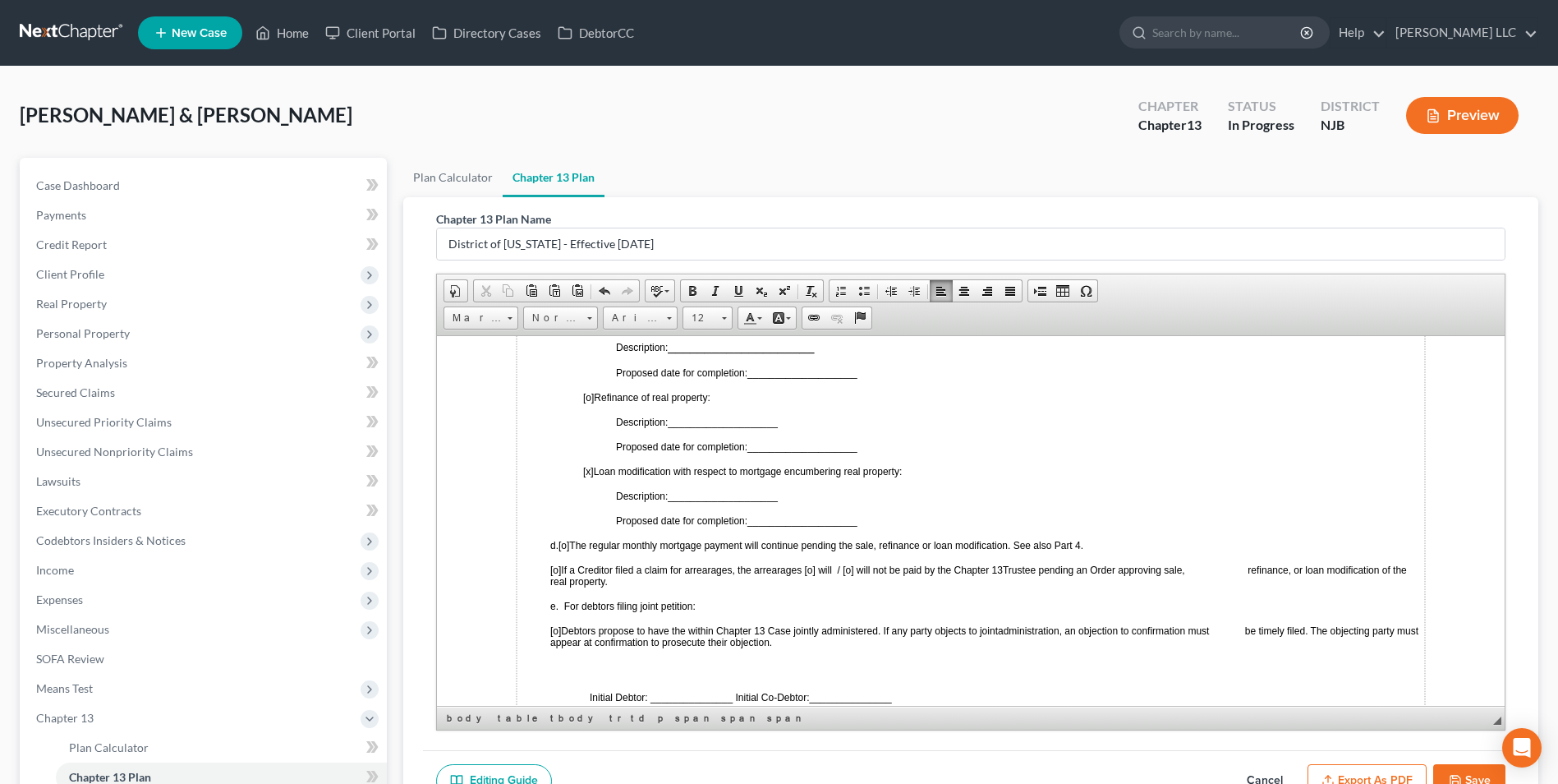
scroll to position [986, 0]
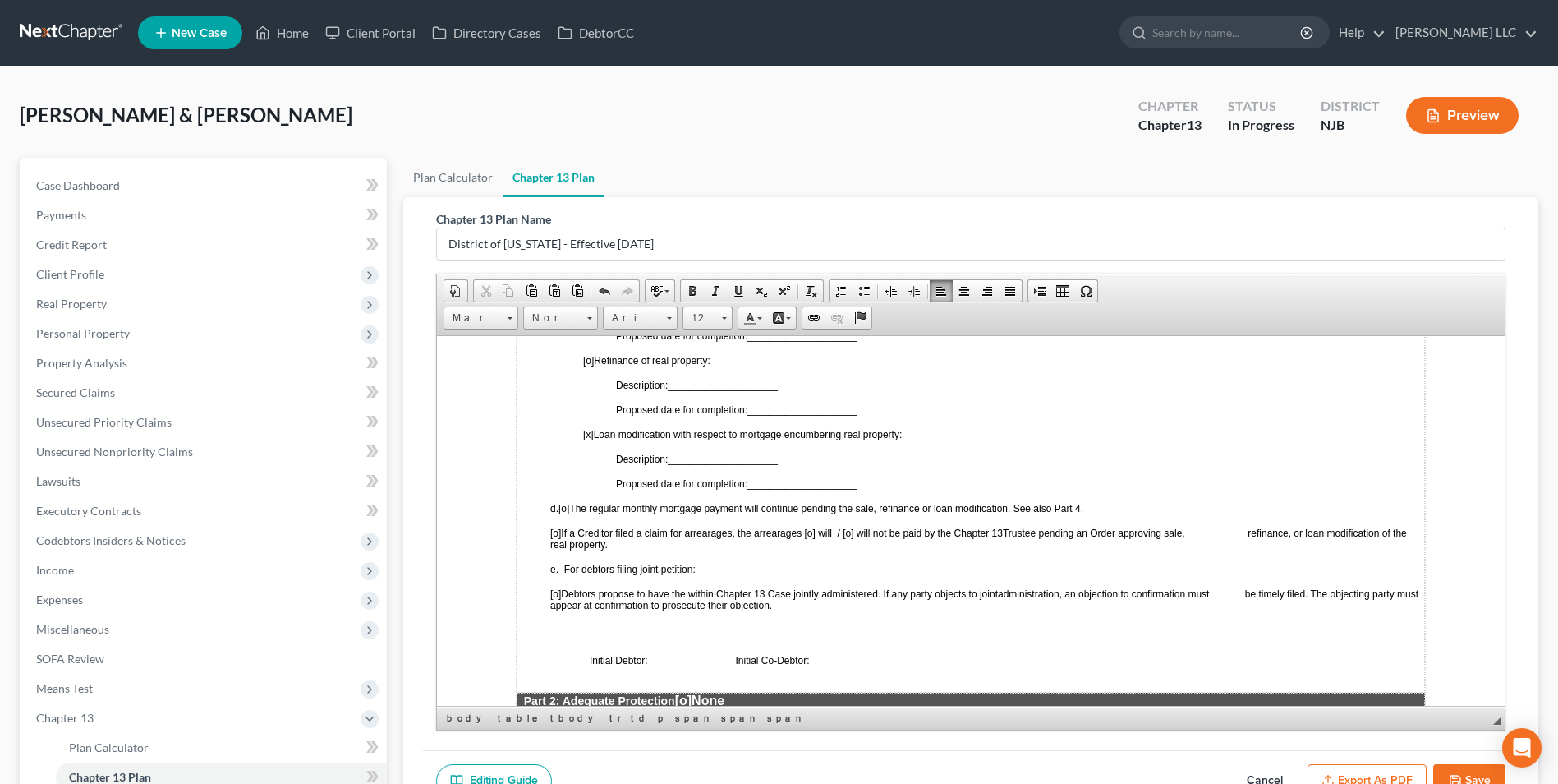
click at [567, 507] on span "[o]" at bounding box center [563, 508] width 11 height 12
click at [561, 533] on span "[o]" at bounding box center [555, 532] width 11 height 12
click at [1217, 532] on span "Trustee pending an Order approving sale, refinance, or loan modification of the…" at bounding box center [978, 537] width 855 height 23
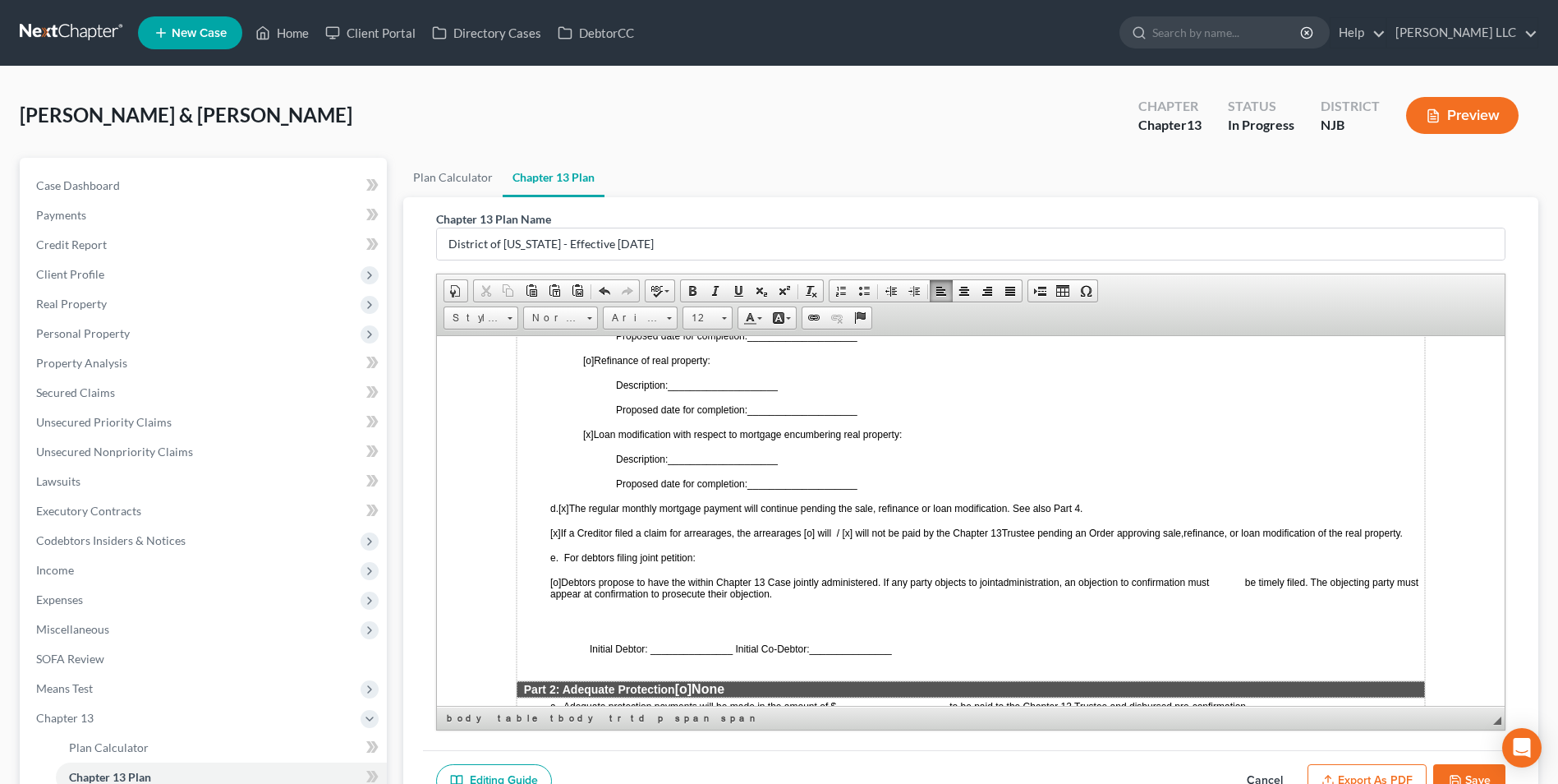
click at [561, 587] on span "[o]" at bounding box center [555, 582] width 11 height 12
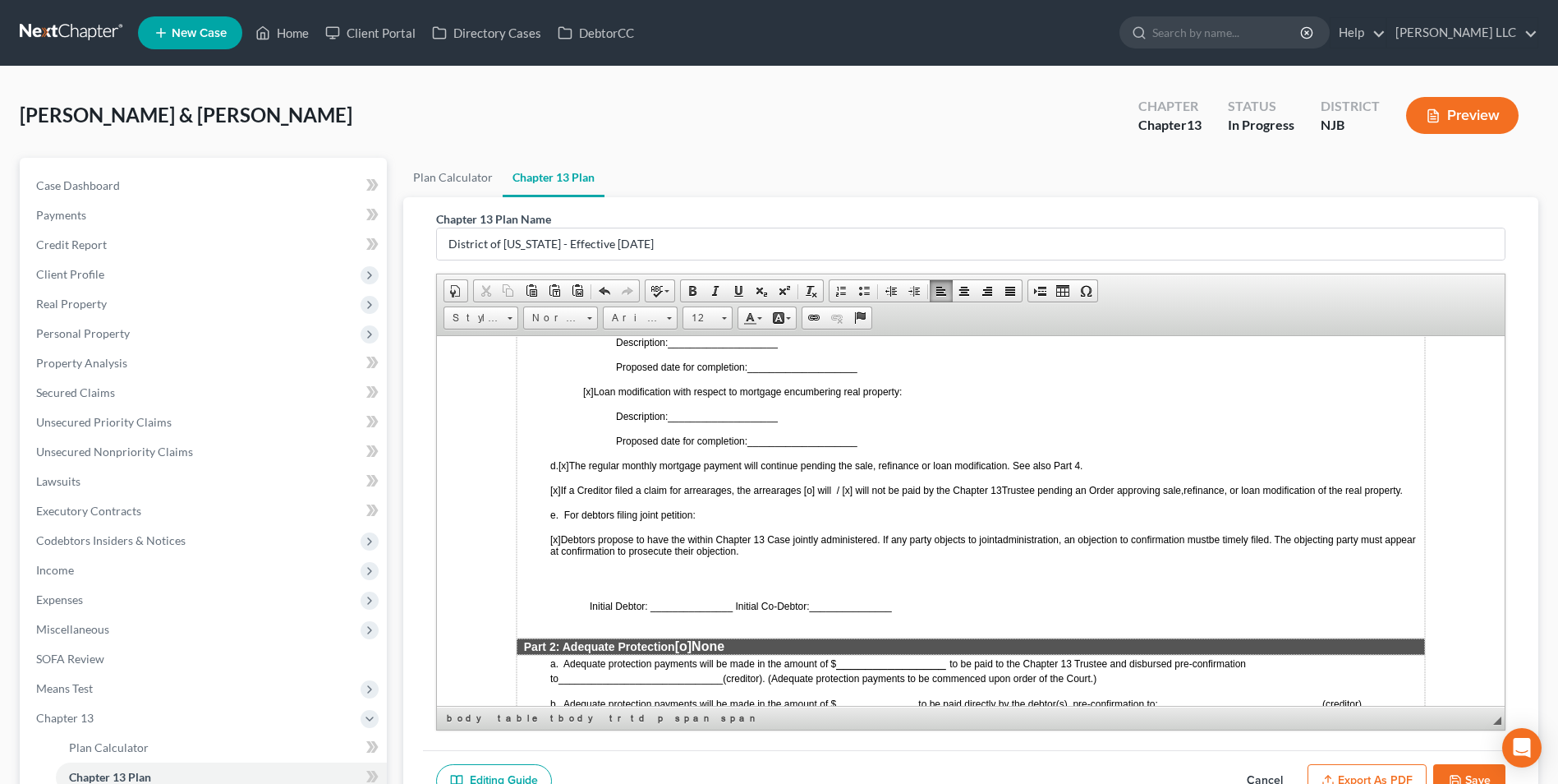
scroll to position [1067, 0]
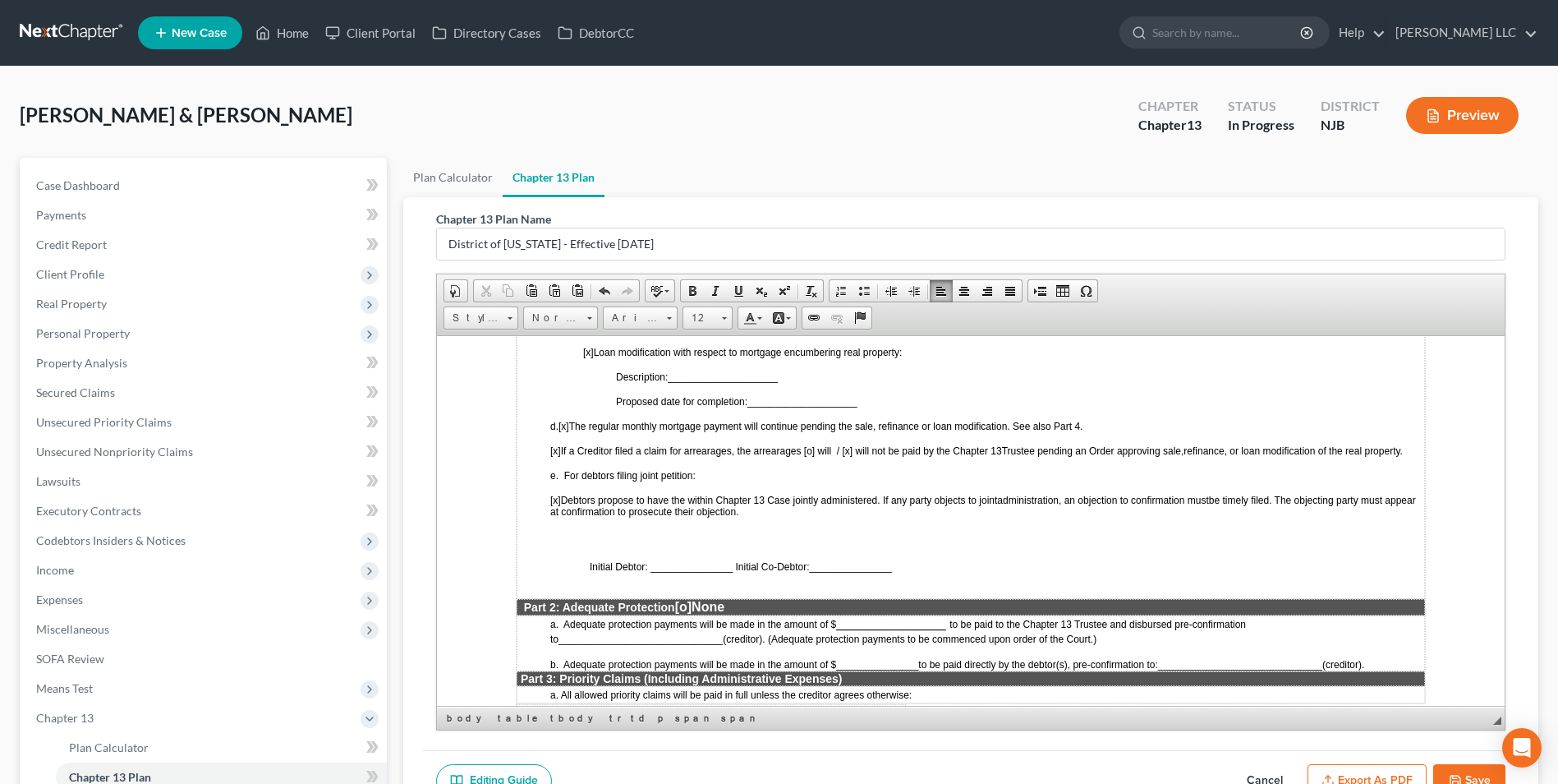
click at [665, 572] on span "Initial Debtor: _______________ Initial Co-Debtor:" at bounding box center [699, 566] width 221 height 12
click at [873, 572] on span "_______________" at bounding box center [882, 566] width 82 height 12
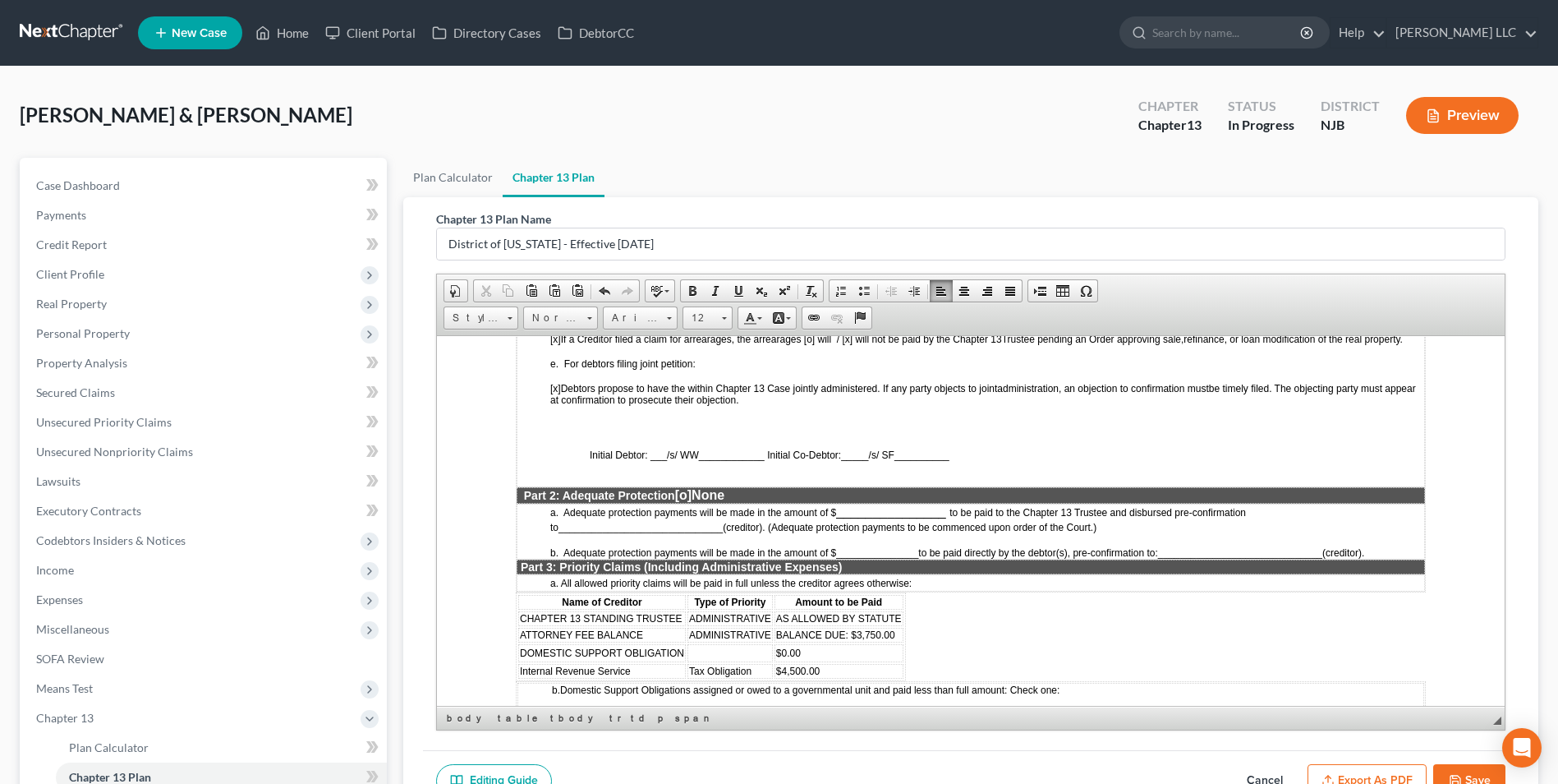
scroll to position [1232, 0]
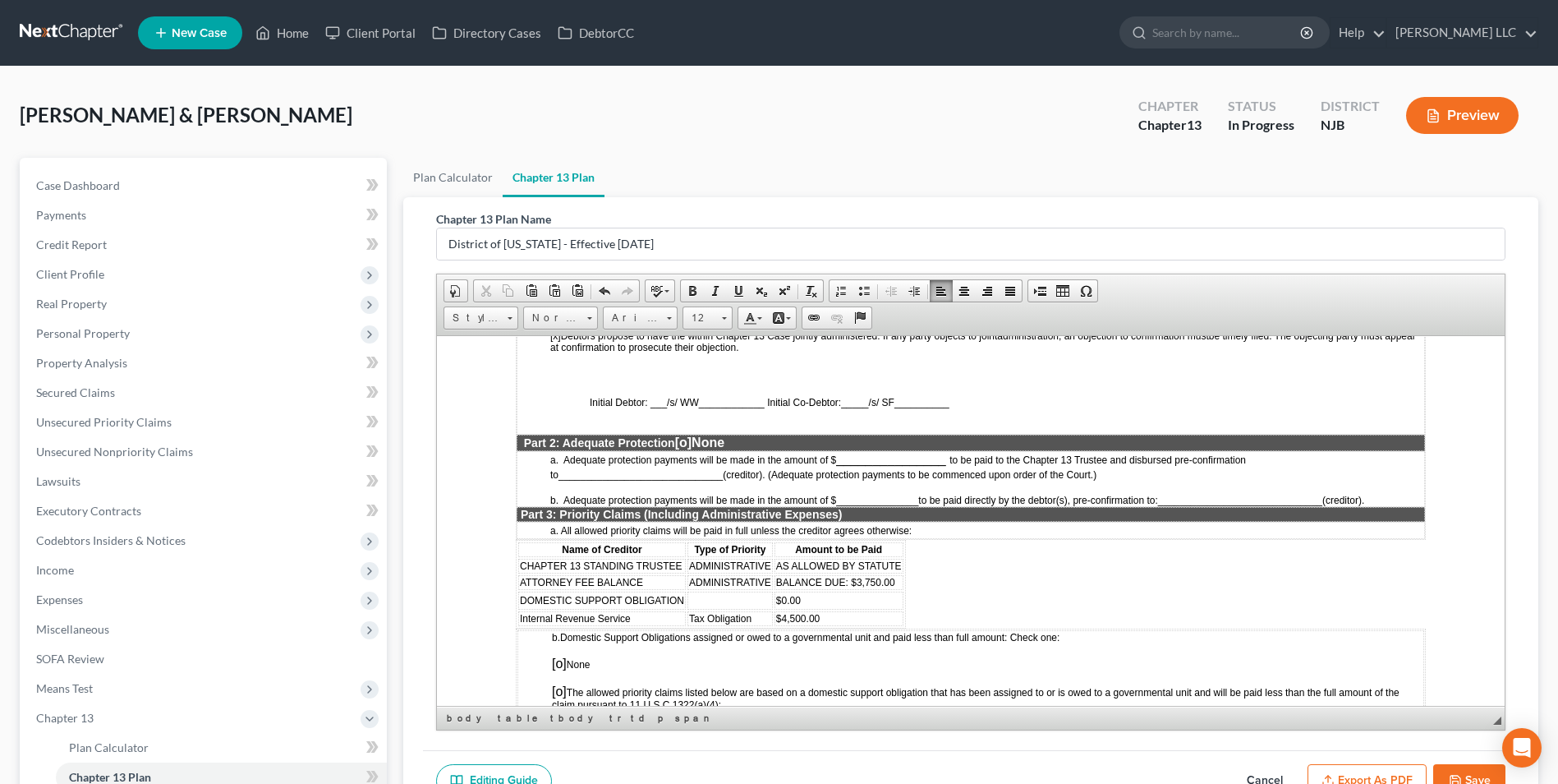
click at [682, 449] on span "[o]" at bounding box center [683, 441] width 17 height 14
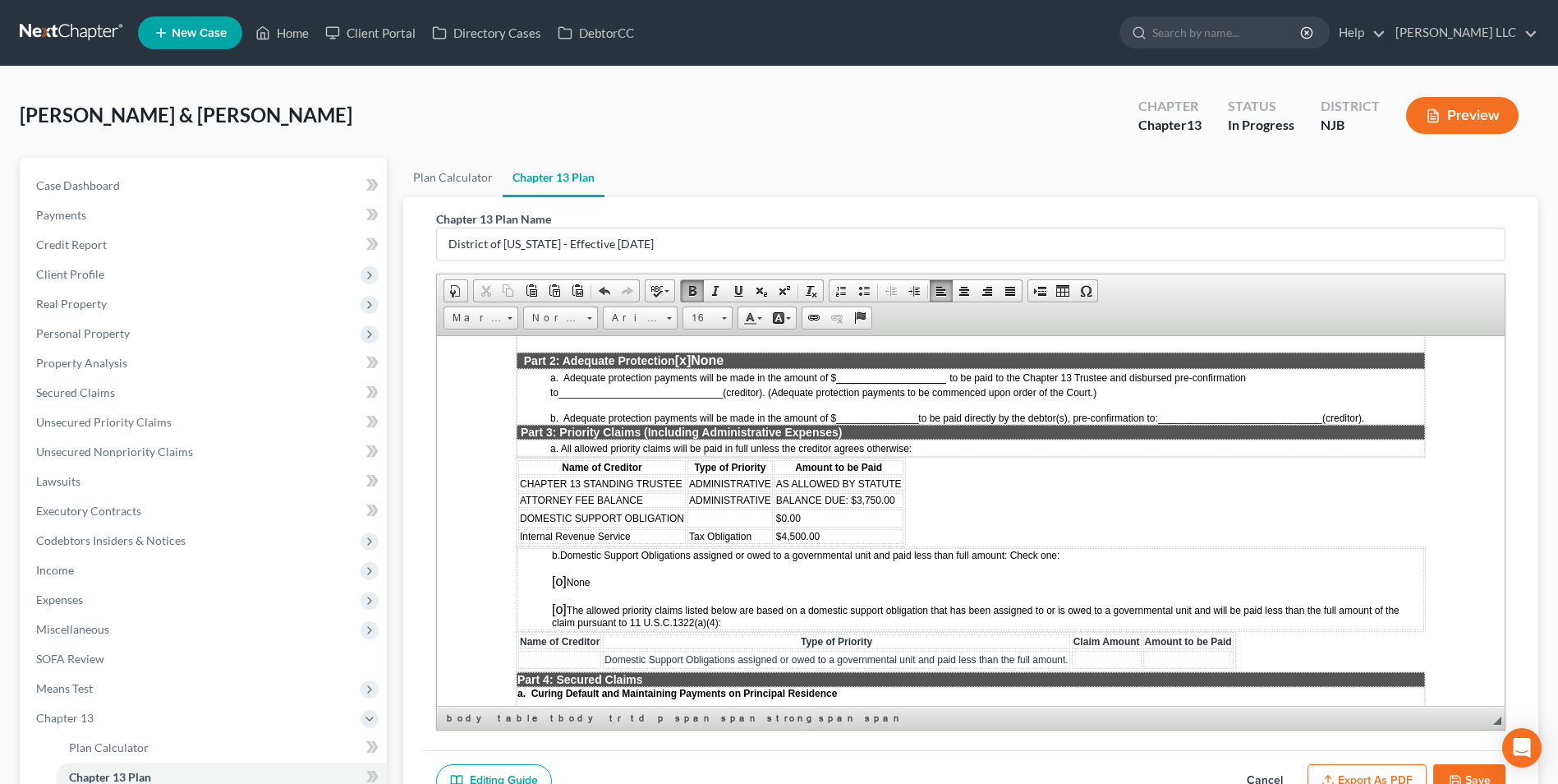
scroll to position [1396, 0]
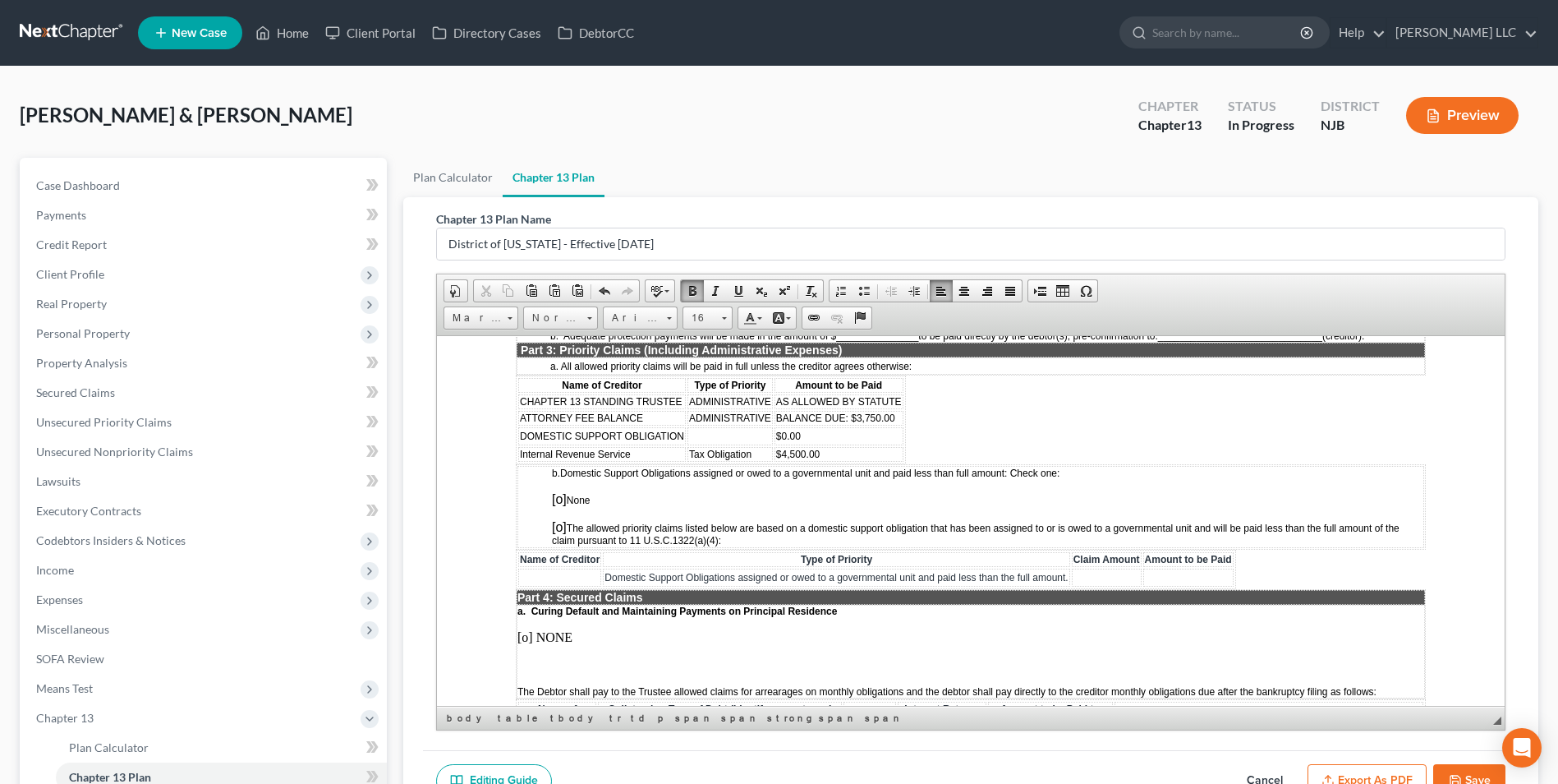
click at [558, 505] on span "[o]" at bounding box center [559, 498] width 15 height 14
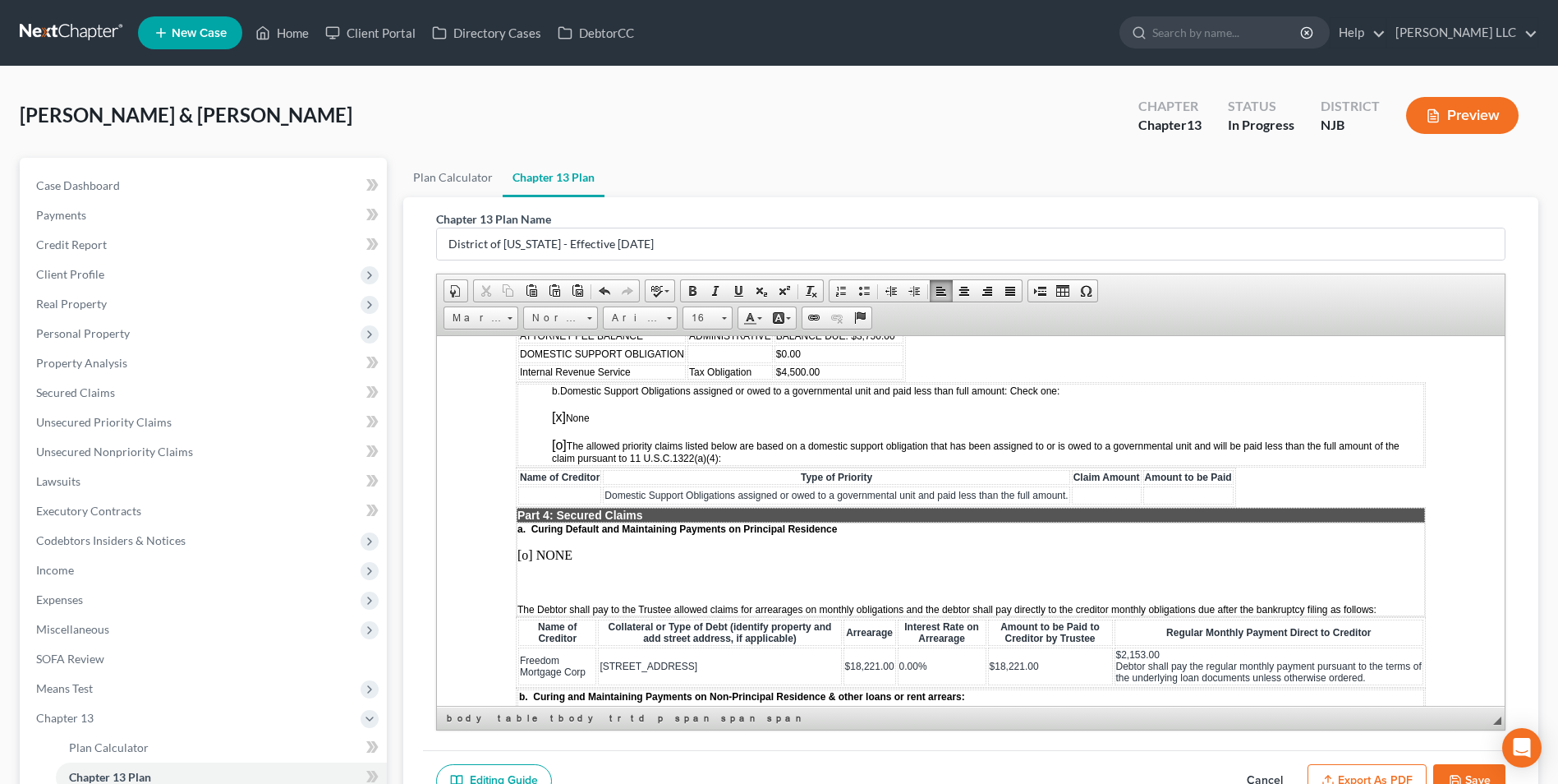
scroll to position [1560, 0]
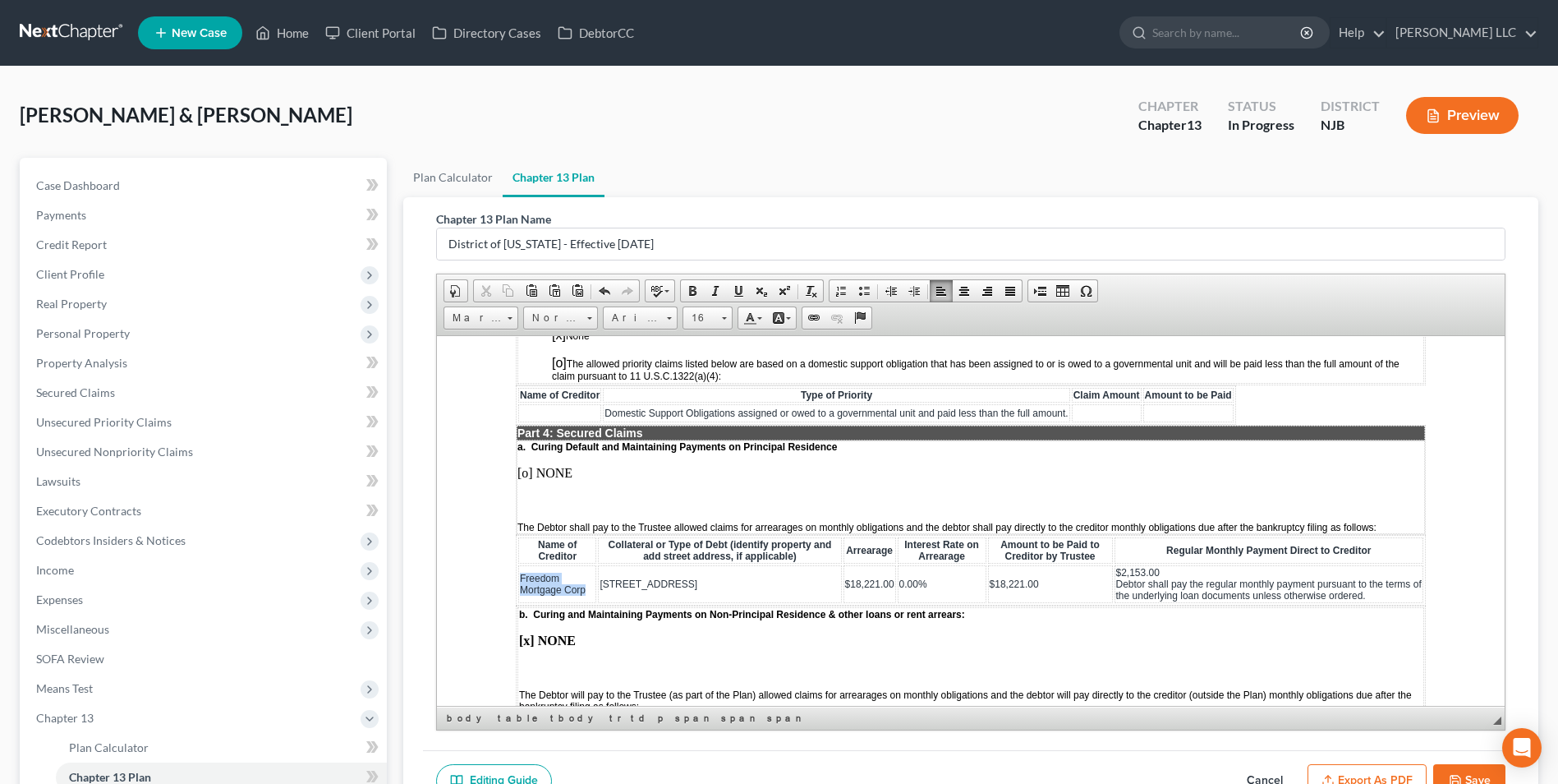
drag, startPoint x: 584, startPoint y: 601, endPoint x: 520, endPoint y: 587, distance: 65.5
click at [520, 587] on span "Freedom Mortgage Corp" at bounding box center [553, 583] width 65 height 23
drag, startPoint x: 678, startPoint y: 594, endPoint x: 600, endPoint y: 592, distance: 78.0
click at [600, 589] on span "[STREET_ADDRESS]" at bounding box center [648, 584] width 98 height 12
copy span "[STREET_ADDRESS]"
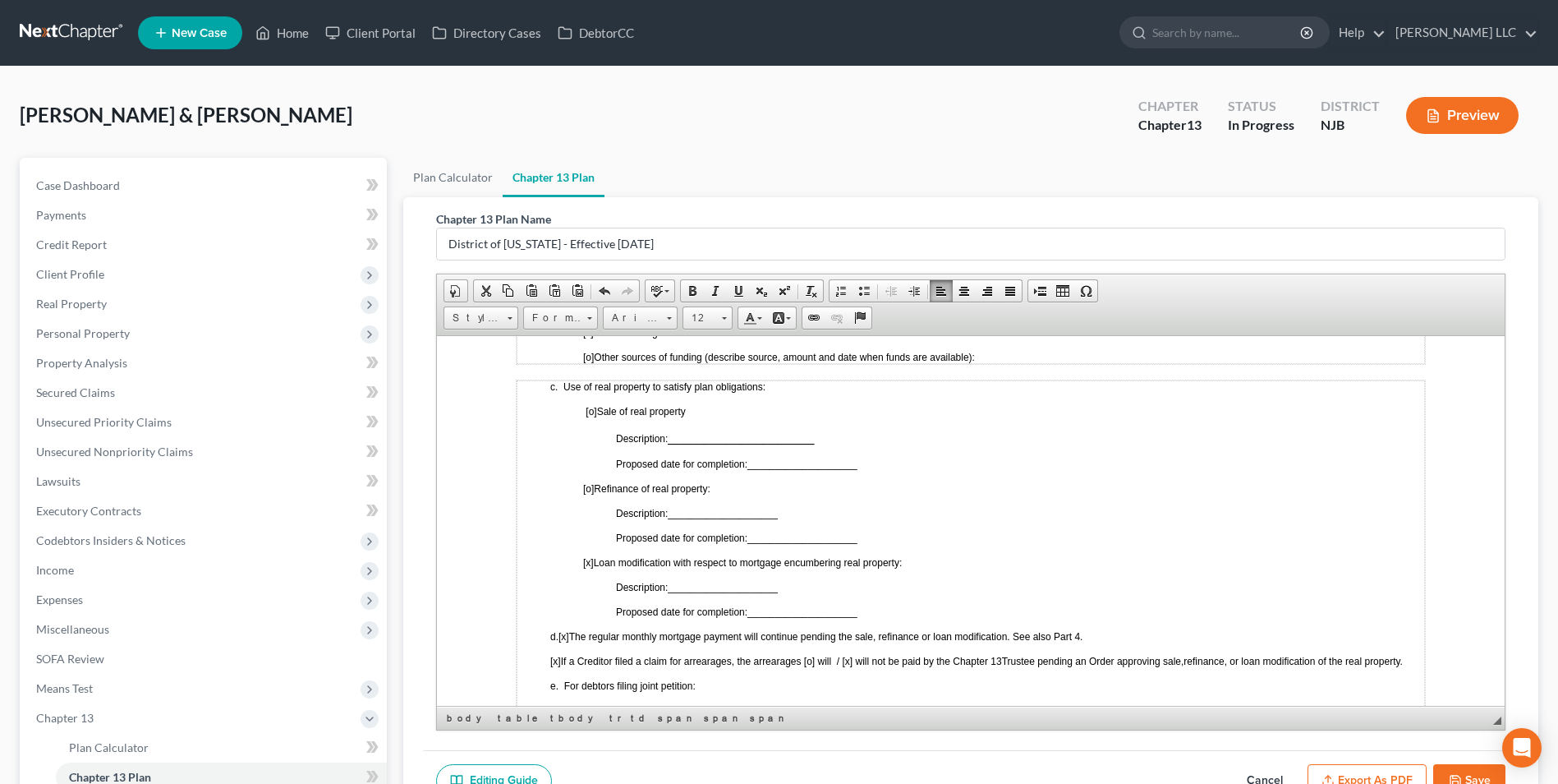
scroll to position [986, 0]
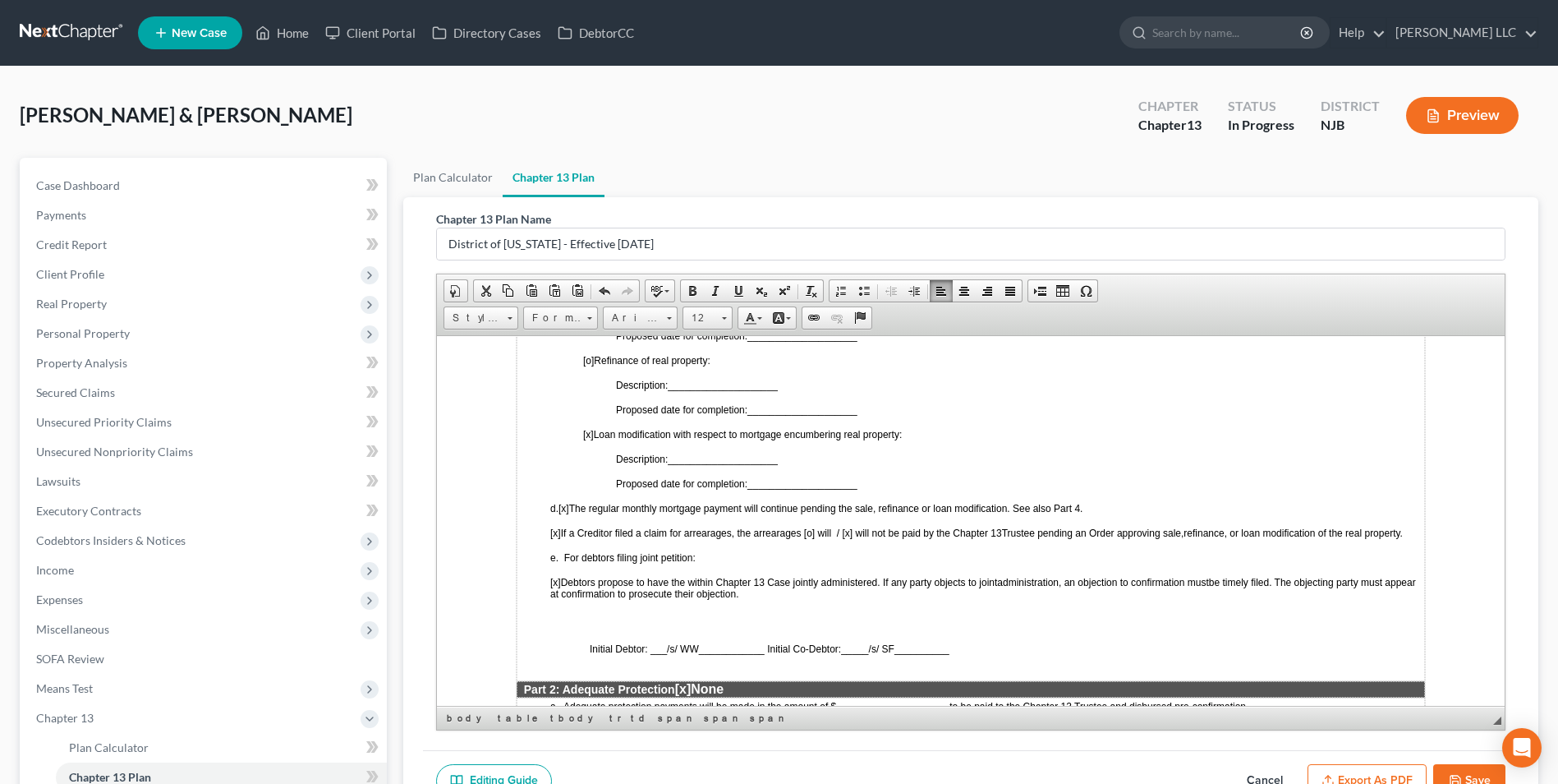
click at [694, 454] on span "____________________" at bounding box center [722, 459] width 109 height 12
click at [774, 483] on span "____________________" at bounding box center [802, 483] width 109 height 12
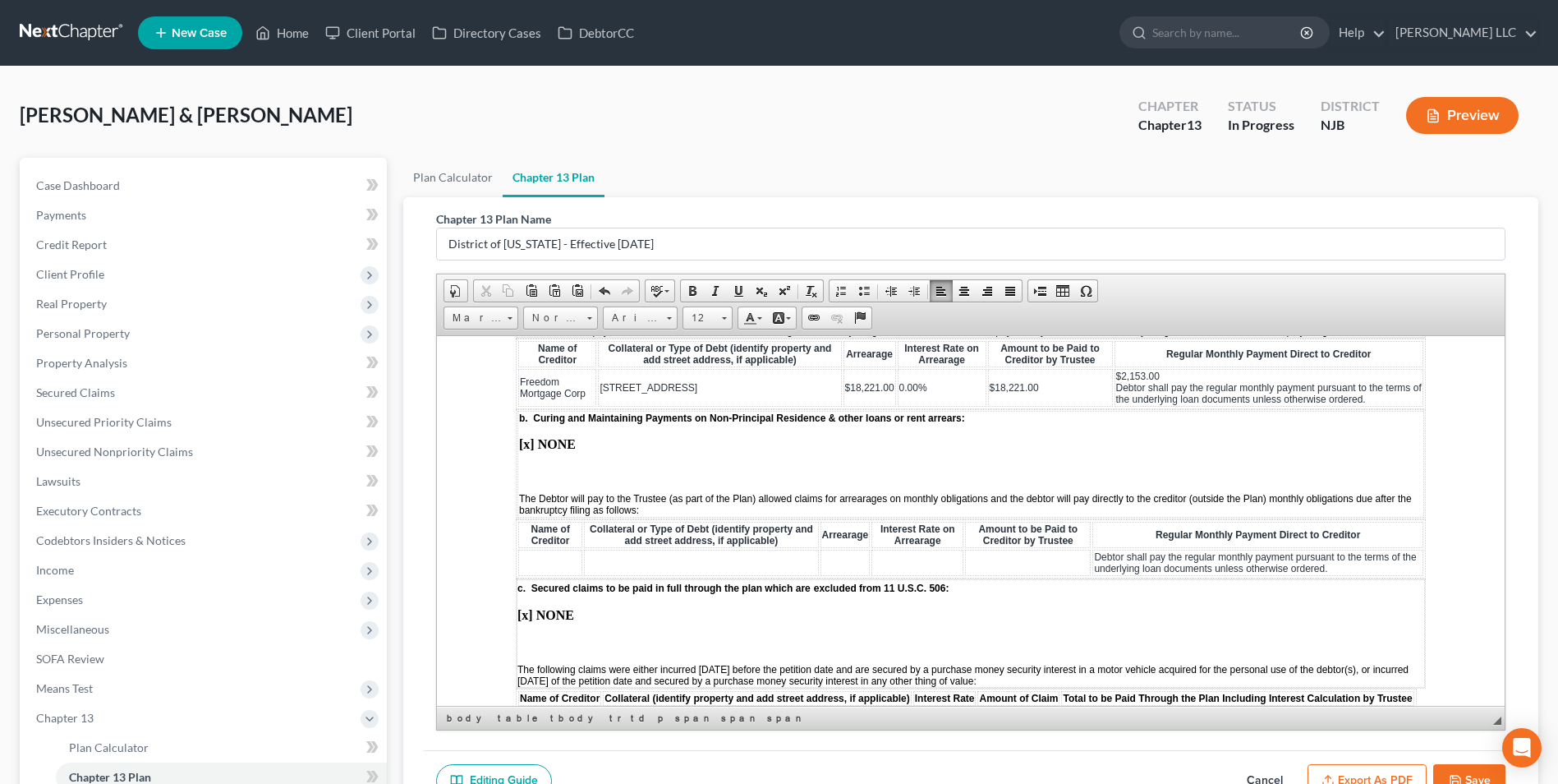
scroll to position [1725, 0]
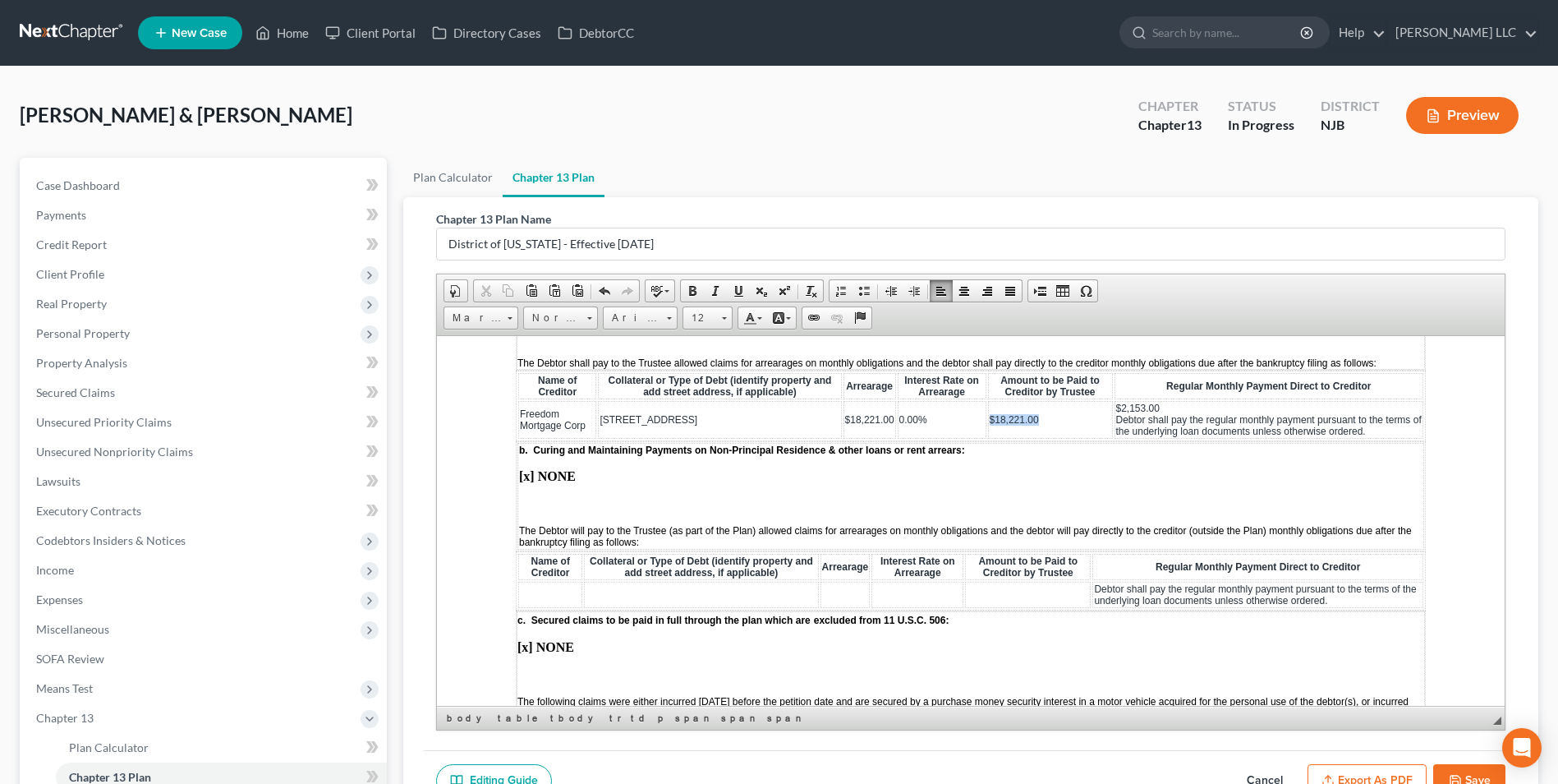
drag, startPoint x: 1026, startPoint y: 430, endPoint x: 971, endPoint y: 431, distance: 55.0
click at [988, 431] on td "$18,221.00" at bounding box center [1050, 418] width 125 height 38
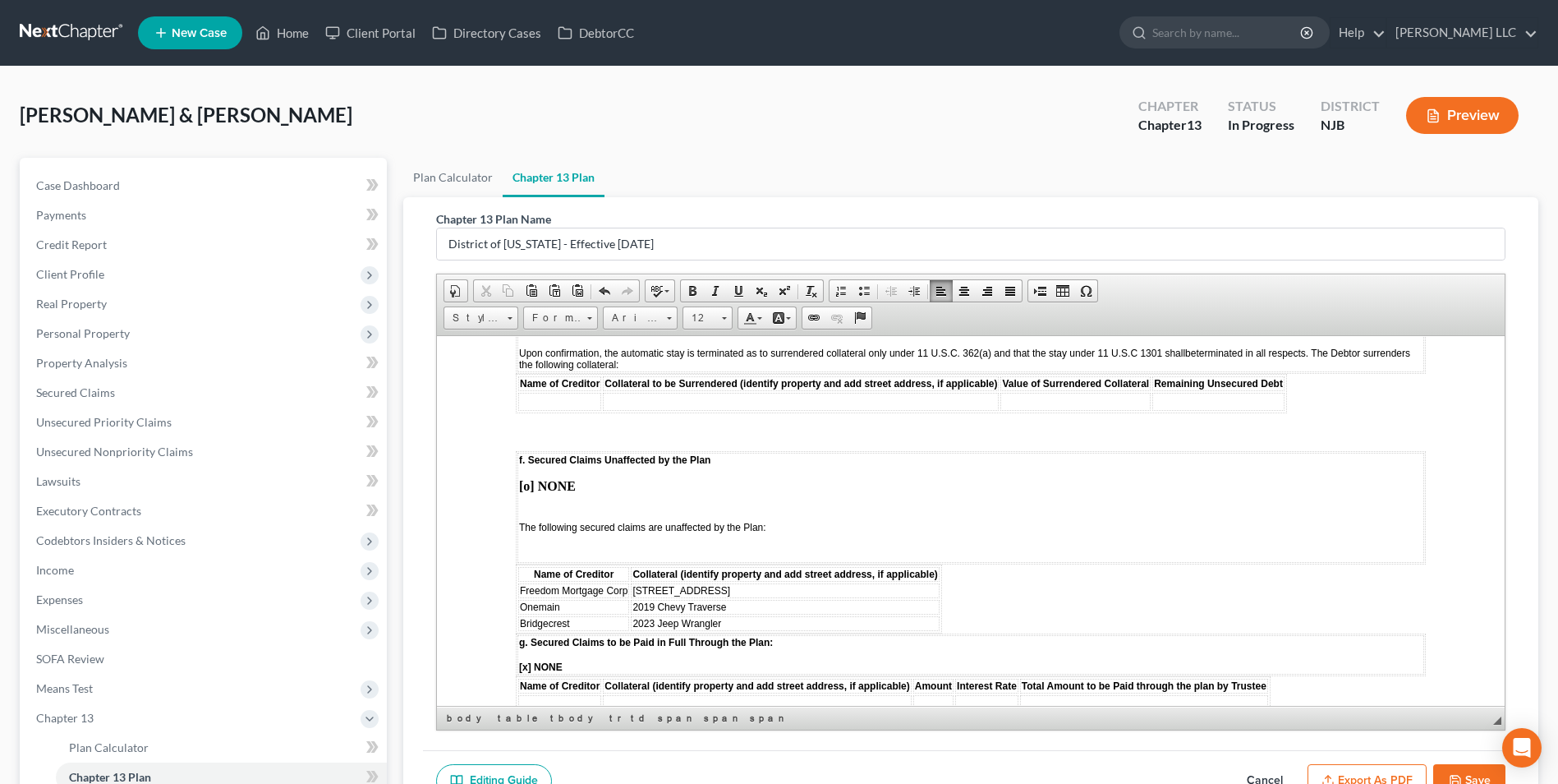
scroll to position [2464, 0]
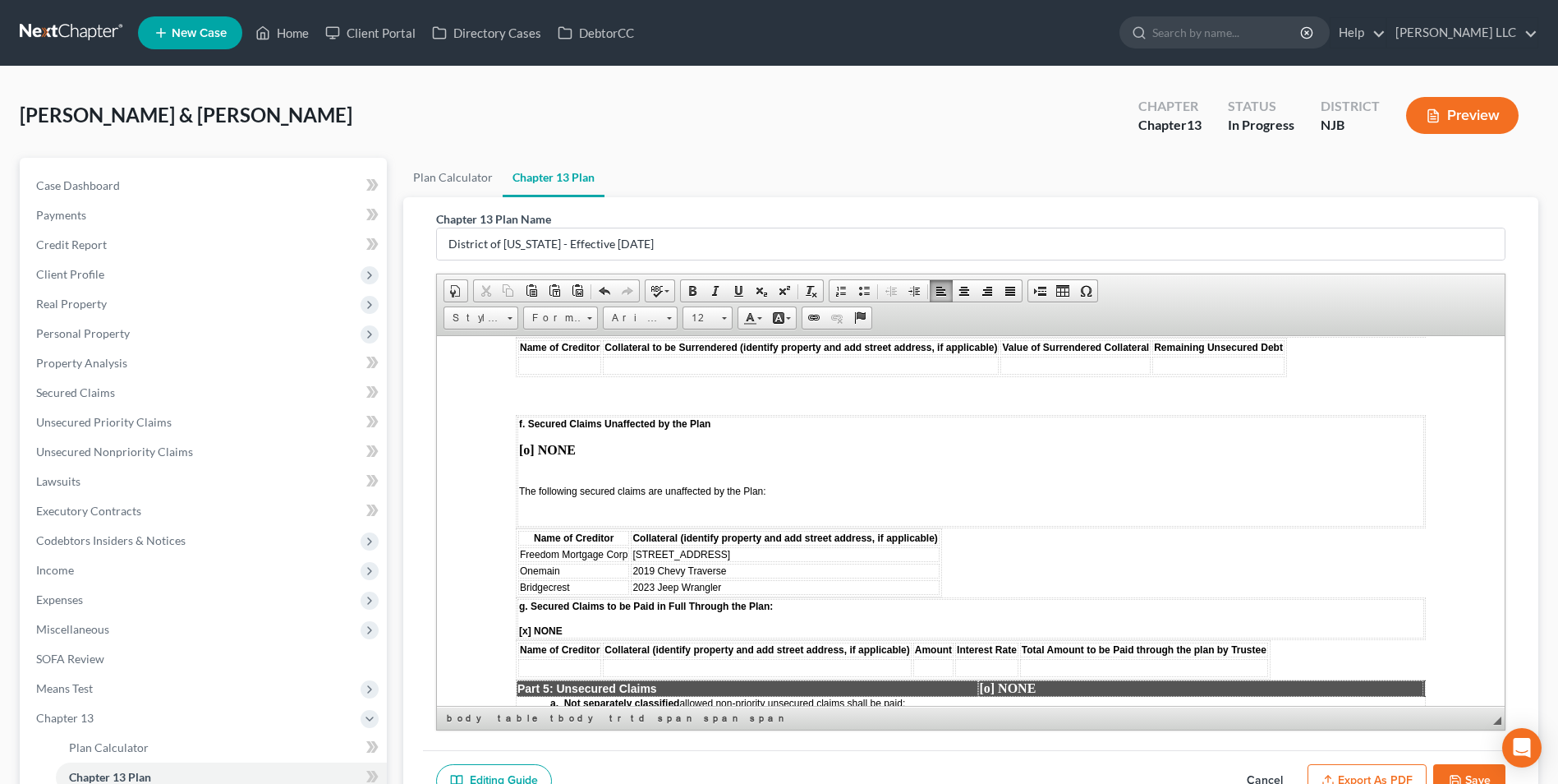
drag, startPoint x: 719, startPoint y: 576, endPoint x: 633, endPoint y: 572, distance: 86.1
click at [633, 561] on td "[STREET_ADDRESS]" at bounding box center [784, 553] width 308 height 15
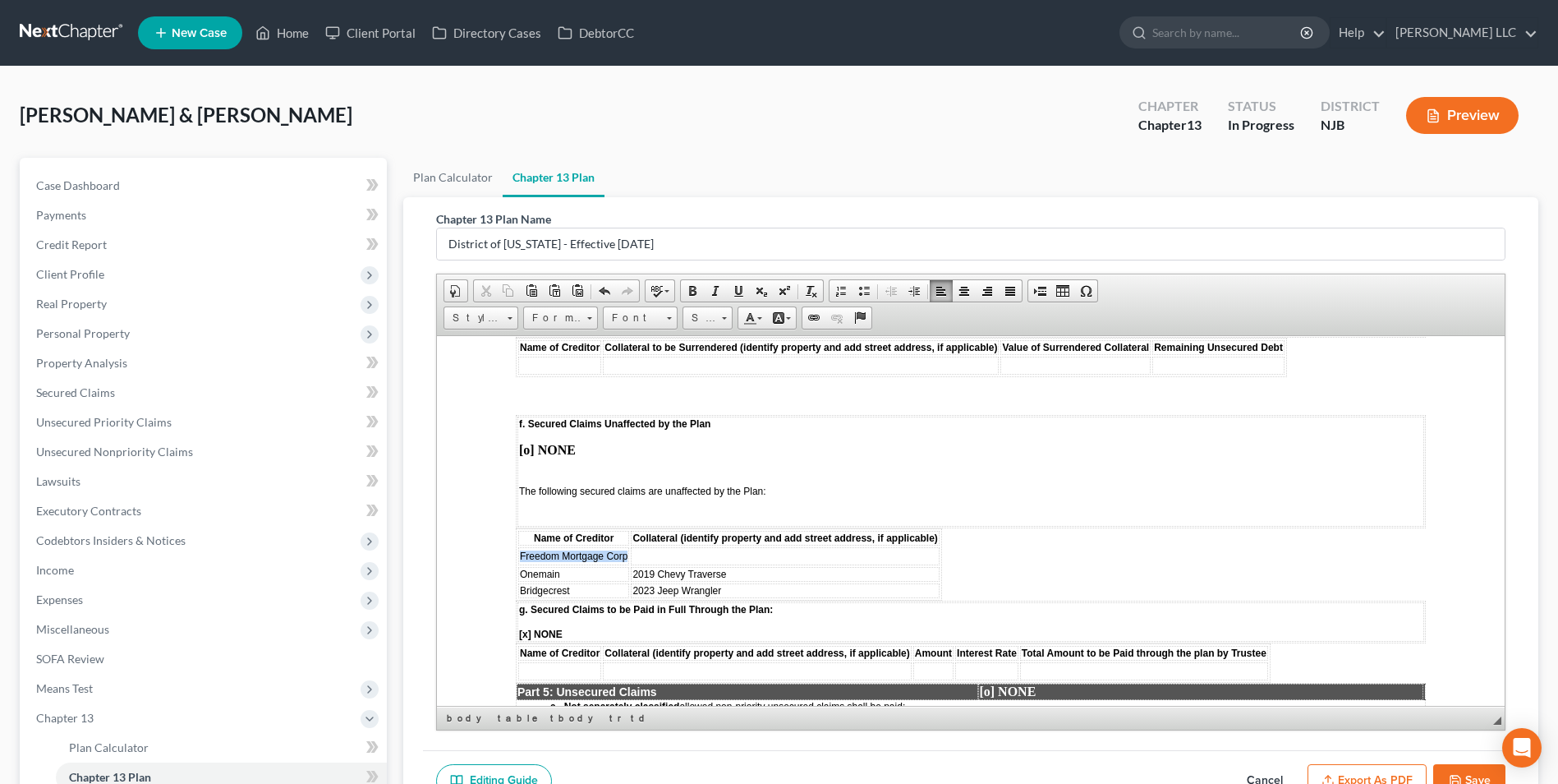
drag, startPoint x: 625, startPoint y: 576, endPoint x: 520, endPoint y: 575, distance: 105.0
click at [520, 561] on span "Freedom Mortgage Corp" at bounding box center [574, 555] width 107 height 12
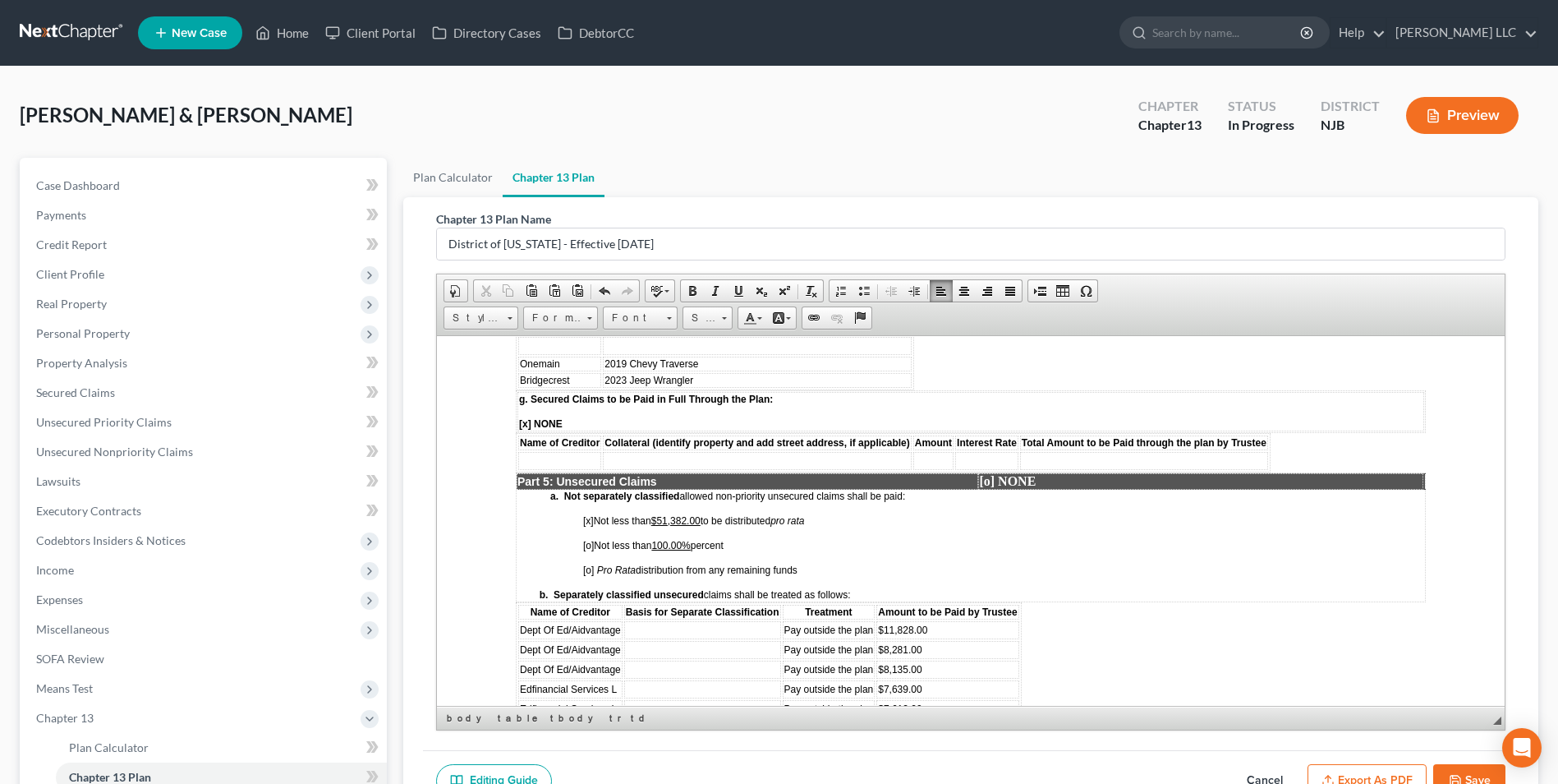
scroll to position [2711, 0]
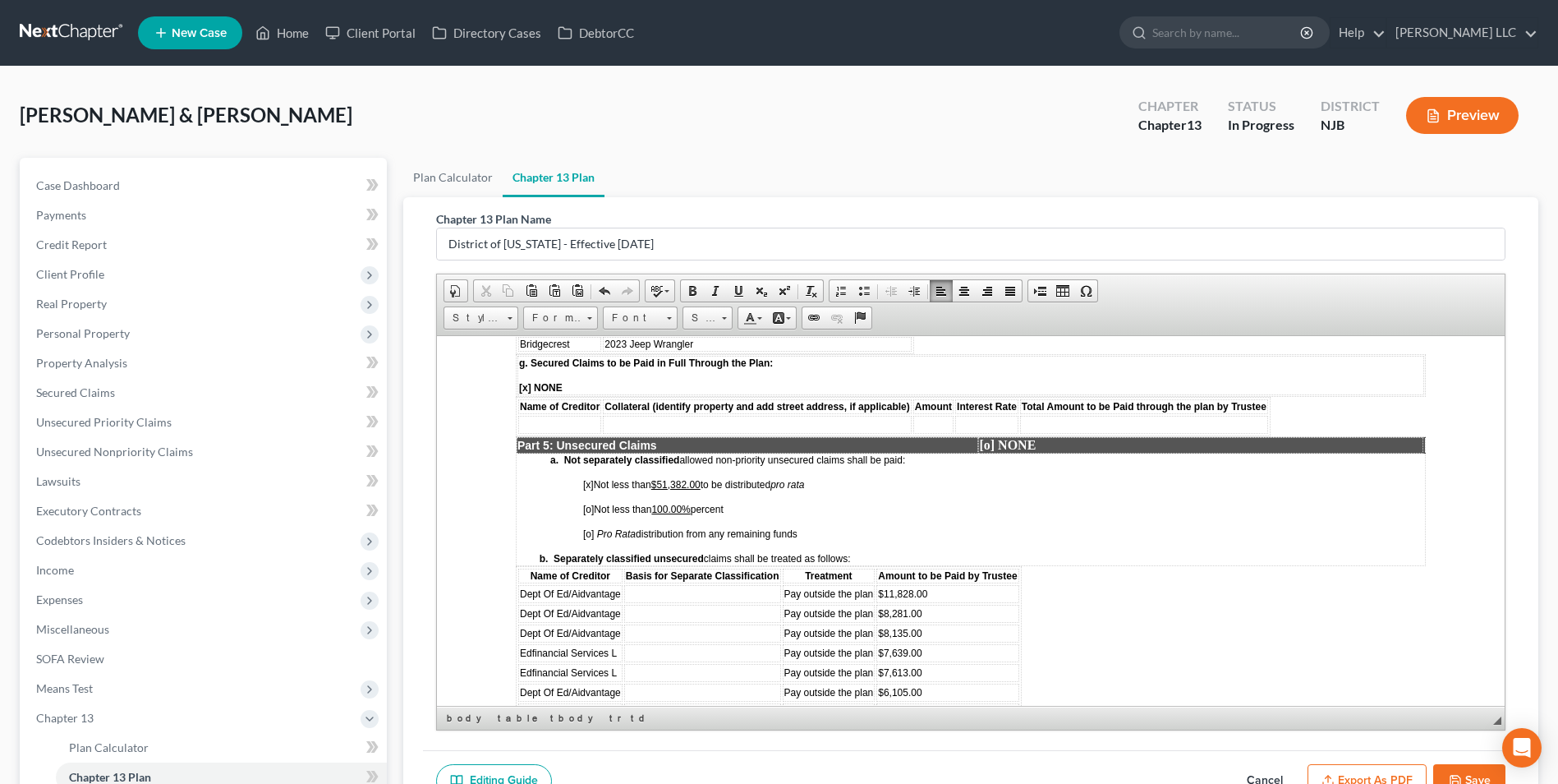
click at [585, 514] on span "[o]" at bounding box center [589, 509] width 11 height 12
click at [586, 490] on span "[x]" at bounding box center [589, 484] width 11 height 12
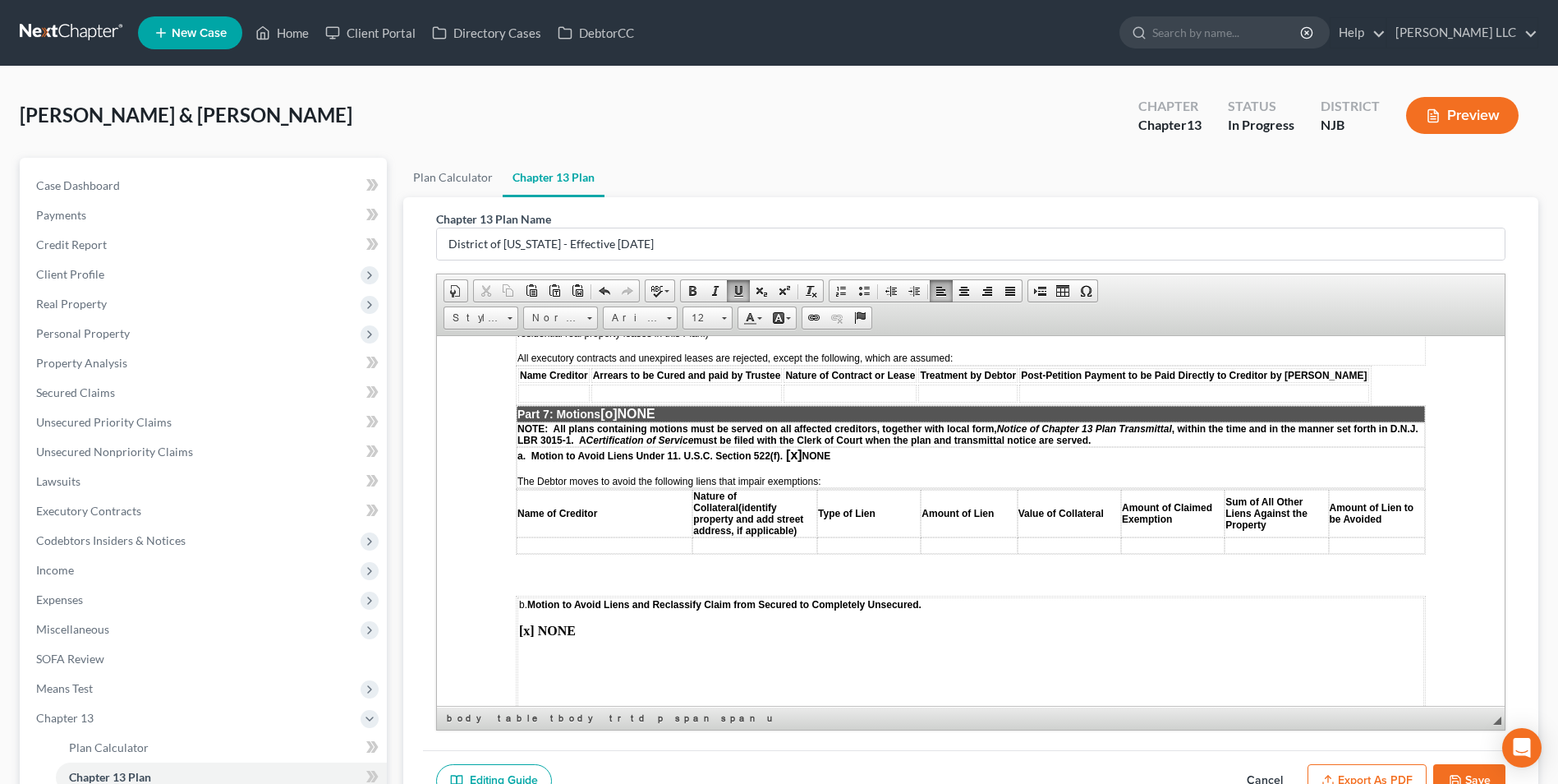
scroll to position [3285, 0]
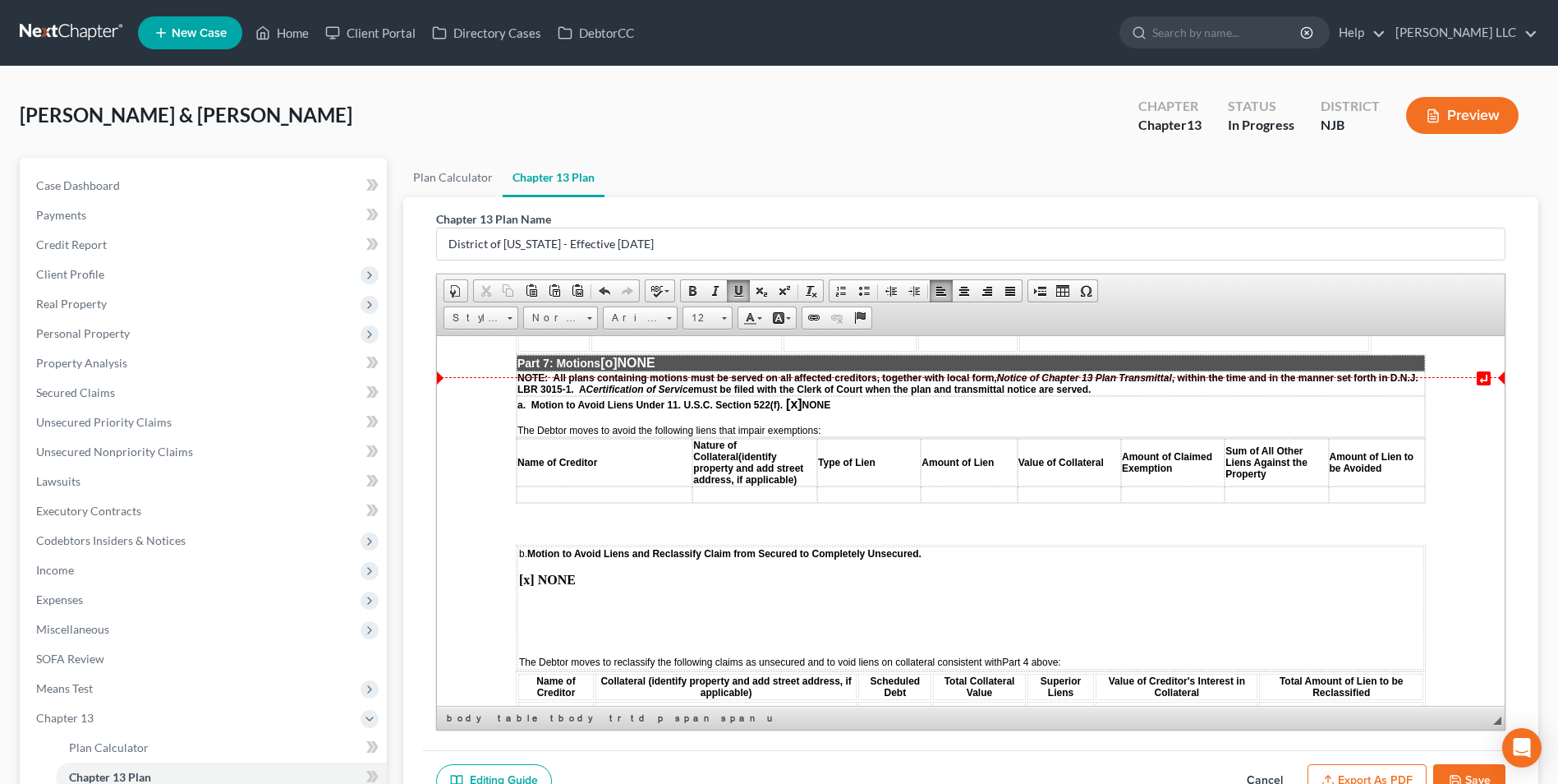
click at [615, 369] on span "[o]" at bounding box center [609, 361] width 17 height 14
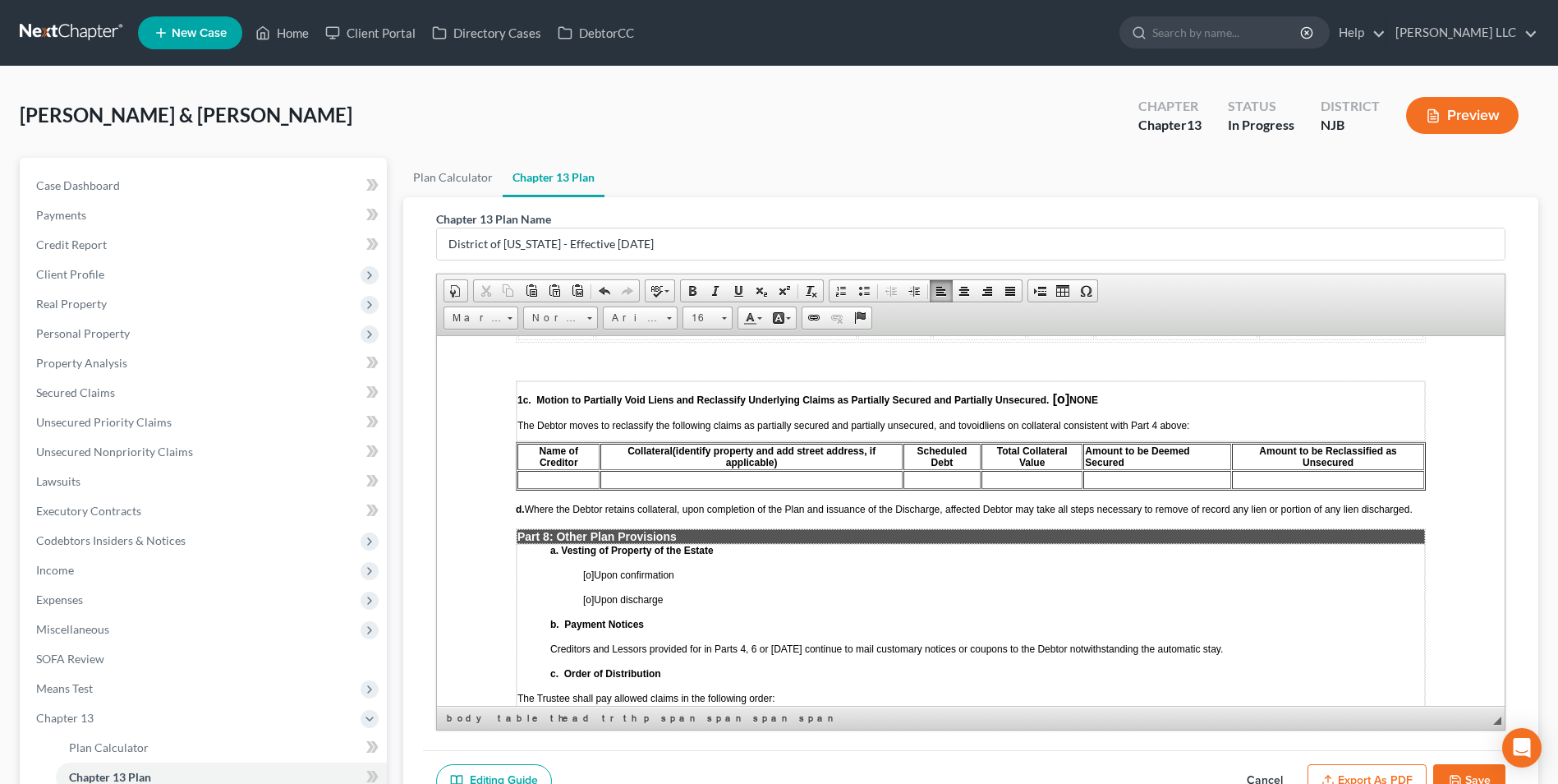
scroll to position [3696, 0]
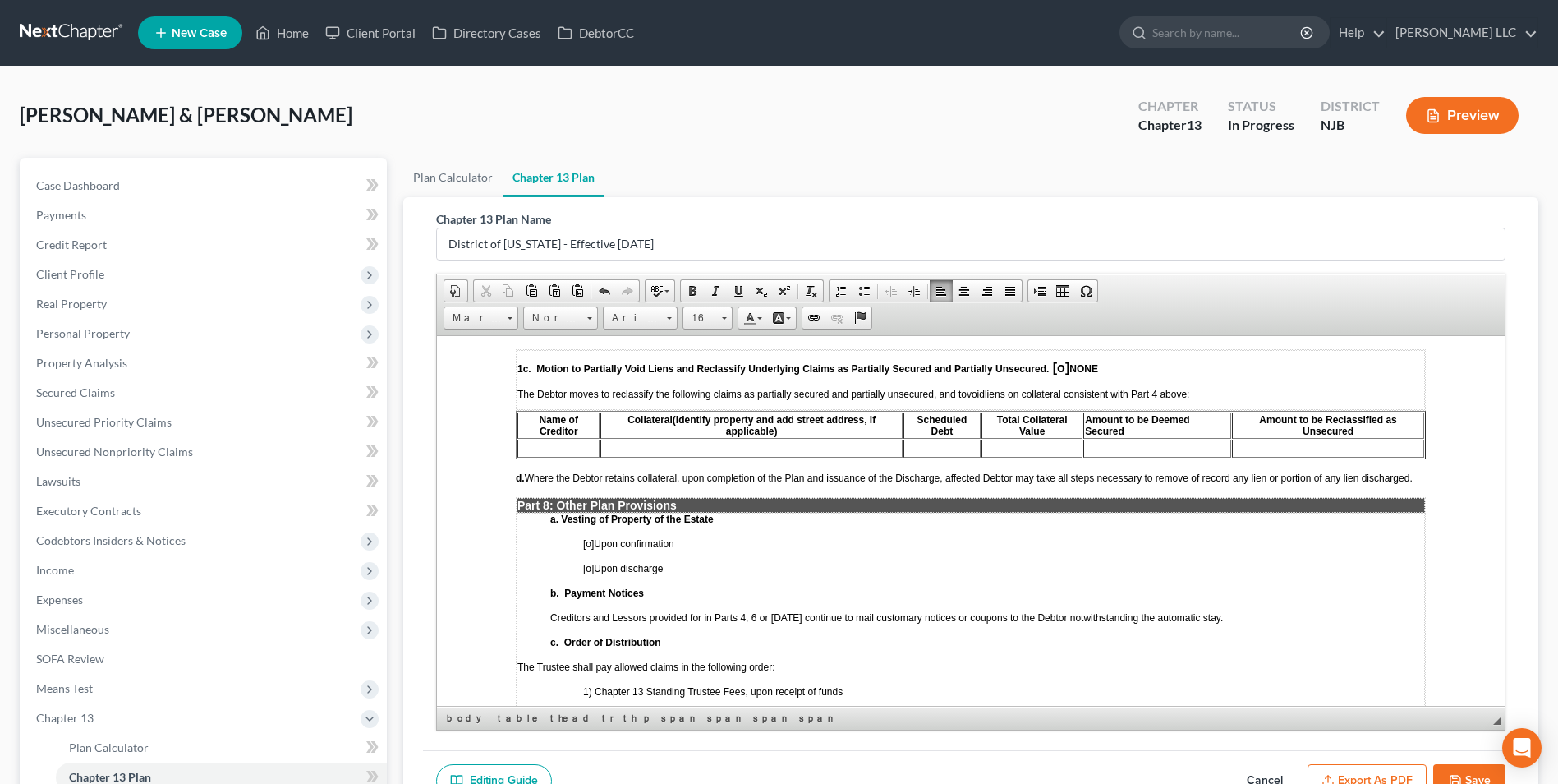
click at [1057, 374] on span "[o]" at bounding box center [1062, 366] width 17 height 14
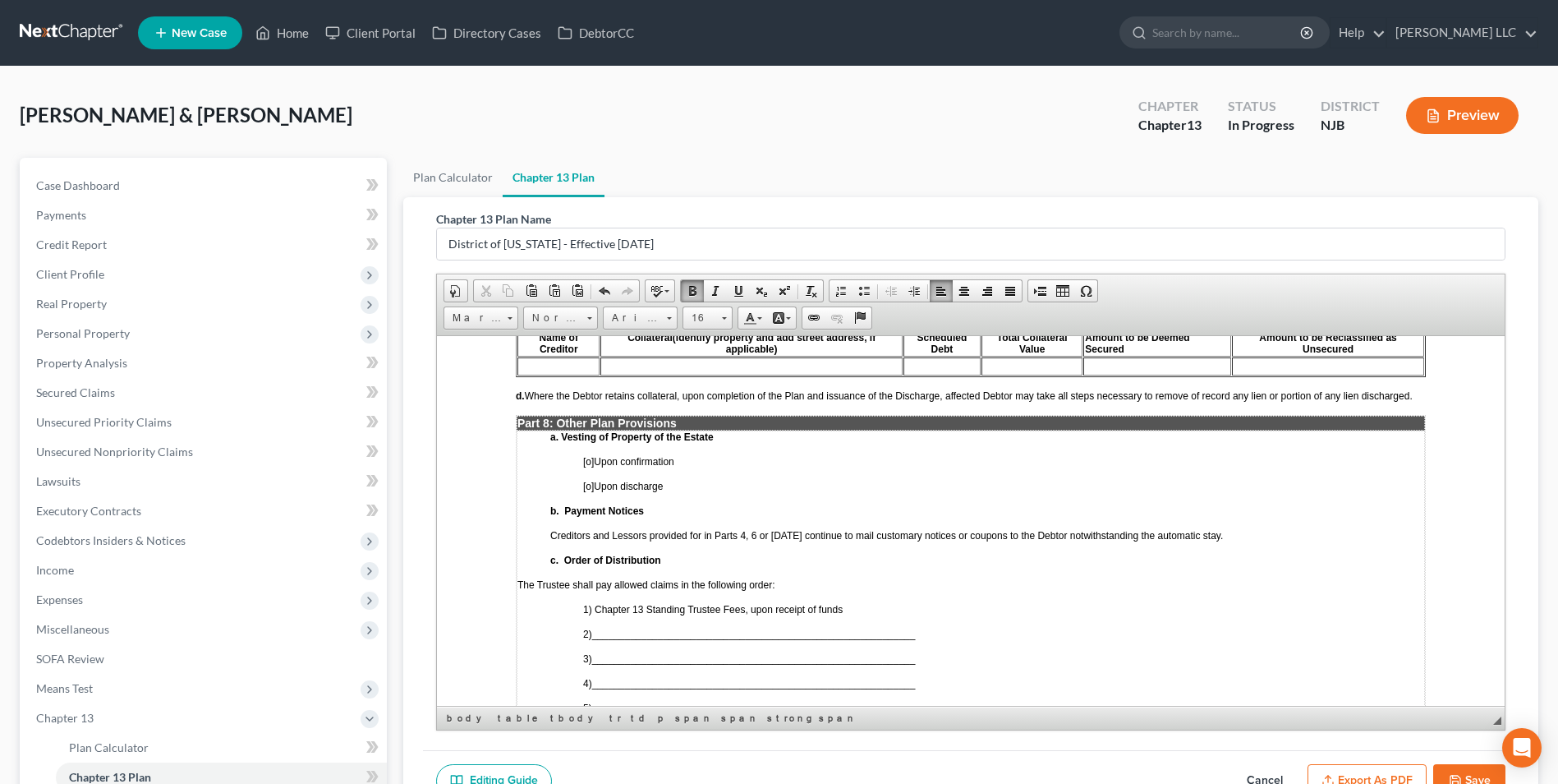
click at [587, 501] on td "a. Vesting of Property of the Estate [o] Upon confirmation [o] Upon discharge b…" at bounding box center [970, 608] width 908 height 358
click at [584, 466] on span "[o]" at bounding box center [589, 461] width 11 height 12
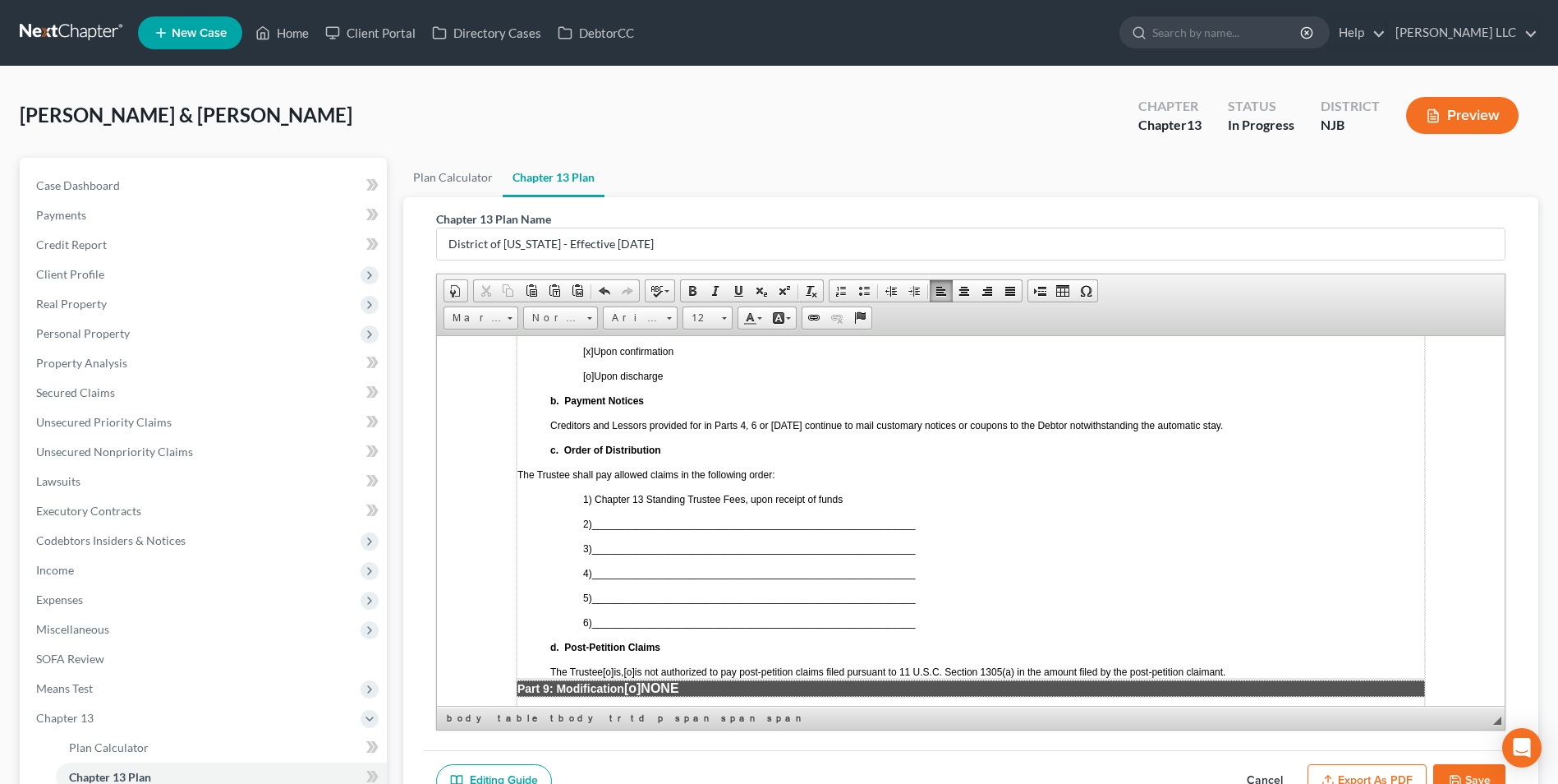
scroll to position [3943, 0]
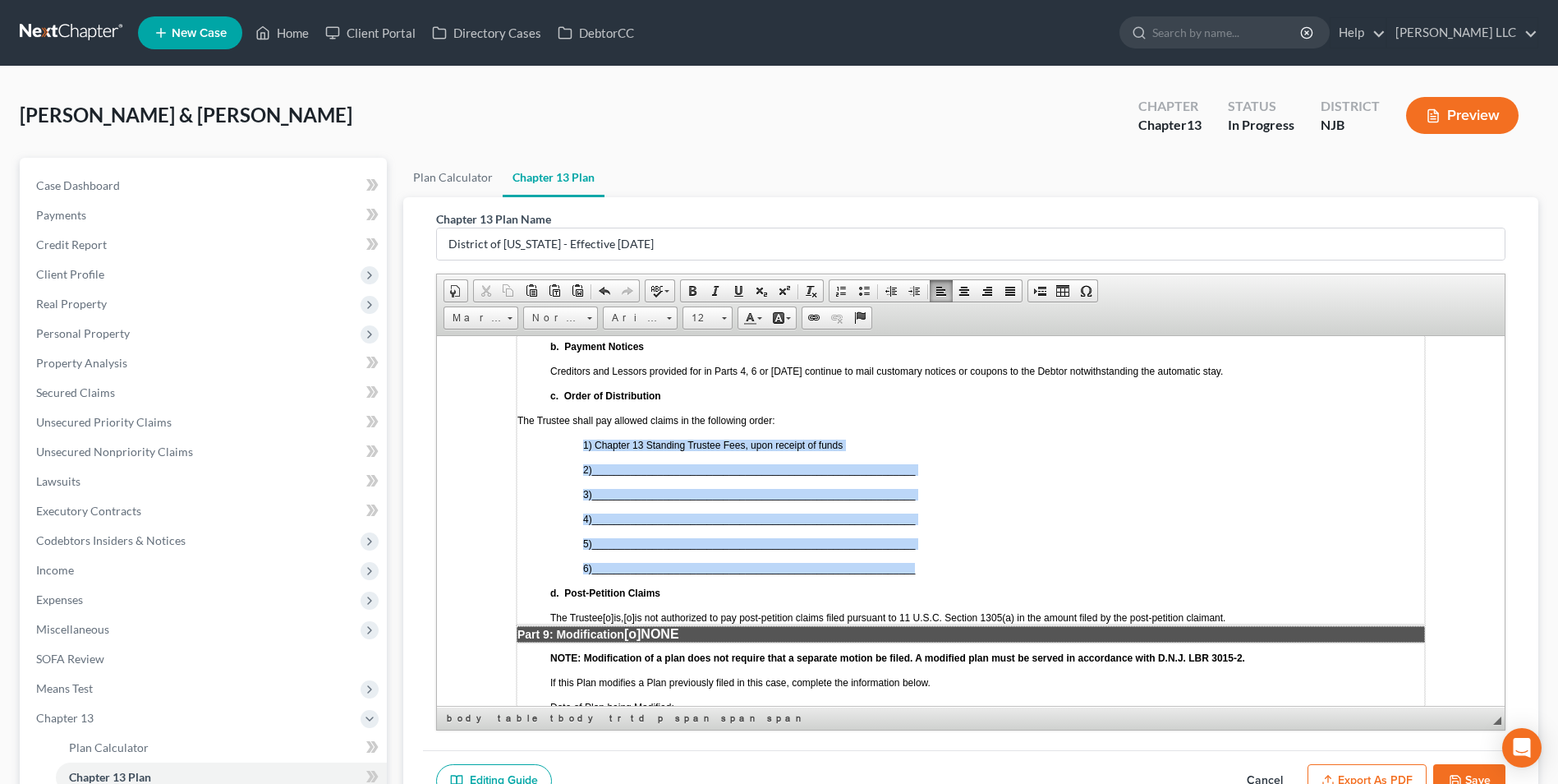
drag, startPoint x: 922, startPoint y: 603, endPoint x: 559, endPoint y: 481, distance: 383.0
click at [559, 481] on td "a. Vesting of Property of the Estate [x ] Upon confirmation [o] Upon discharge …" at bounding box center [970, 444] width 908 height 358
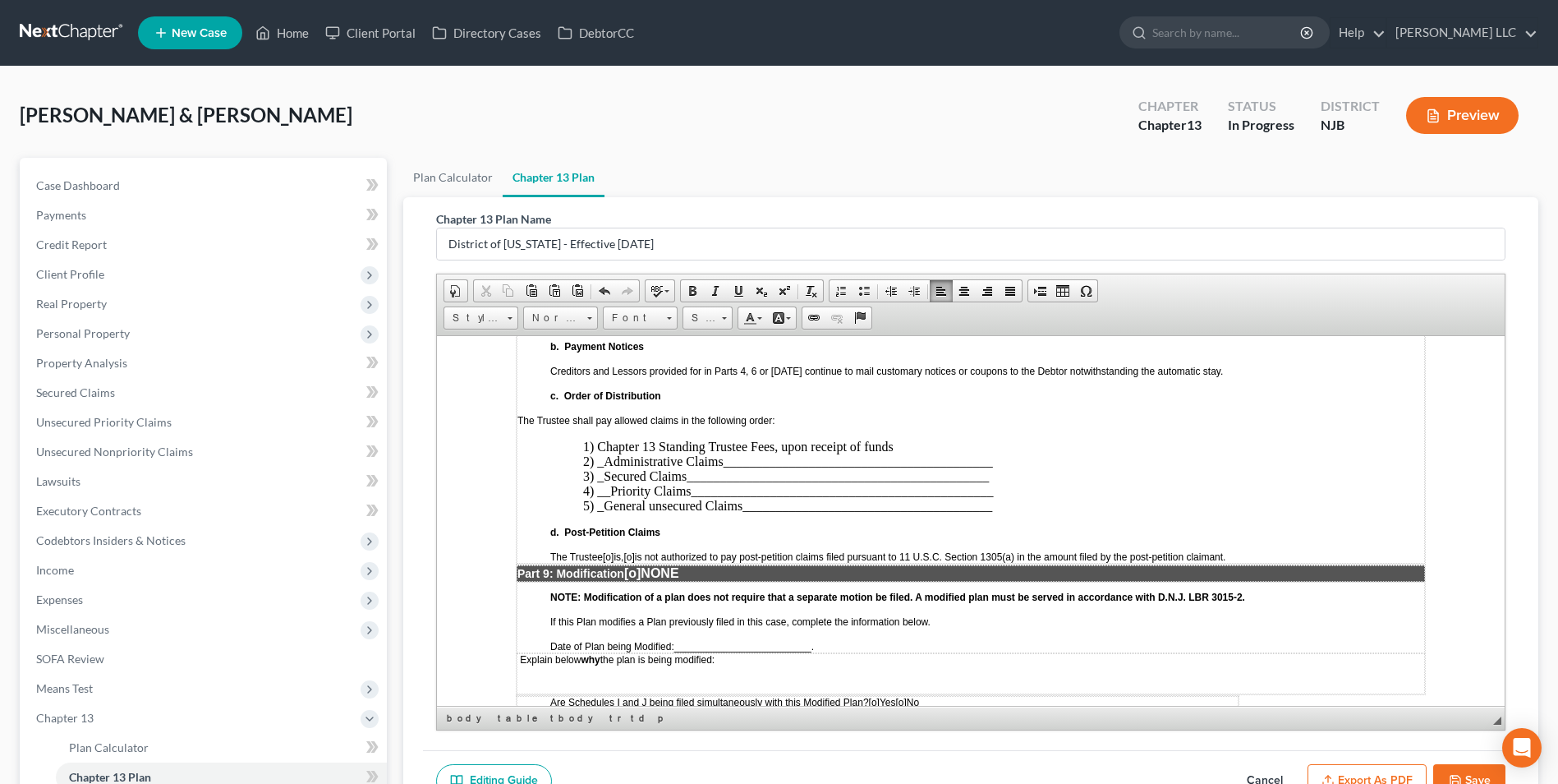
click at [634, 562] on span "[o]" at bounding box center [629, 556] width 11 height 12
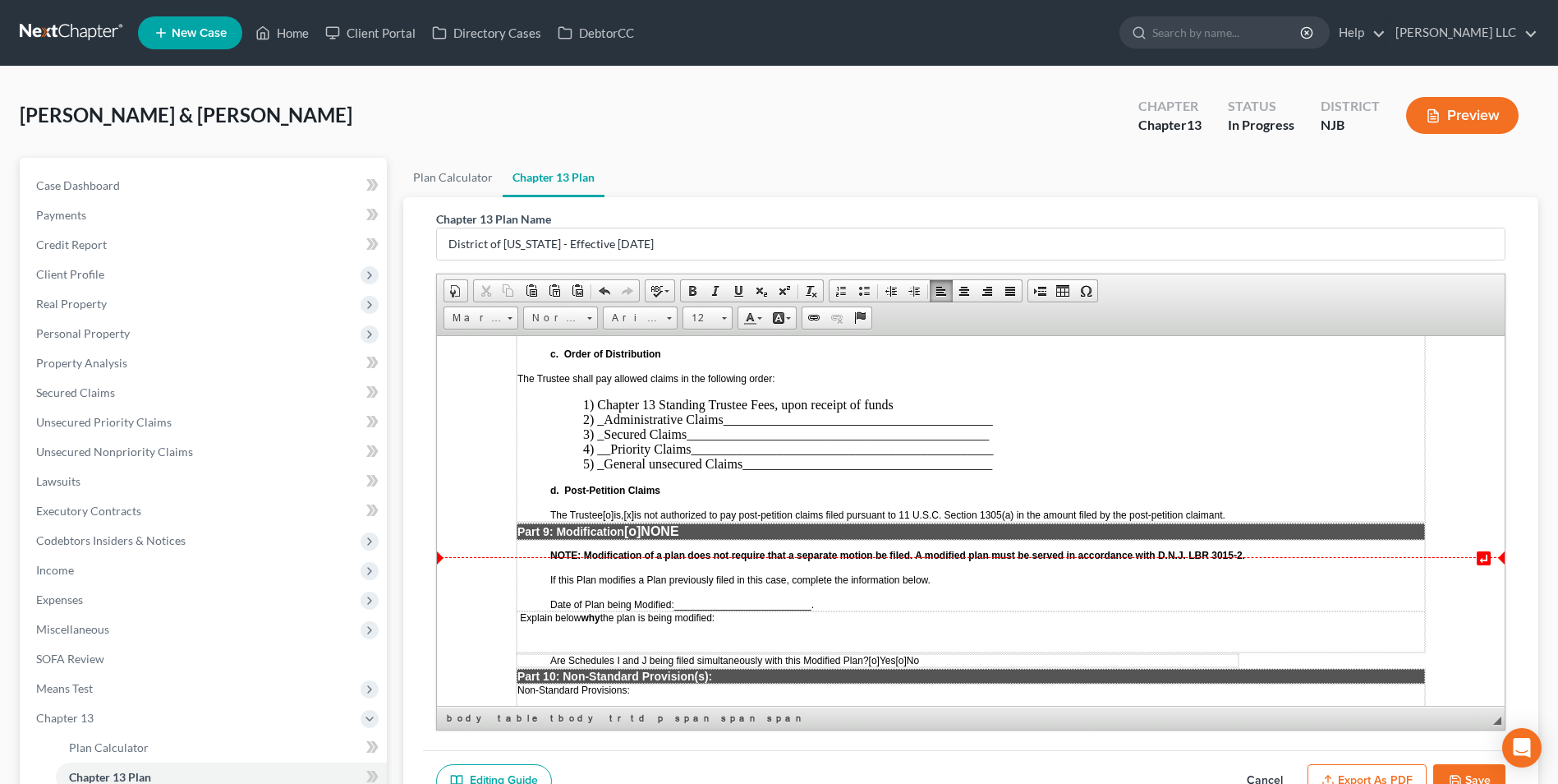
scroll to position [4025, 0]
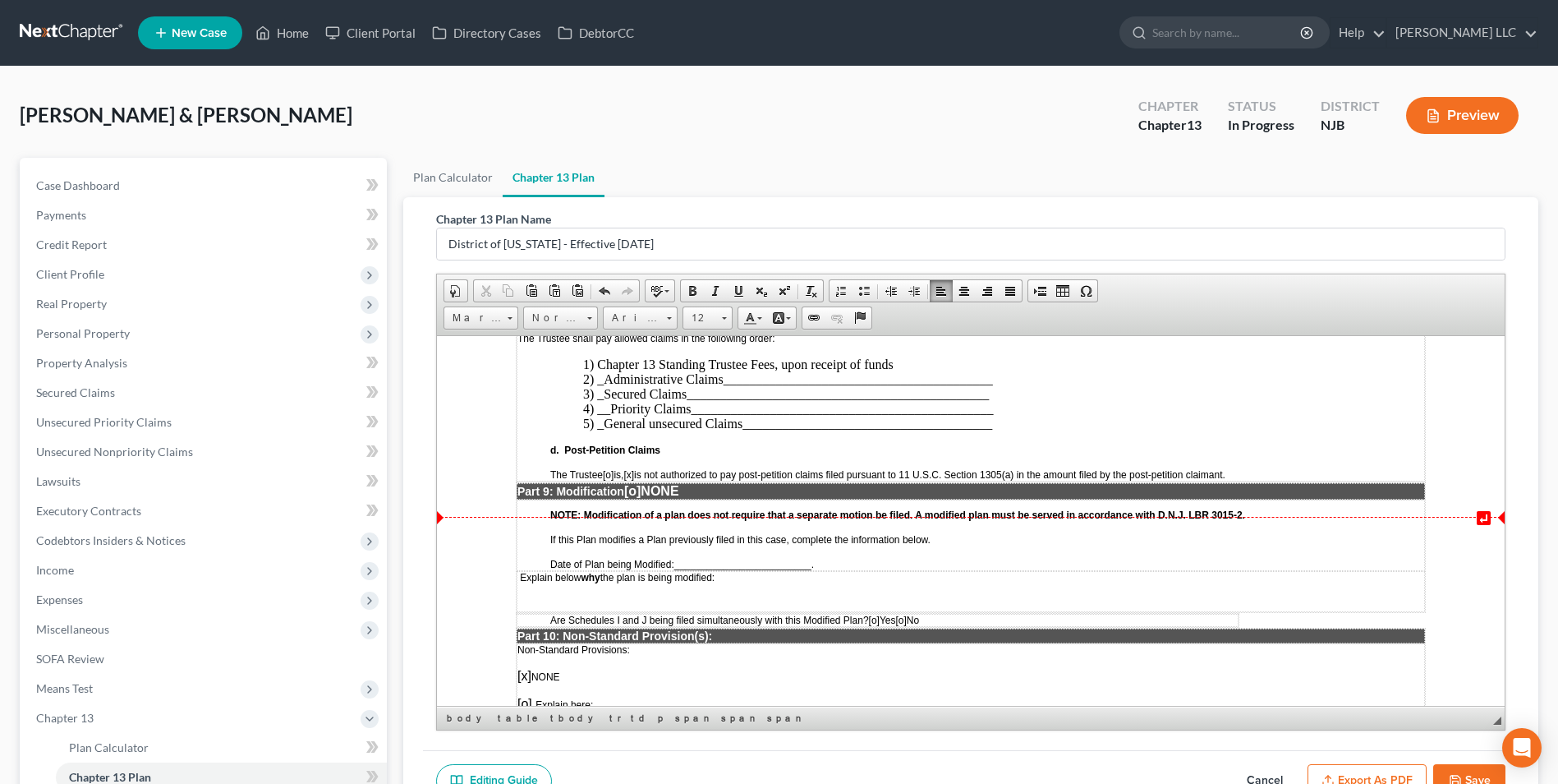
click at [636, 497] on span "[o]" at bounding box center [632, 490] width 17 height 14
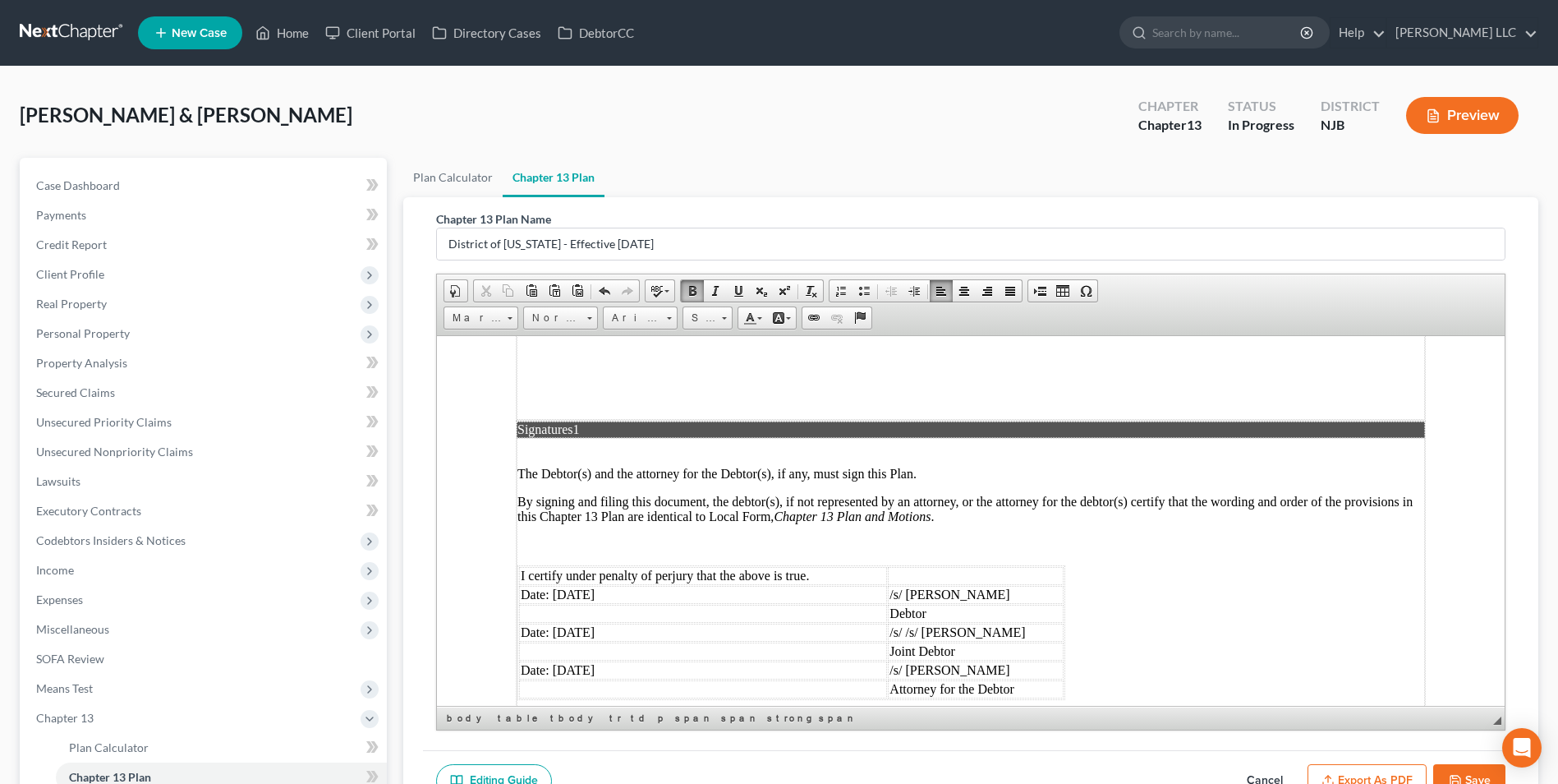
scroll to position [4518, 0]
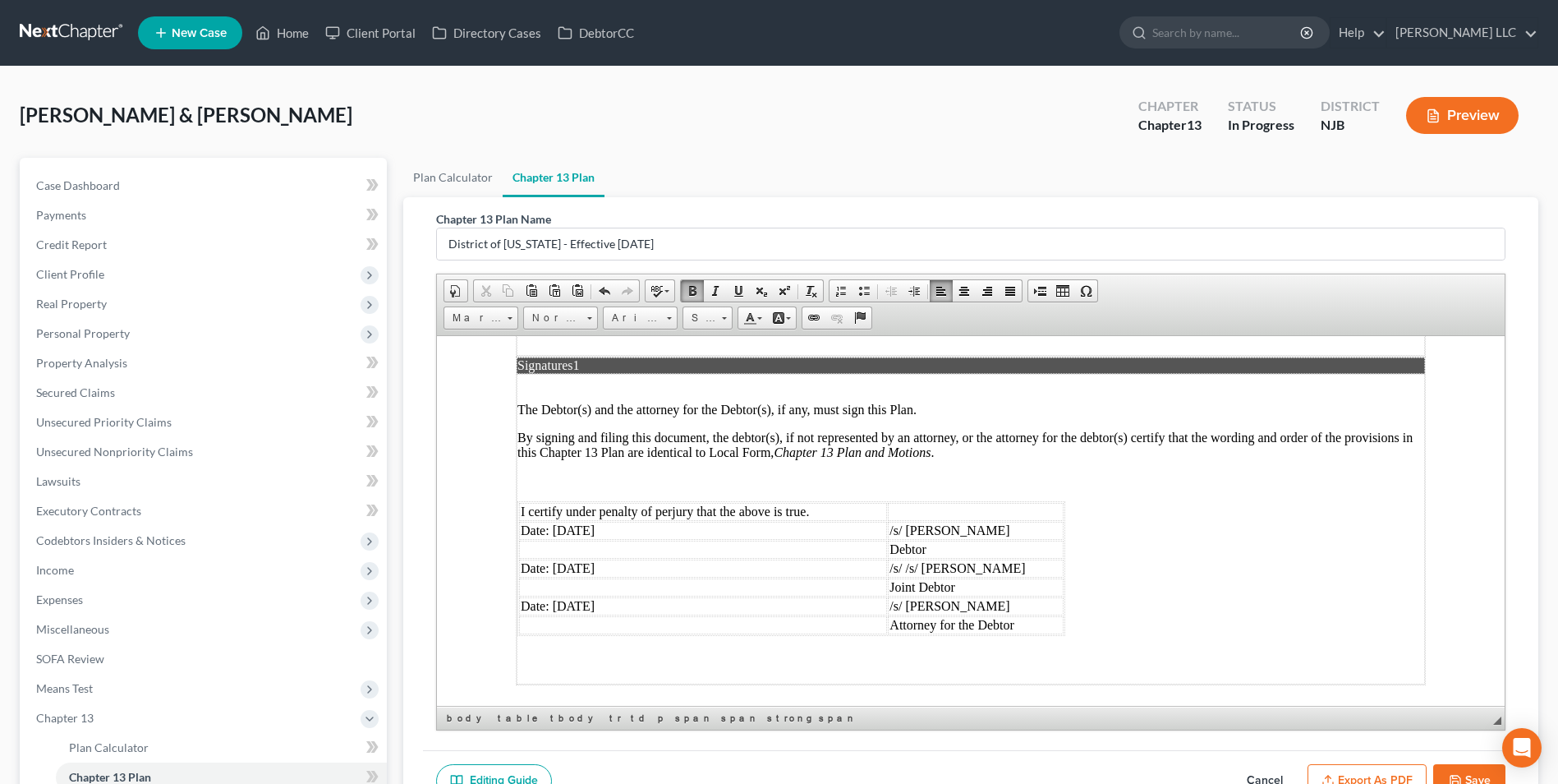
click at [1457, 776] on icon "button" at bounding box center [1456, 781] width 10 height 10
select select "0"
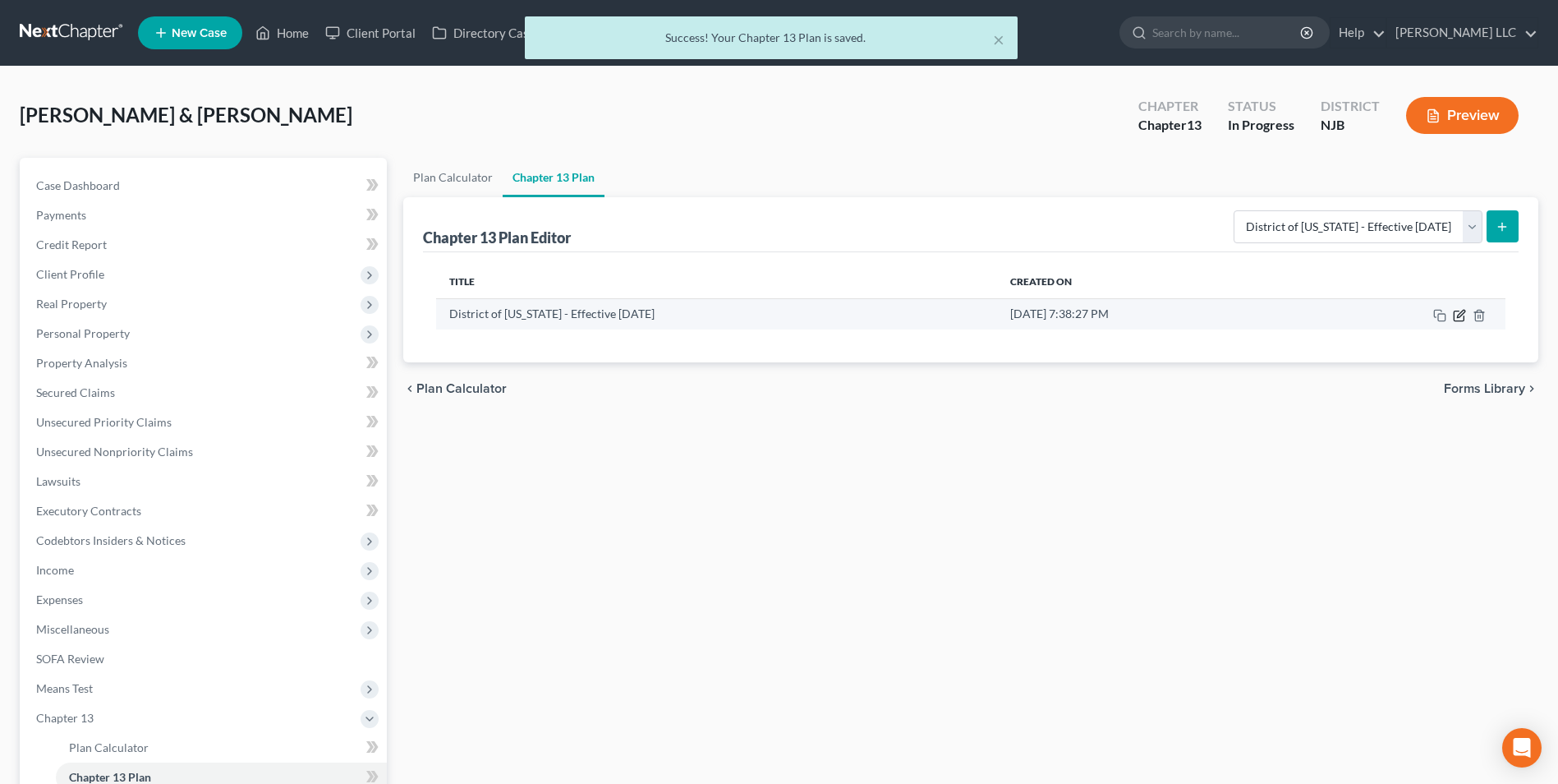
click at [1457, 314] on icon "button" at bounding box center [1460, 315] width 13 height 13
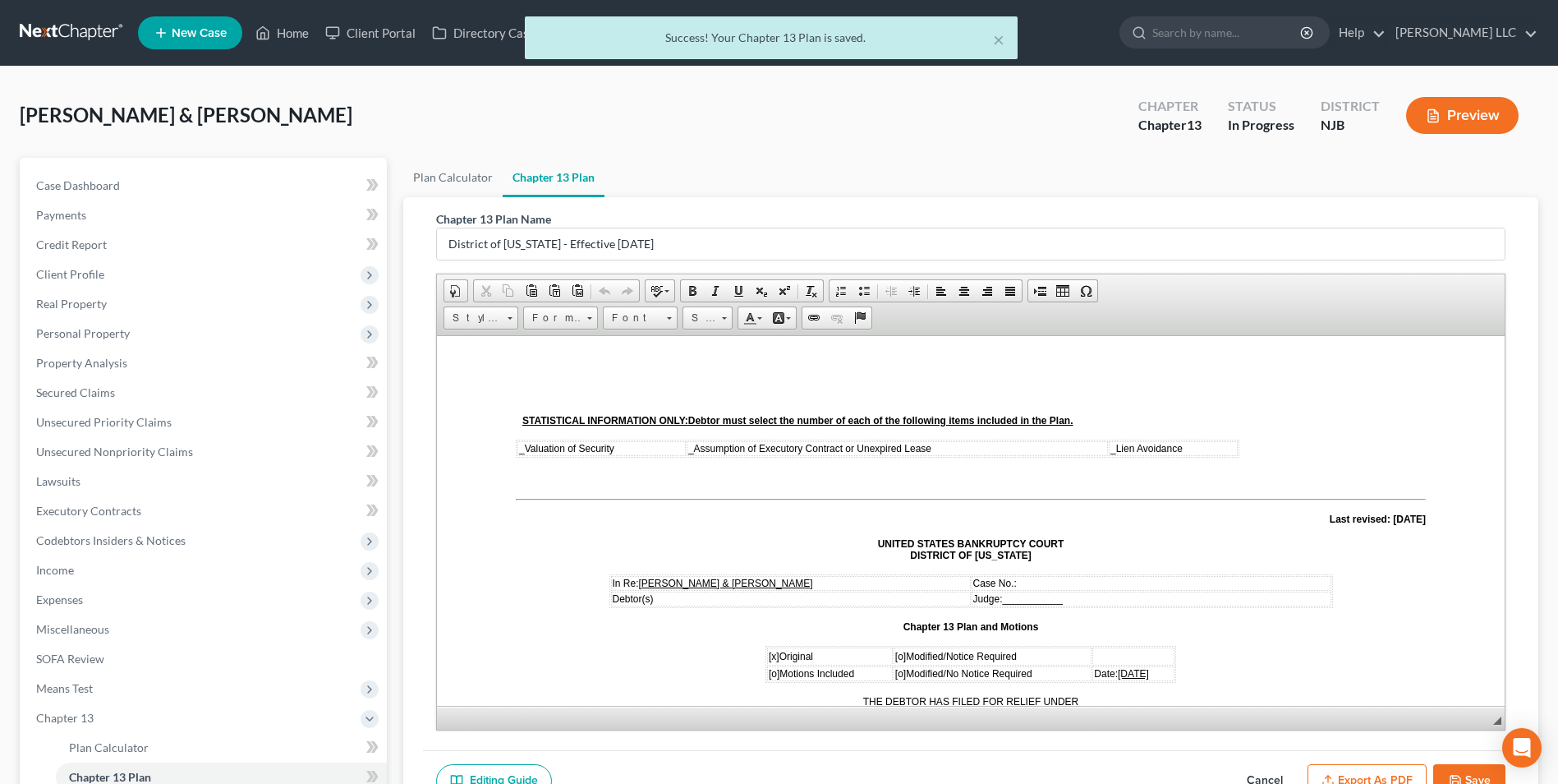
scroll to position [0, 0]
click at [1389, 778] on button "Export as PDF" at bounding box center [1368, 781] width 119 height 34
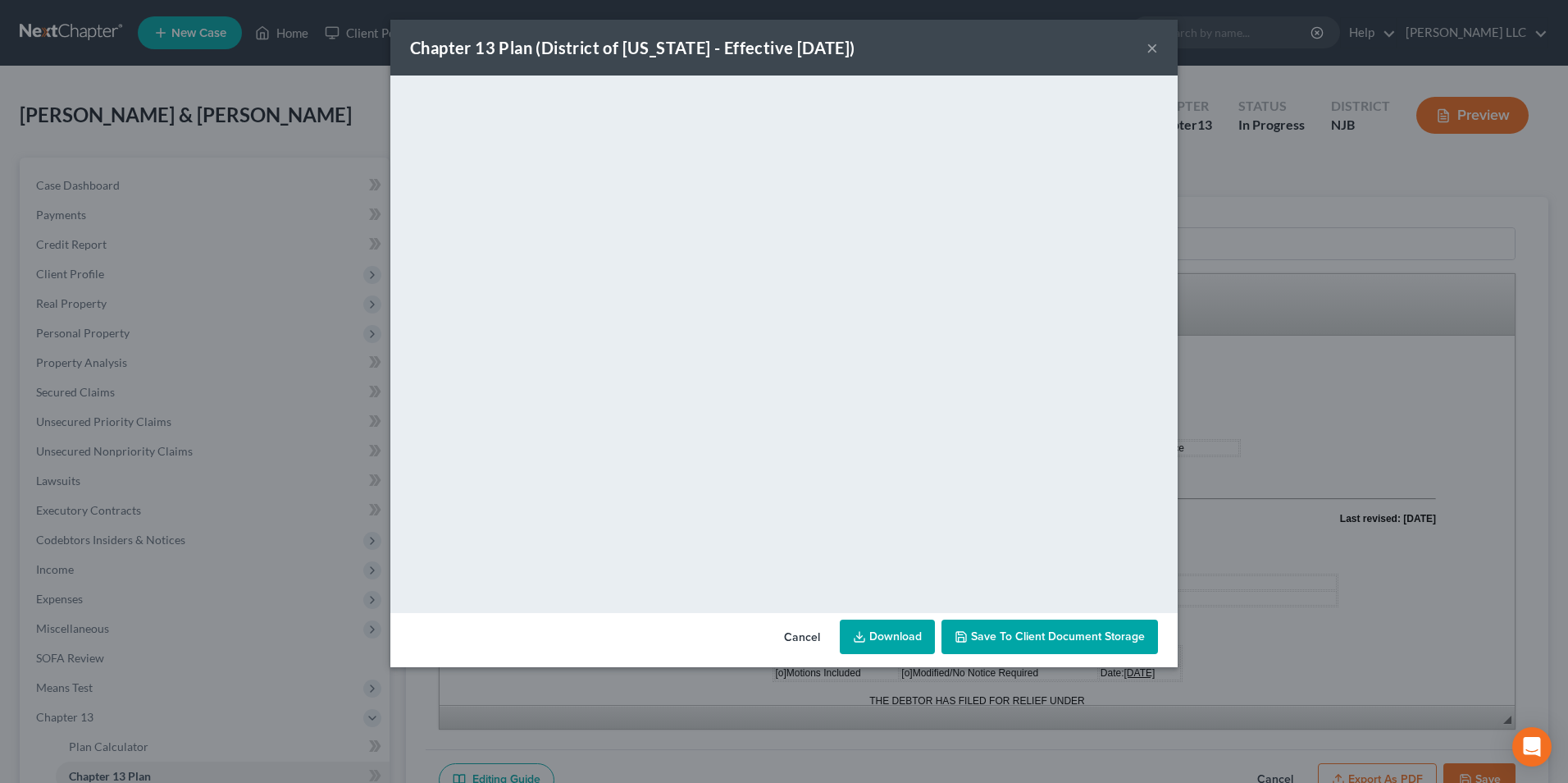
click at [1005, 631] on span "Save to Client Document Storage" at bounding box center [1058, 636] width 174 height 14
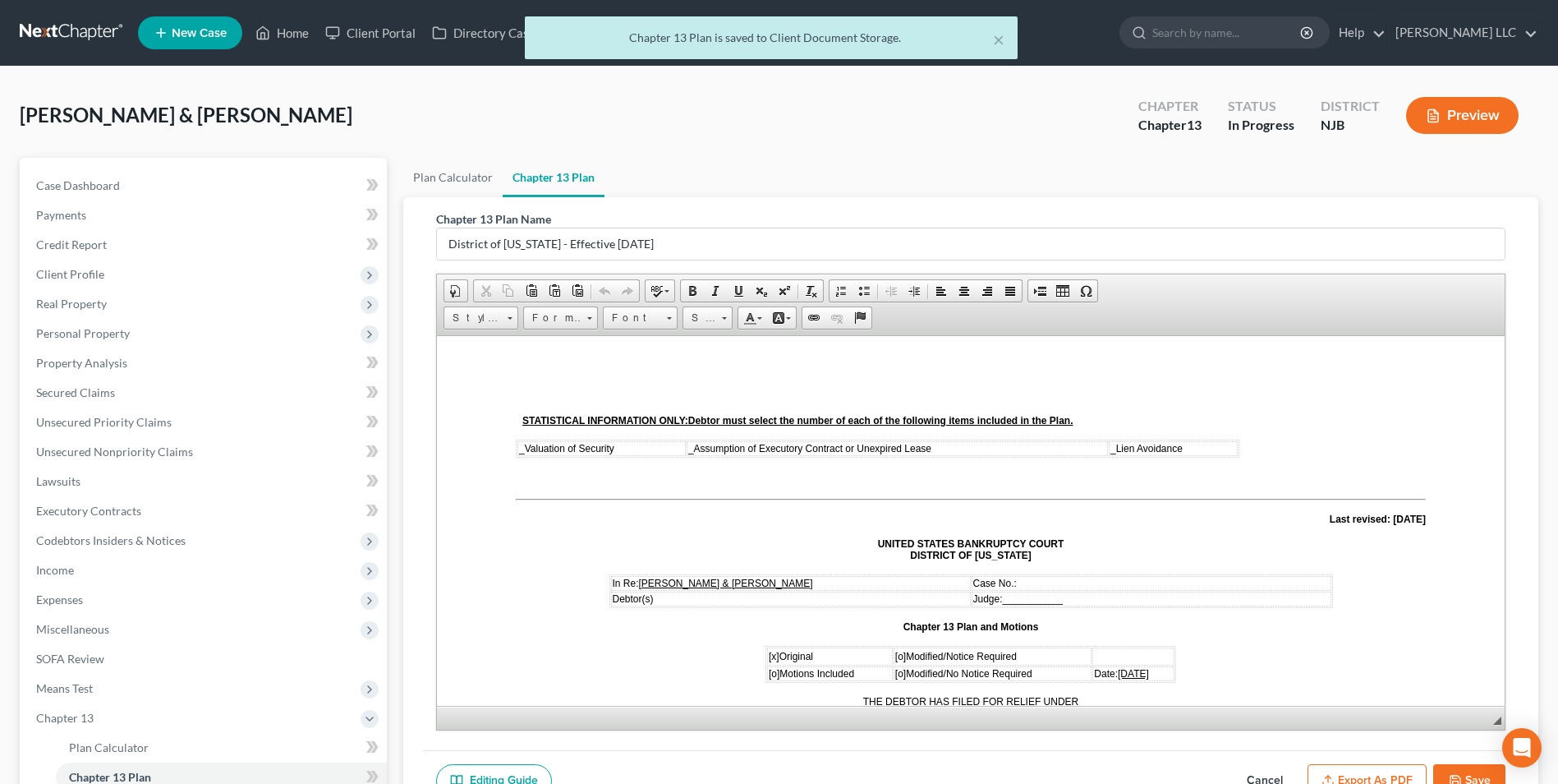
click at [1375, 776] on button "Export as PDF" at bounding box center [1368, 781] width 119 height 34
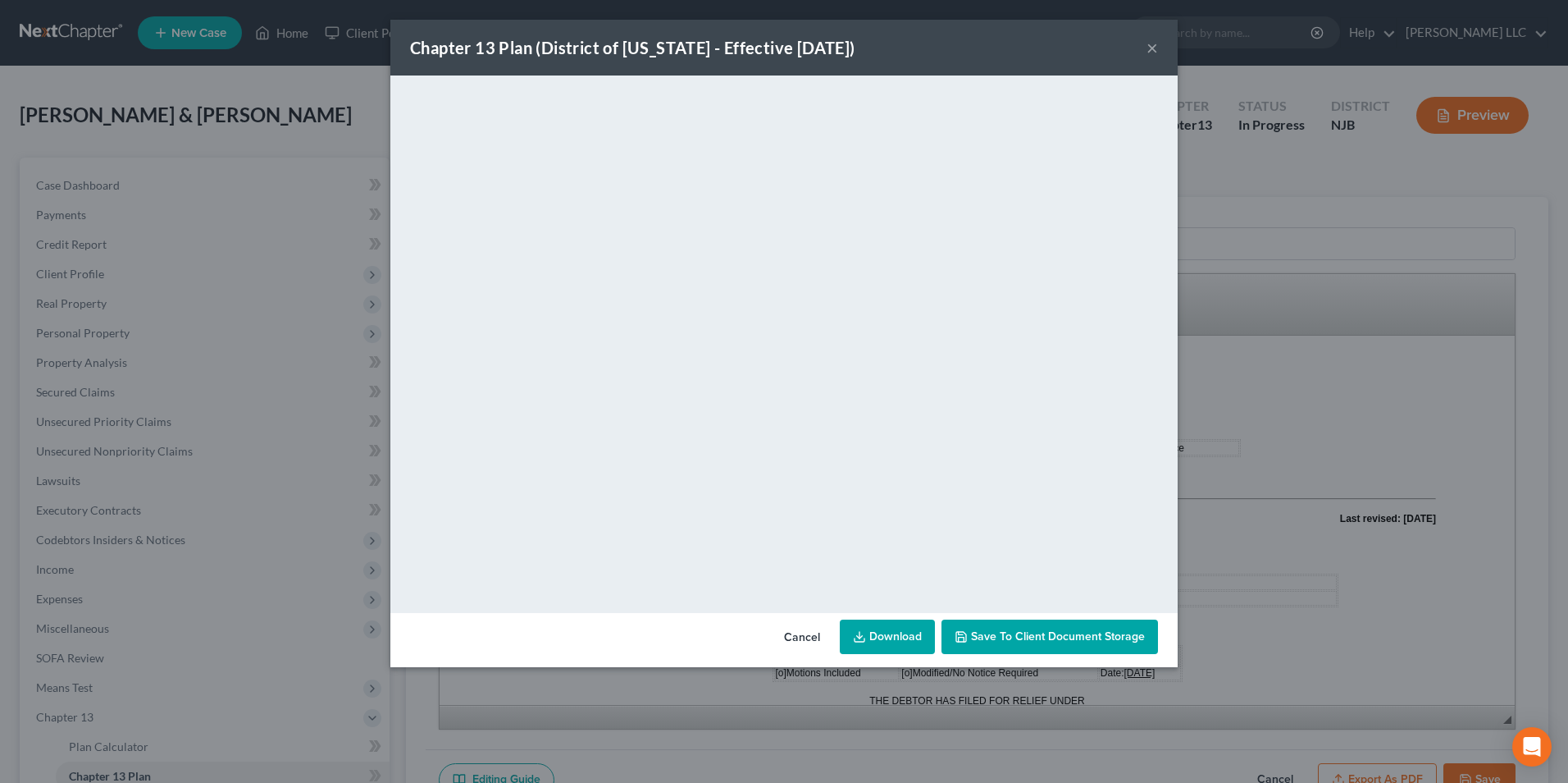
click at [1056, 56] on div "Chapter 13 Plan (District of [US_STATE] - Effective [DATE]) ×" at bounding box center [784, 48] width 787 height 56
click at [1153, 50] on button "×" at bounding box center [1152, 48] width 12 height 20
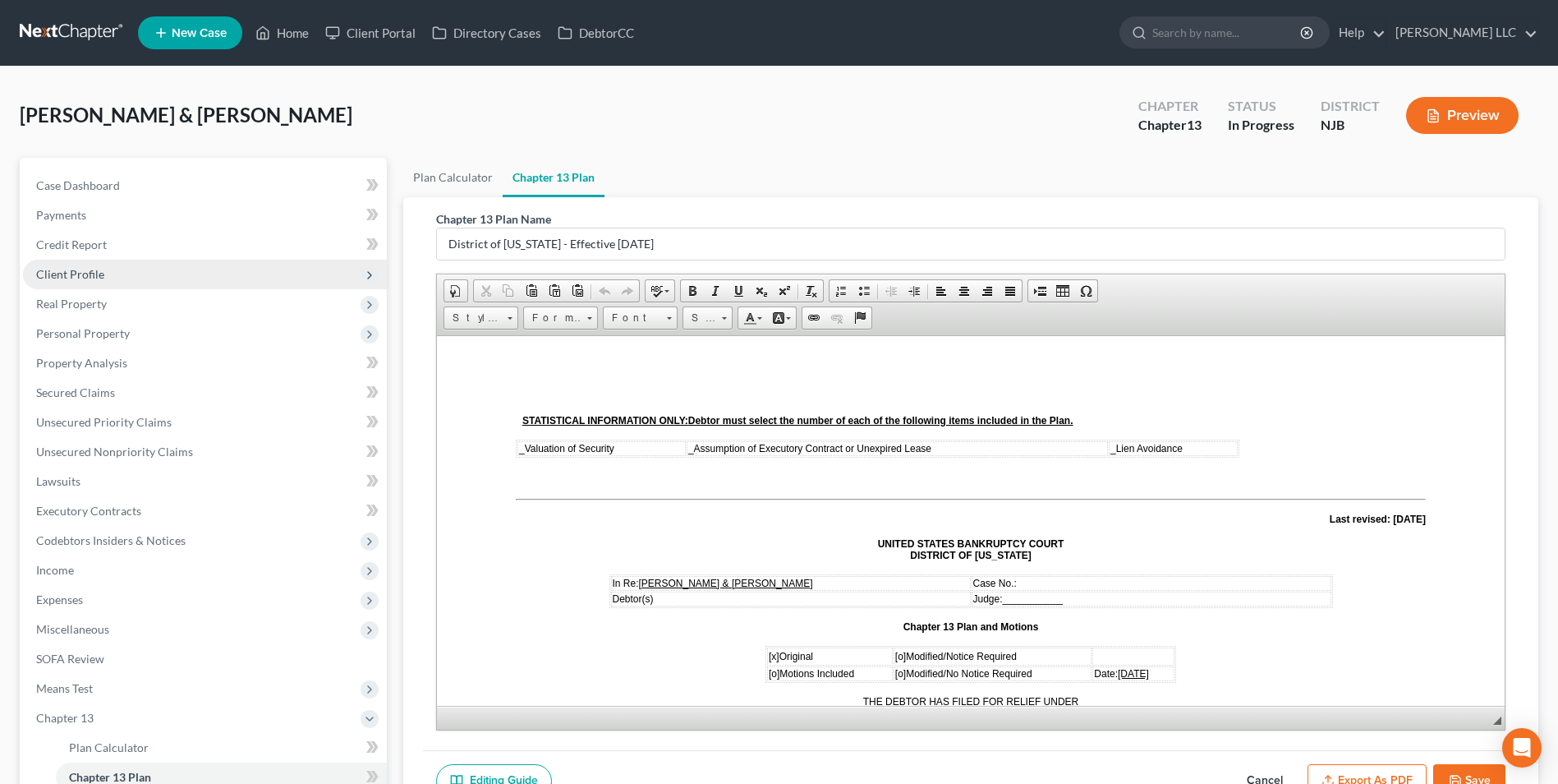
click at [96, 272] on span "Client Profile" at bounding box center [70, 273] width 68 height 14
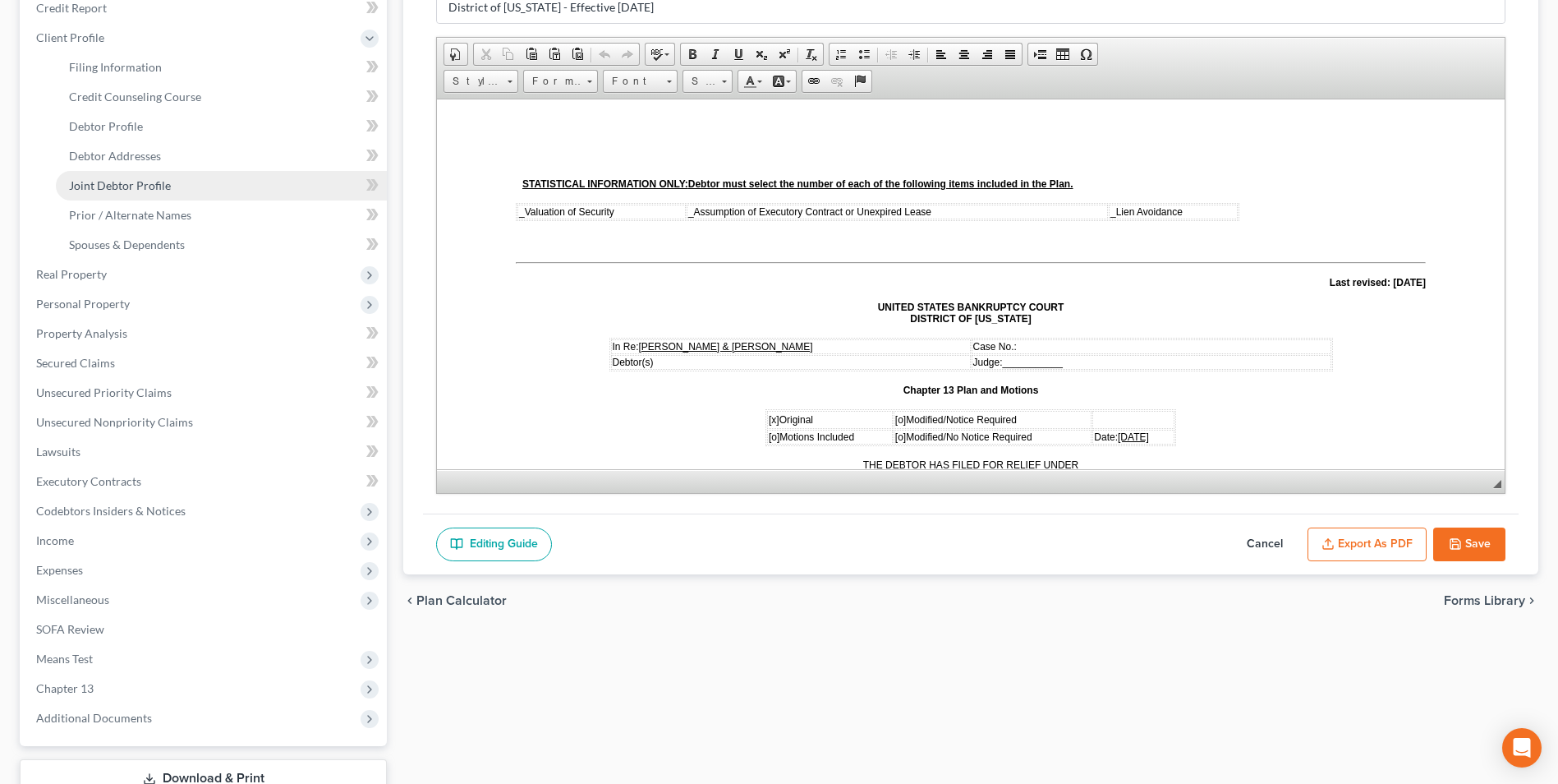
scroll to position [356, 0]
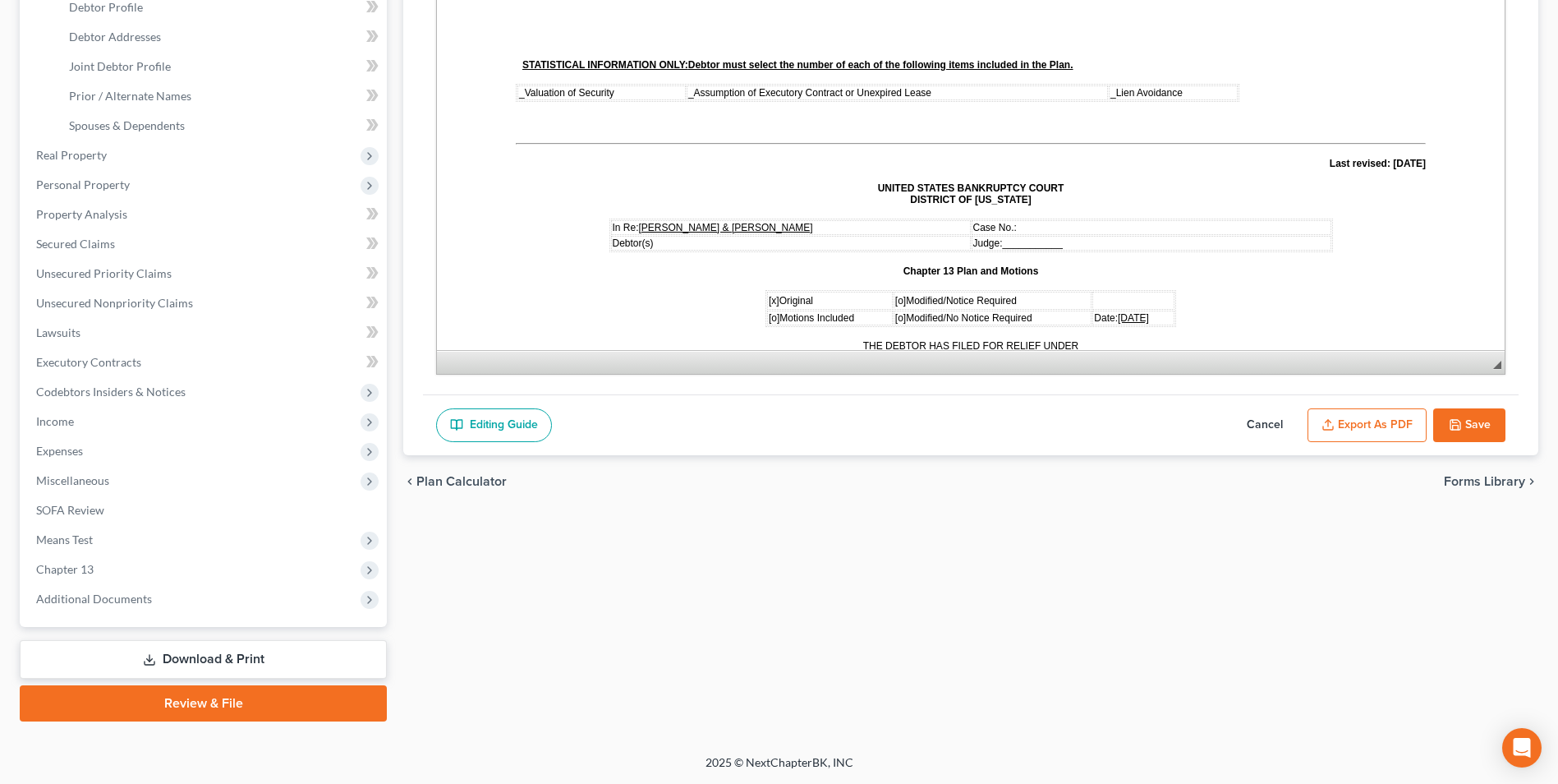
click at [192, 659] on link "Download & Print" at bounding box center [204, 659] width 367 height 39
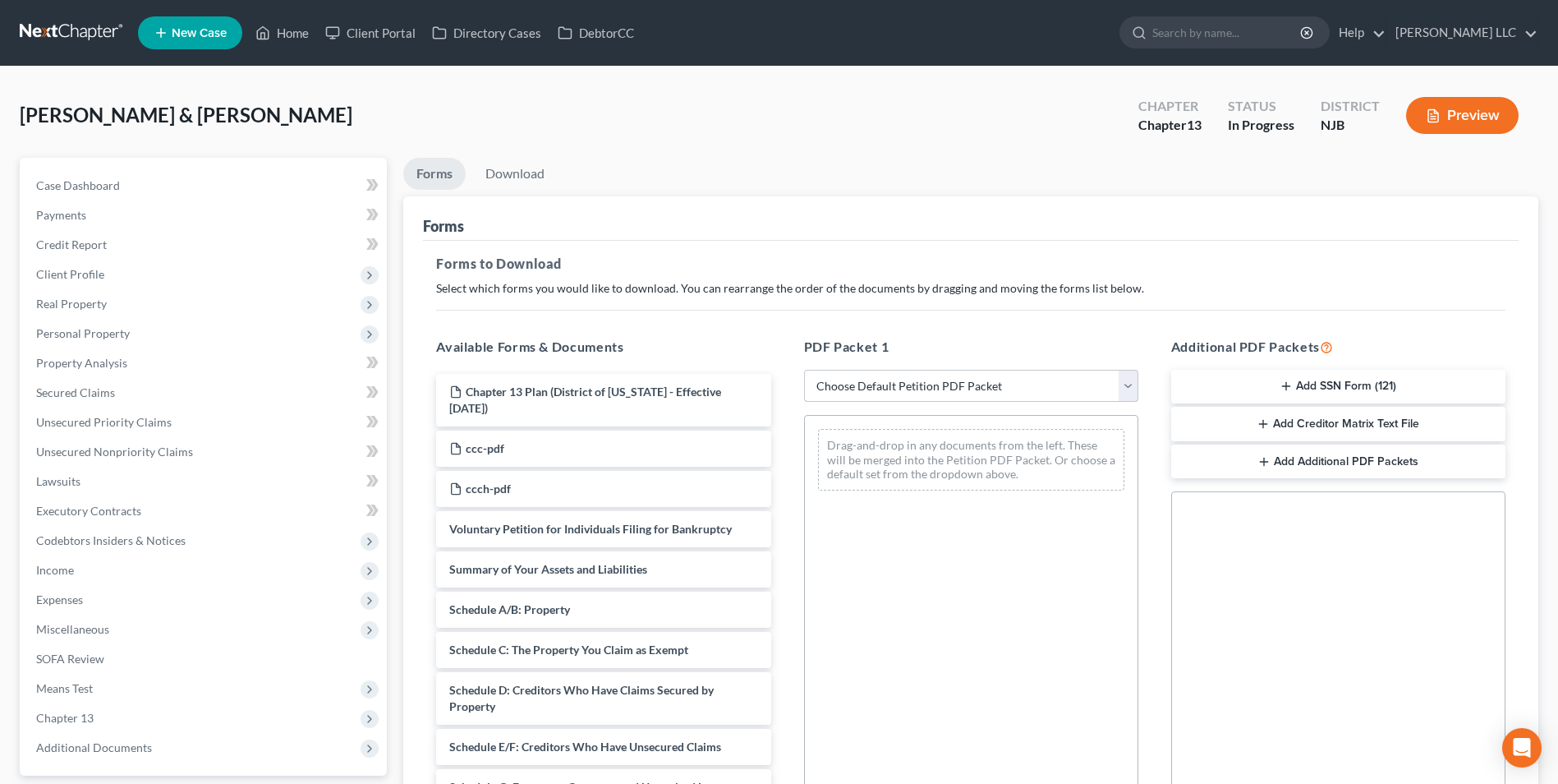
click at [898, 384] on select "Choose Default Petition PDF Packet Complete Bankruptcy Petition (all forms and …" at bounding box center [971, 386] width 335 height 33
select select "0"
click at [804, 370] on select "Choose Default Petition PDF Packet Complete Bankruptcy Petition (all forms and …" at bounding box center [971, 386] width 335 height 33
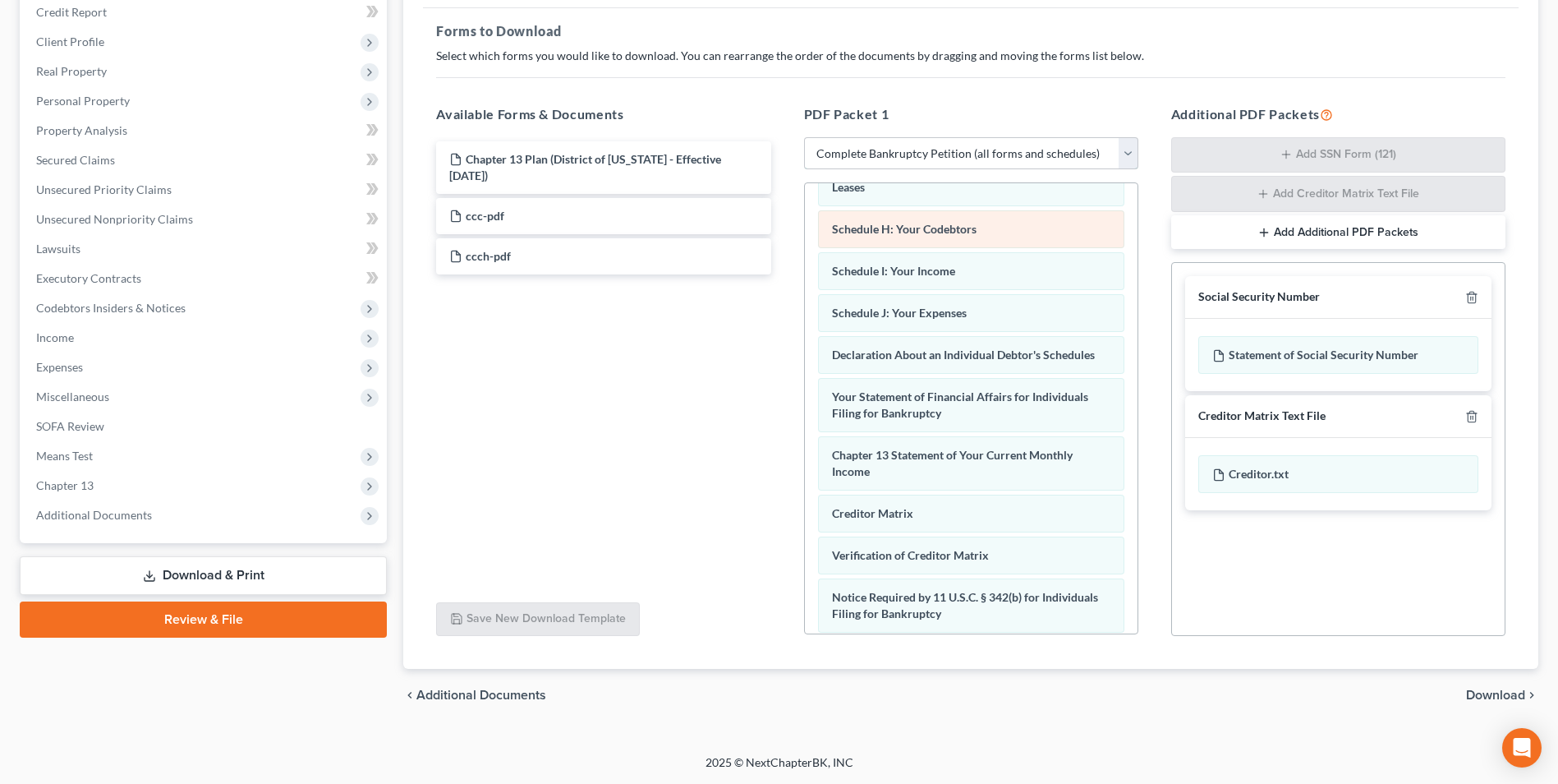
scroll to position [465, 0]
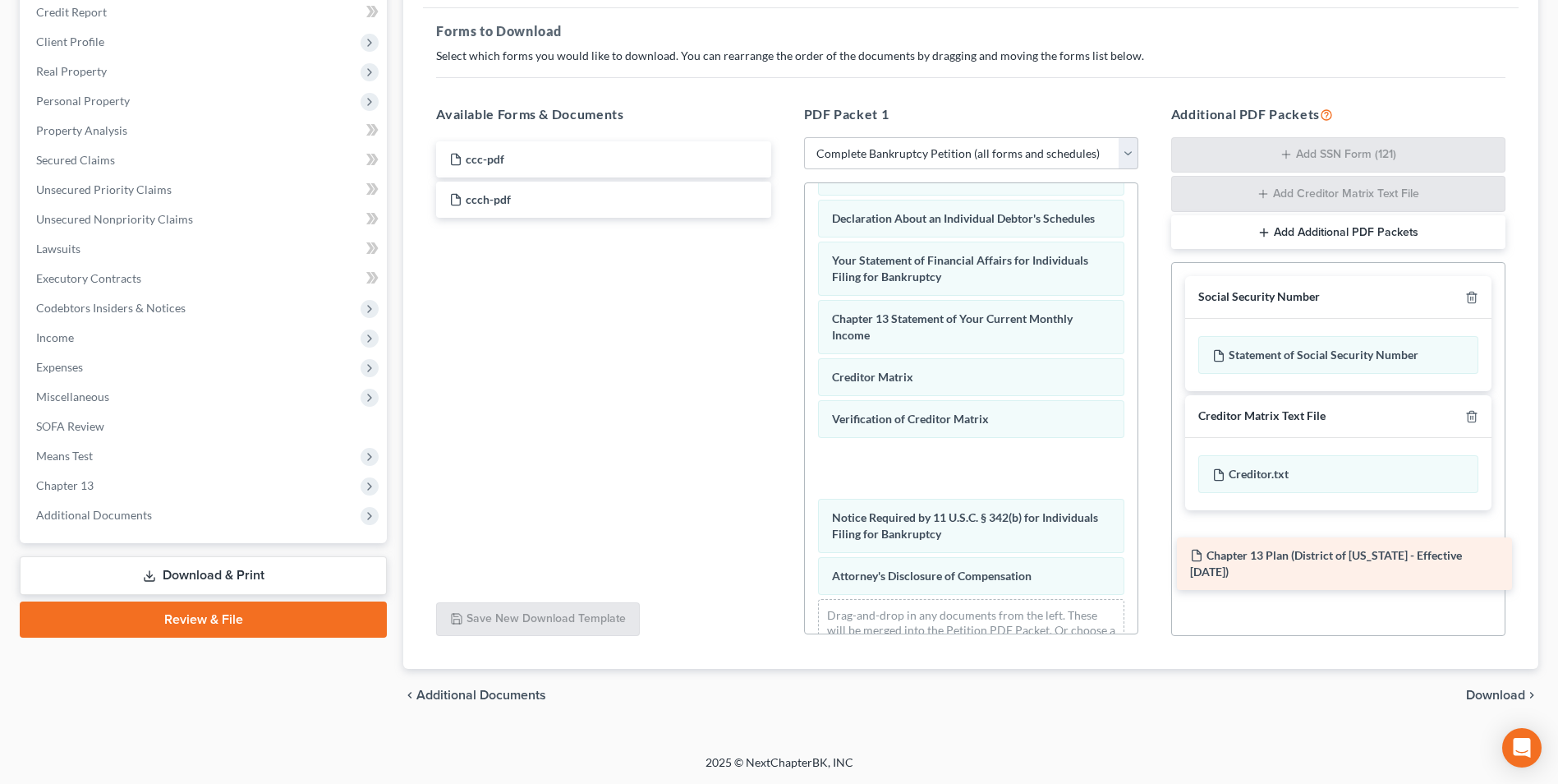
drag, startPoint x: 546, startPoint y: 158, endPoint x: 1287, endPoint y: 554, distance: 840.2
click at [784, 218] on div "Chapter 13 Plan (District of [US_STATE] - Effective [DATE]) Chapter 13 Plan (Di…" at bounding box center [603, 179] width 361 height 76
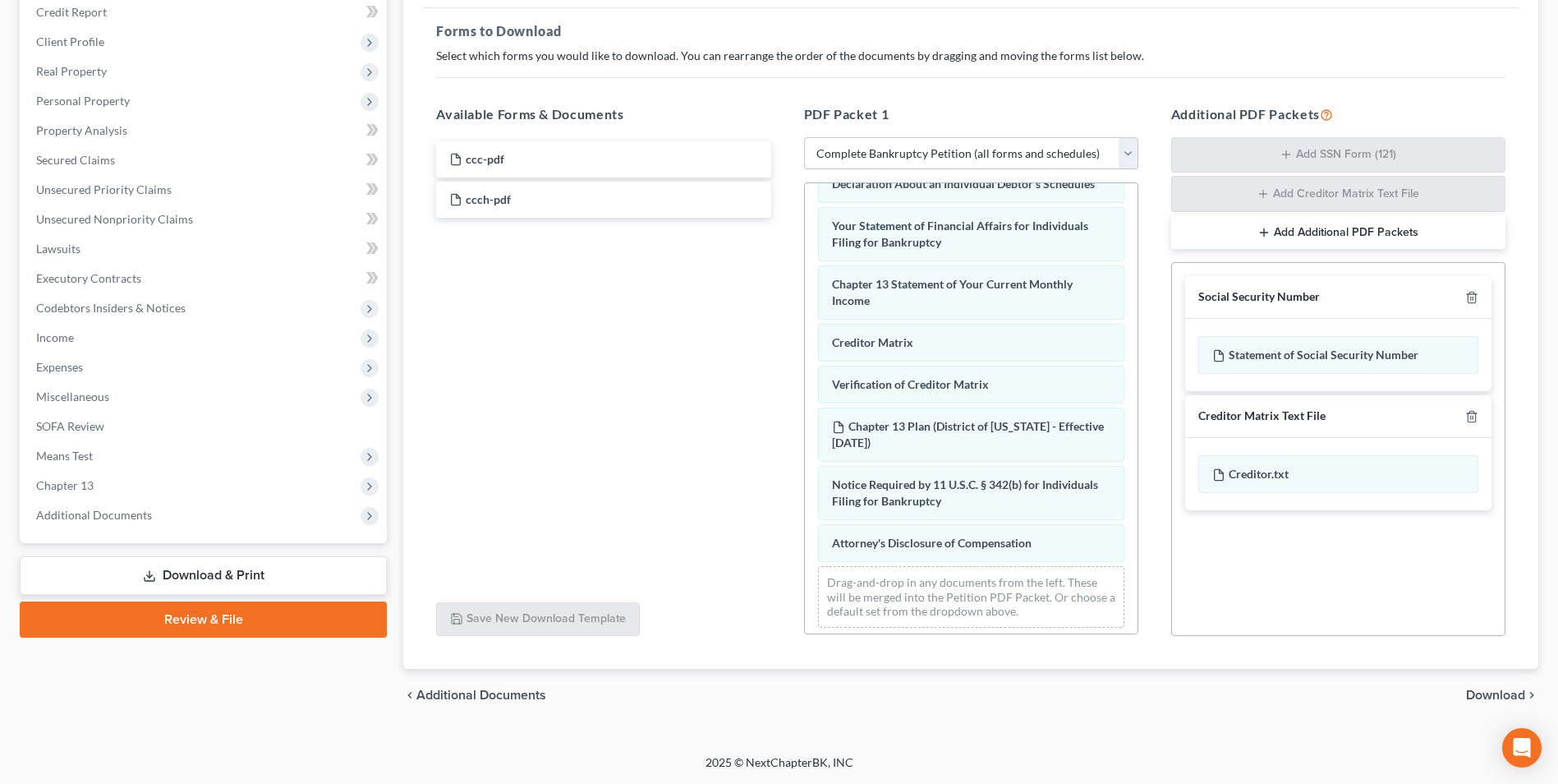
scroll to position [523, 0]
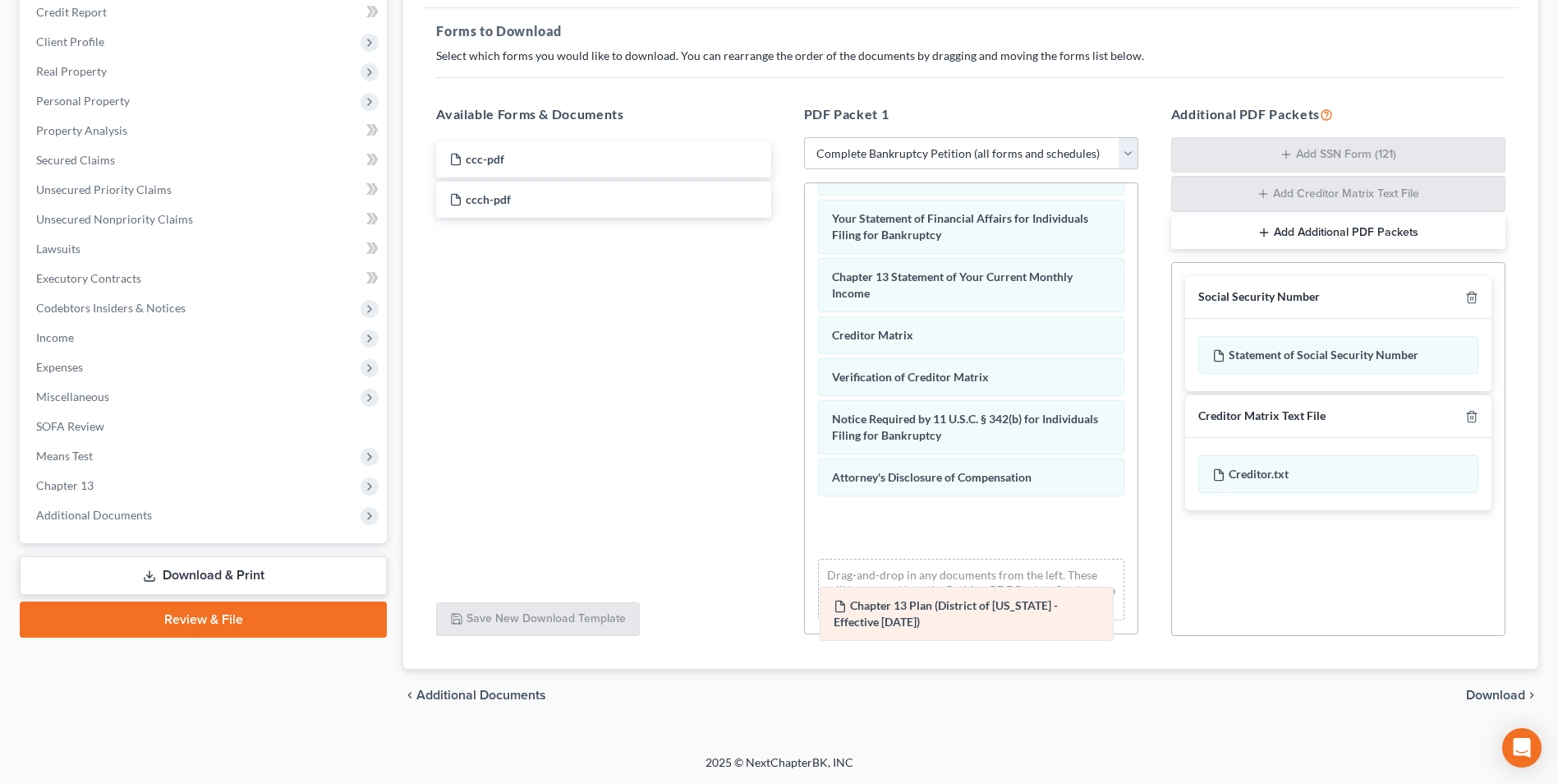
drag, startPoint x: 978, startPoint y: 416, endPoint x: 979, endPoint y: 602, distance: 186.0
click at [979, 604] on div "Chapter 13 Plan (District of [US_STATE] - Effective [DATE]) Voluntary Petition …" at bounding box center [971, 154] width 333 height 957
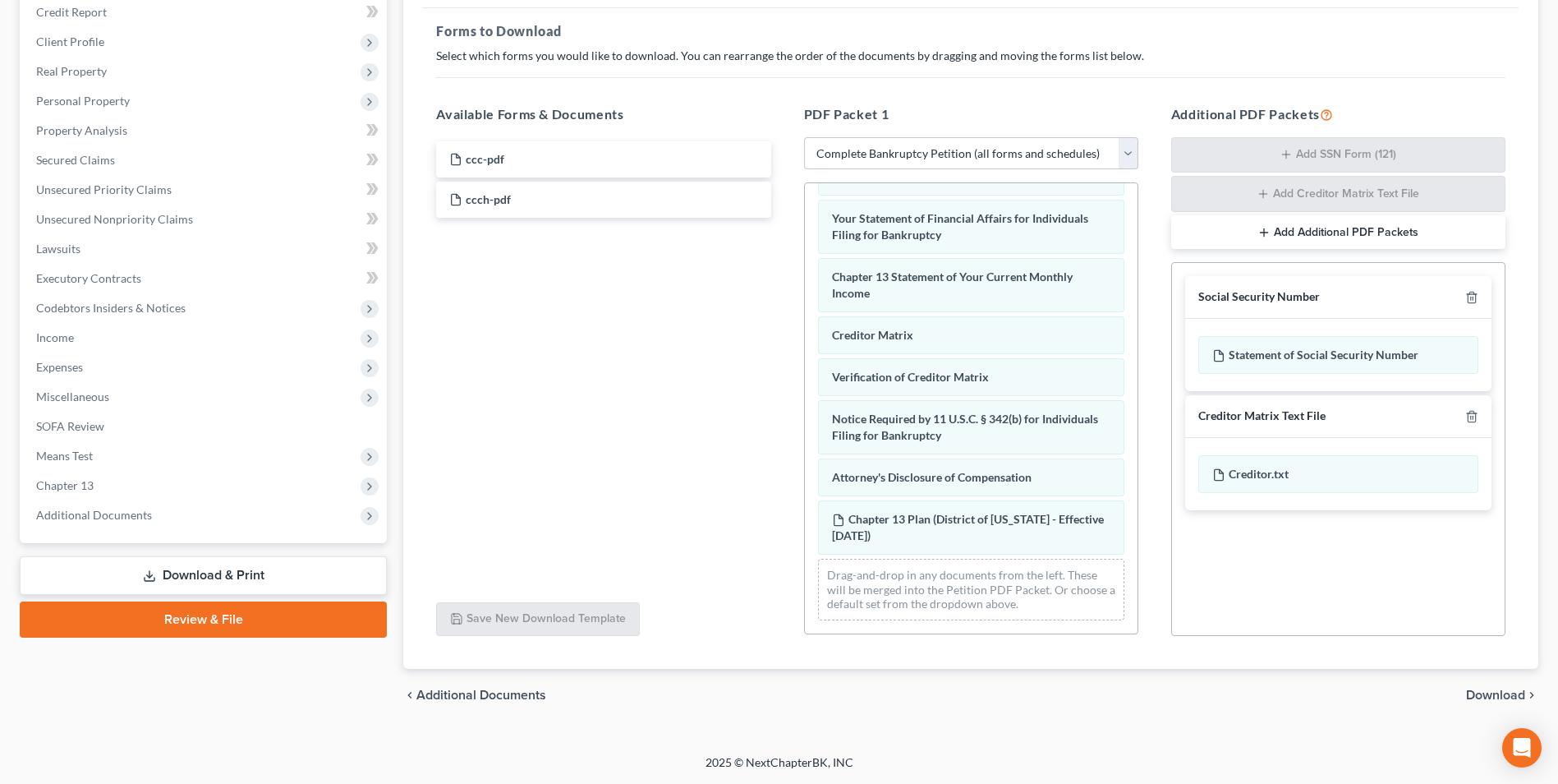
click at [1505, 697] on span "Download" at bounding box center [1496, 695] width 60 height 13
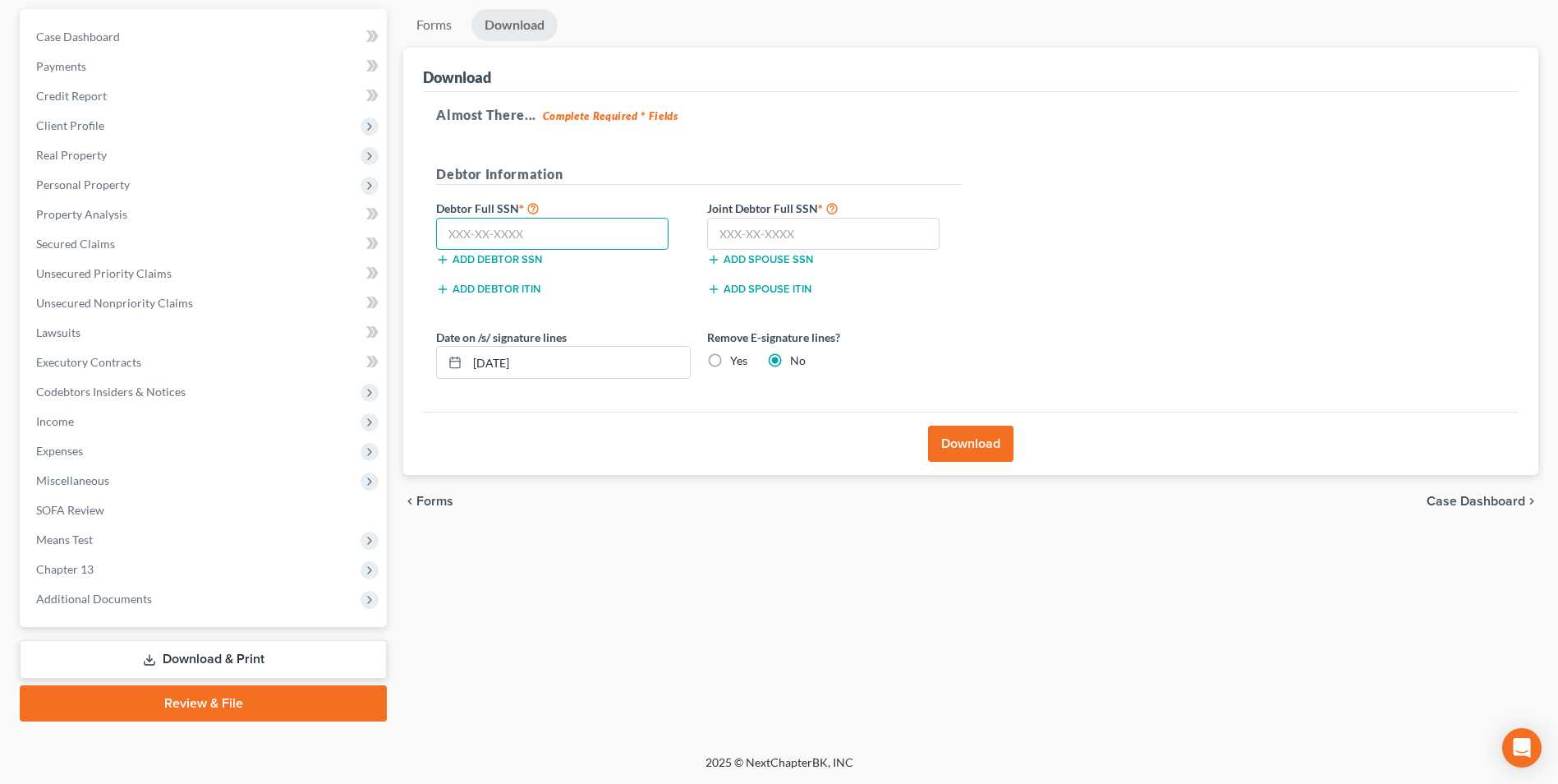
click at [526, 220] on input "text" at bounding box center [552, 234] width 232 height 33
click at [544, 237] on input "text" at bounding box center [552, 234] width 232 height 33
type input "203-54-6359"
click at [787, 235] on input "text" at bounding box center [823, 234] width 232 height 33
type input "138-70-6786"
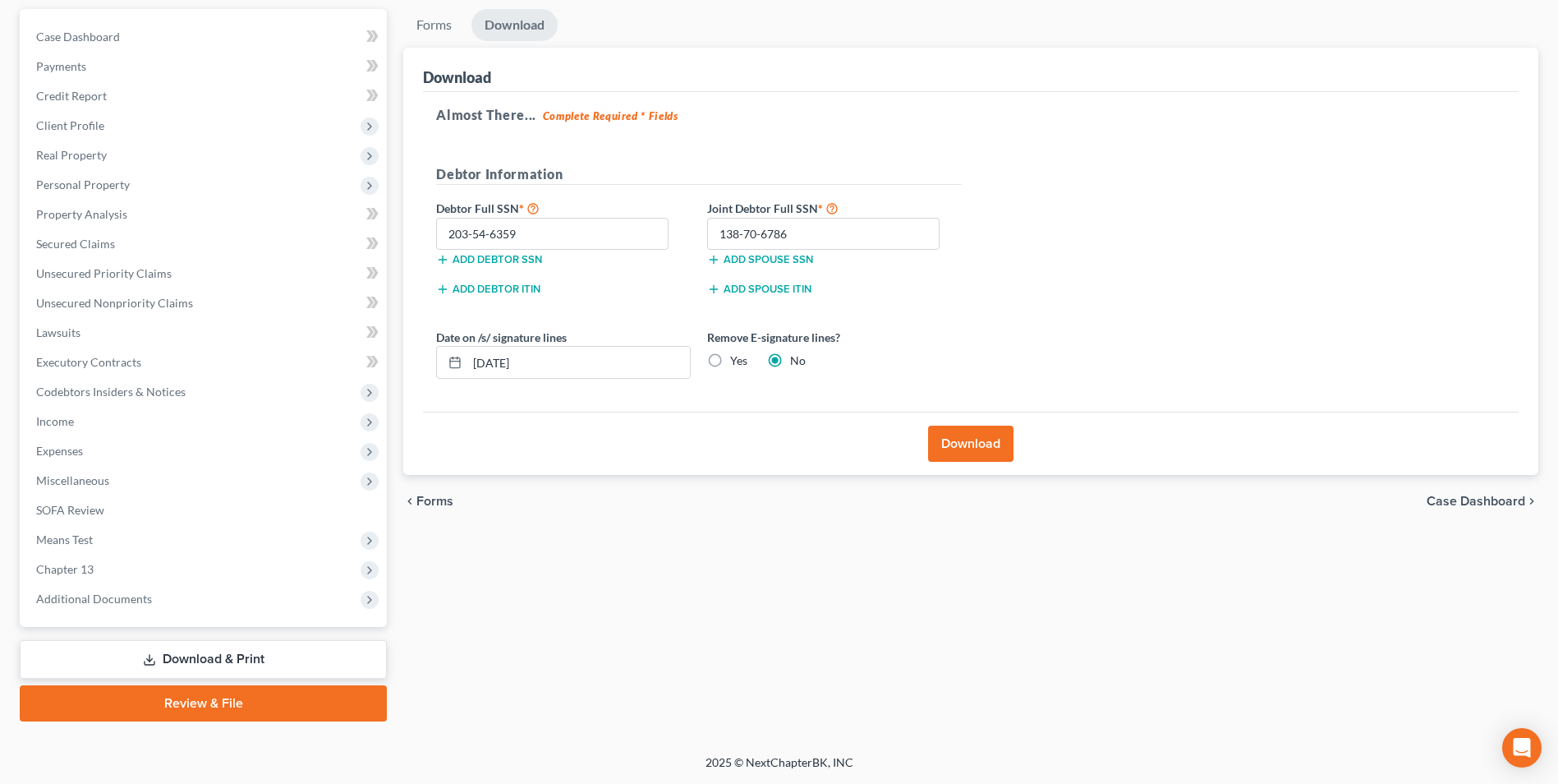
click at [730, 359] on label "Yes" at bounding box center [739, 361] width 18 height 17
click at [737, 359] on input "Yes" at bounding box center [742, 357] width 11 height 11
radio input "true"
radio input "false"
click at [963, 451] on button "Download" at bounding box center [971, 443] width 86 height 36
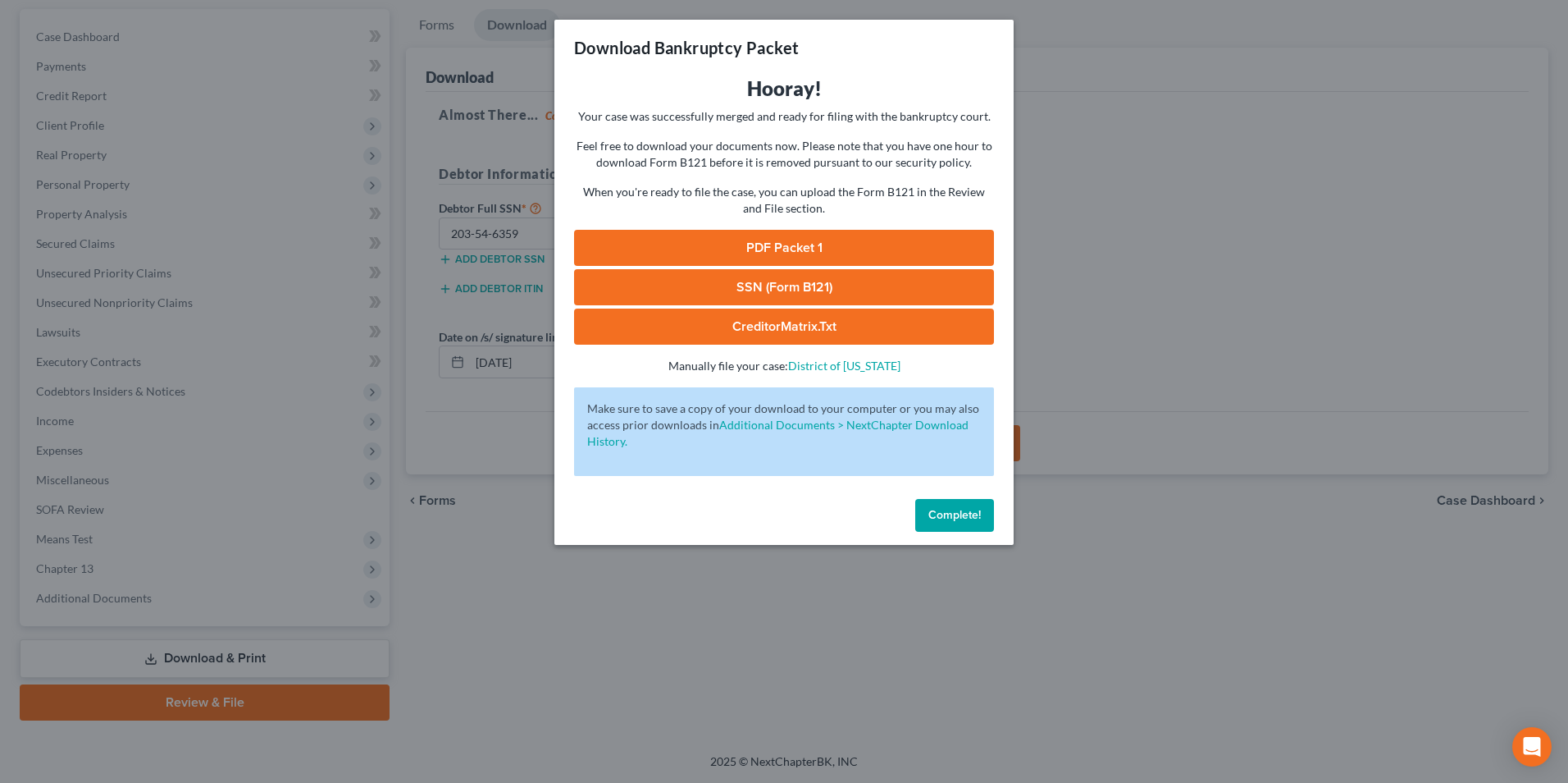
click at [732, 249] on link "PDF Packet 1" at bounding box center [784, 247] width 420 height 36
drag, startPoint x: 943, startPoint y: 519, endPoint x: 937, endPoint y: 456, distance: 63.3
click at [943, 519] on span "Complete!" at bounding box center [954, 514] width 53 height 14
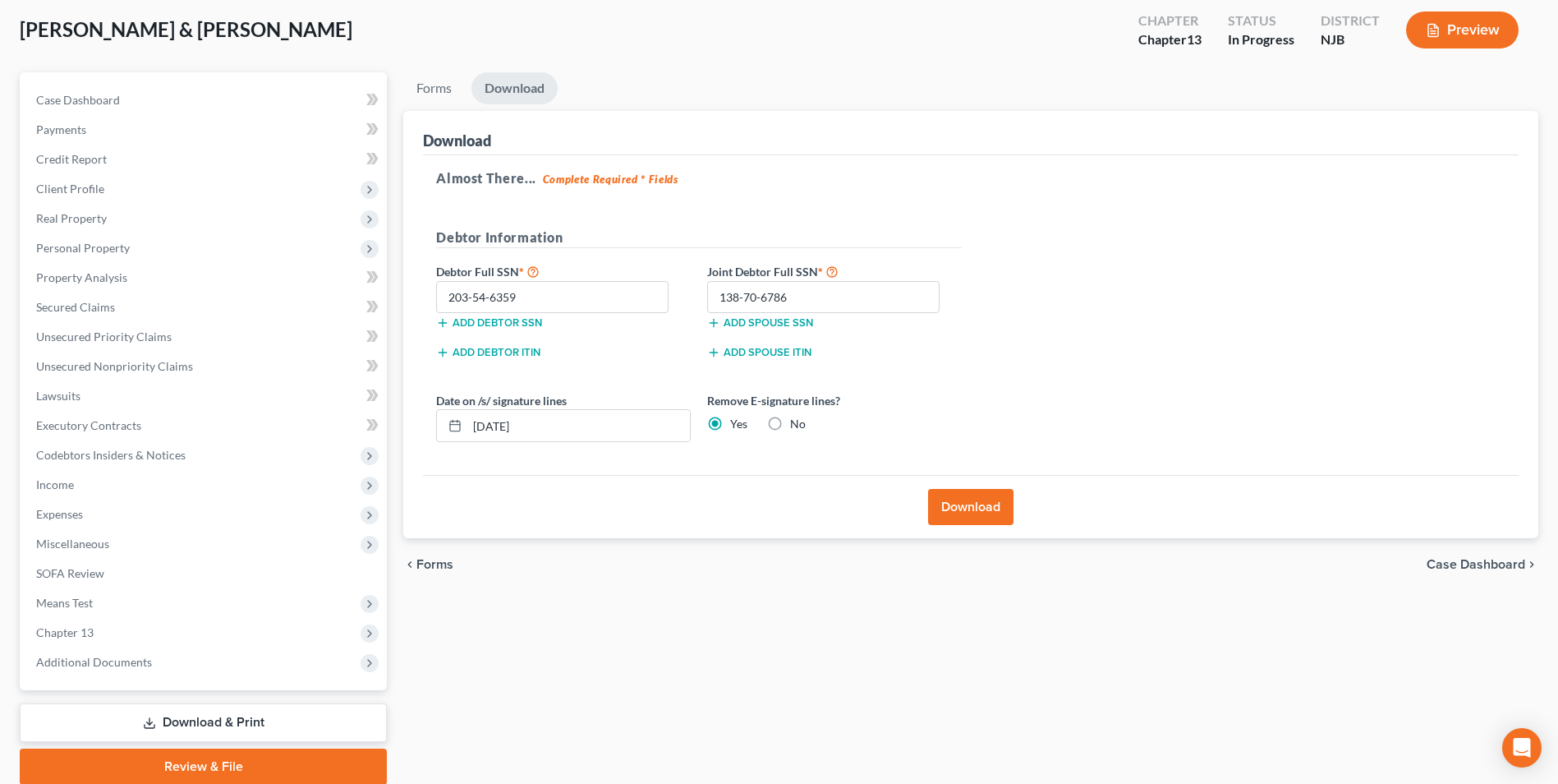
scroll to position [0, 0]
